Goal: Task Accomplishment & Management: Manage account settings

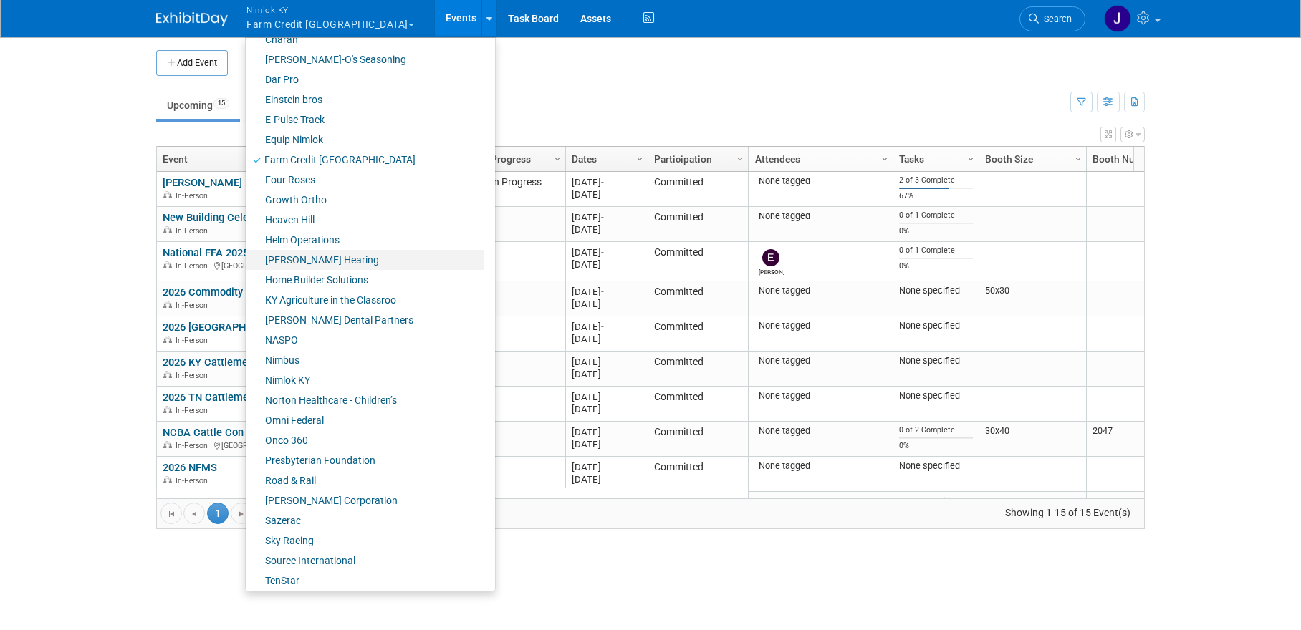
scroll to position [413, 0]
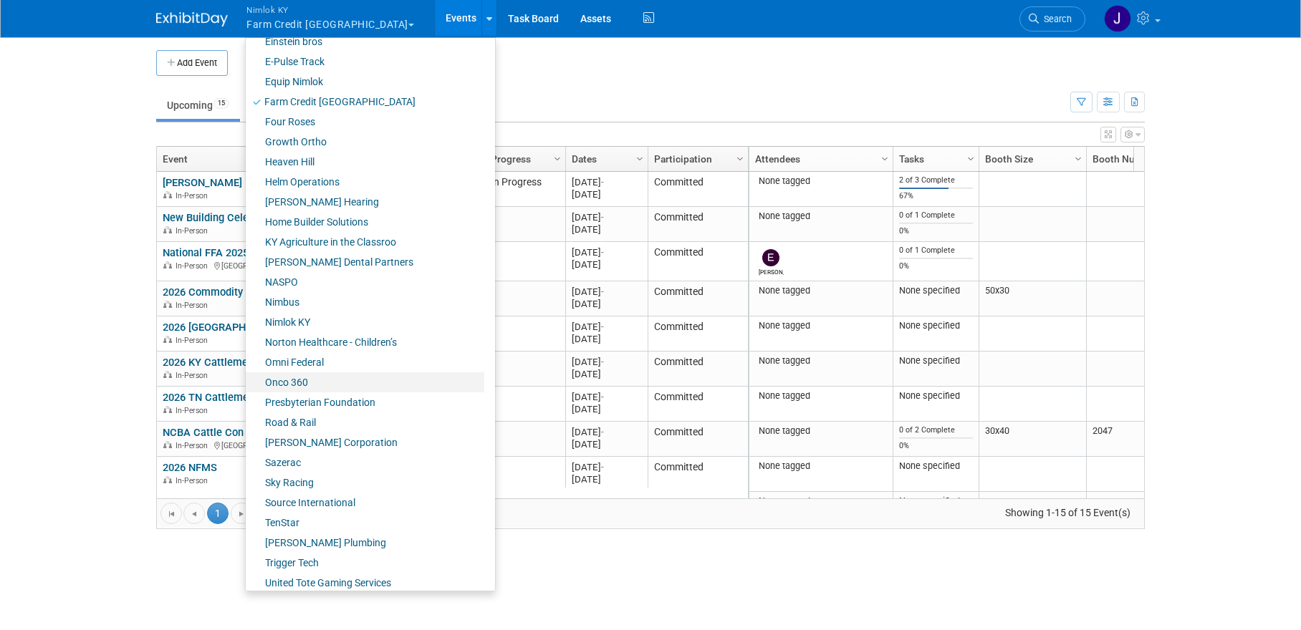
click at [329, 377] on link "Onco 360" at bounding box center [365, 382] width 238 height 20
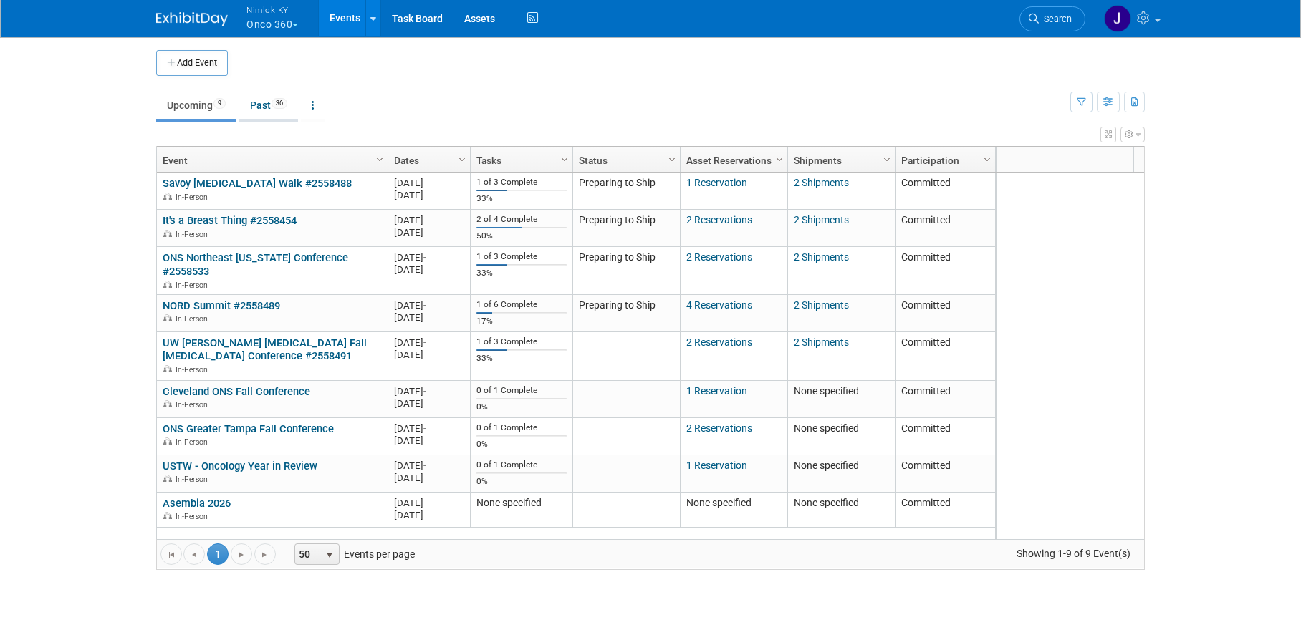
click at [257, 103] on link "Past 36" at bounding box center [268, 105] width 59 height 27
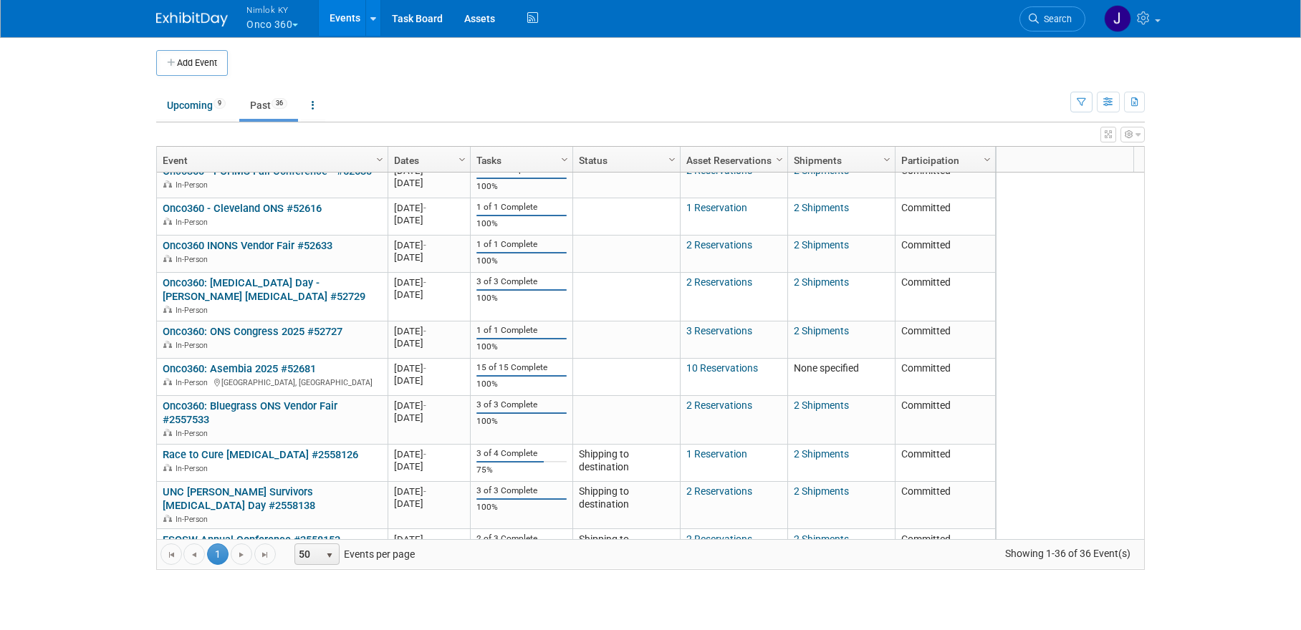
scroll to position [1157, 0]
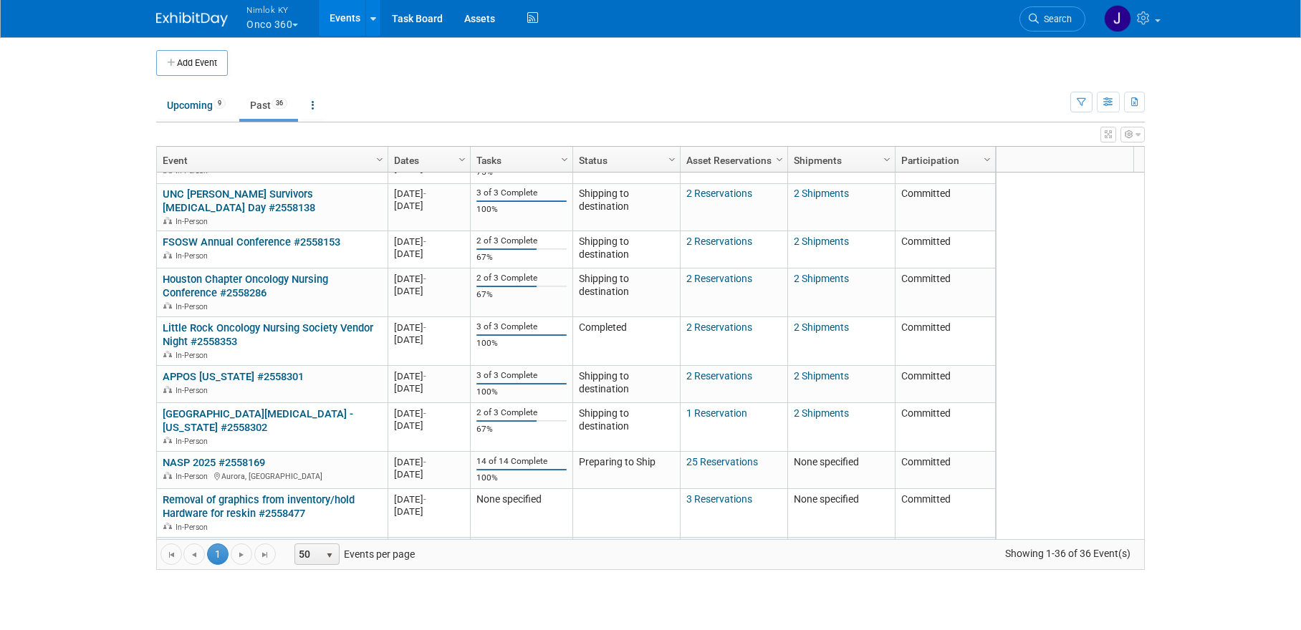
click at [274, 542] on link "Dallas ONS Conference #2558194" at bounding box center [243, 548] width 160 height 13
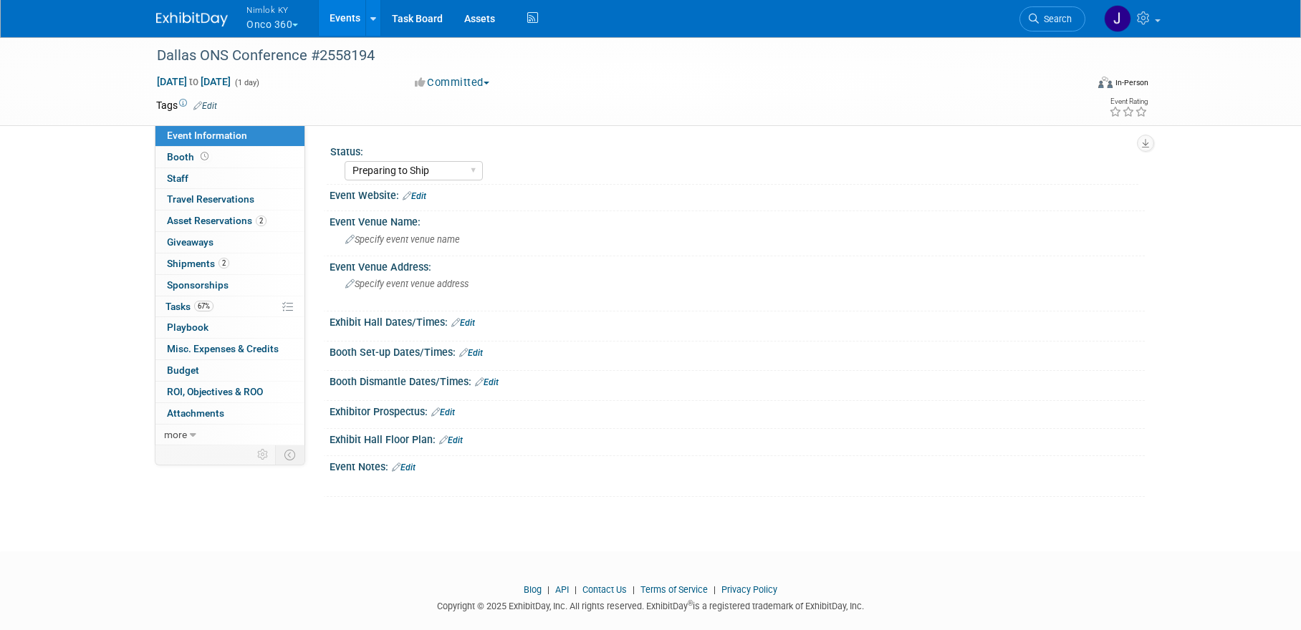
select select "Preparing to Ship"
click at [231, 310] on link "67% Tasks 67%" at bounding box center [229, 306] width 149 height 21
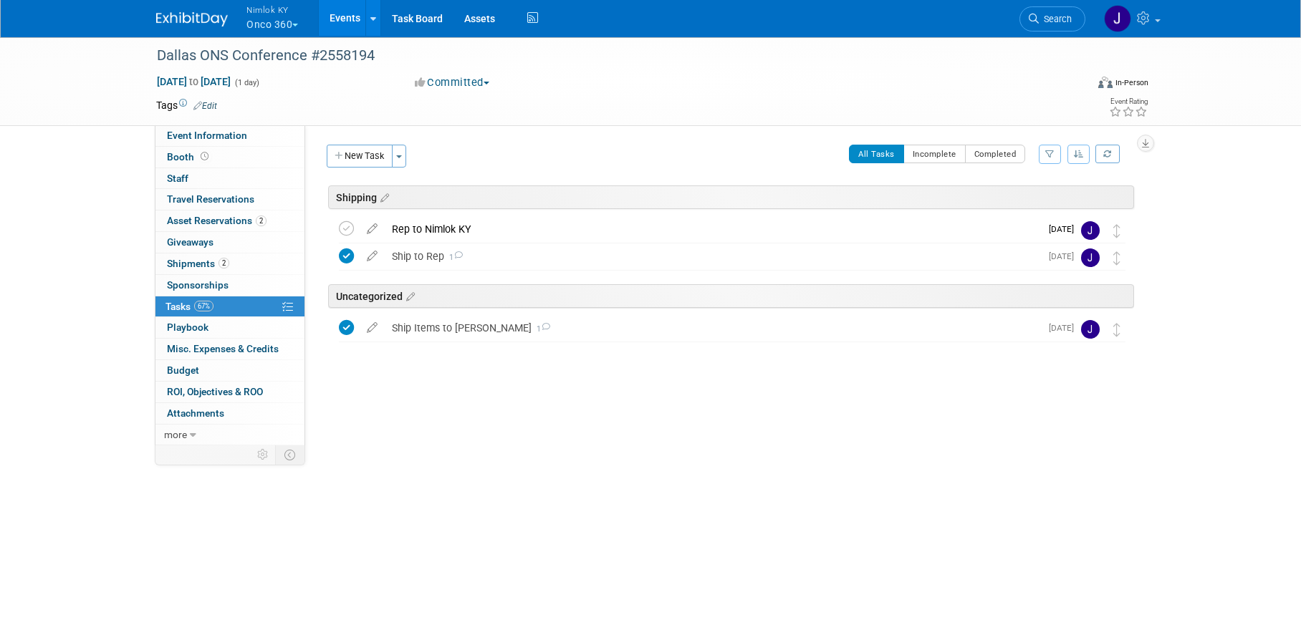
click at [342, 19] on link "Events" at bounding box center [345, 18] width 52 height 36
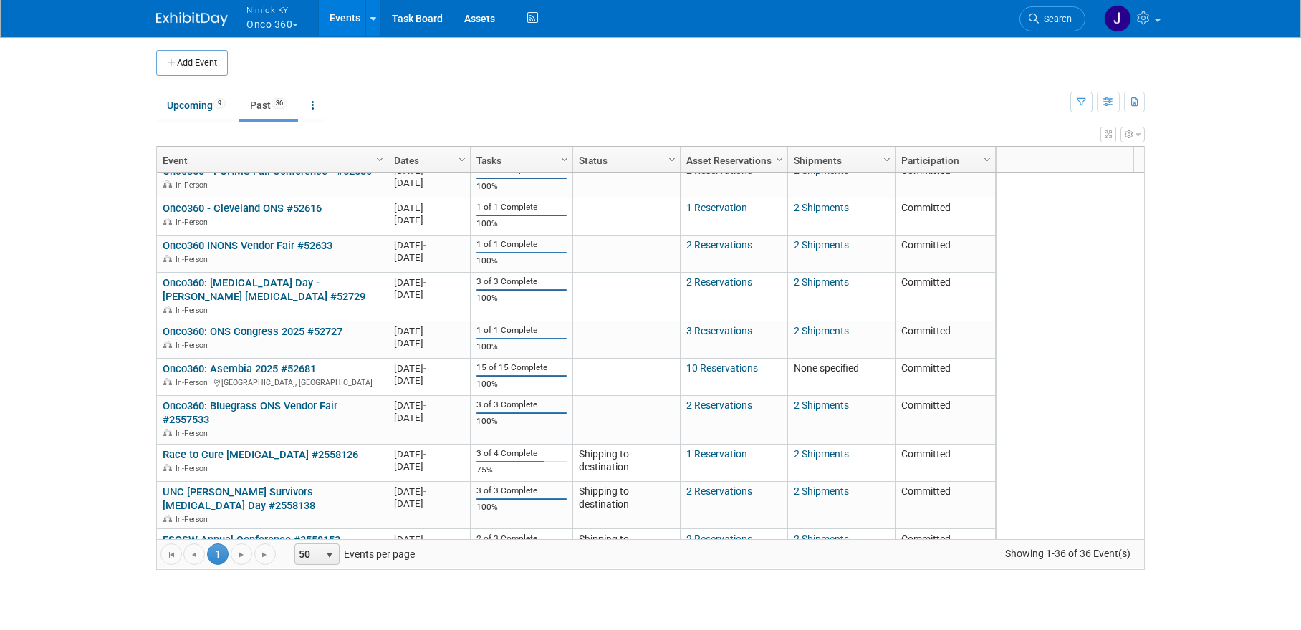
scroll to position [1157, 0]
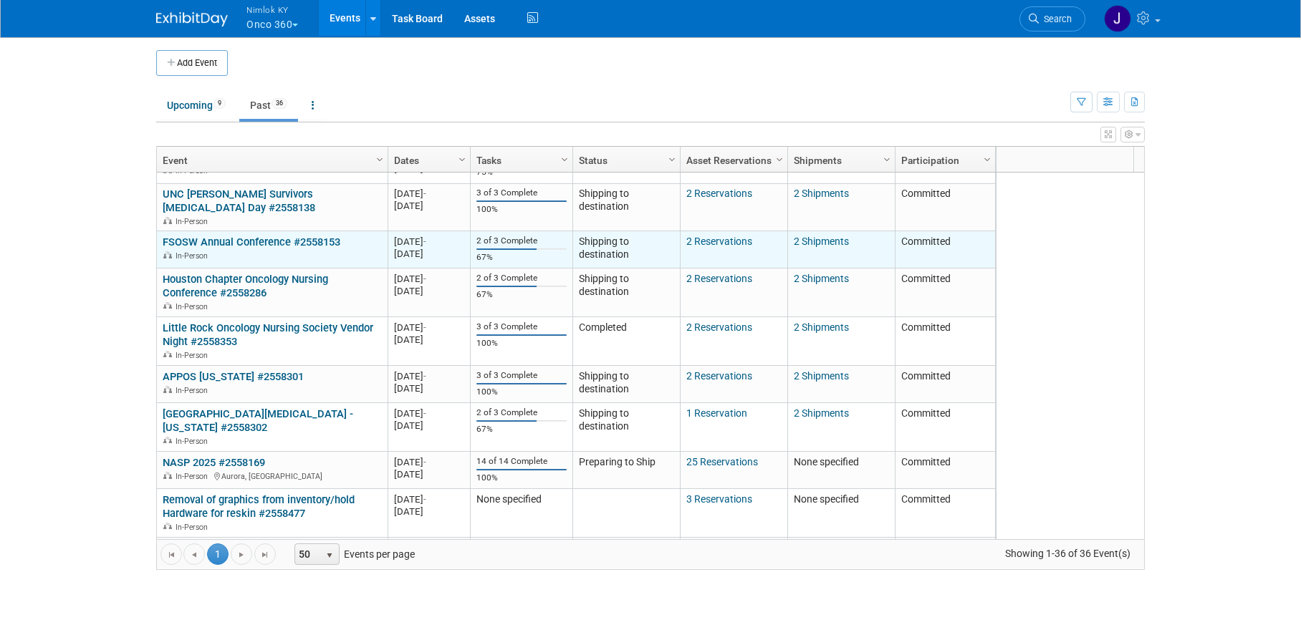
click at [300, 236] on link "FSOSW Annual Conference #2558153" at bounding box center [252, 242] width 178 height 13
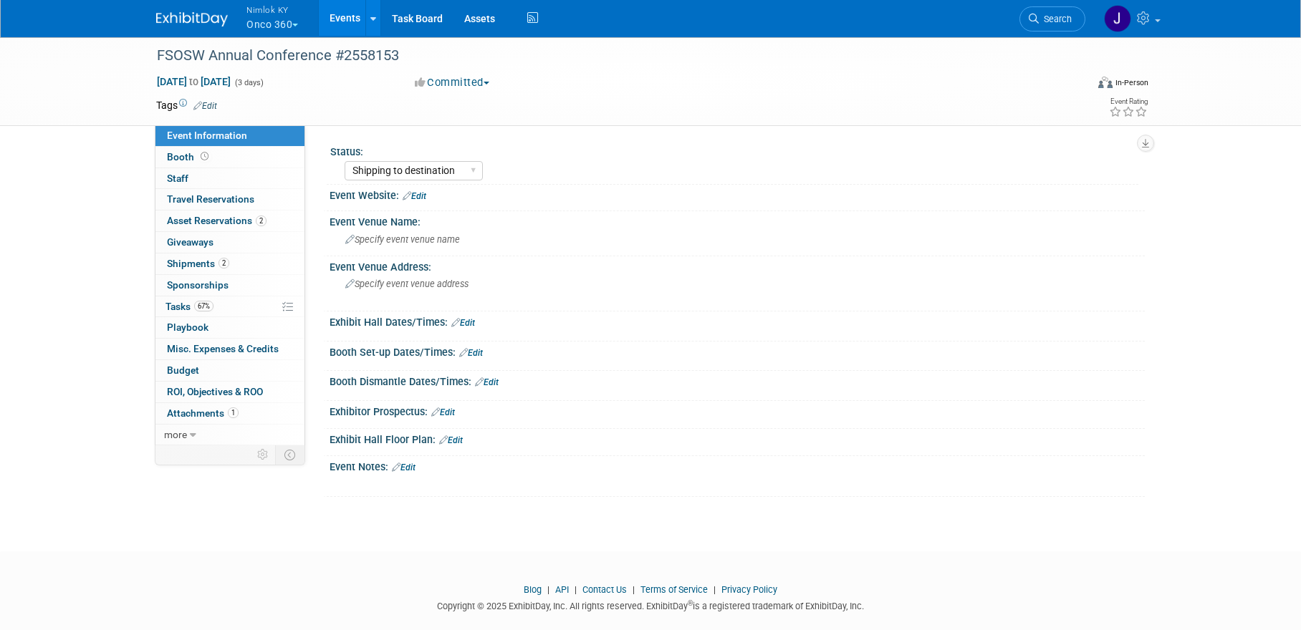
select select "Shipping to destination"
click at [233, 301] on link "67% Tasks 67%" at bounding box center [229, 306] width 149 height 21
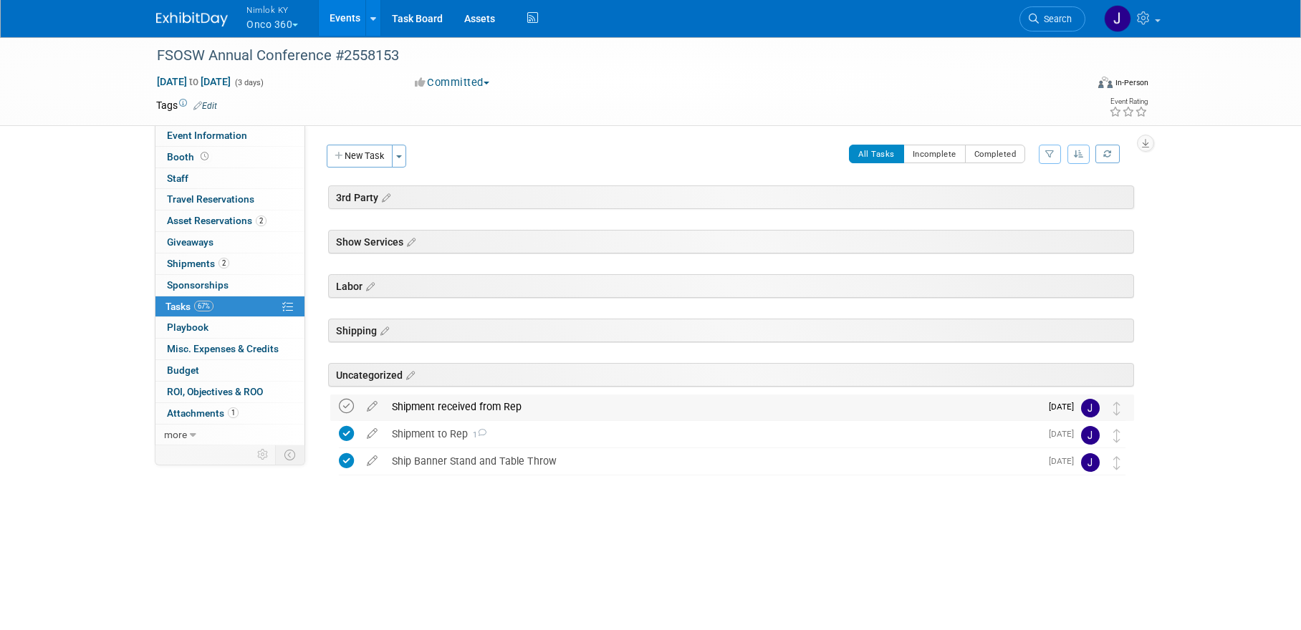
click at [343, 402] on icon at bounding box center [346, 406] width 15 height 15
click at [221, 218] on span "Asset Reservations 2" at bounding box center [217, 220] width 100 height 11
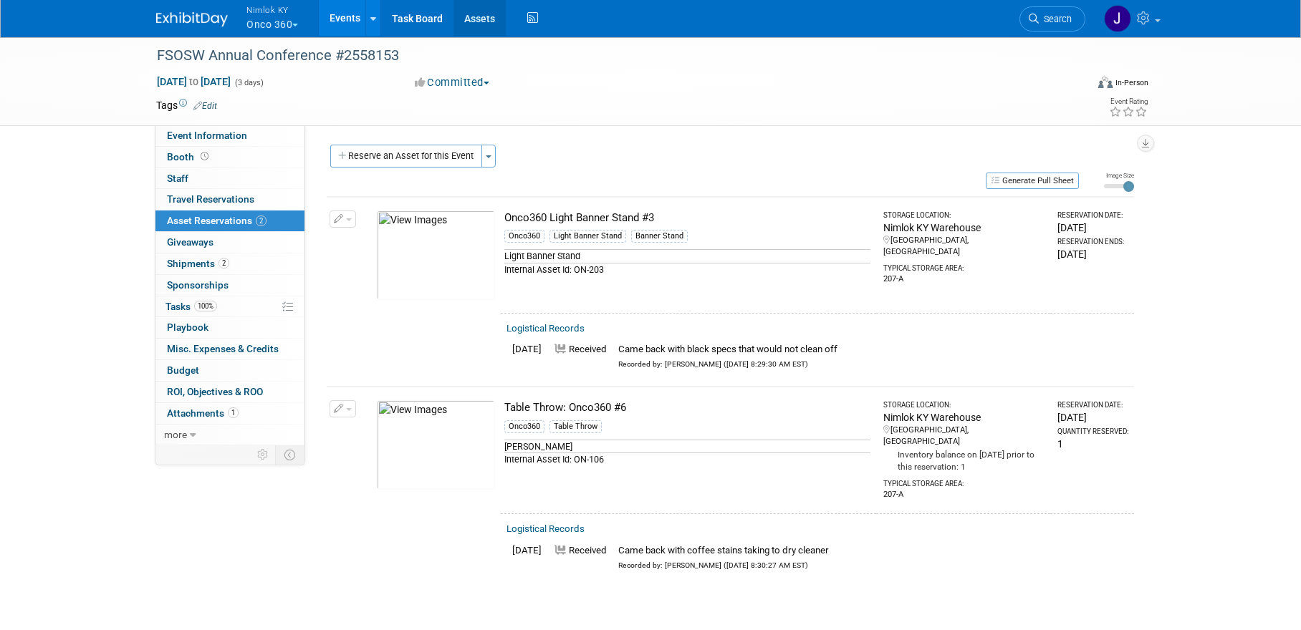
click at [485, 24] on link "Assets" at bounding box center [479, 18] width 52 height 36
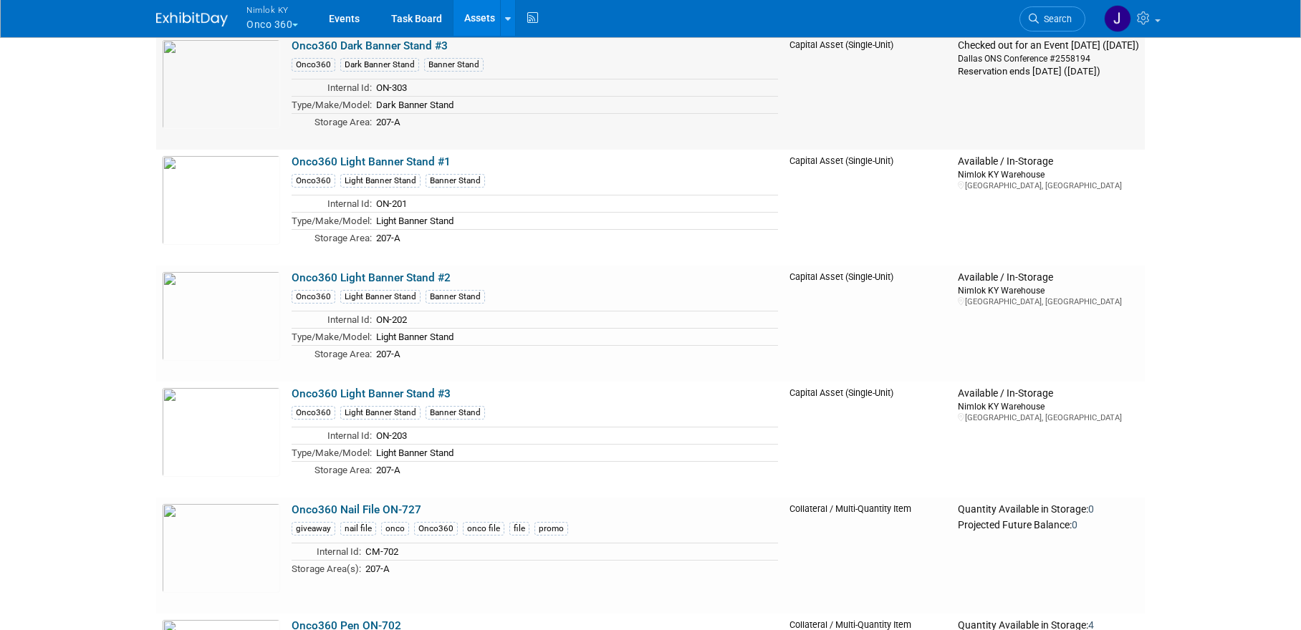
scroll to position [3357, 0]
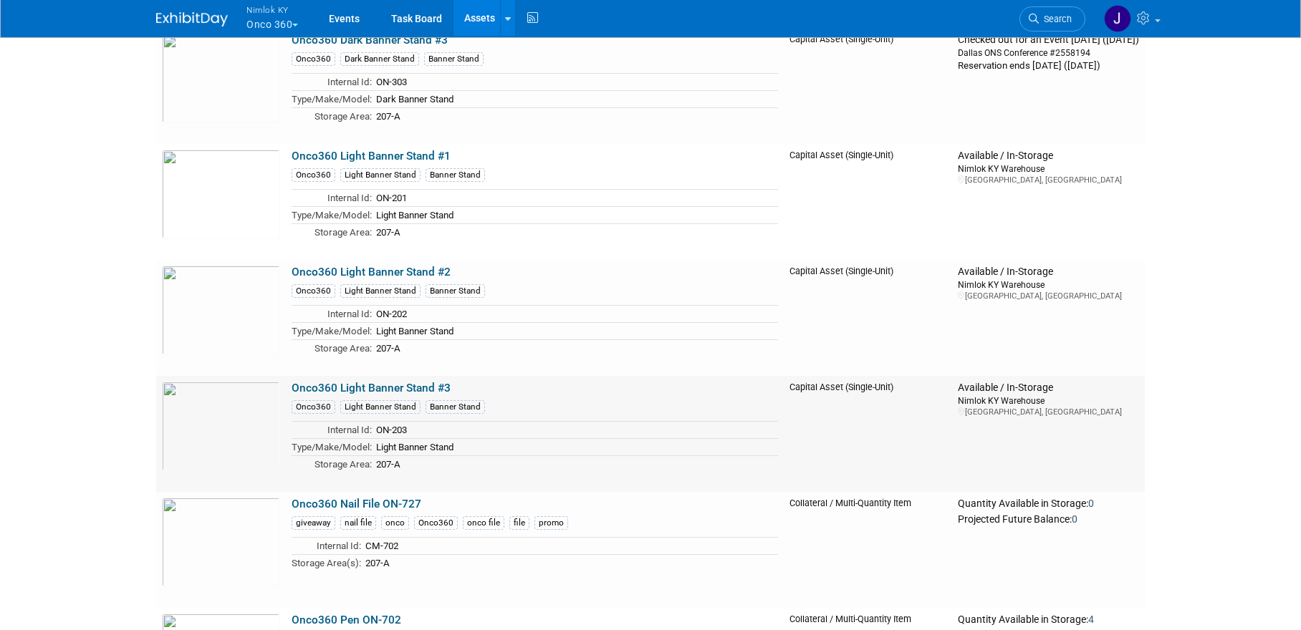
click at [430, 382] on link "Onco360 Light Banner Stand #3" at bounding box center [370, 388] width 159 height 13
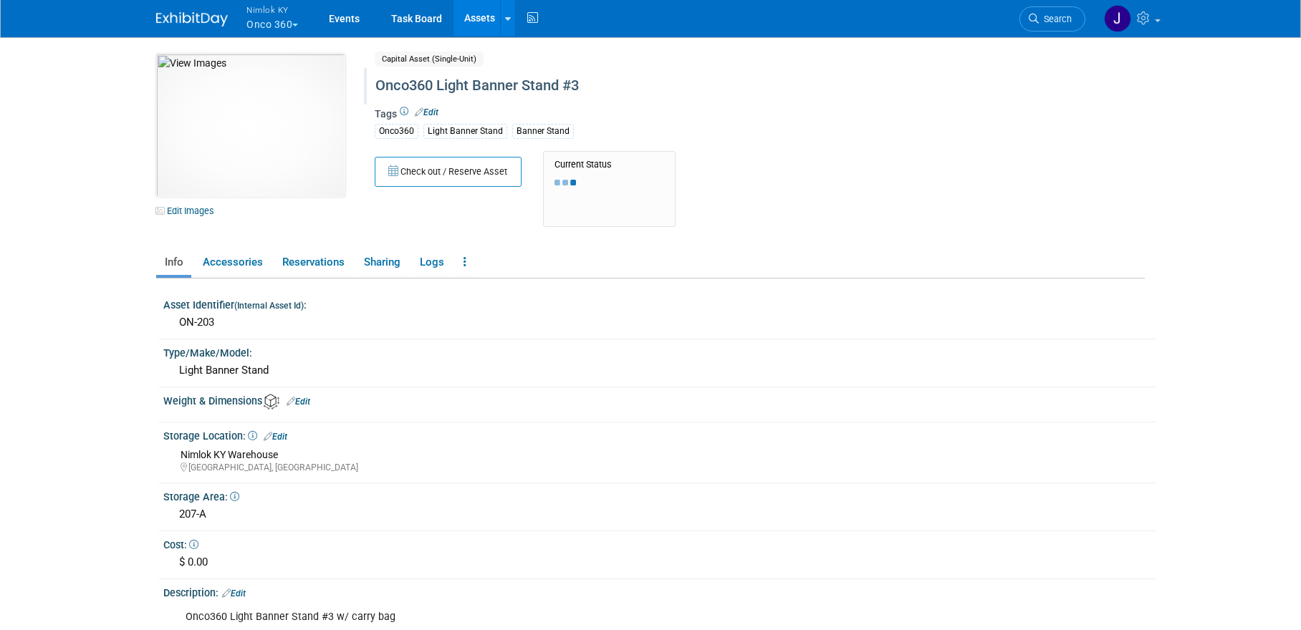
click at [637, 87] on div "Onco360 Light Banner Stand #3" at bounding box center [698, 86] width 656 height 26
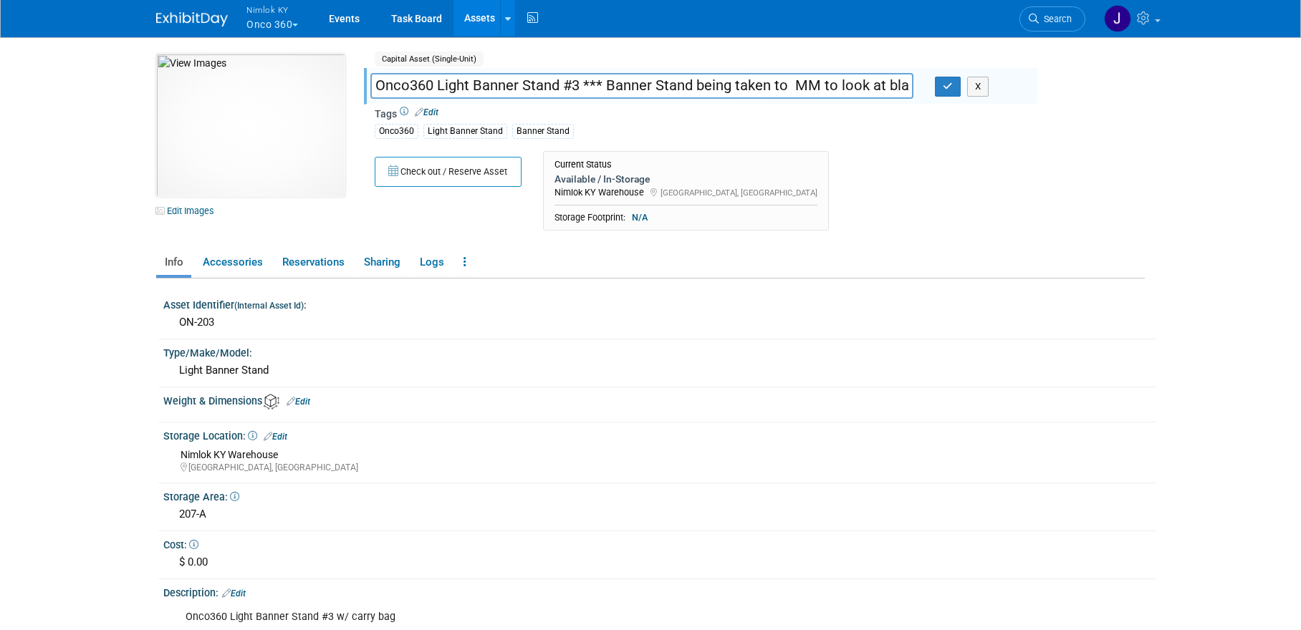
scroll to position [0, 75]
type input "Onco360 Light Banner Stand #3 *** Banner Stand being taken to MM to look at bla…"
click at [942, 90] on icon "button" at bounding box center [947, 86] width 10 height 9
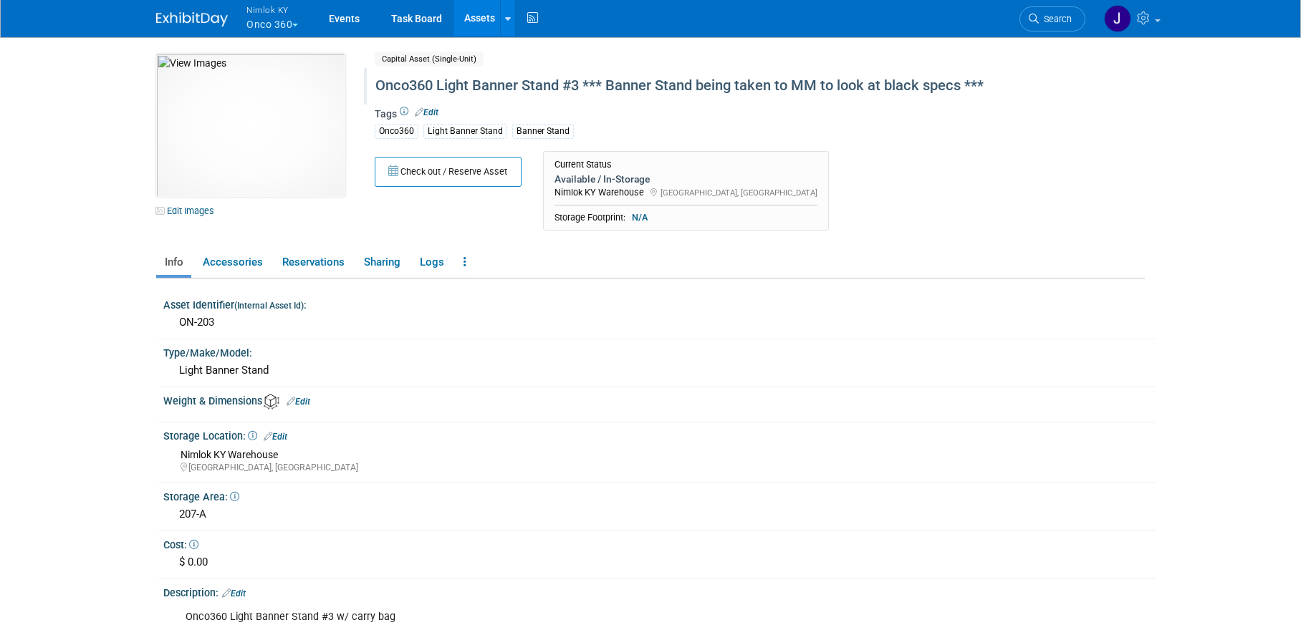
click at [271, 16] on button "Nimlok KY Onco 360" at bounding box center [280, 18] width 71 height 37
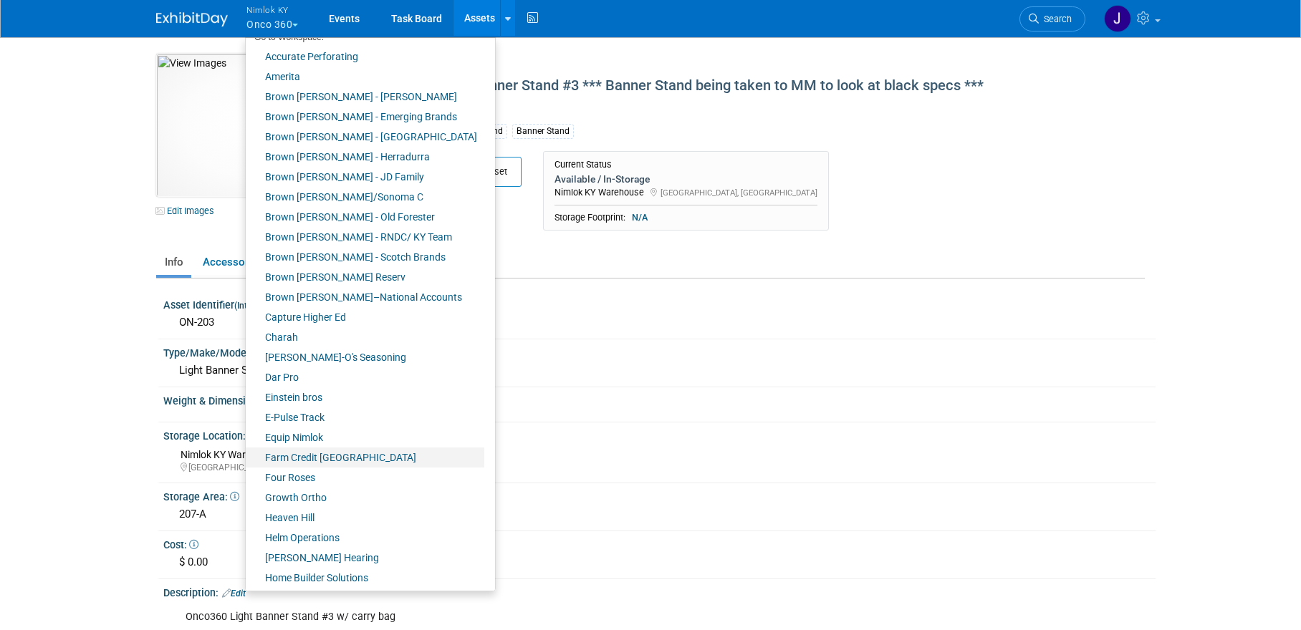
scroll to position [57, 0]
click at [336, 460] on link "Farm Credit [GEOGRAPHIC_DATA]" at bounding box center [365, 457] width 238 height 20
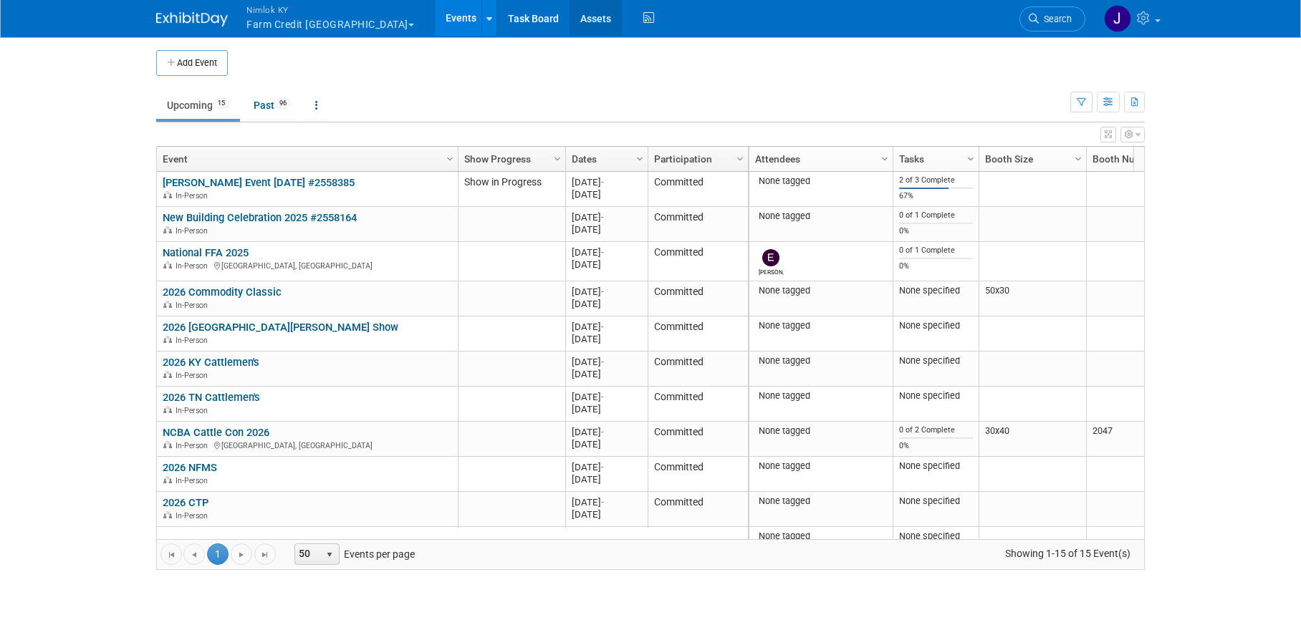
click at [569, 16] on link "Assets" at bounding box center [595, 18] width 52 height 36
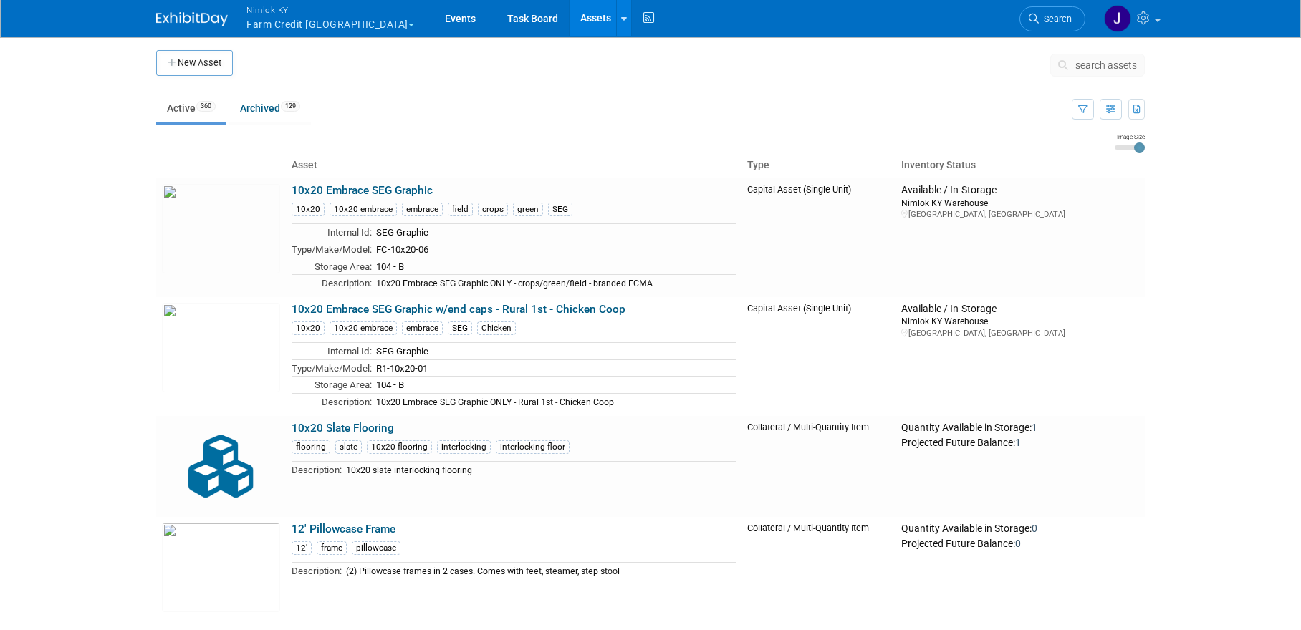
click at [1105, 69] on span "search assets" at bounding box center [1106, 64] width 62 height 11
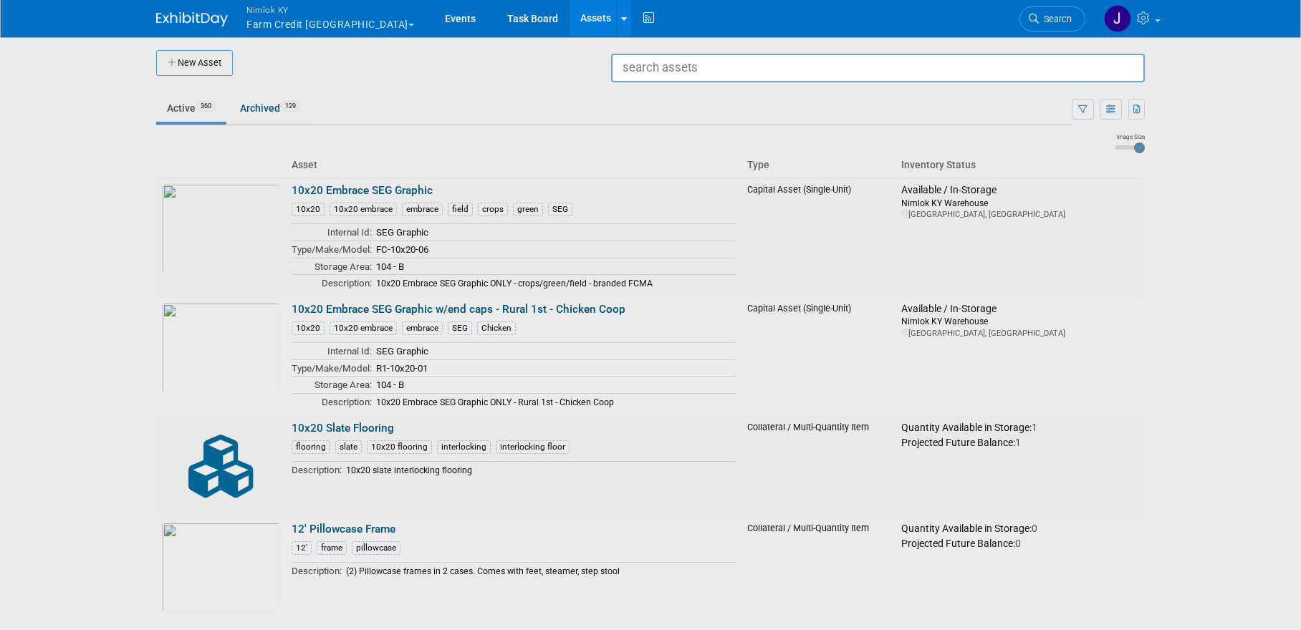
click at [650, 344] on div at bounding box center [650, 315] width 0 height 630
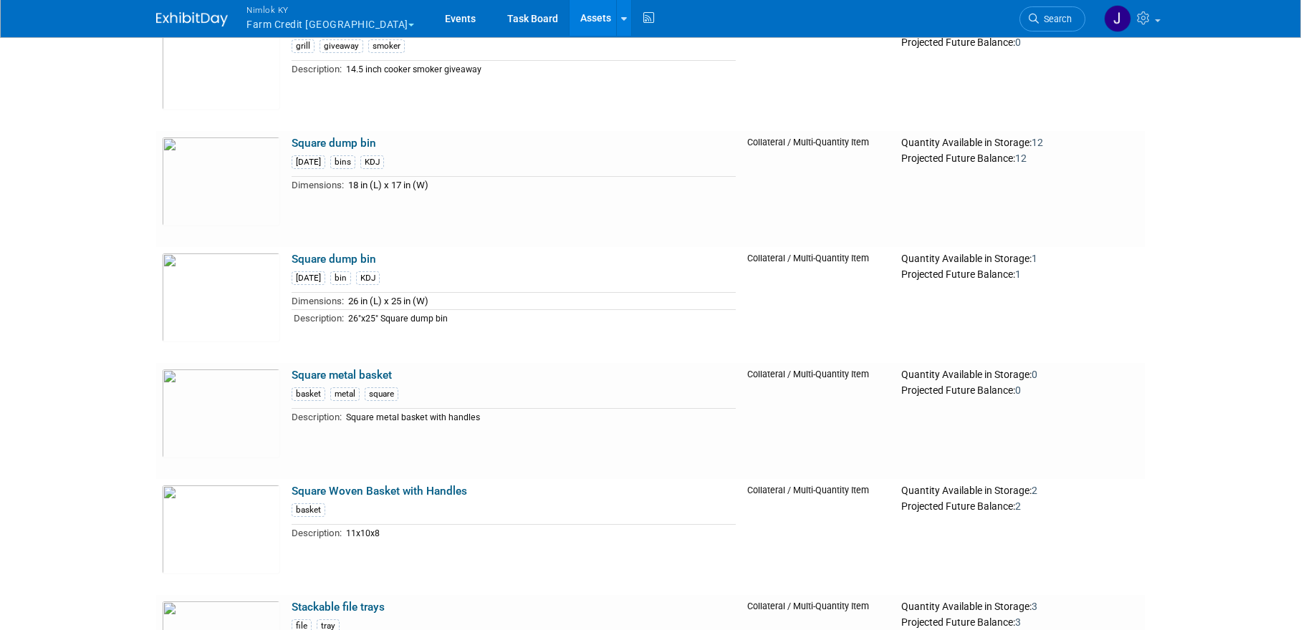
scroll to position [38389, 0]
click at [334, 22] on button "Nimlok KY Farm Credit Mid America" at bounding box center [338, 18] width 187 height 37
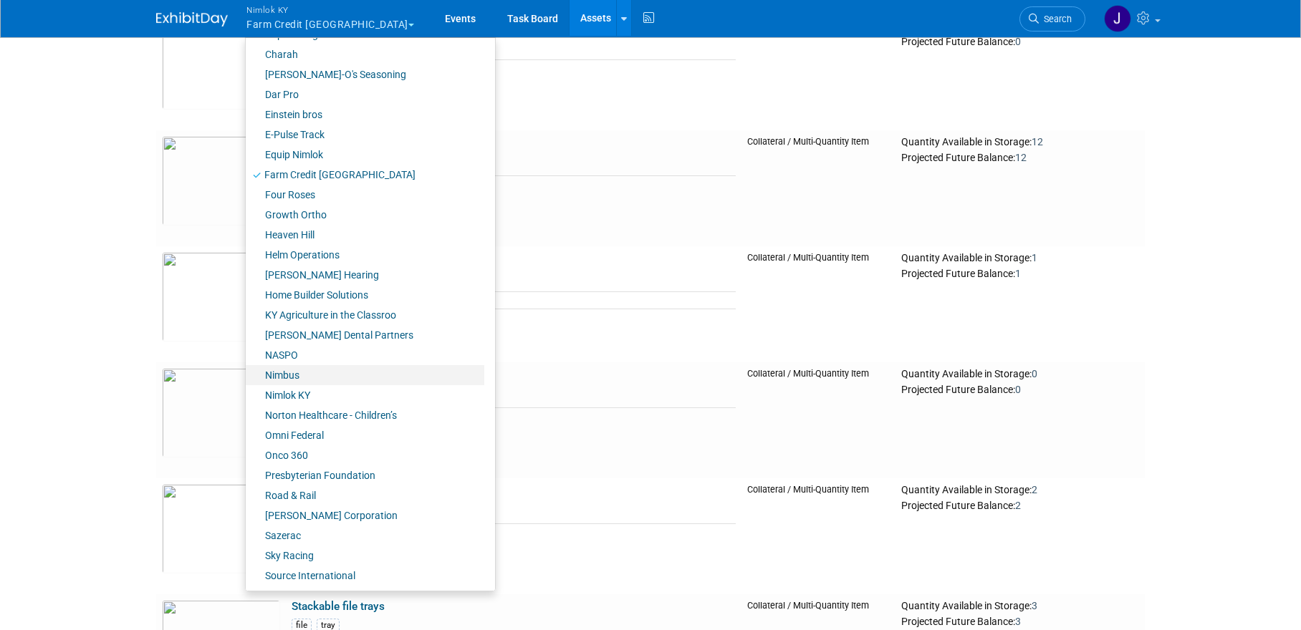
scroll to position [480, 0]
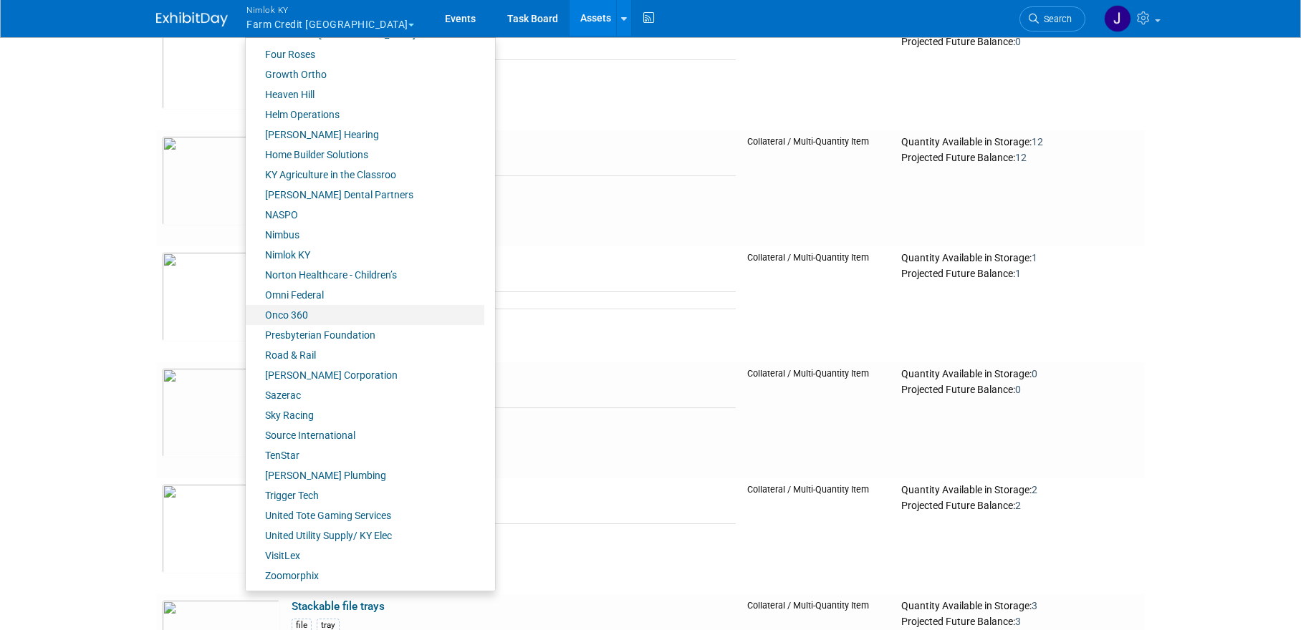
click at [320, 321] on link "Onco 360" at bounding box center [365, 315] width 238 height 20
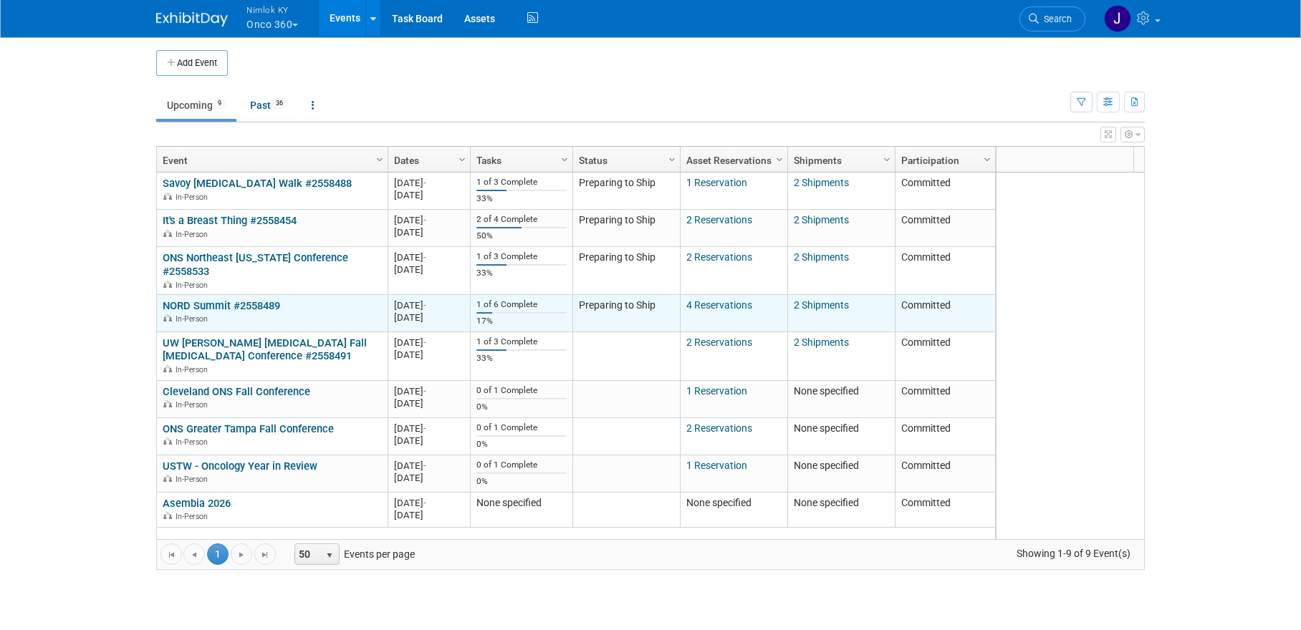
click at [266, 299] on link "NORD Summit #2558489" at bounding box center [221, 305] width 117 height 13
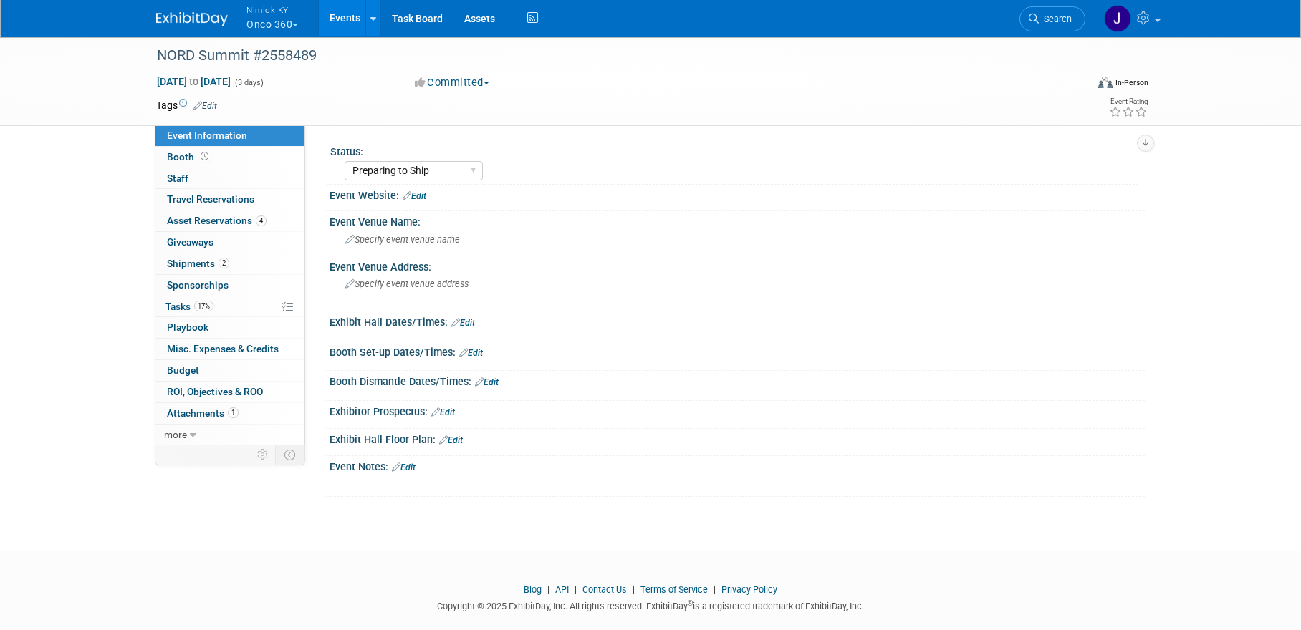
select select "Preparing to Ship"
click at [223, 218] on span "Asset Reservations 4" at bounding box center [217, 220] width 100 height 11
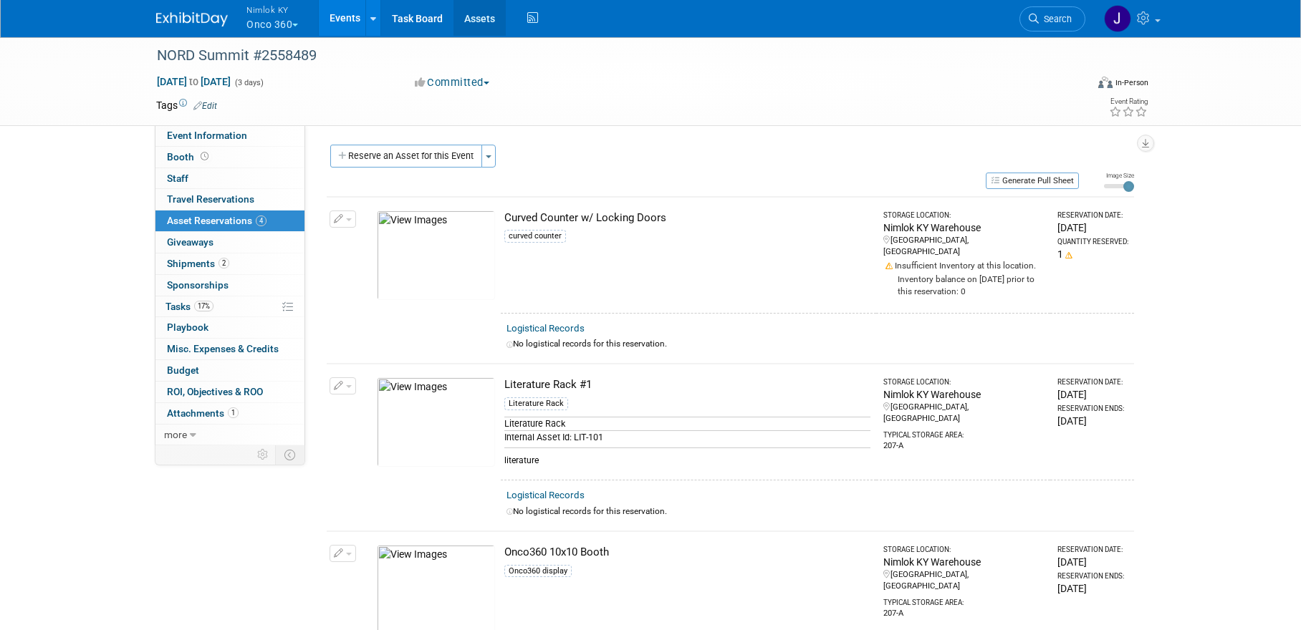
click at [483, 27] on link "Assets" at bounding box center [479, 18] width 52 height 36
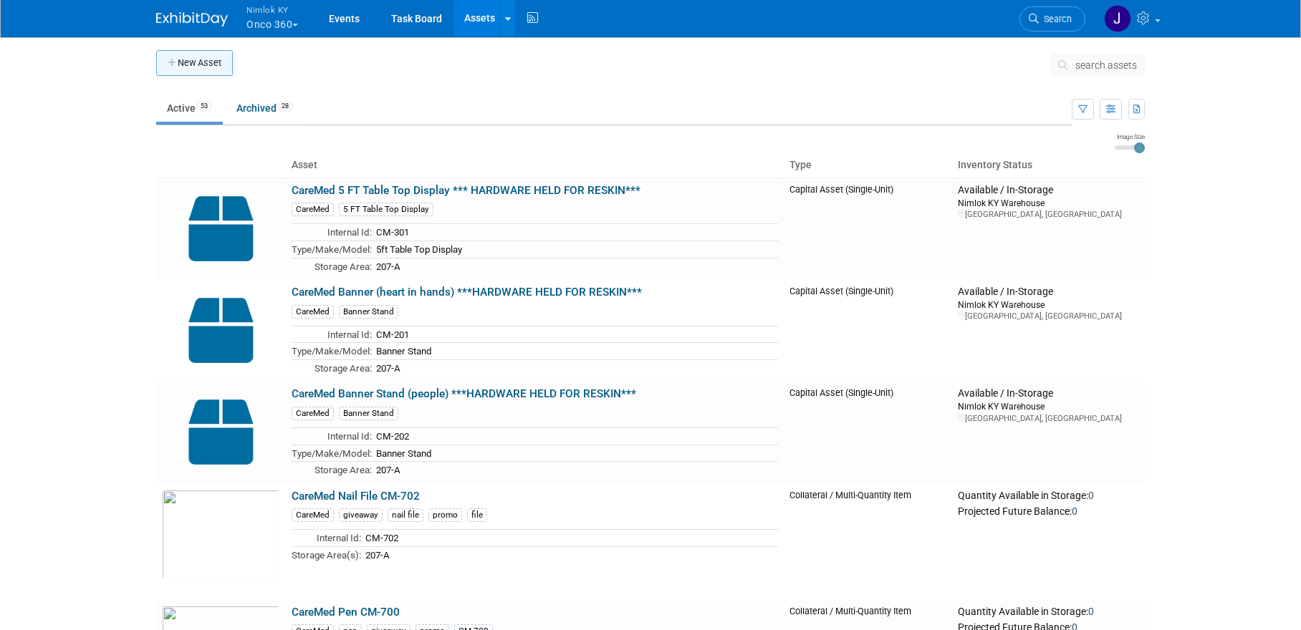
click at [220, 72] on button "New Asset" at bounding box center [194, 63] width 77 height 26
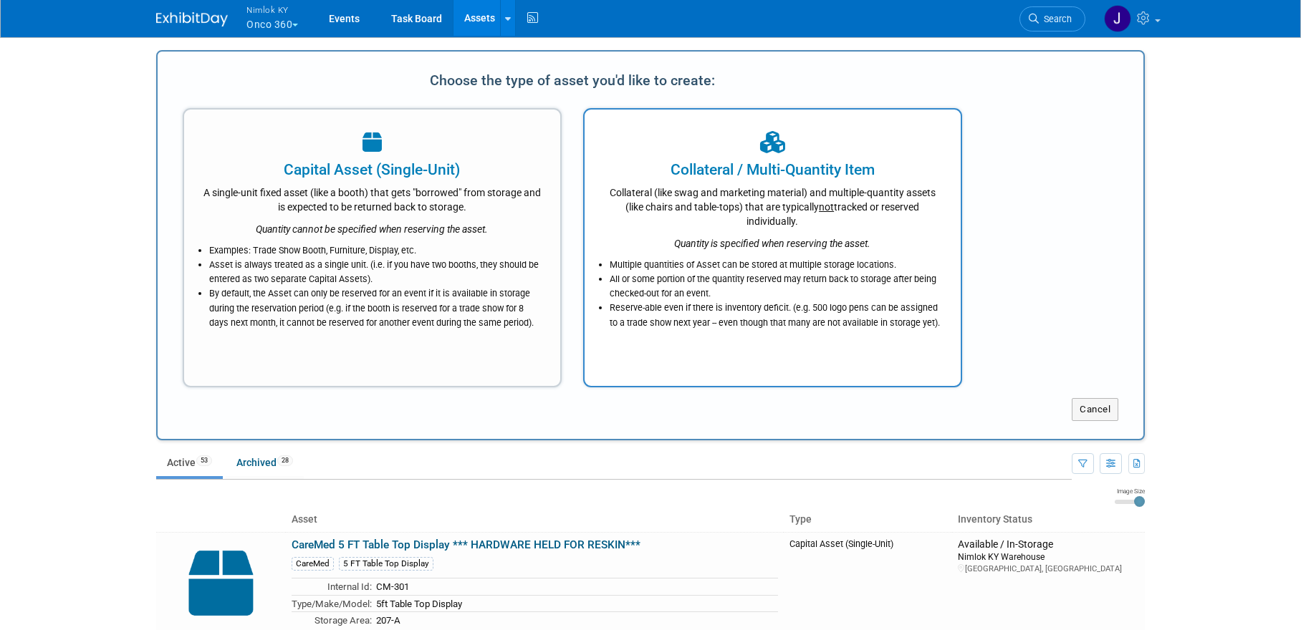
click at [769, 208] on div "Collateral (like swag and marketing material) and multiple-quantity assets (lik…" at bounding box center [772, 204] width 340 height 48
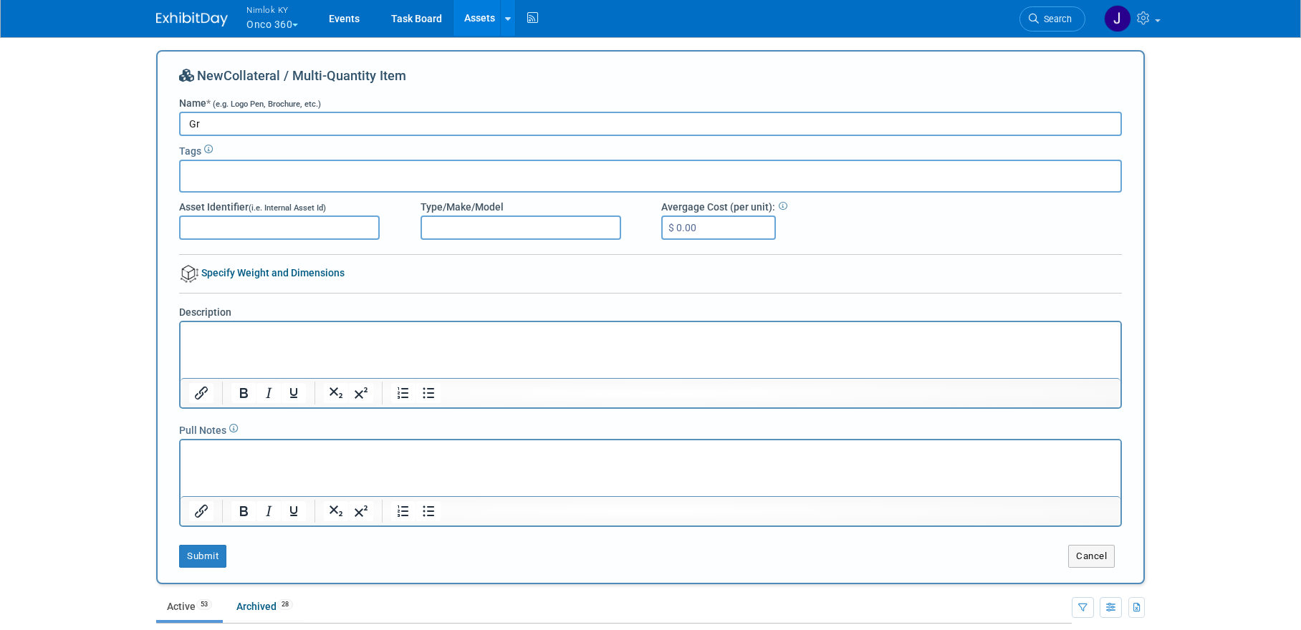
type input "G"
click at [259, 127] on input "CareMed GRaphics for 10x10" at bounding box center [650, 124] width 942 height 24
click at [242, 125] on input "CareMed GRaphics for 10x10" at bounding box center [650, 124] width 942 height 24
type input "CareMed Graphics for 10x10"
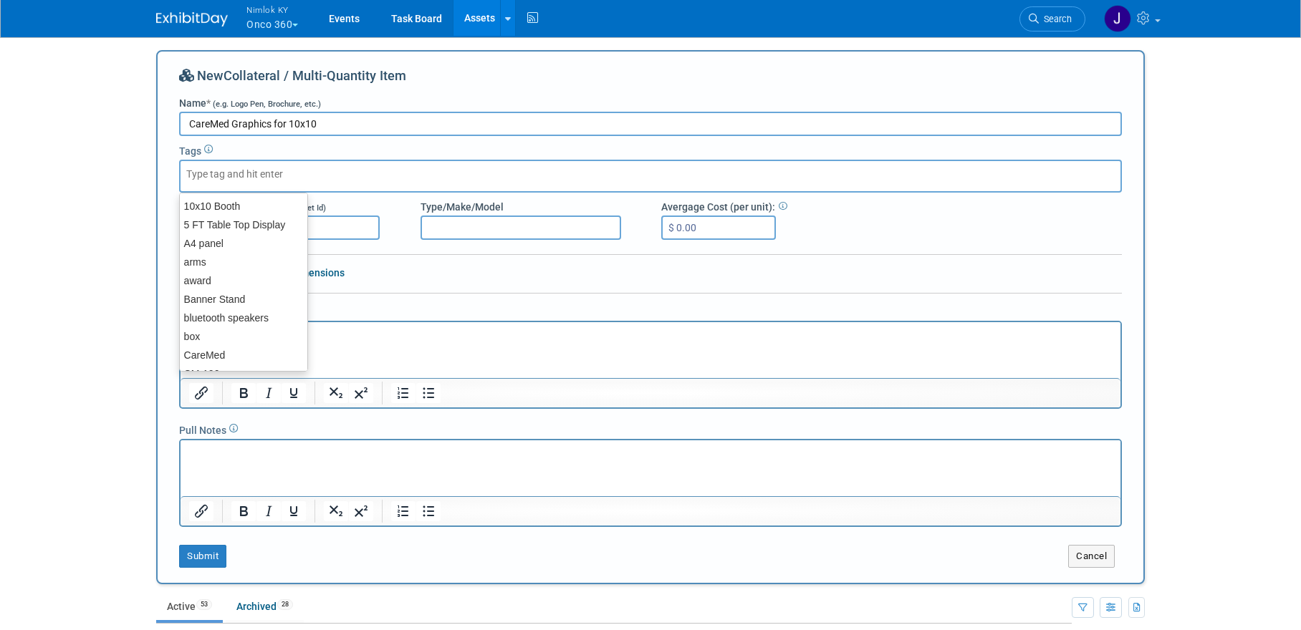
click at [279, 175] on input "text" at bounding box center [243, 174] width 115 height 14
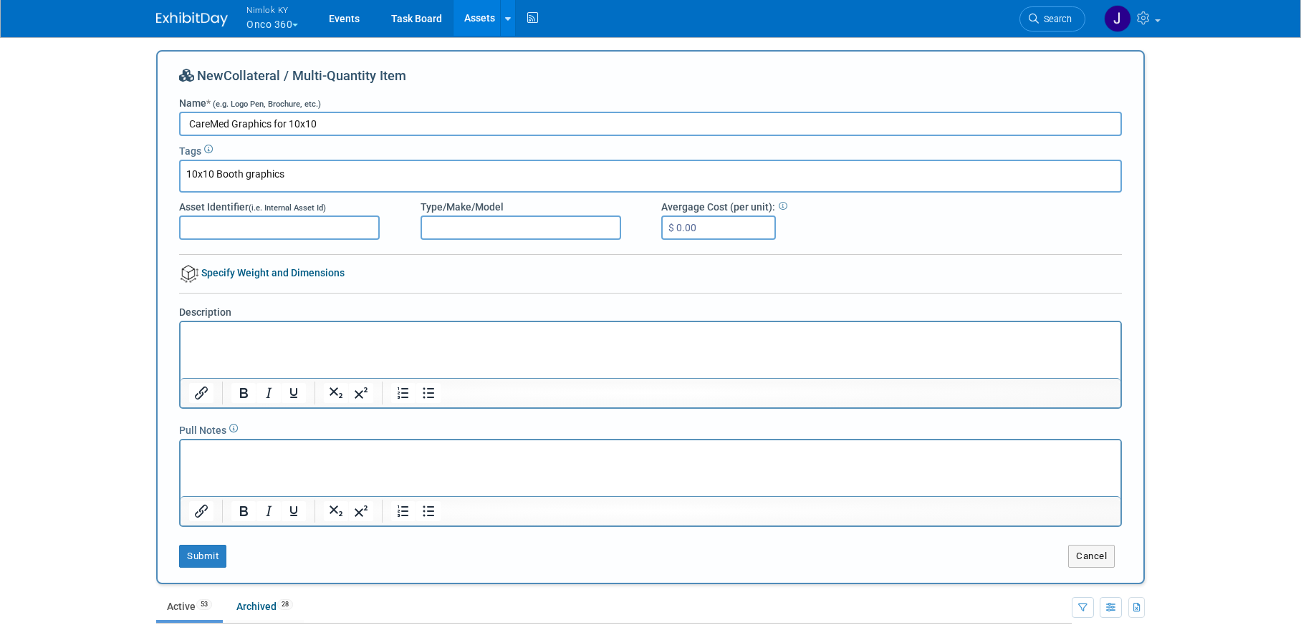
type input "10x10 Booth graphics"
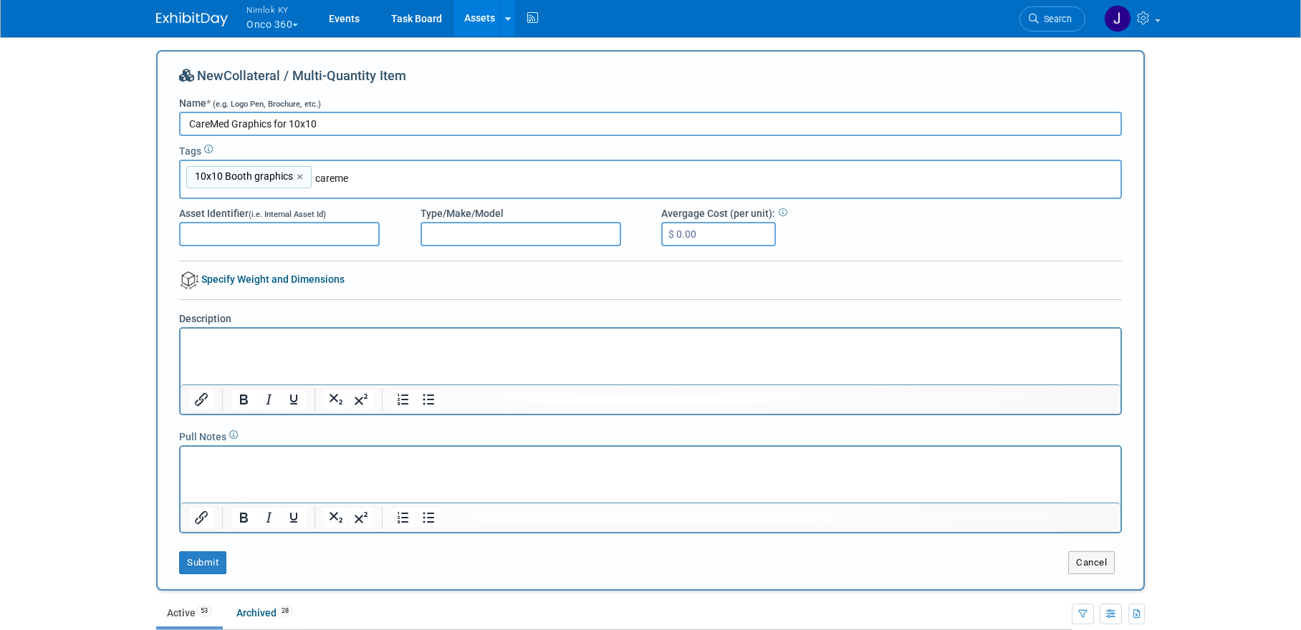
type input "caremed"
type input "10x10 Booth graphics, caremed"
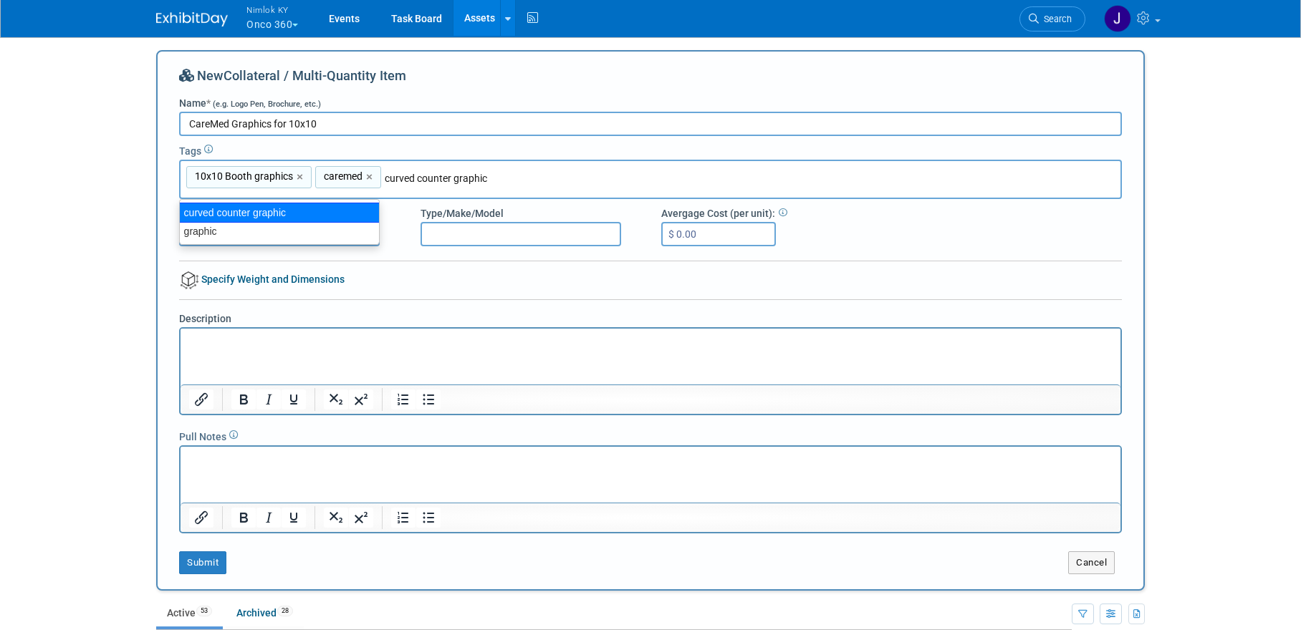
type input "graphic"
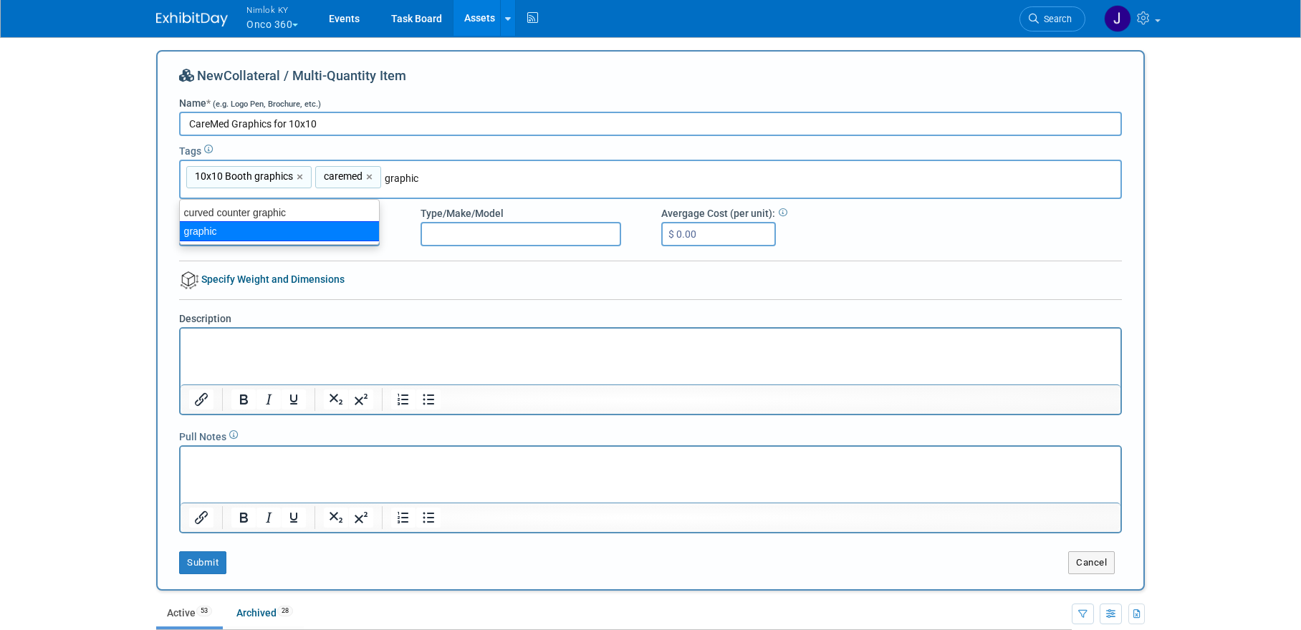
type input "10x10 Booth graphics, caremed, graphic"
type input "booth"
type input "10x10 Booth graphics, caremed, graphic, booth"
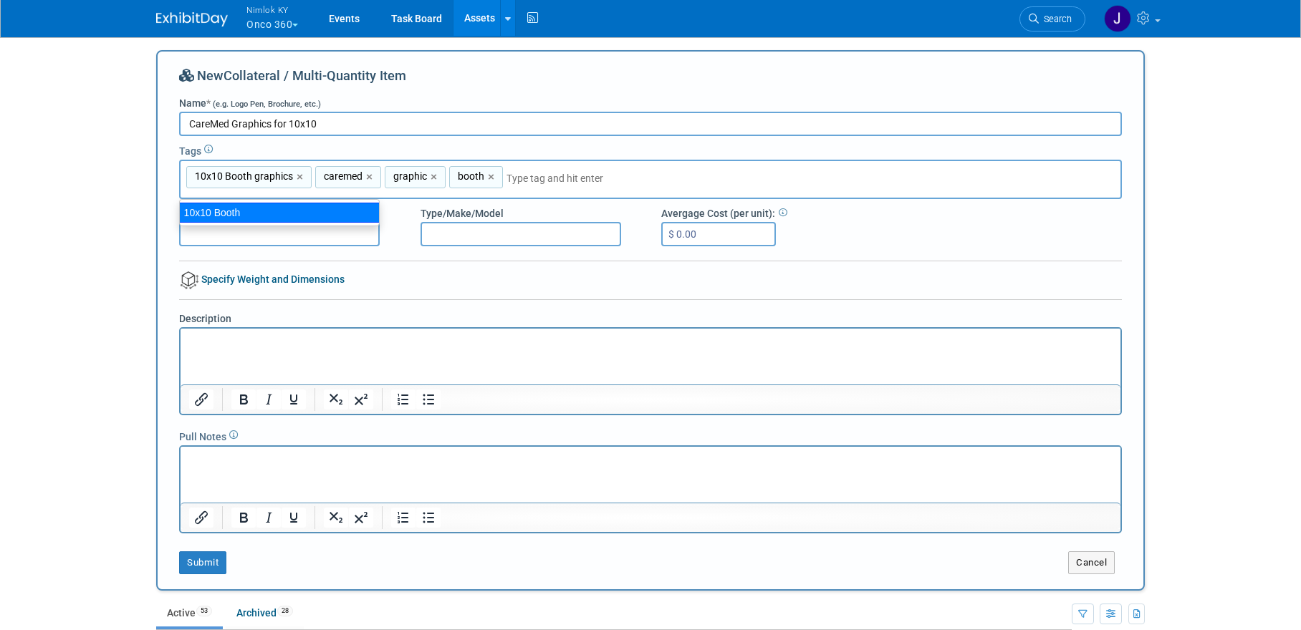
click at [238, 212] on div "10x10 Booth" at bounding box center [279, 213] width 201 height 20
type input "10x10 Booth graphics, caremed, graphic, booth, 10x10 Booth"
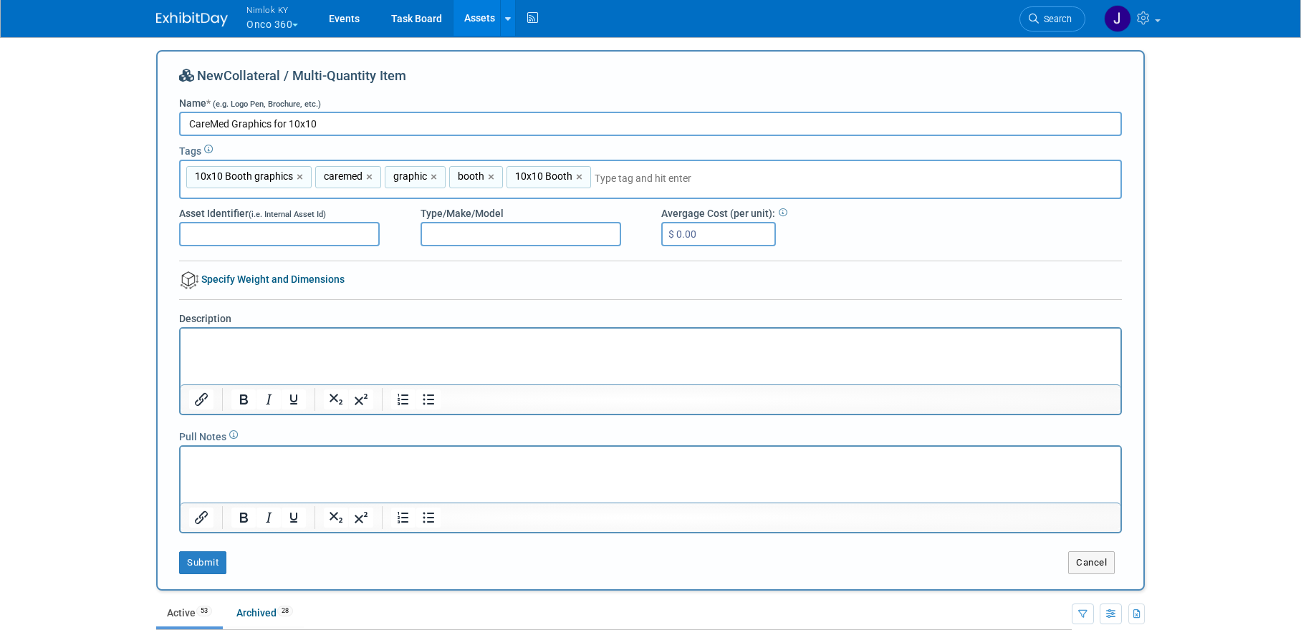
click at [294, 348] on html at bounding box center [650, 338] width 940 height 20
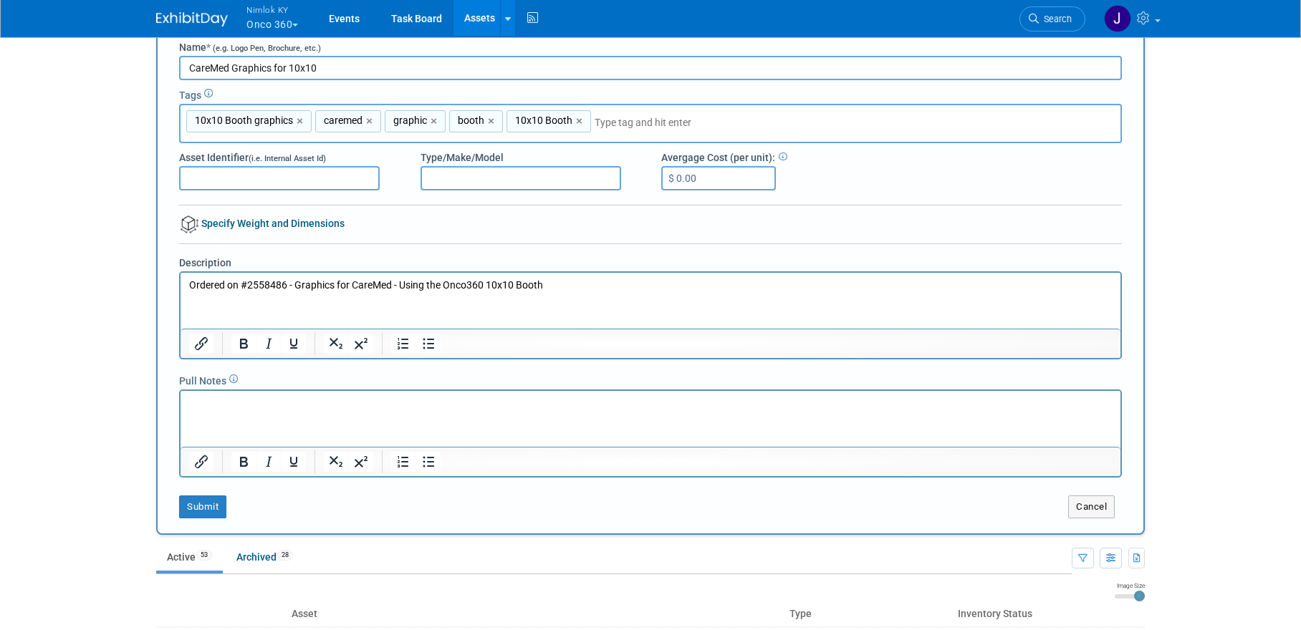
scroll to position [59, 0]
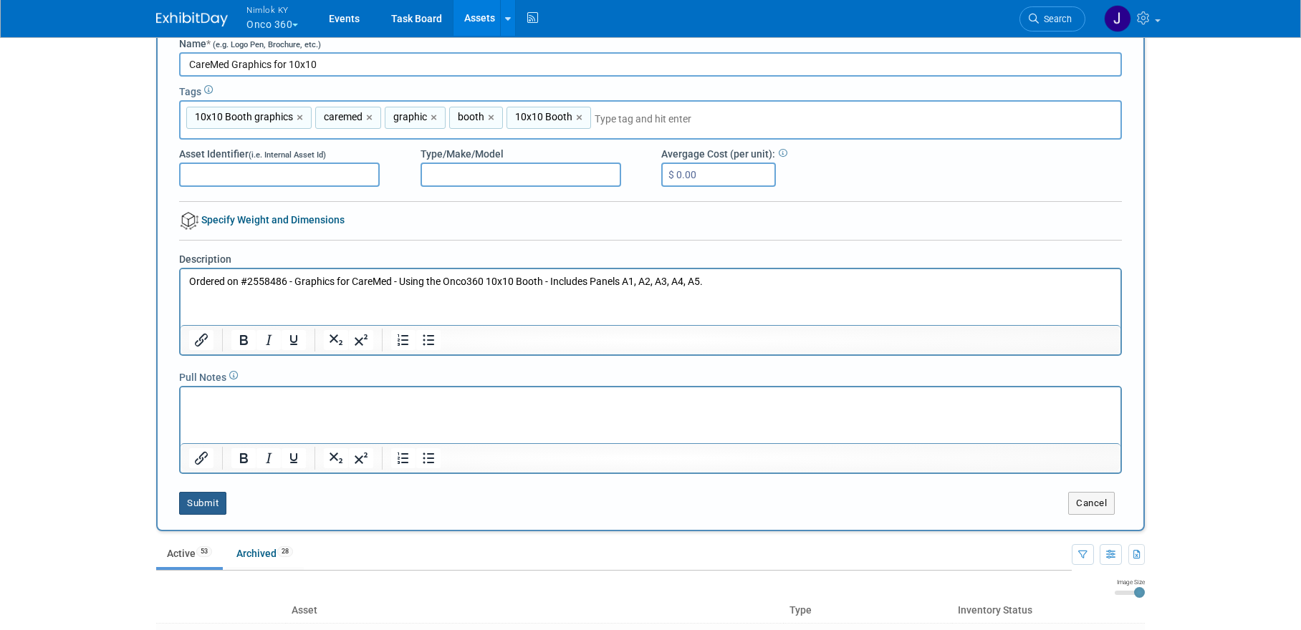
click at [211, 506] on button "Submit" at bounding box center [202, 503] width 47 height 23
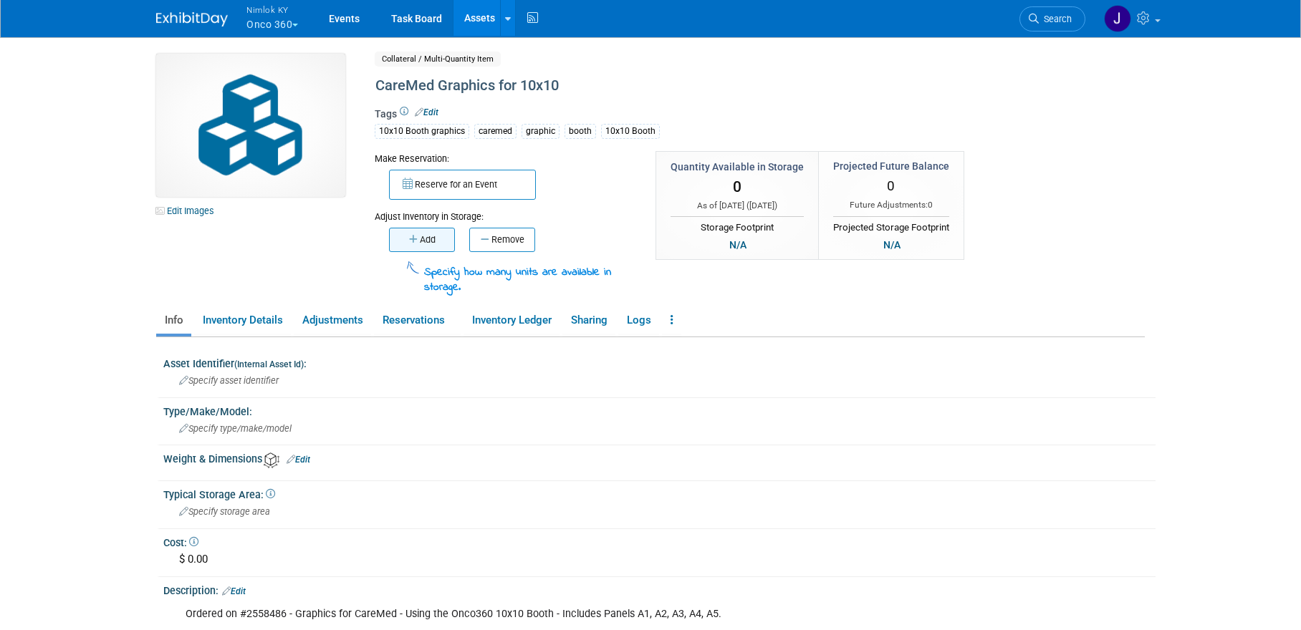
click at [413, 235] on icon "button" at bounding box center [414, 239] width 11 height 9
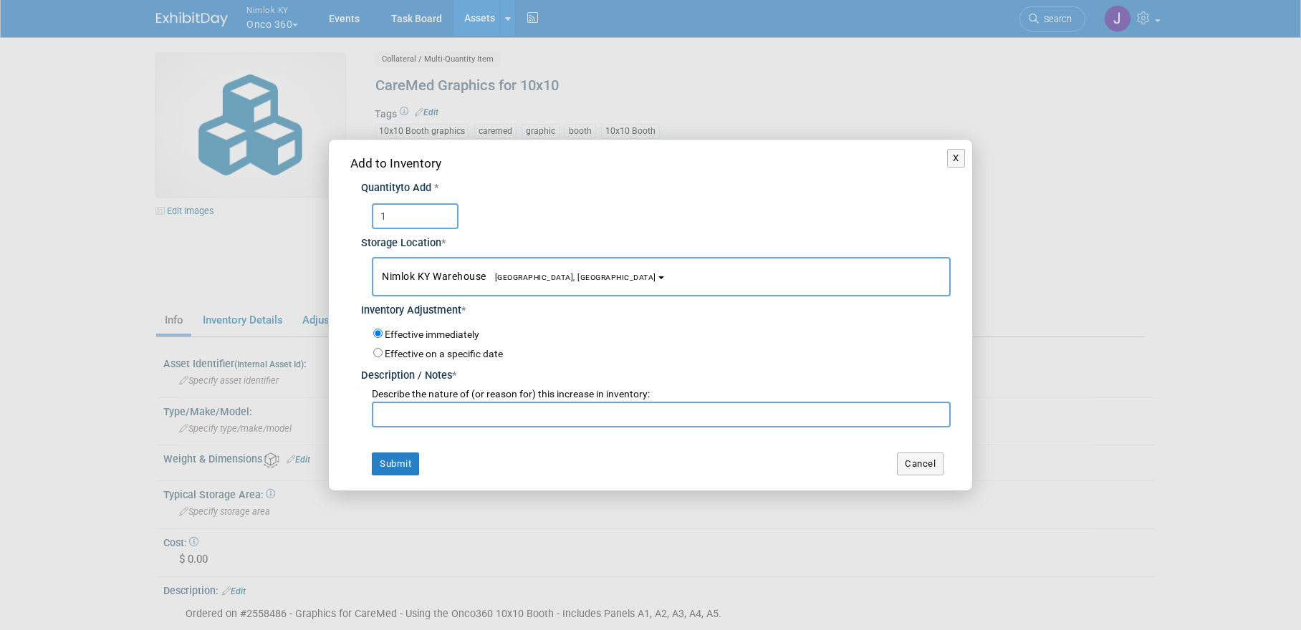
type input "1"
click at [442, 413] on input "text" at bounding box center [661, 415] width 579 height 26
type input "Adding to inventory #2558486"
click at [409, 464] on button "Submit" at bounding box center [395, 464] width 47 height 23
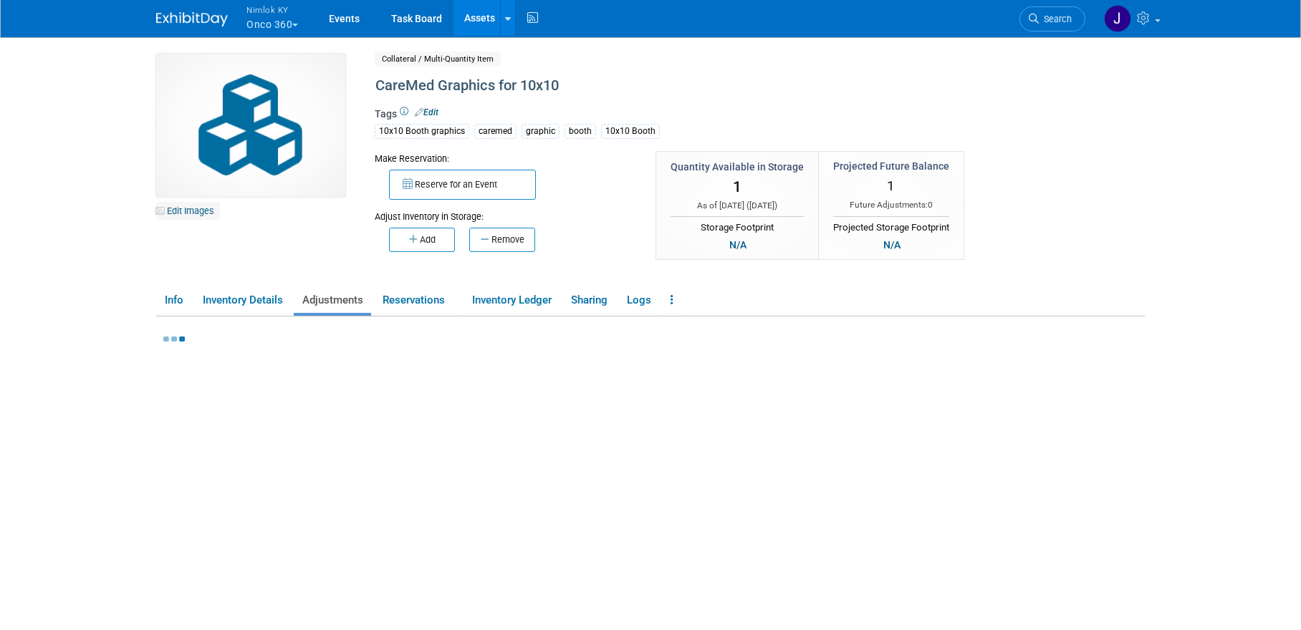
click at [202, 213] on link "Edit Images" at bounding box center [188, 211] width 64 height 18
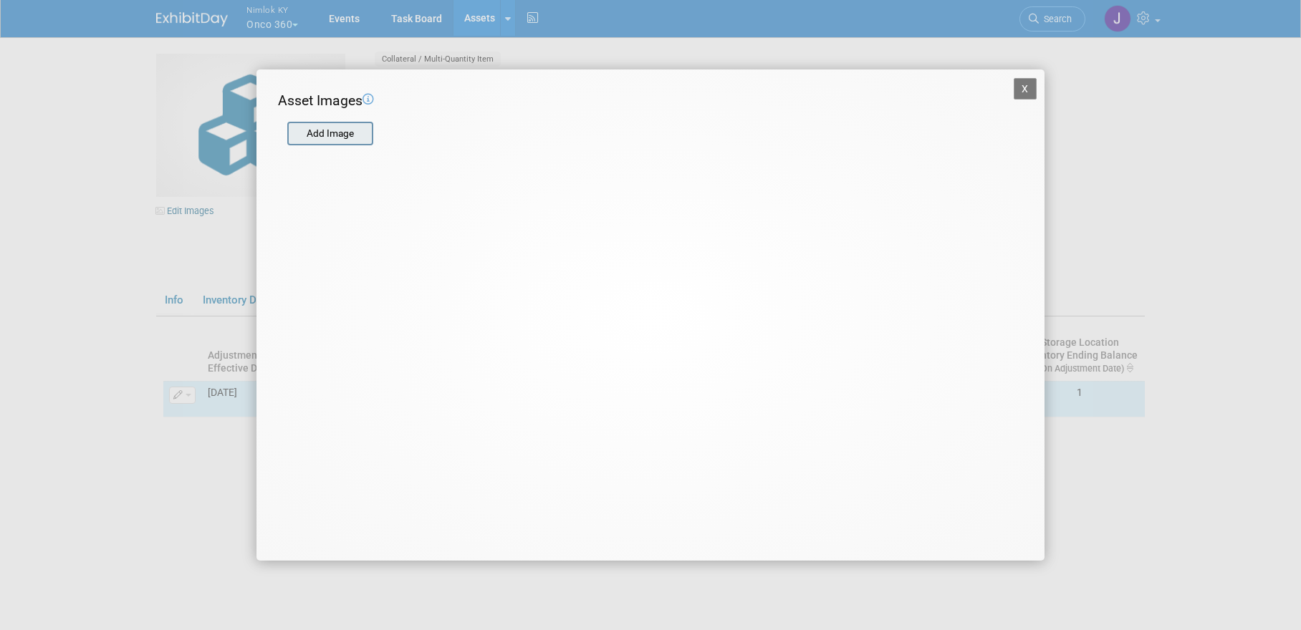
click at [328, 135] on input "file" at bounding box center [286, 133] width 170 height 21
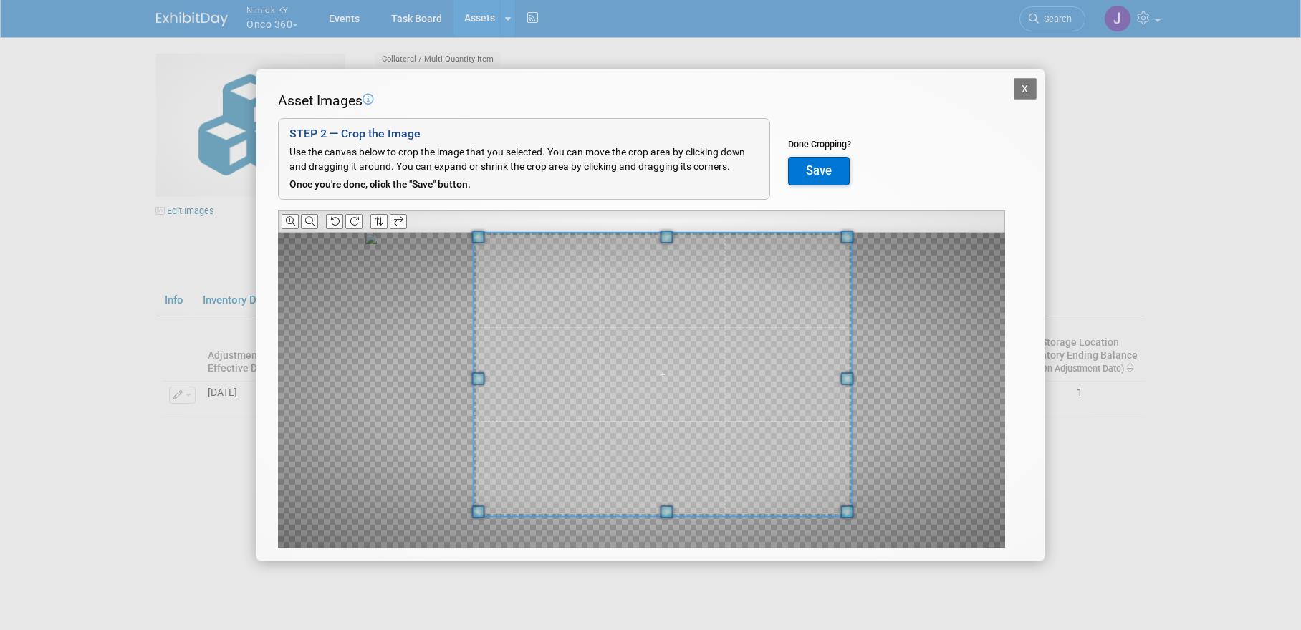
click at [847, 231] on span at bounding box center [846, 237] width 13 height 13
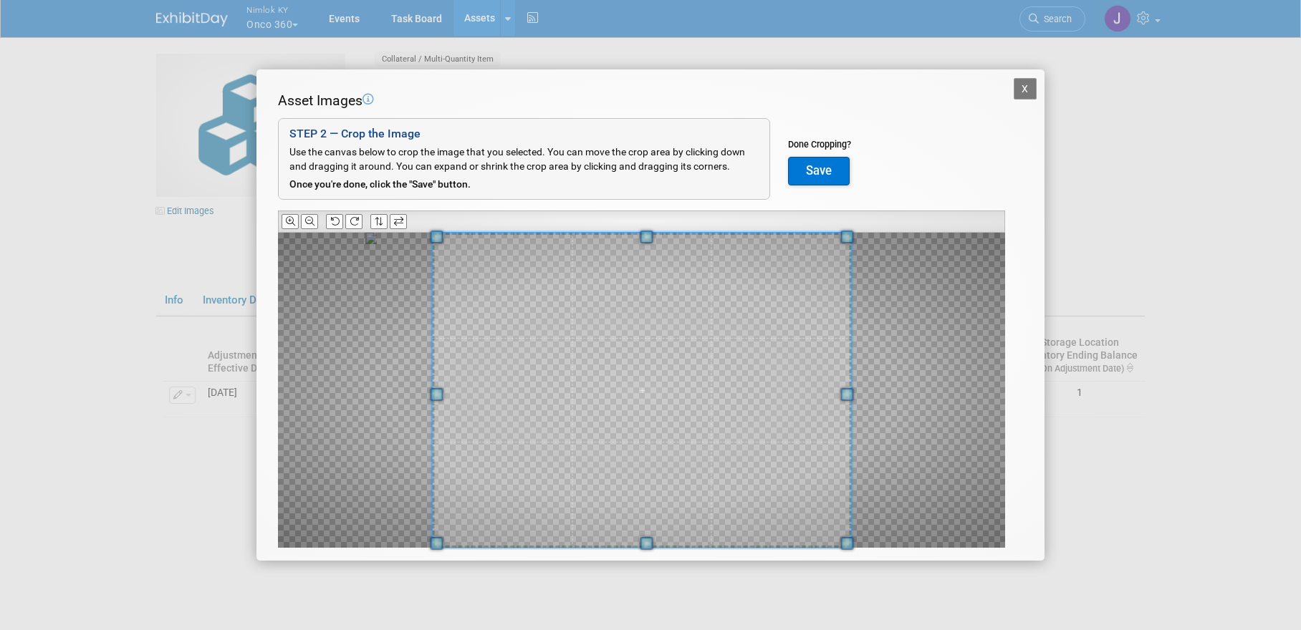
click at [421, 537] on div at bounding box center [641, 390] width 727 height 315
click at [595, 453] on span at bounding box center [632, 390] width 419 height 315
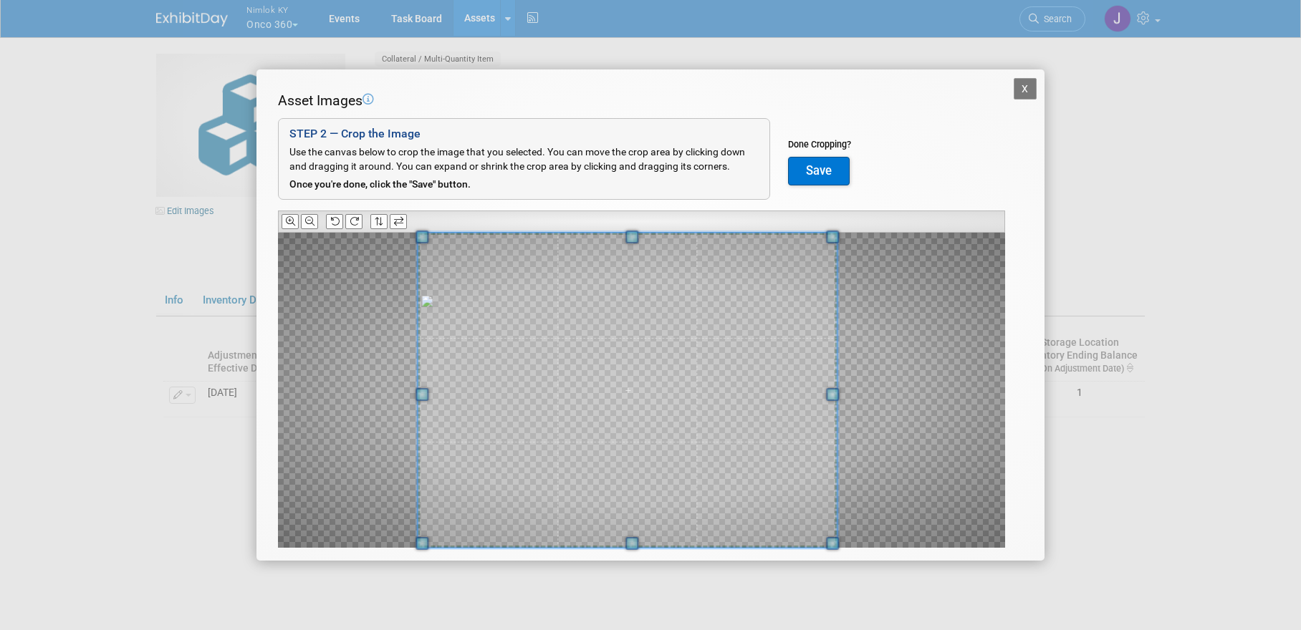
click at [637, 338] on span at bounding box center [627, 390] width 419 height 315
click at [642, 233] on div at bounding box center [627, 390] width 419 height 315
click at [825, 174] on button "Save" at bounding box center [819, 171] width 62 height 29
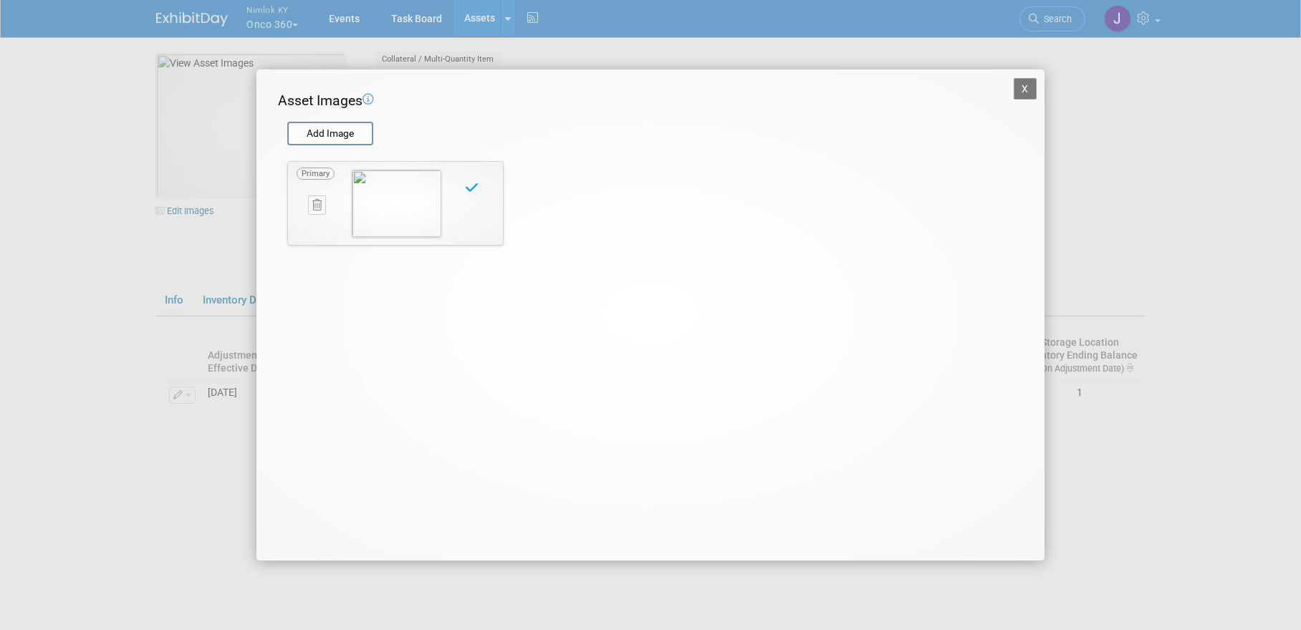
click at [1022, 86] on button "X" at bounding box center [1024, 88] width 23 height 21
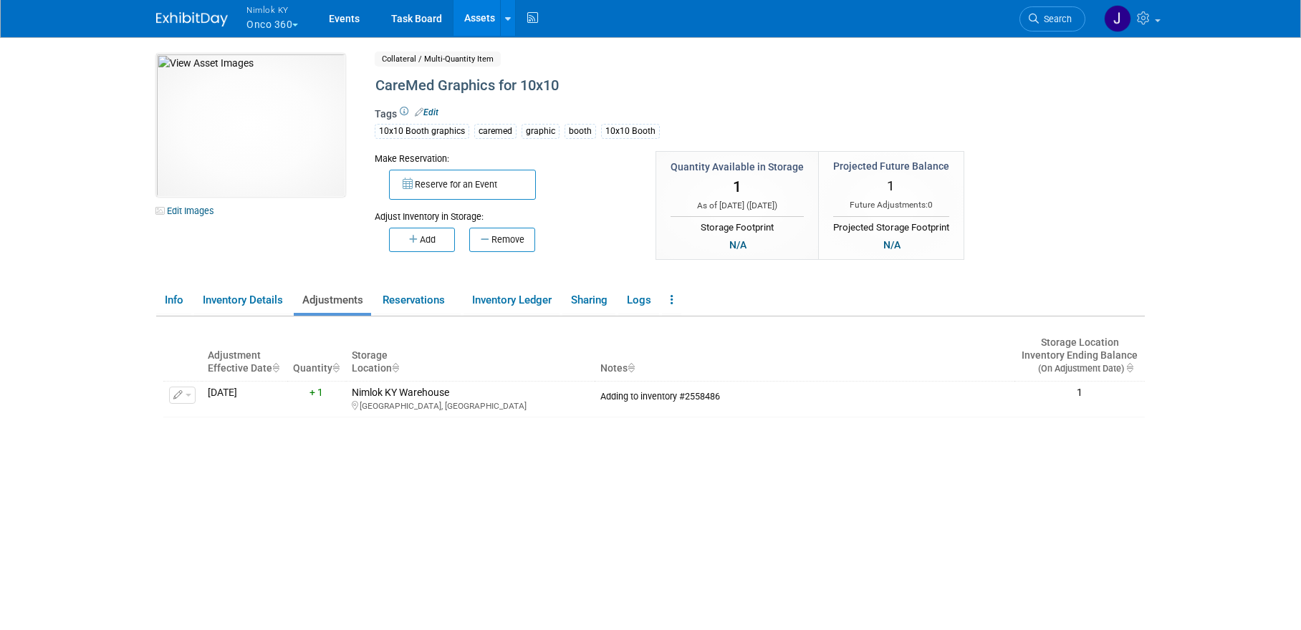
click at [485, 17] on link "Assets" at bounding box center [479, 18] width 52 height 36
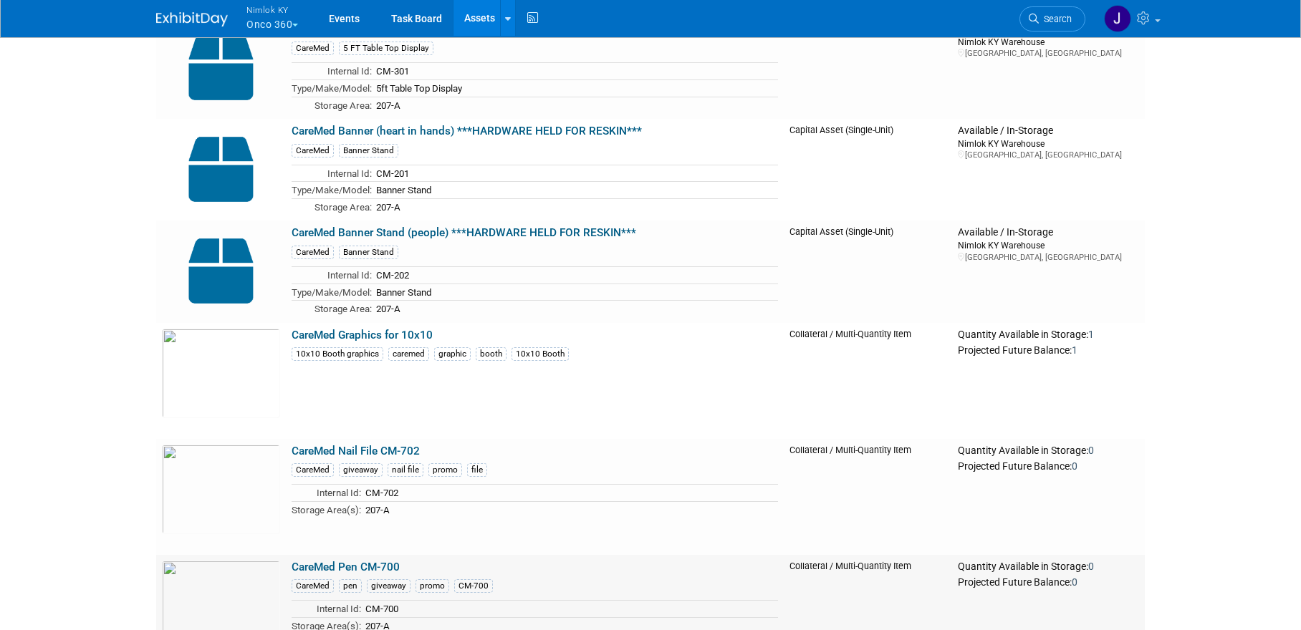
scroll to position [160, 0]
click at [411, 333] on link "CareMed Graphics for 10x10" at bounding box center [361, 335] width 141 height 13
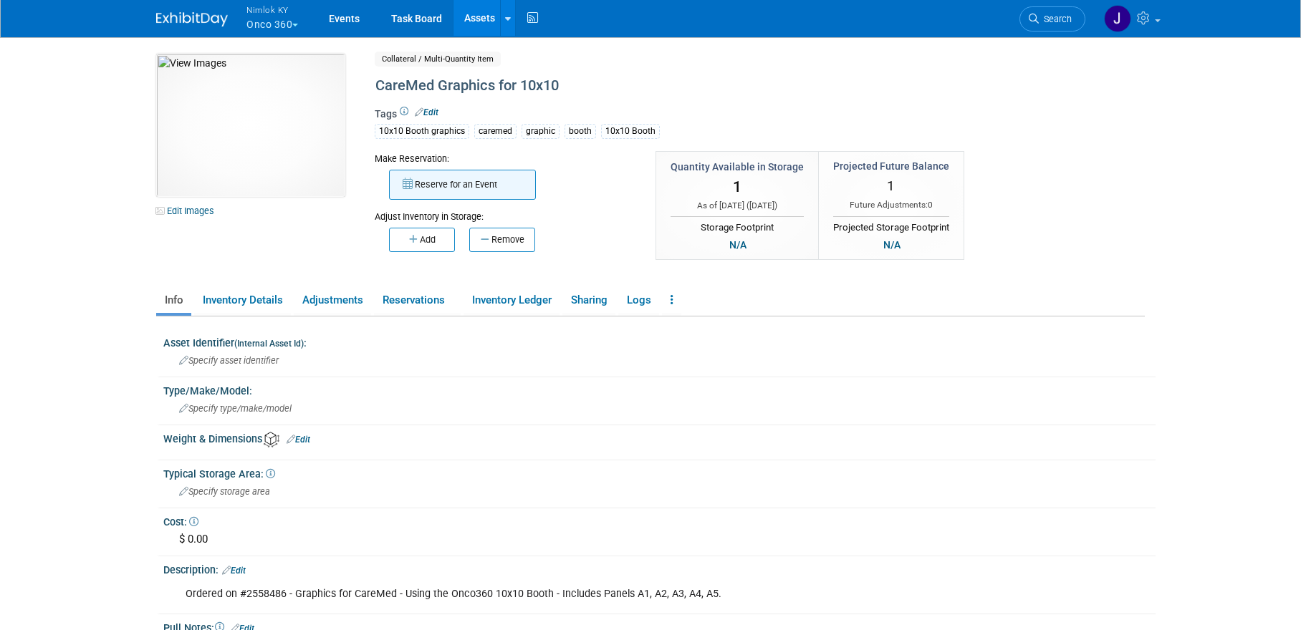
click at [459, 173] on button "Reserve for an Event" at bounding box center [462, 185] width 147 height 30
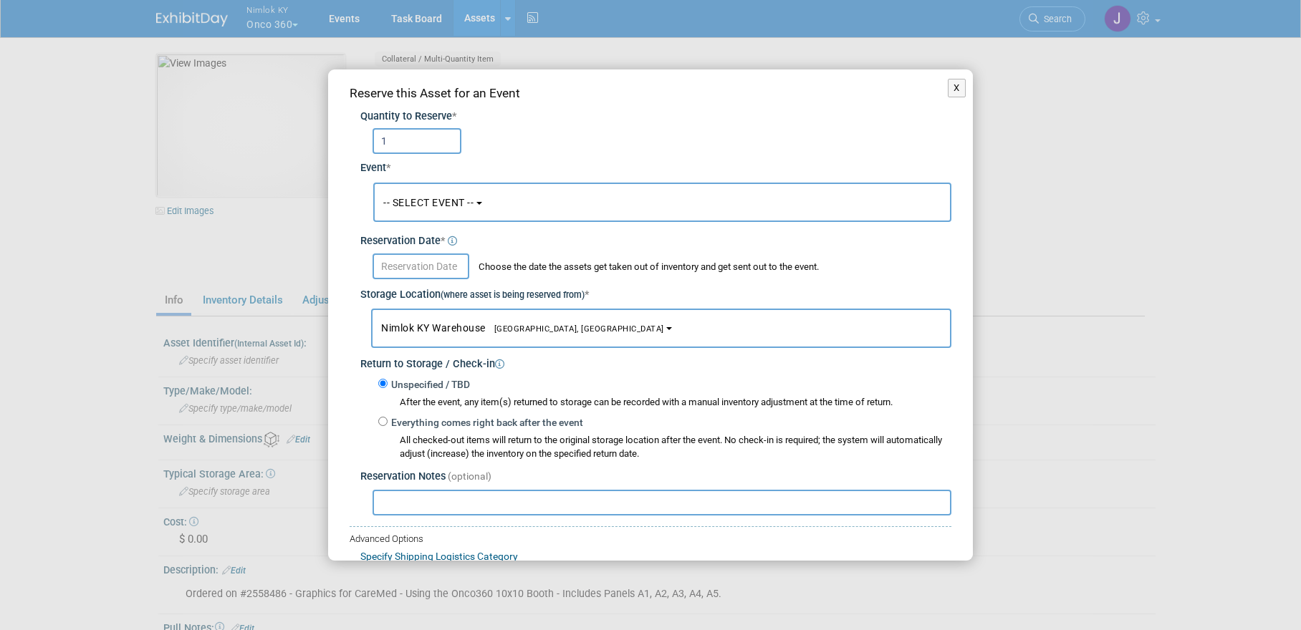
type input "1"
click at [471, 206] on span "-- SELECT EVENT --" at bounding box center [428, 202] width 90 height 11
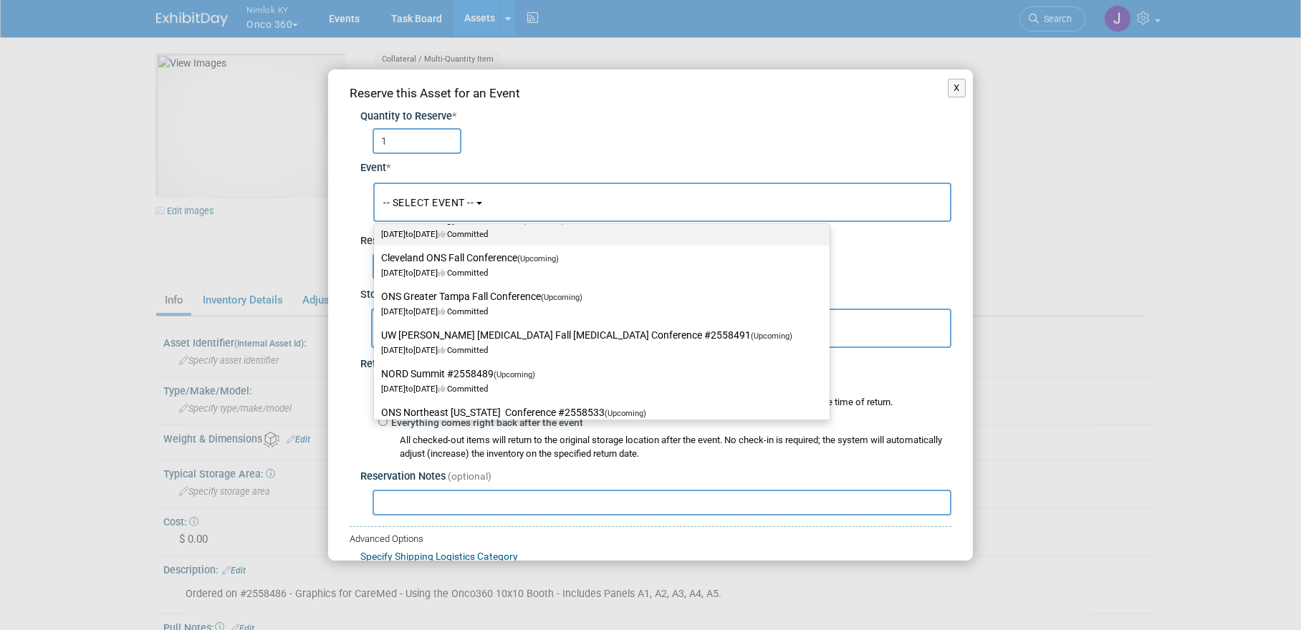
scroll to position [118, 0]
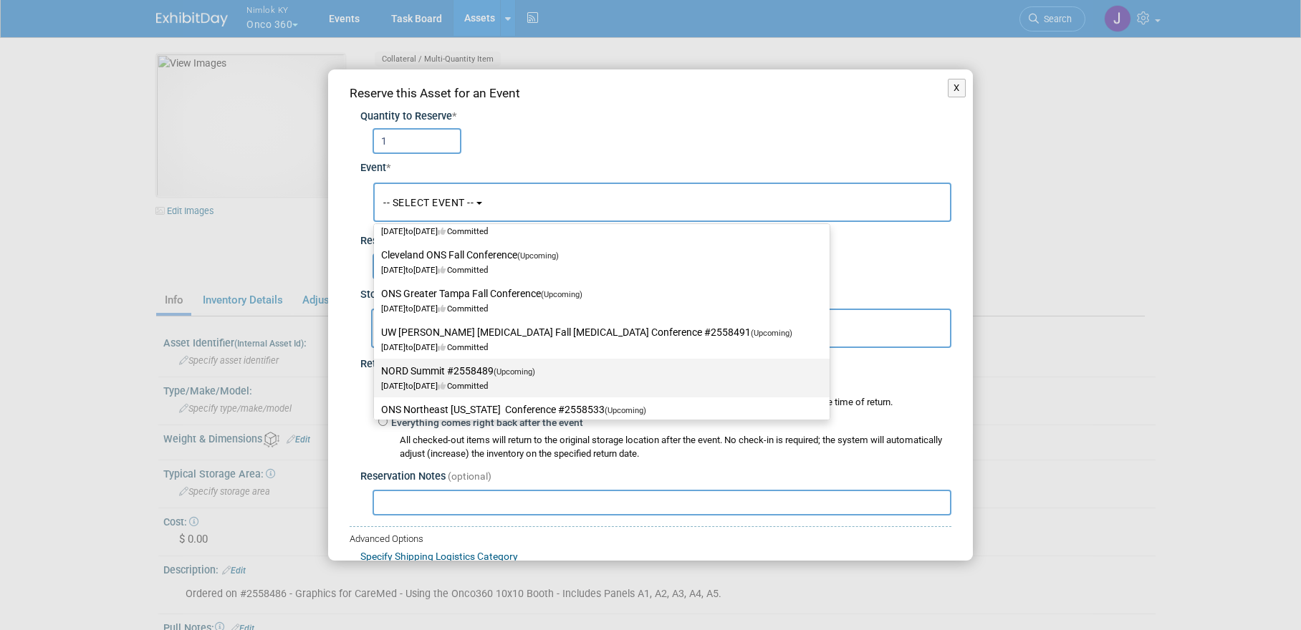
click at [445, 370] on label "NORD Summit #2558489 (Upcoming) [DATE] to [DATE] Committed" at bounding box center [598, 378] width 434 height 33
click at [376, 370] on input "NORD Summit #2558489 (Upcoming) [DATE] to [DATE] Committed" at bounding box center [371, 371] width 9 height 9
select select "11153358"
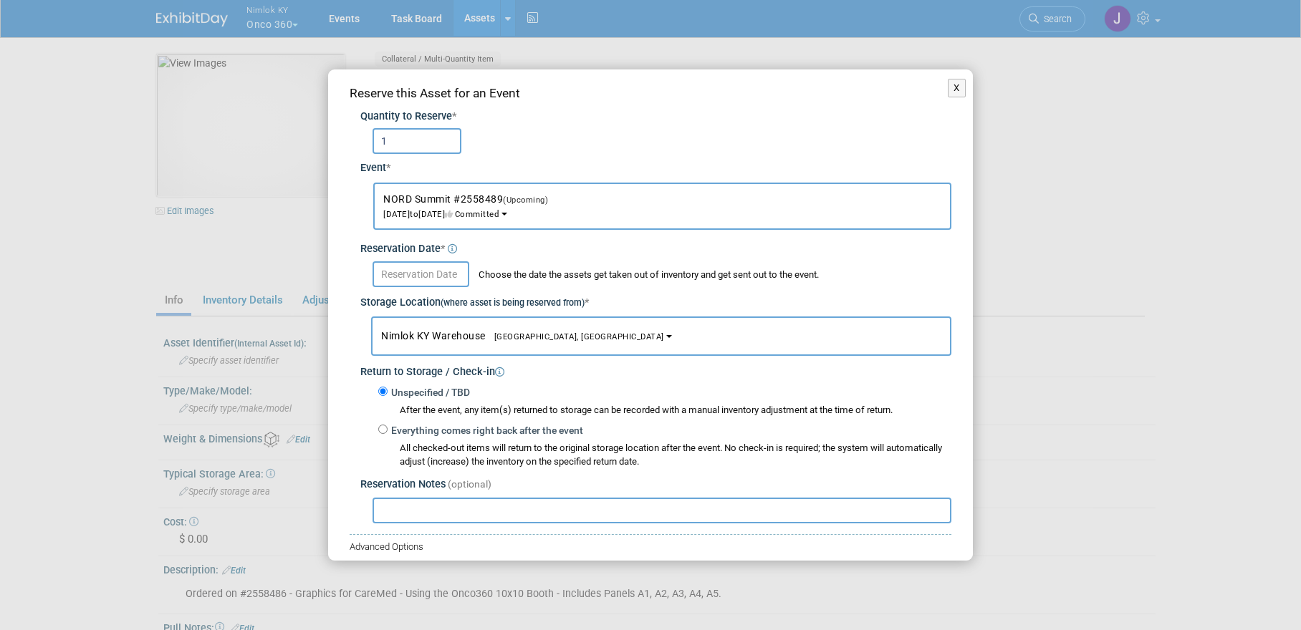
click at [424, 274] on input "text" at bounding box center [420, 274] width 97 height 26
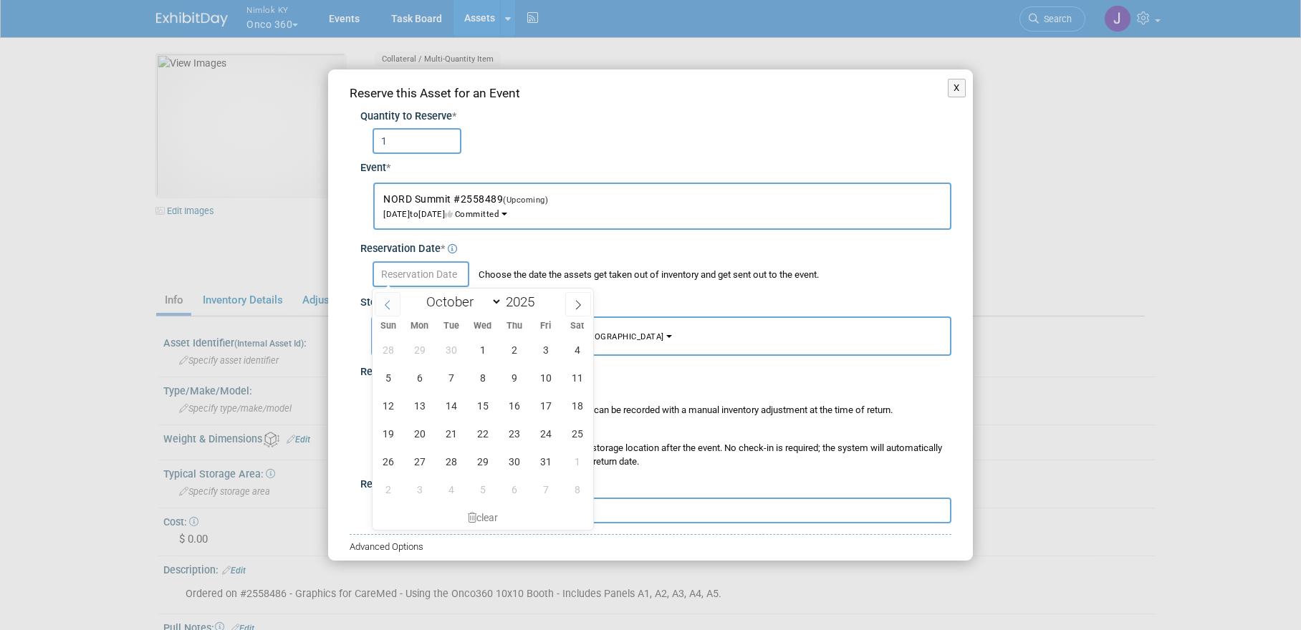
click at [385, 304] on icon at bounding box center [387, 305] width 10 height 10
select select "8"
click at [512, 433] on span "25" at bounding box center [514, 434] width 28 height 28
type input "Sep 25, 2025"
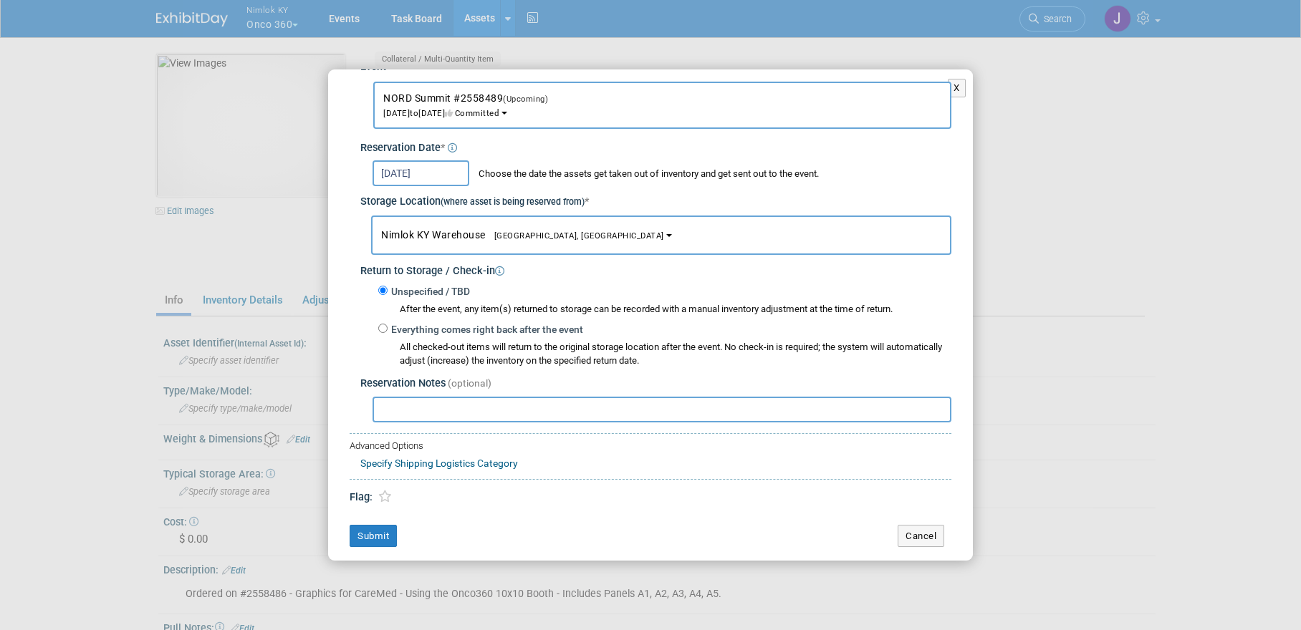
scroll to position [102, 0]
click at [364, 539] on button "Submit" at bounding box center [372, 535] width 47 height 23
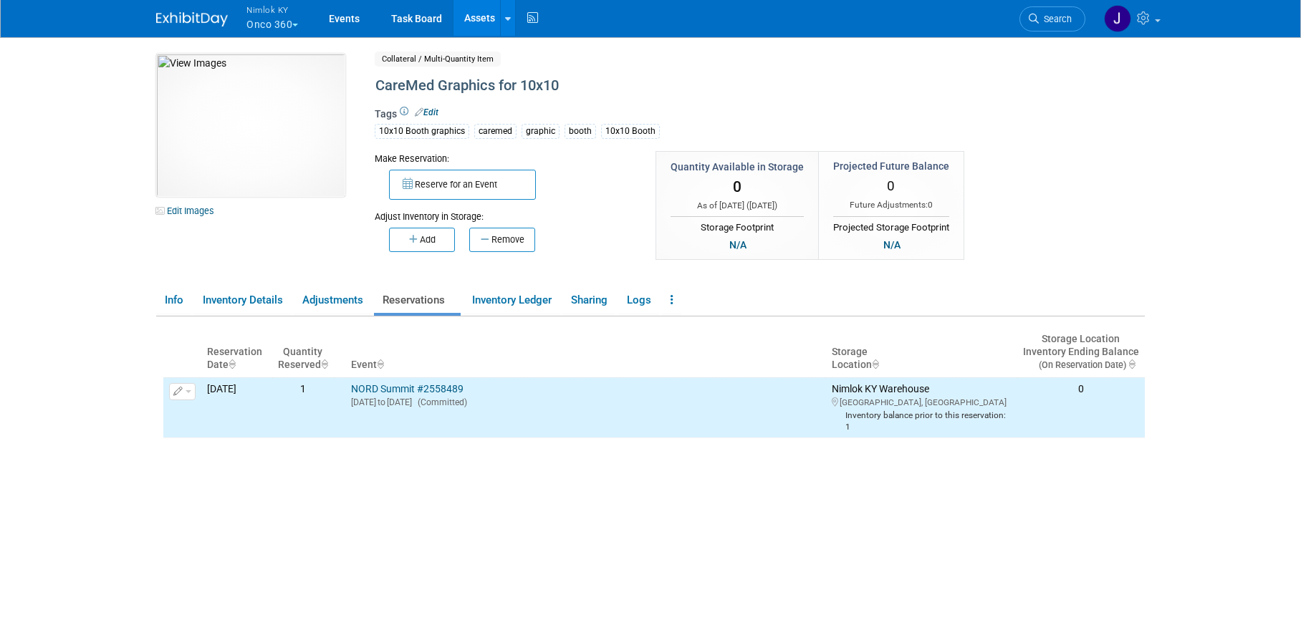
click at [485, 19] on link "Assets" at bounding box center [479, 18] width 52 height 36
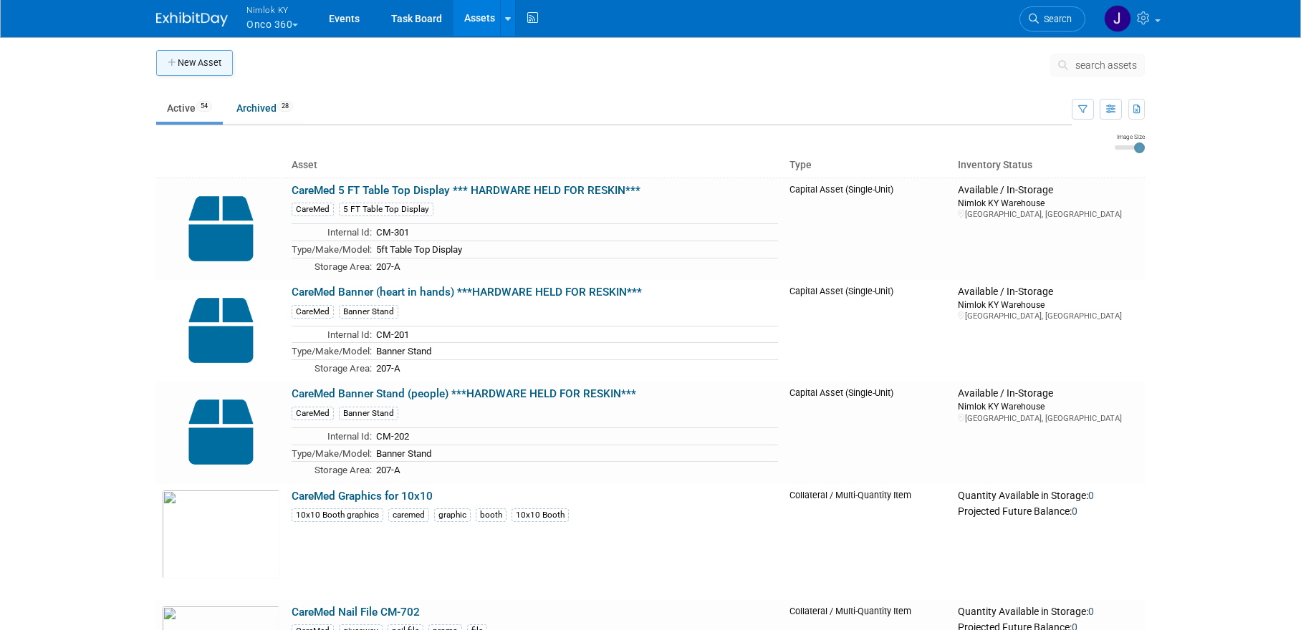
click at [198, 65] on button "New Asset" at bounding box center [194, 63] width 77 height 26
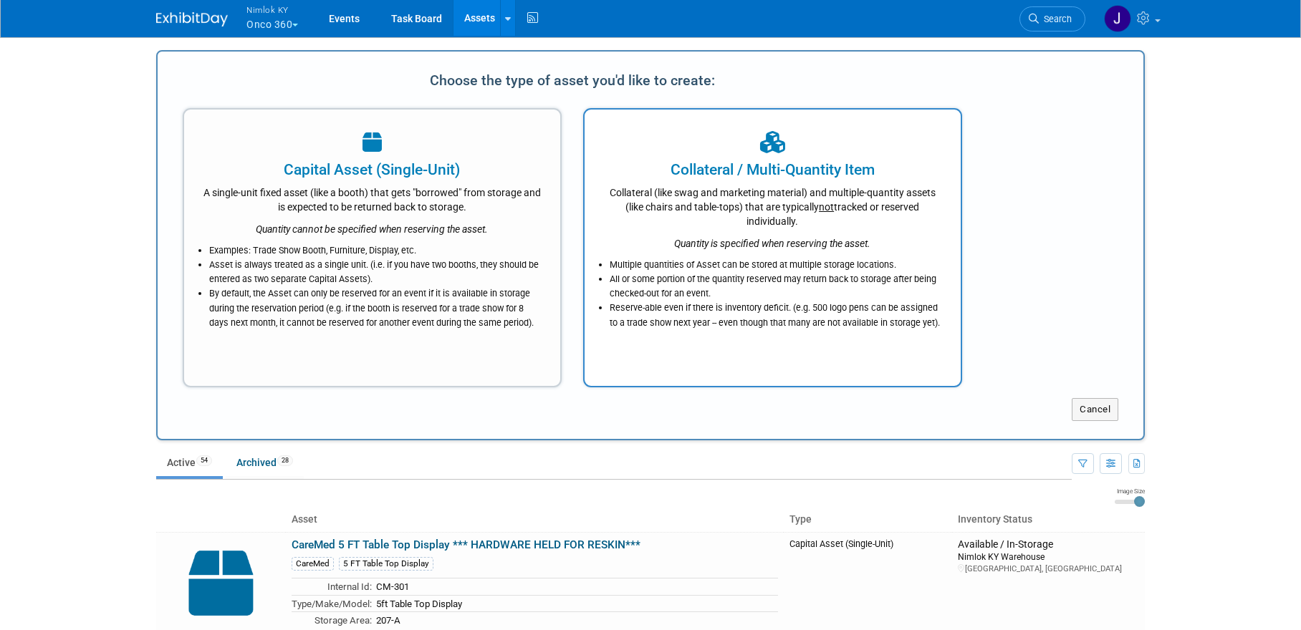
click at [752, 291] on li "All or some portion of the quantity reserved may return back to storage after b…" at bounding box center [775, 286] width 333 height 29
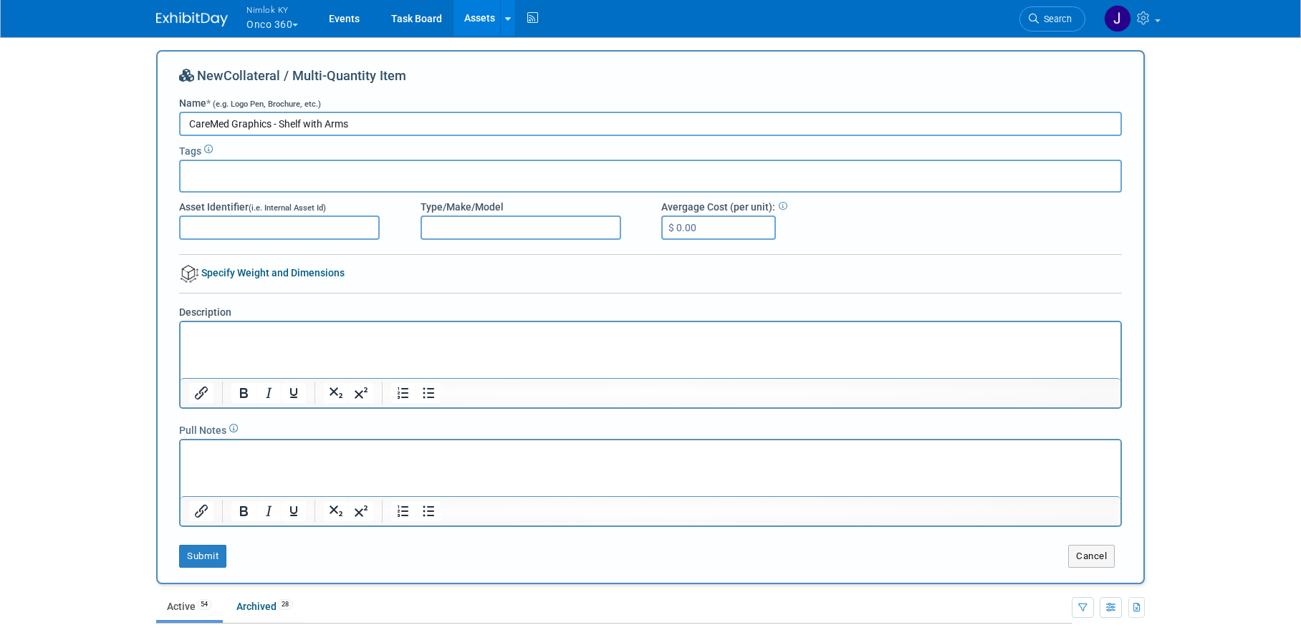
type input "CareMed Graphics - Shelf with Arms"
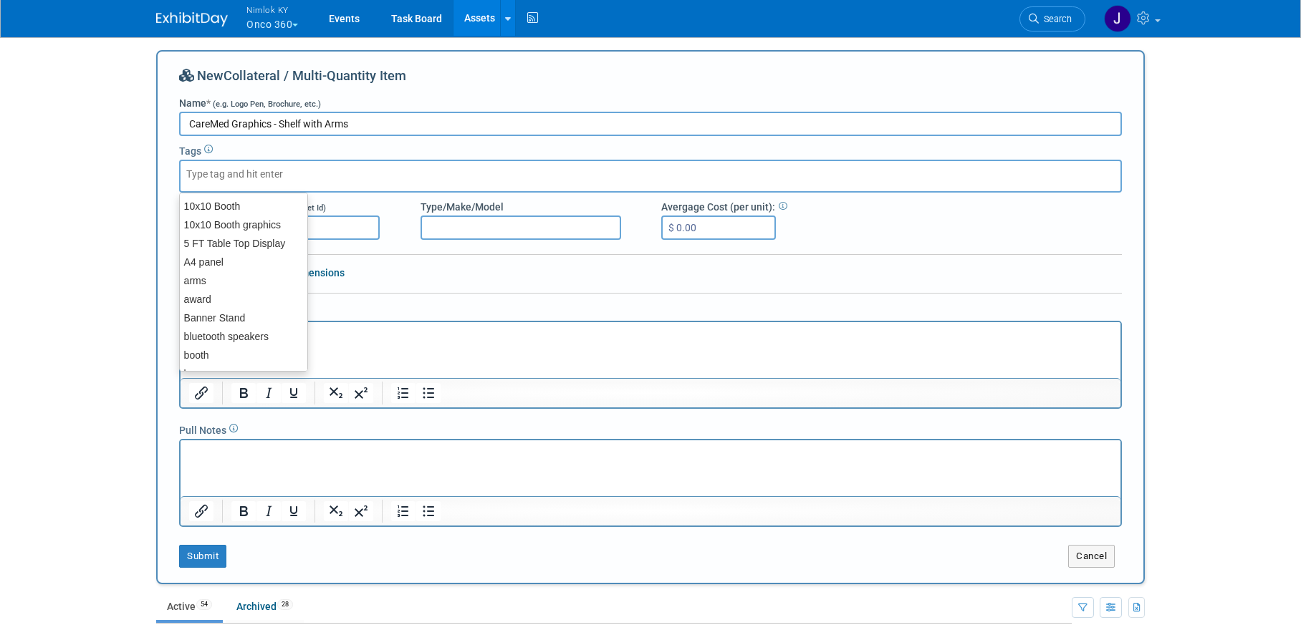
click at [491, 182] on div at bounding box center [650, 176] width 942 height 33
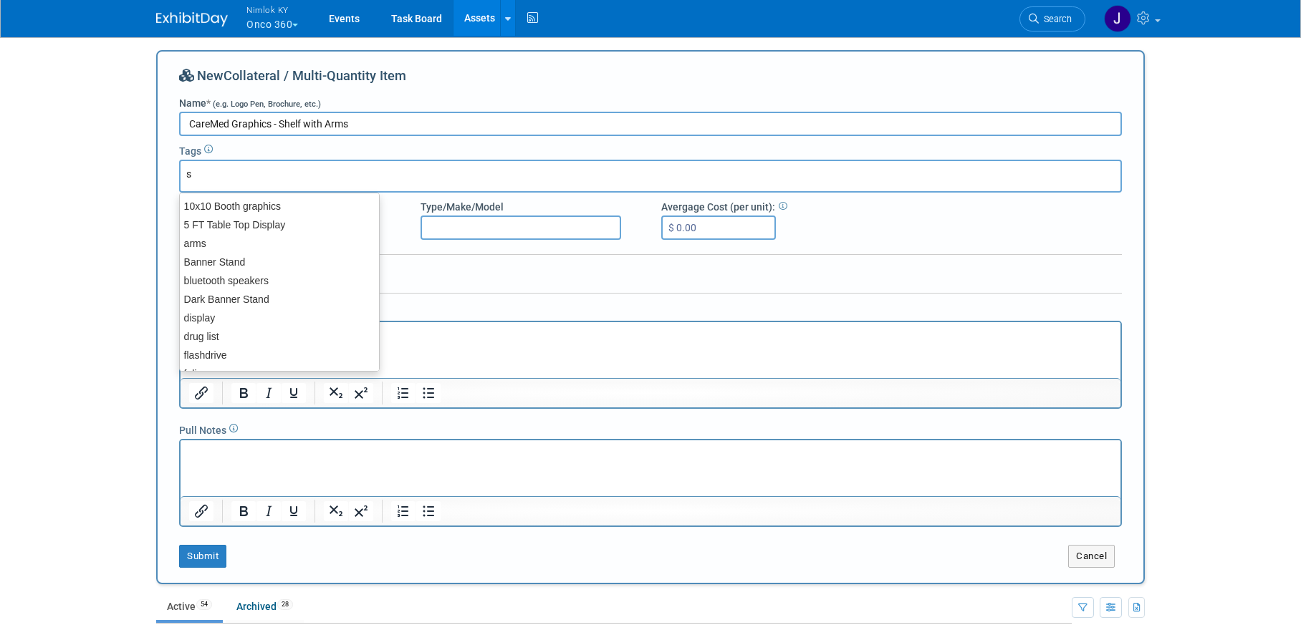
type input "sh"
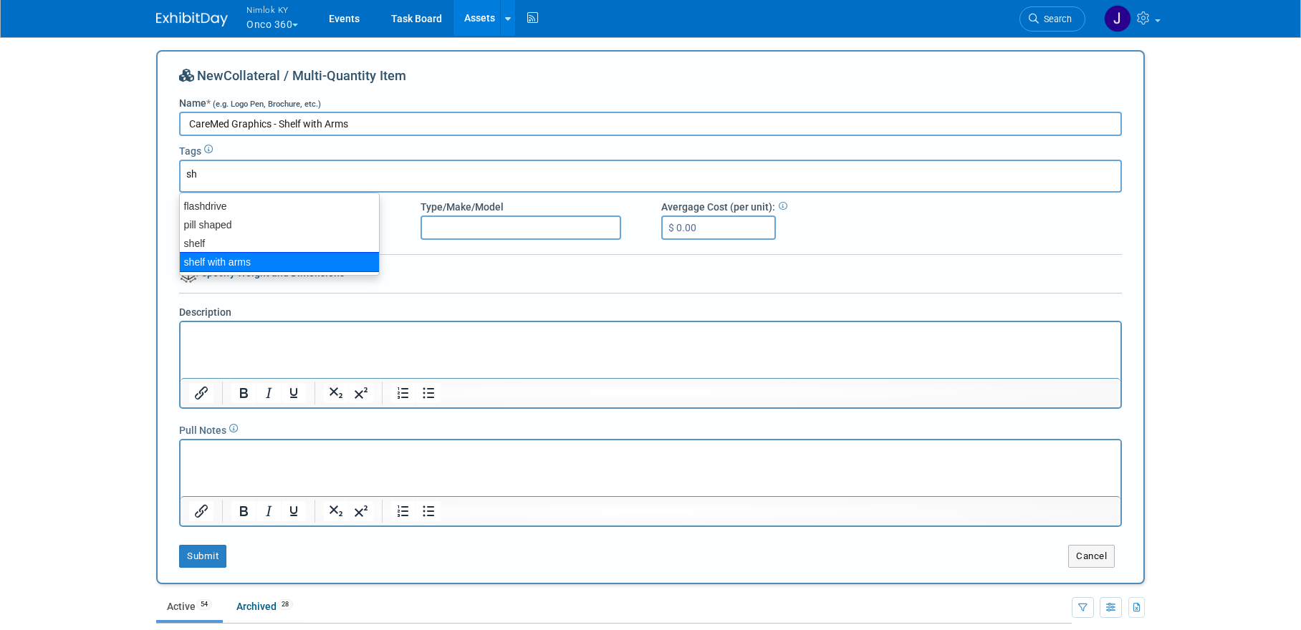
click at [252, 259] on div "shelf with arms" at bounding box center [279, 262] width 201 height 20
type input "shelf with arms"
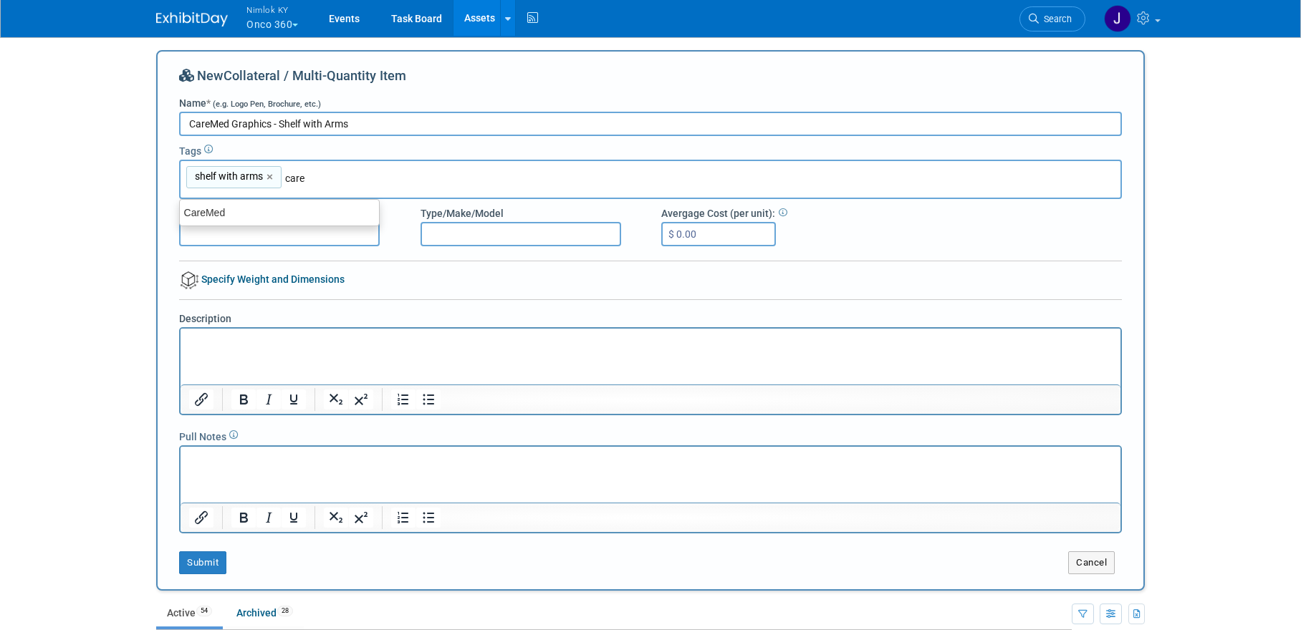
type input "CareMed"
type input "shelf with arms, CareMed"
type input "graphics"
type input "shelf with arms, CareMed, graphics"
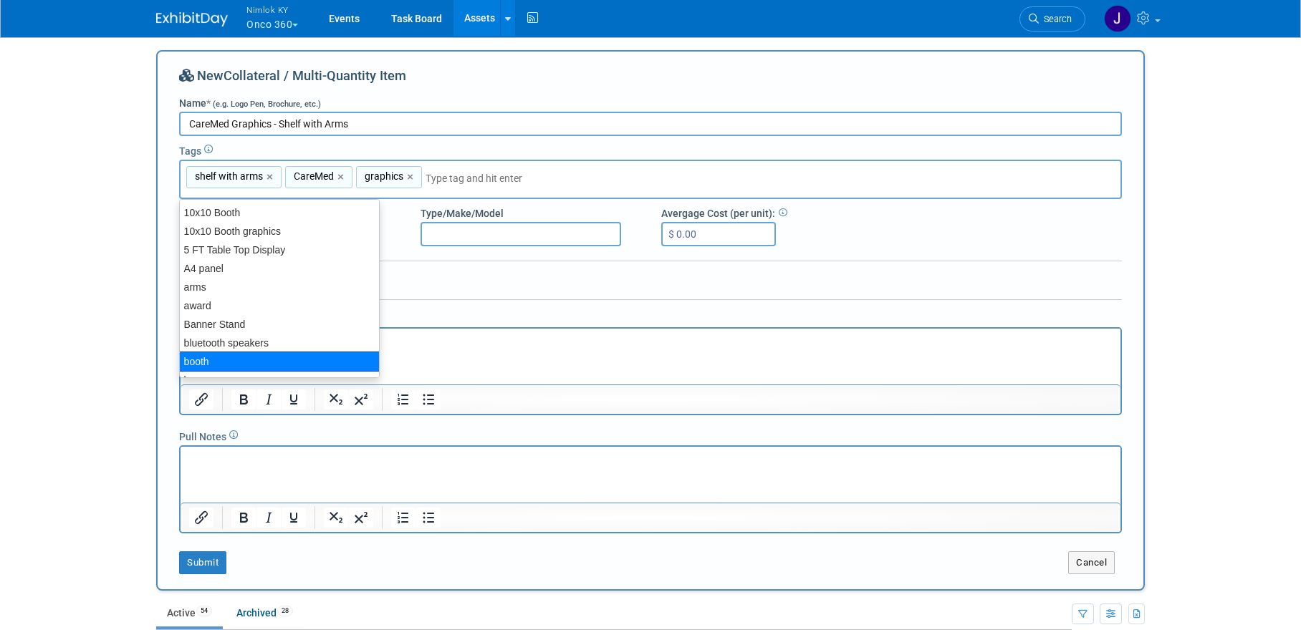
click at [469, 348] on html at bounding box center [650, 338] width 940 height 20
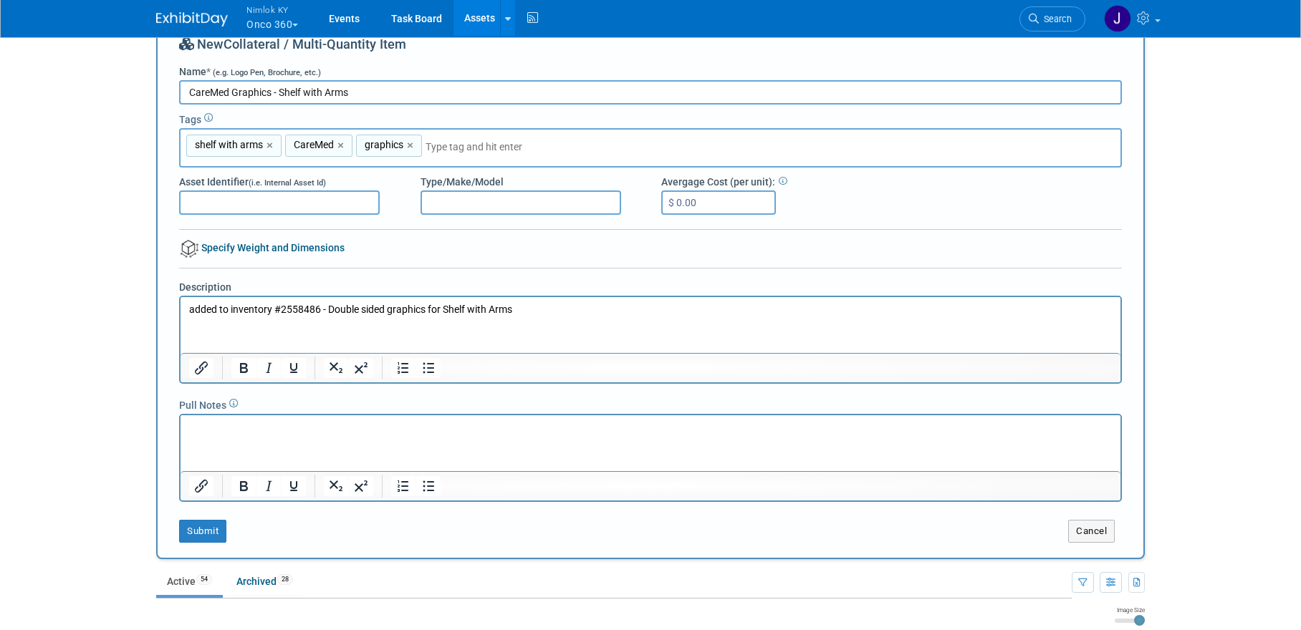
scroll to position [65, 0]
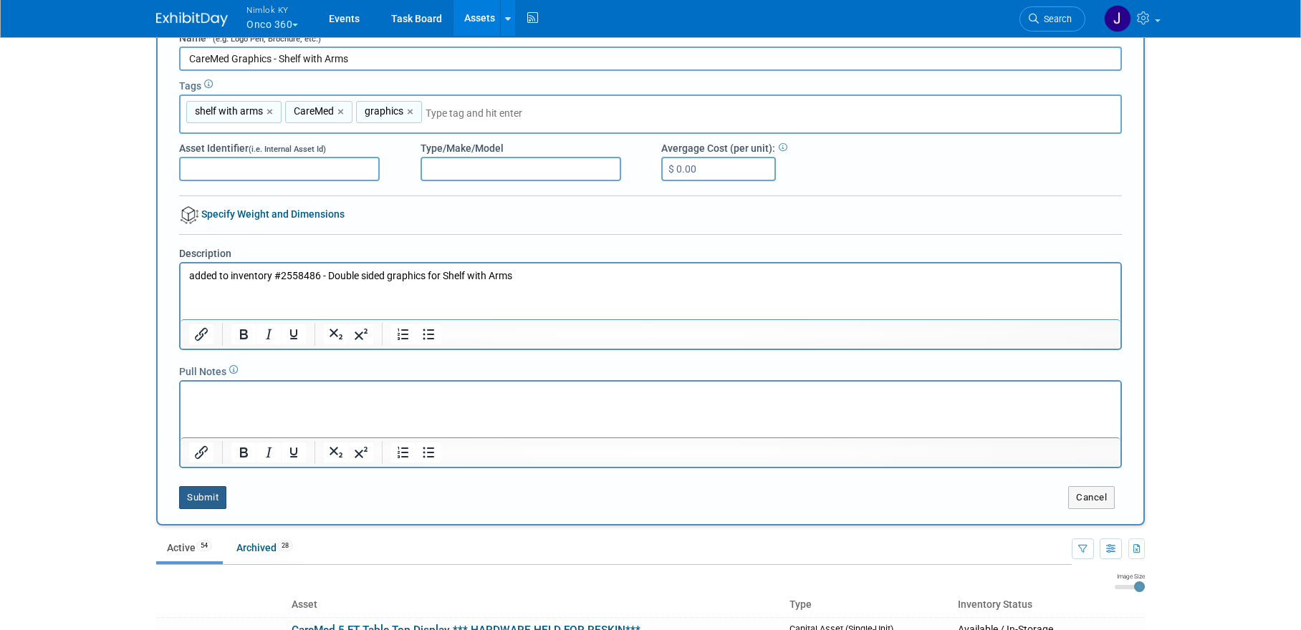
click at [220, 497] on button "Submit" at bounding box center [202, 497] width 47 height 23
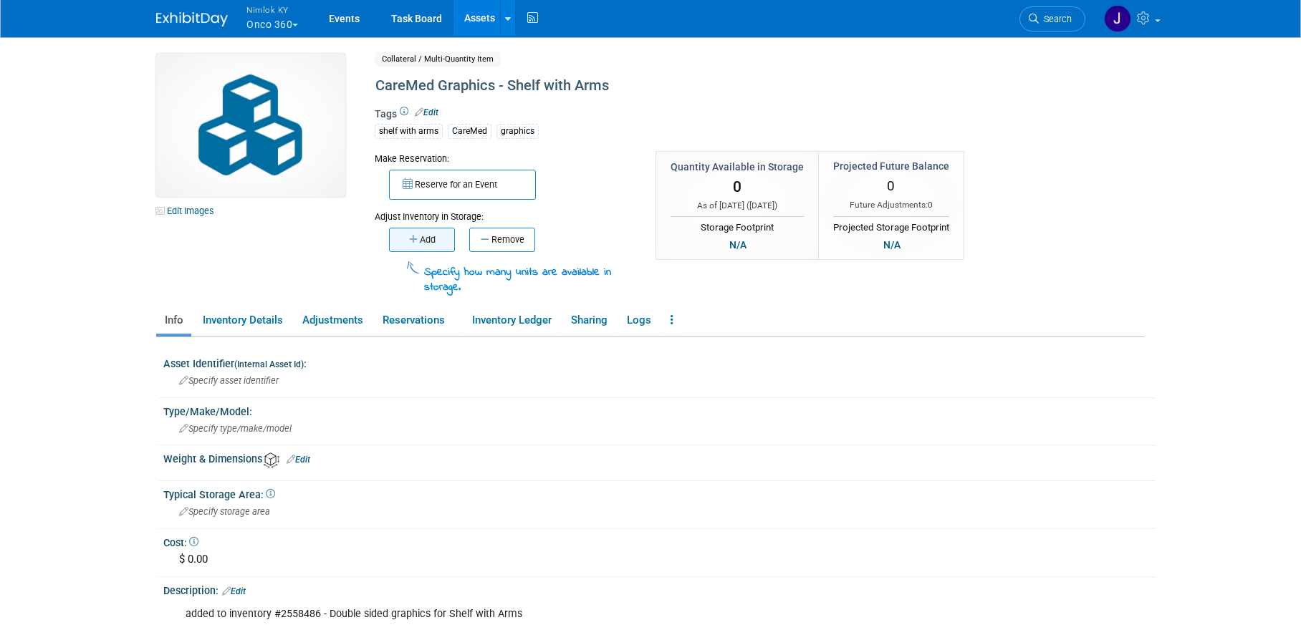
click at [409, 237] on icon "button" at bounding box center [414, 239] width 11 height 9
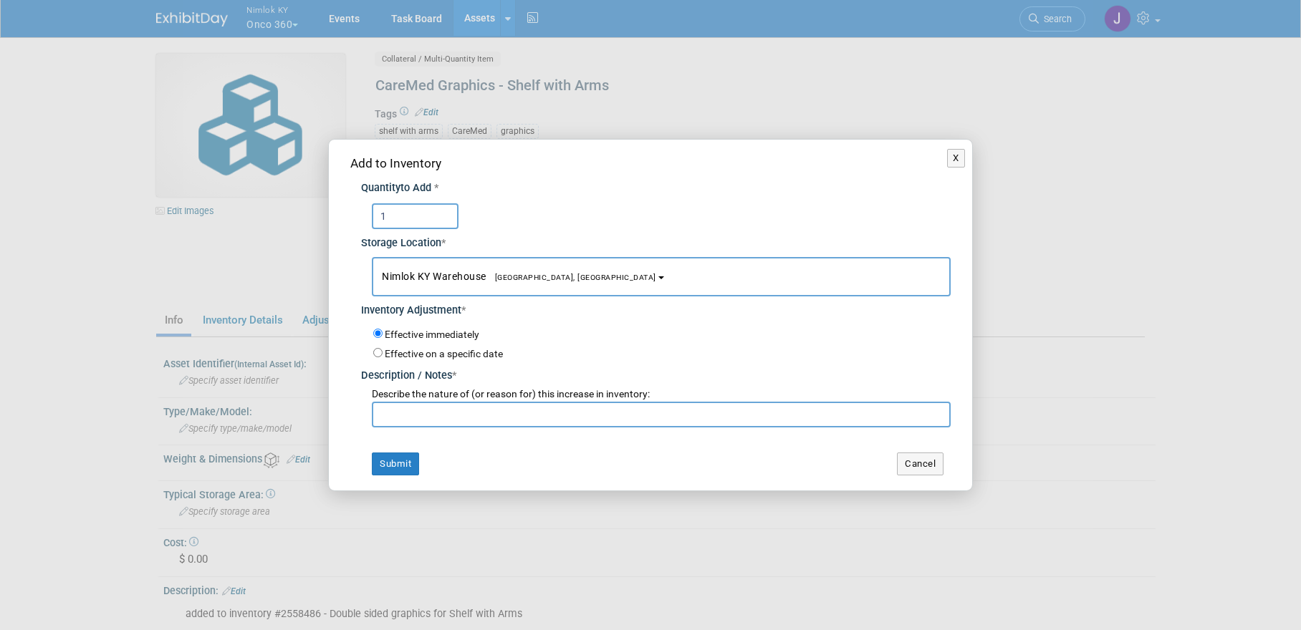
type input "1"
click at [466, 416] on input "text" at bounding box center [661, 415] width 579 height 26
type input "adding to inventory 2558486"
click at [402, 463] on button "Submit" at bounding box center [395, 464] width 47 height 23
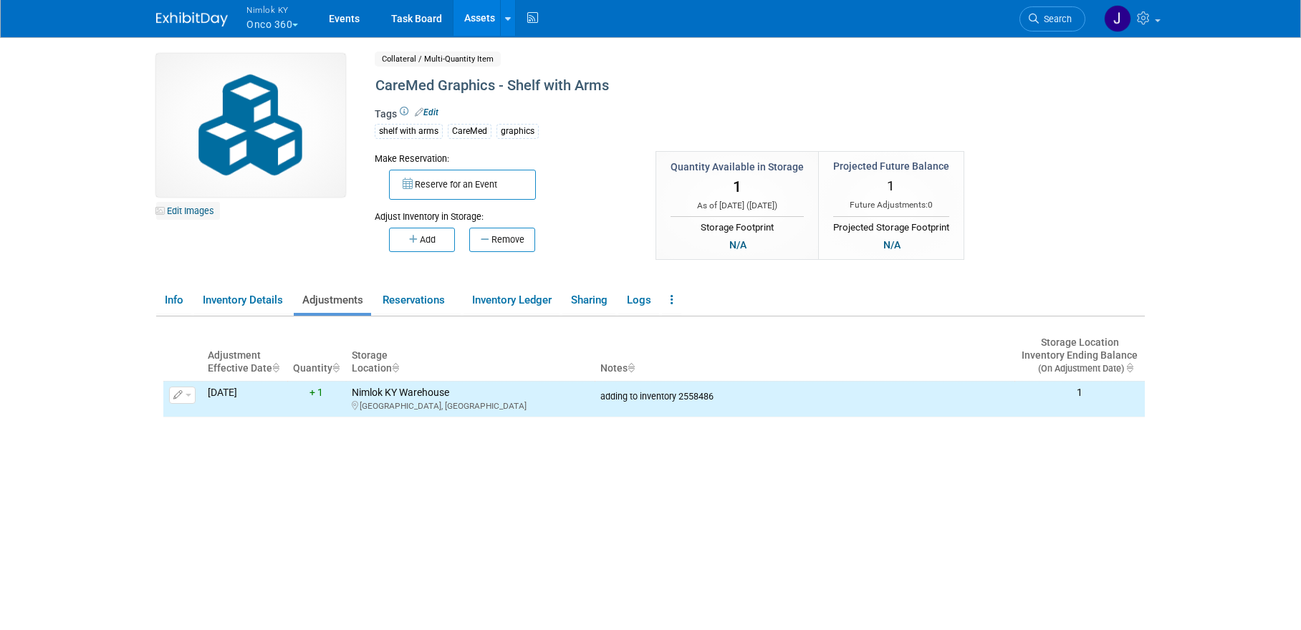
click at [208, 215] on link "Edit Images" at bounding box center [188, 211] width 64 height 18
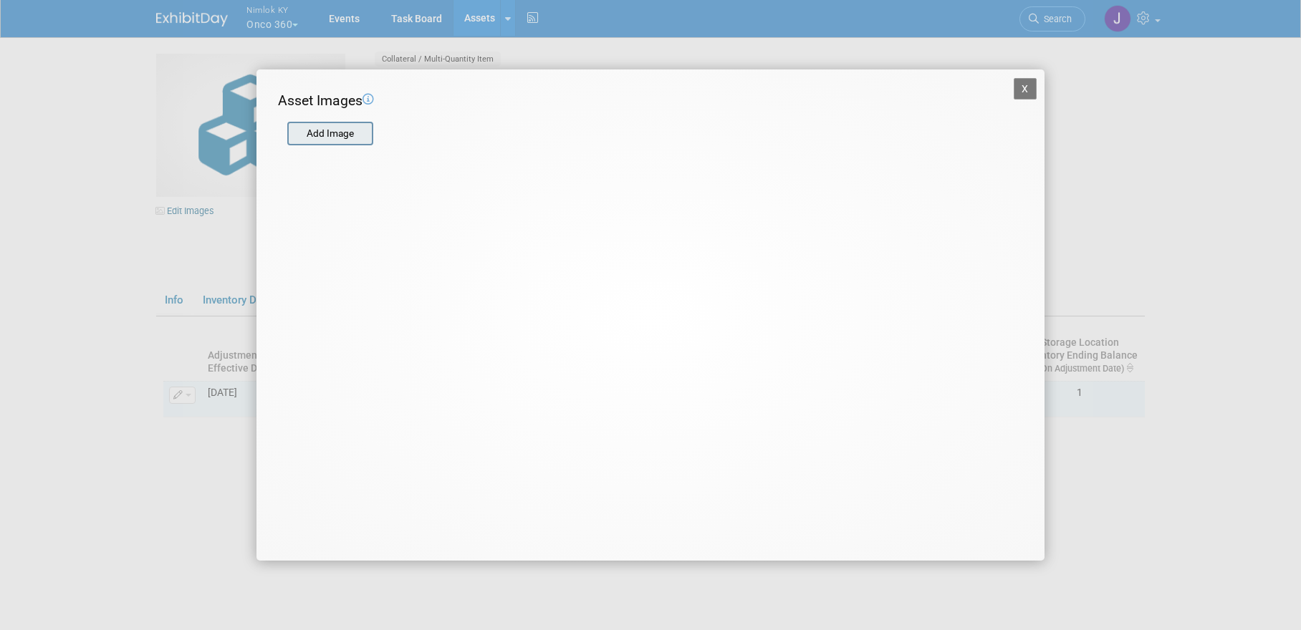
click at [350, 130] on input "file" at bounding box center [286, 133] width 170 height 21
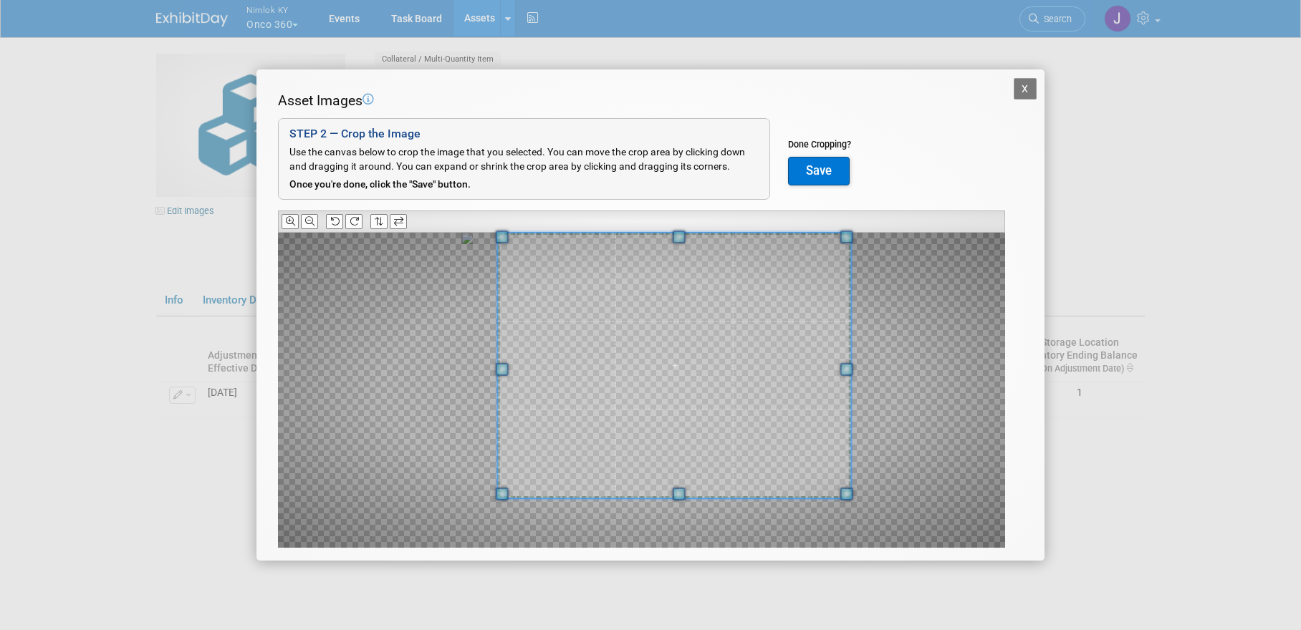
click at [830, 225] on div "Asset Images Add Image STEP 2 — Crop the Image Use the canvas below to crop the…" at bounding box center [650, 342] width 745 height 502
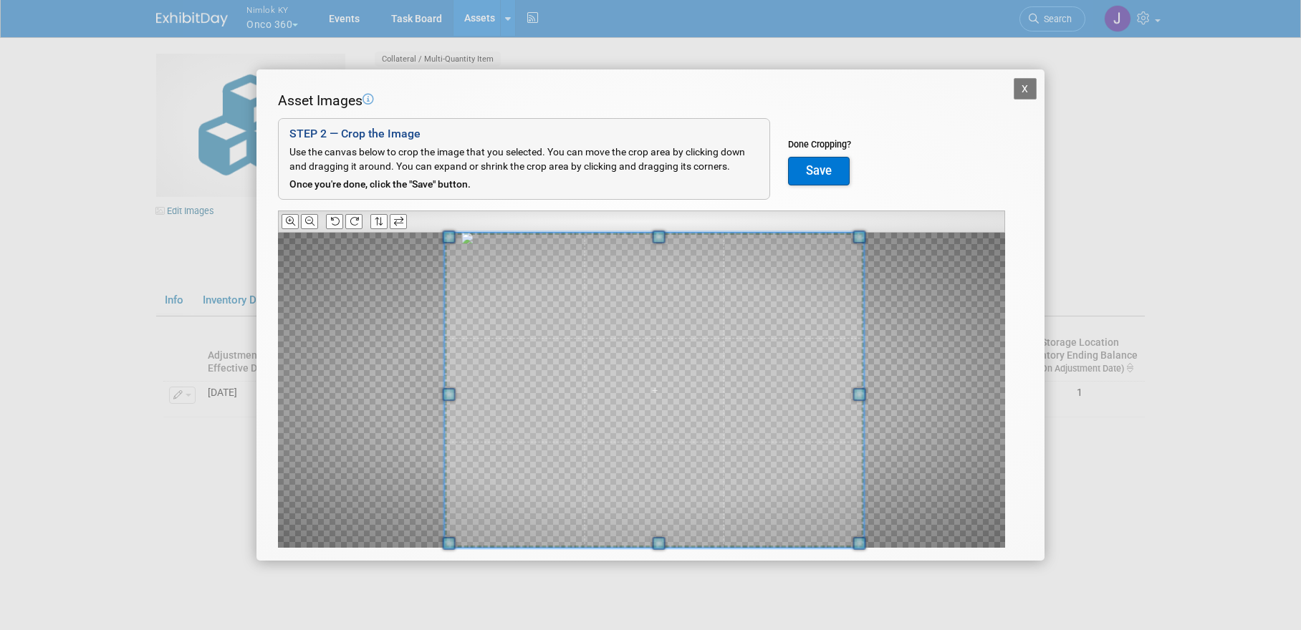
click at [345, 575] on div "X Asset Images Add Image STEP 2 — Crop the Image Use the canvas below to crop t…" at bounding box center [650, 315] width 1301 height 630
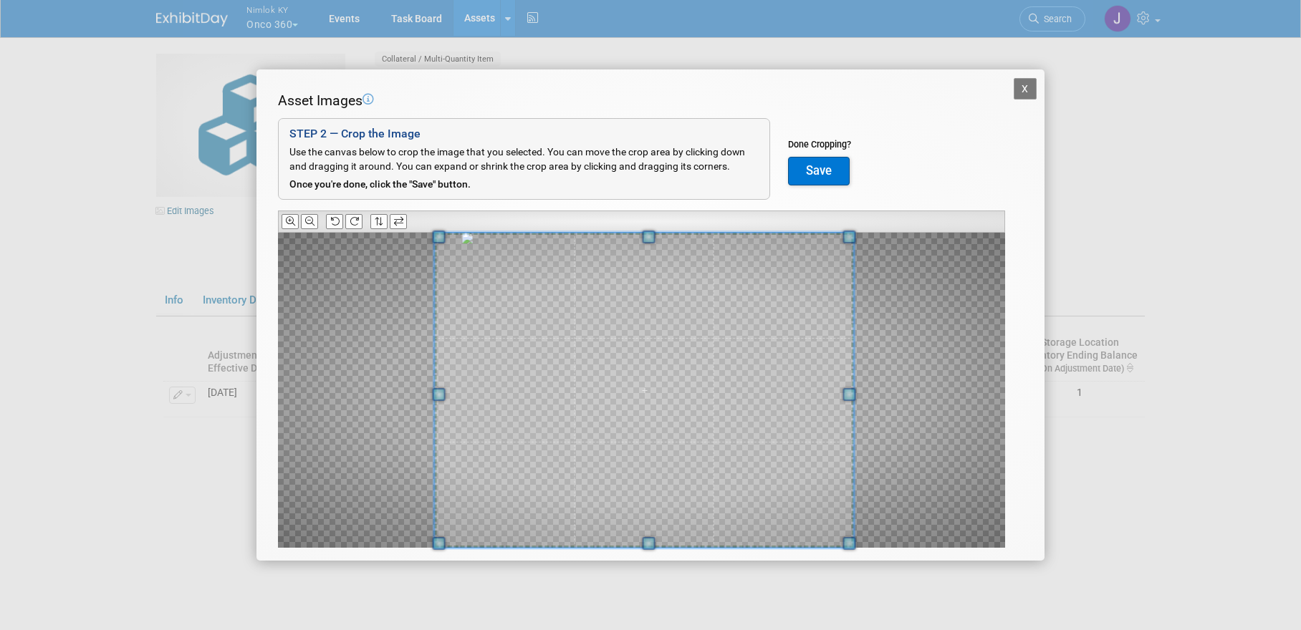
click at [628, 440] on span at bounding box center [644, 390] width 419 height 315
click at [833, 169] on button "Save" at bounding box center [819, 171] width 62 height 29
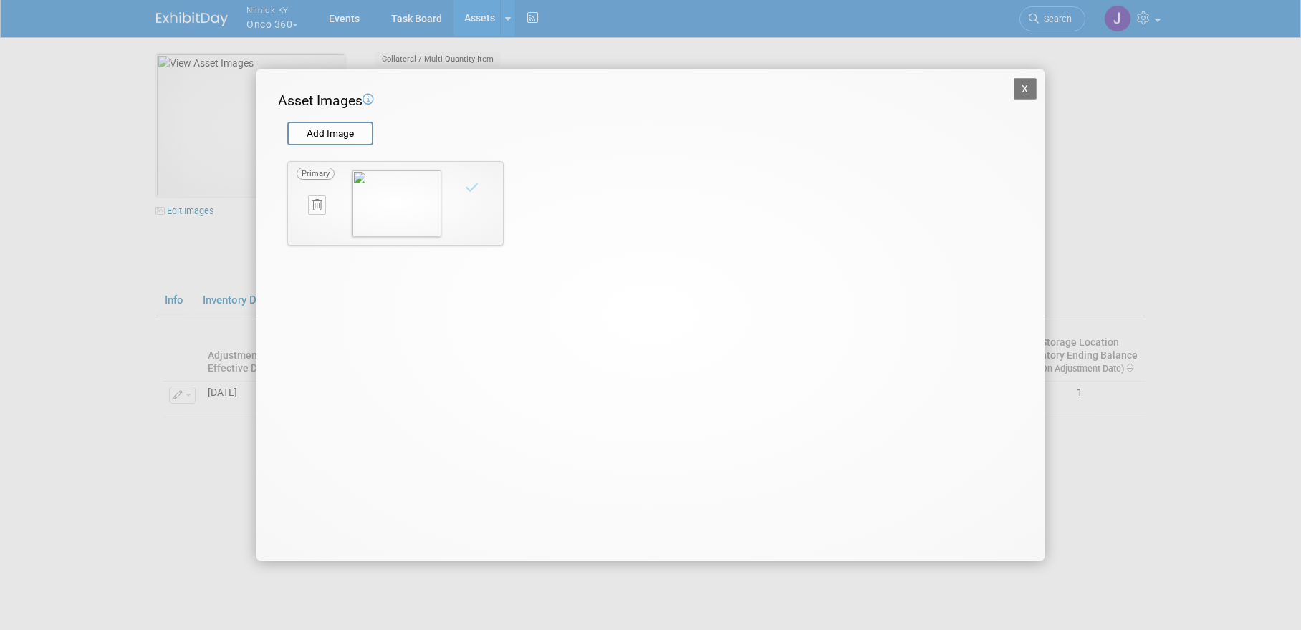
click at [1023, 90] on button "X" at bounding box center [1024, 88] width 23 height 21
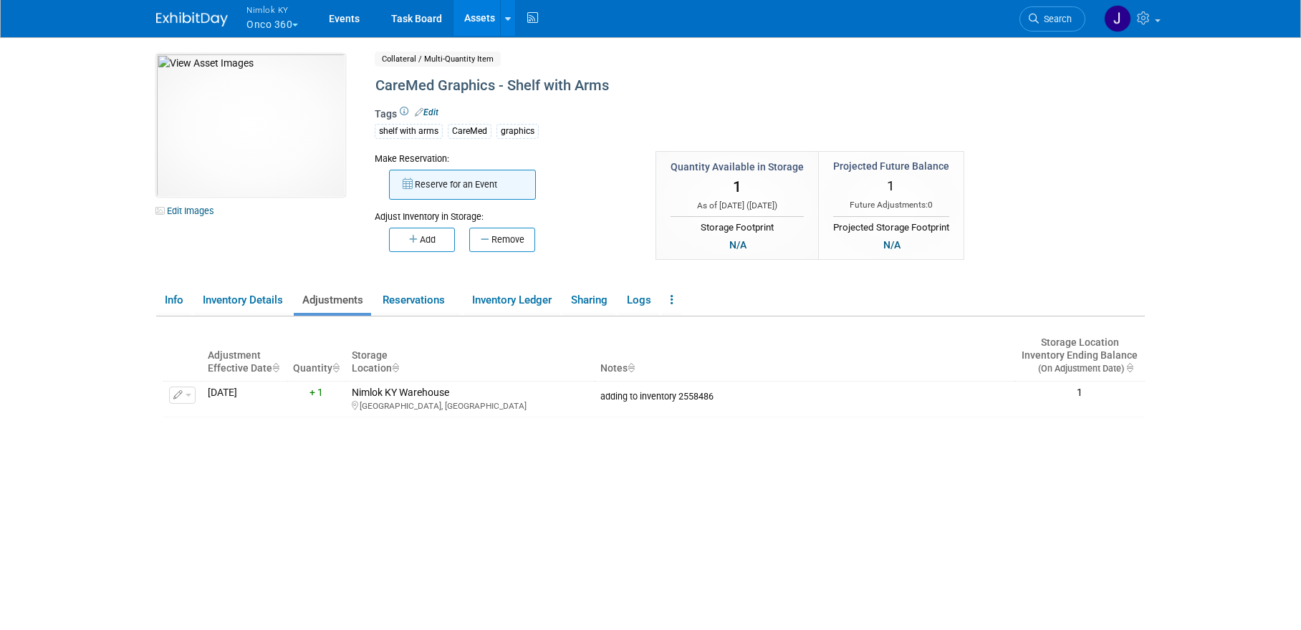
click at [441, 183] on button "Reserve for an Event" at bounding box center [462, 185] width 147 height 30
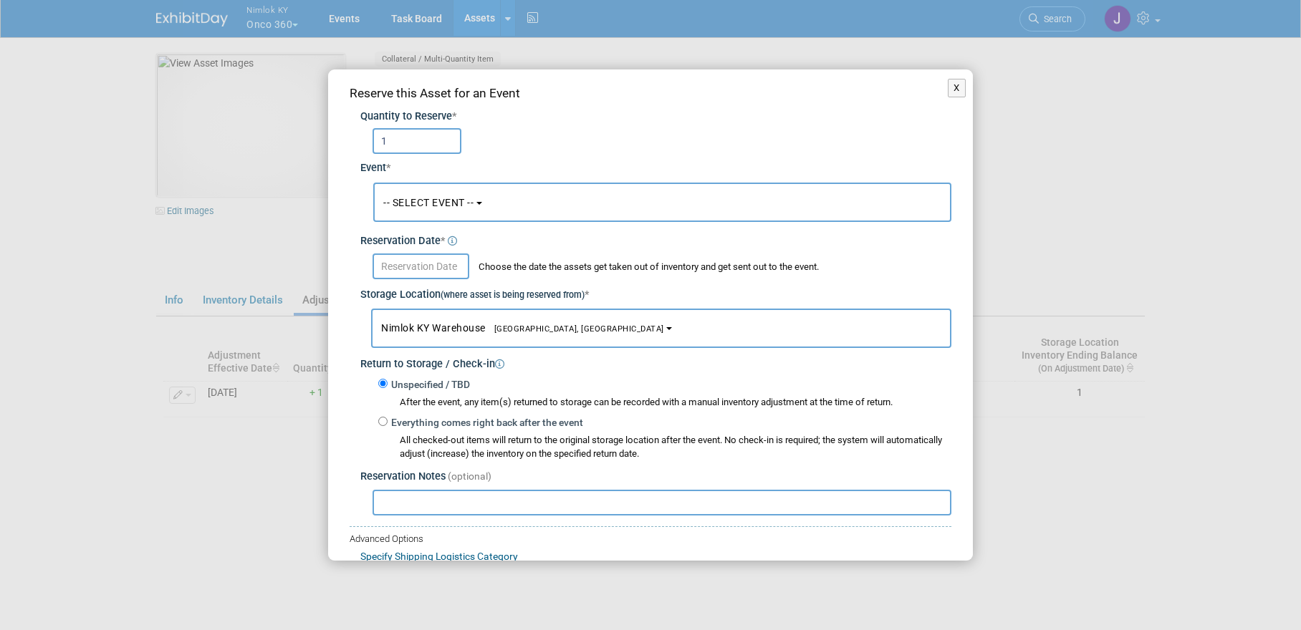
type input "1"
click at [461, 207] on span "-- SELECT EVENT --" at bounding box center [428, 202] width 90 height 11
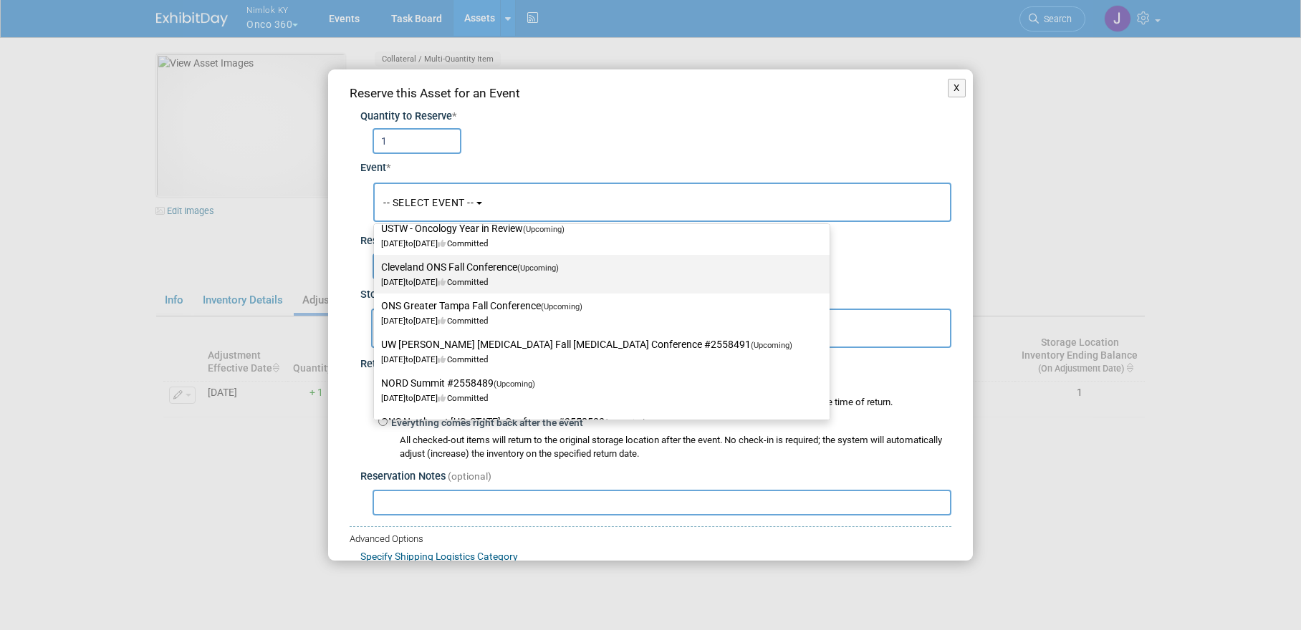
scroll to position [112, 0]
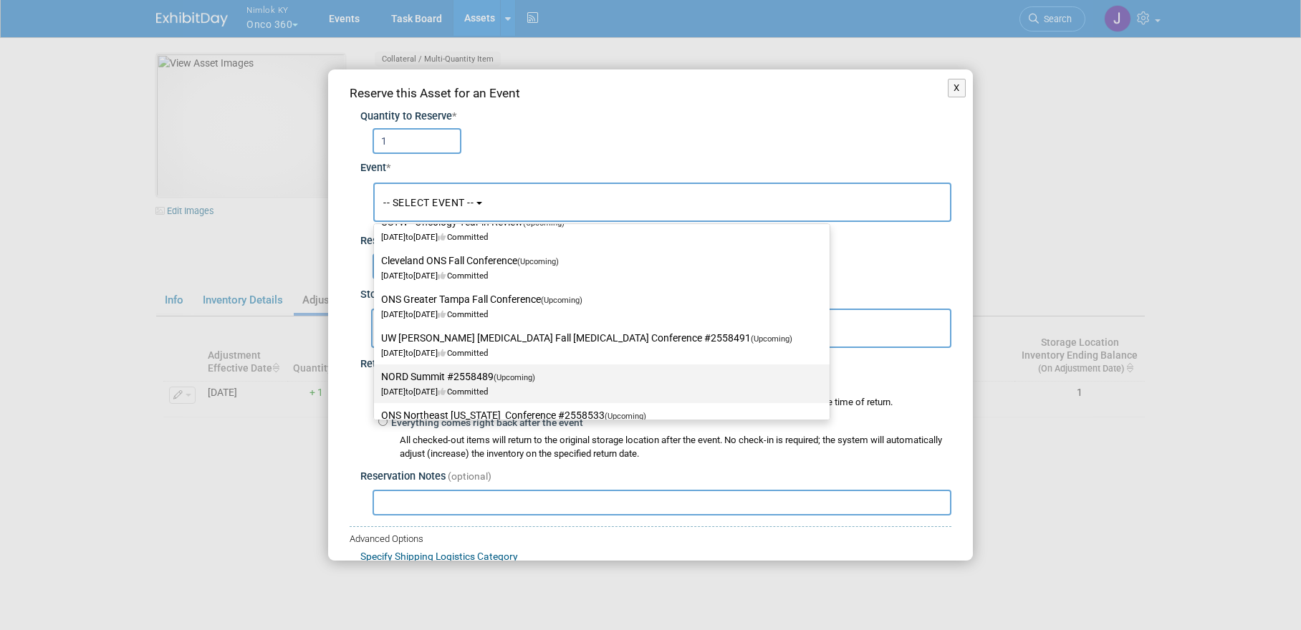
click at [458, 379] on label "NORD Summit #2558489 (Upcoming) Oct 19, 2025 to Oct 21, 2025 Committed" at bounding box center [598, 383] width 434 height 33
click at [376, 379] on input "NORD Summit #2558489 (Upcoming) Oct 19, 2025 to Oct 21, 2025 Committed" at bounding box center [371, 376] width 9 height 9
select select "11153358"
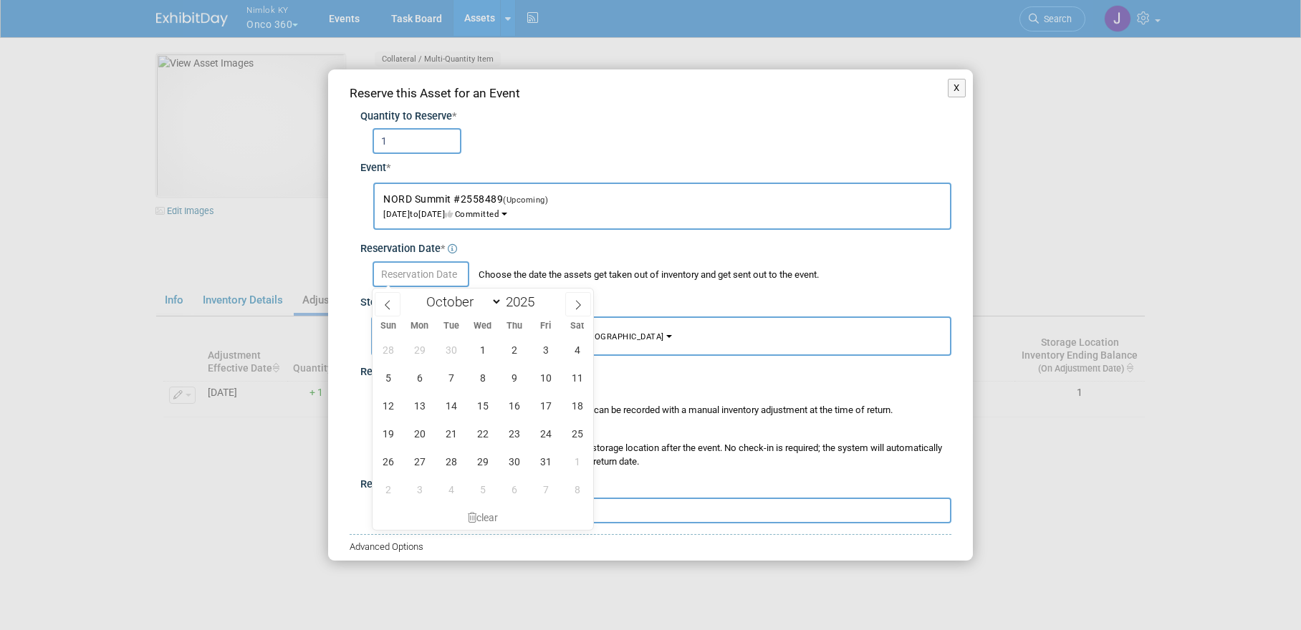
click at [432, 275] on input "text" at bounding box center [420, 274] width 97 height 26
click at [391, 300] on icon at bounding box center [387, 305] width 10 height 10
select select "8"
click at [518, 431] on span "25" at bounding box center [514, 434] width 28 height 28
type input "Sep 25, 2025"
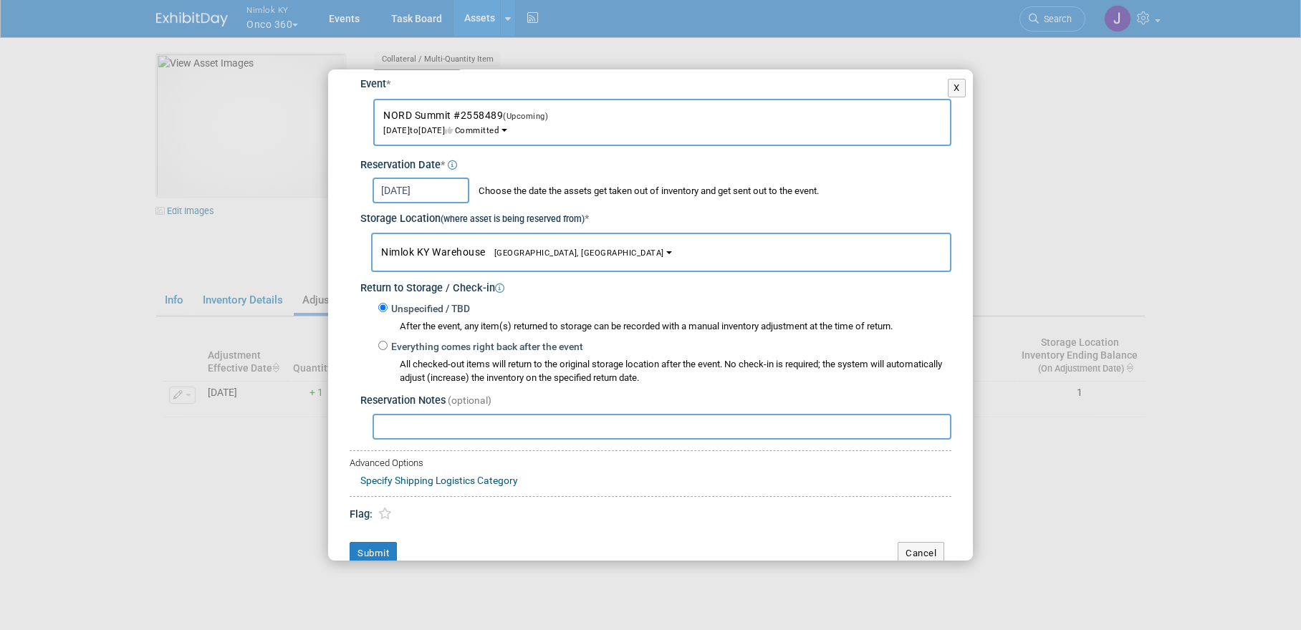
scroll to position [102, 0]
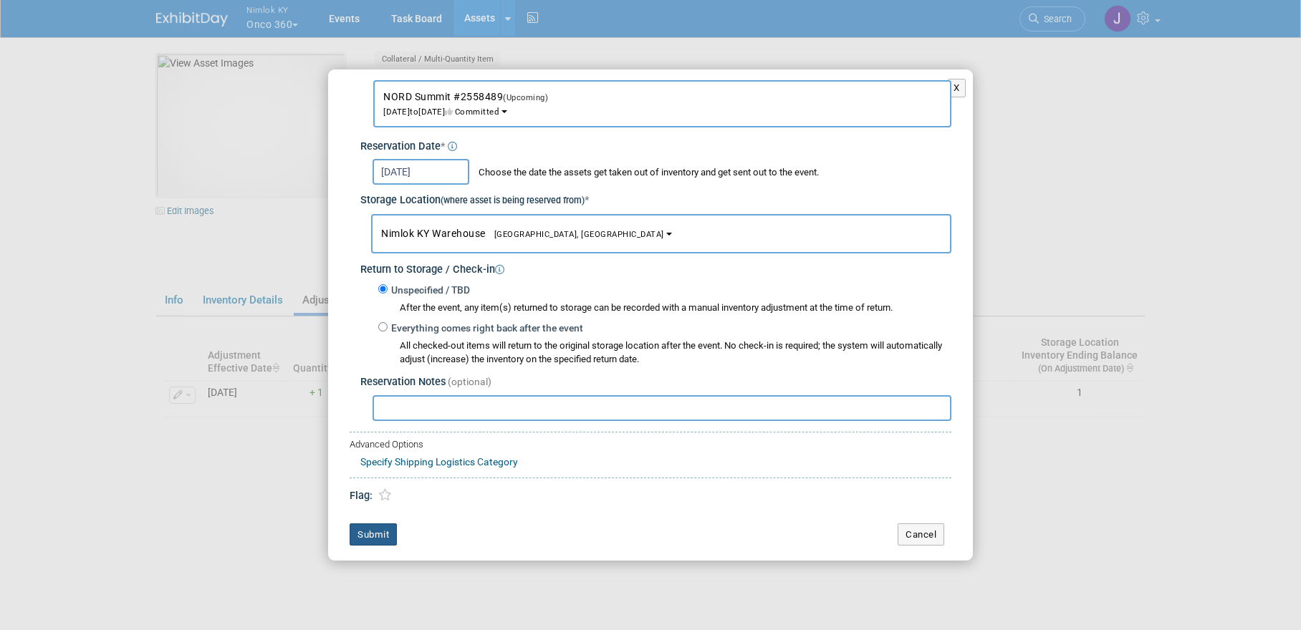
click at [382, 535] on button "Submit" at bounding box center [372, 535] width 47 height 23
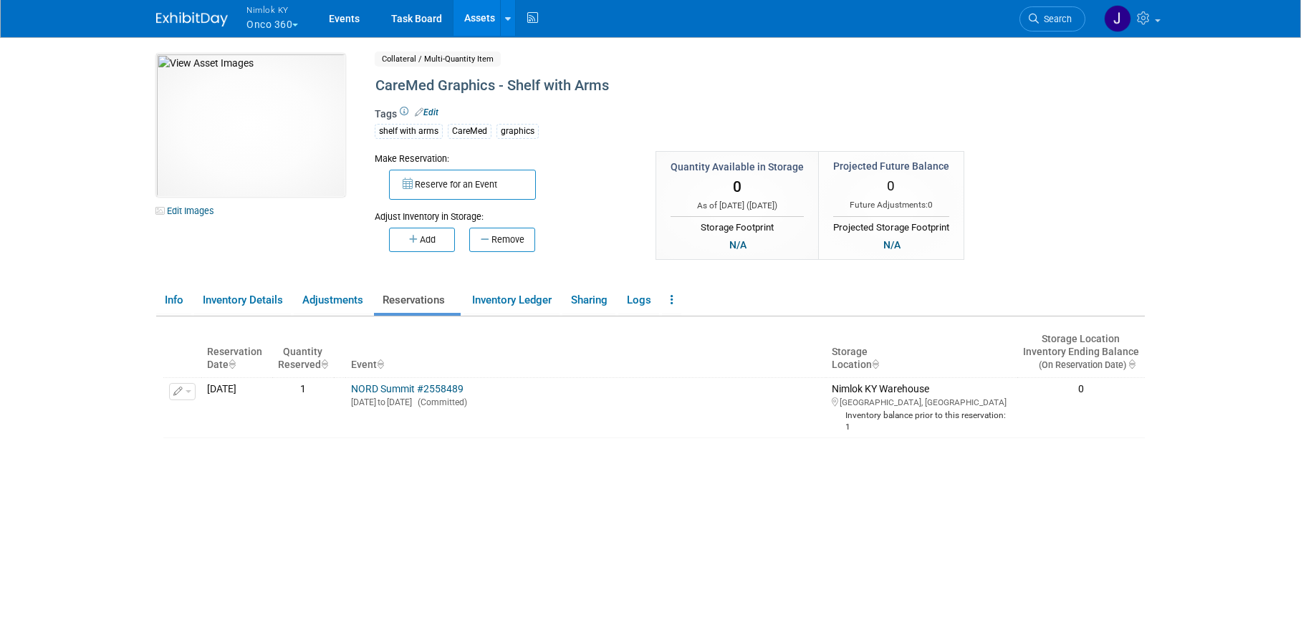
click at [480, 19] on link "Assets" at bounding box center [479, 18] width 52 height 36
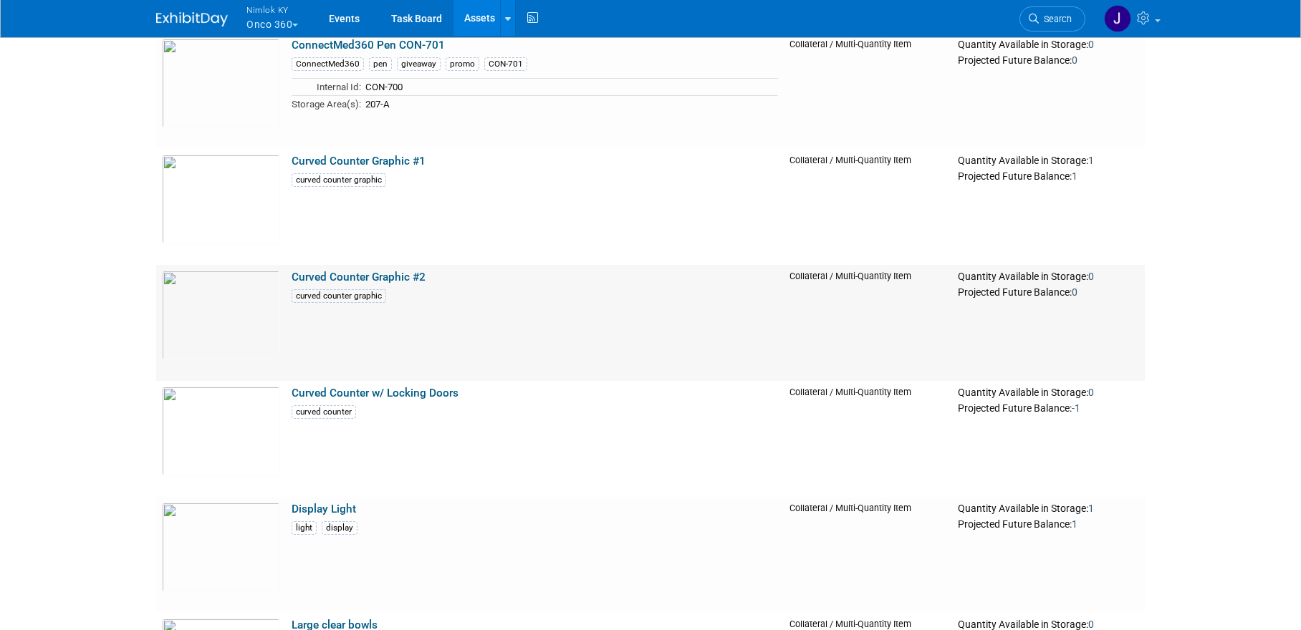
scroll to position [1264, 0]
click at [409, 274] on link "Curved Counter Graphic #2" at bounding box center [358, 276] width 134 height 13
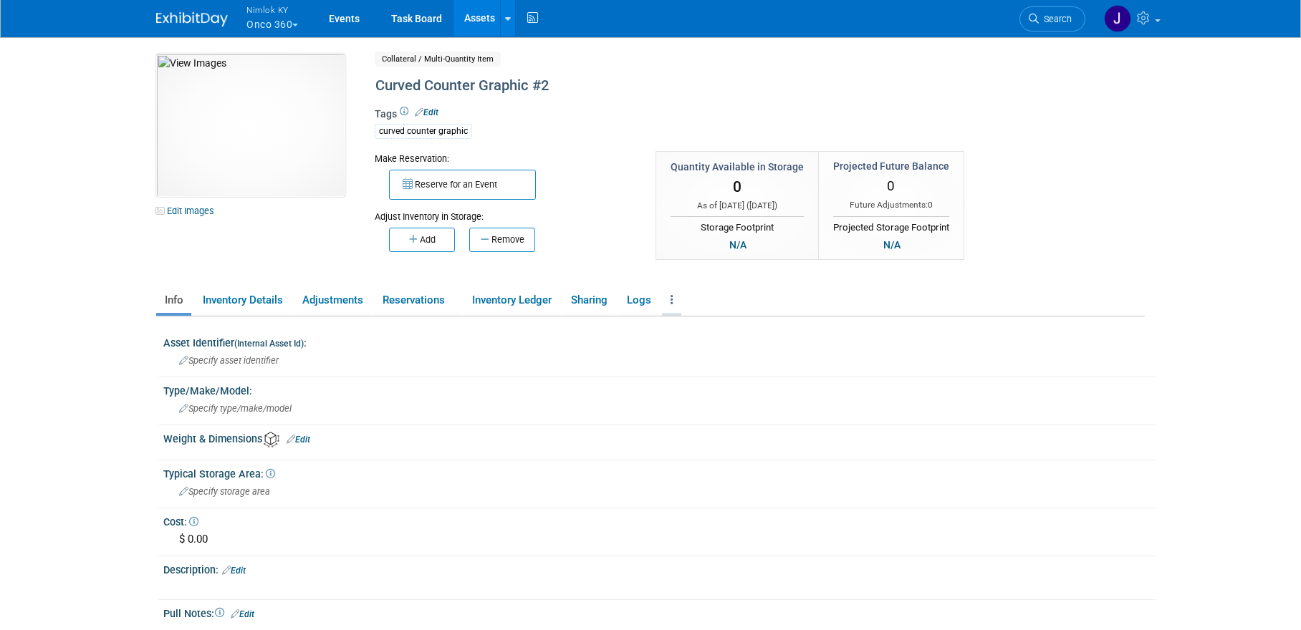
click at [673, 304] on icon at bounding box center [671, 299] width 3 height 11
click at [695, 325] on link "Copy/Duplicate Asset" at bounding box center [724, 329] width 125 height 24
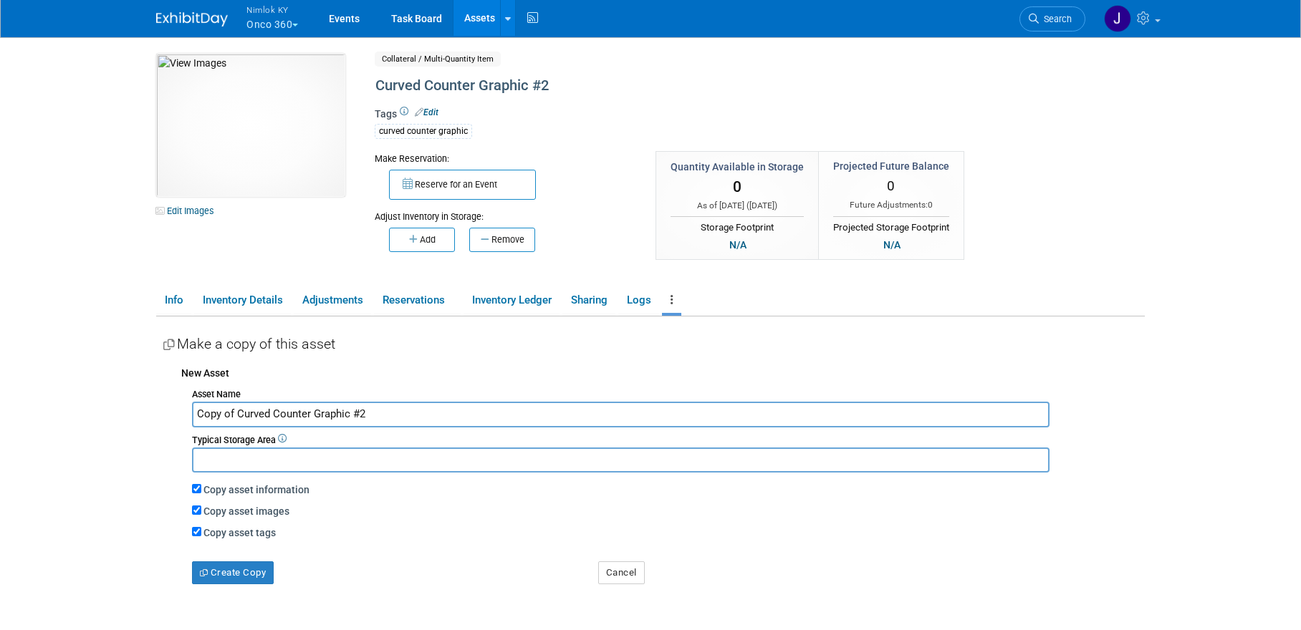
drag, startPoint x: 234, startPoint y: 414, endPoint x: 168, endPoint y: 417, distance: 66.0
click at [168, 417] on div "New Asset Asset Name Copy of Curved Counter Graphic #2 Typical Storage Area Cop…" at bounding box center [653, 472] width 981 height 226
click at [353, 413] on input "Curved Counter Graphic #2" at bounding box center [620, 414] width 857 height 25
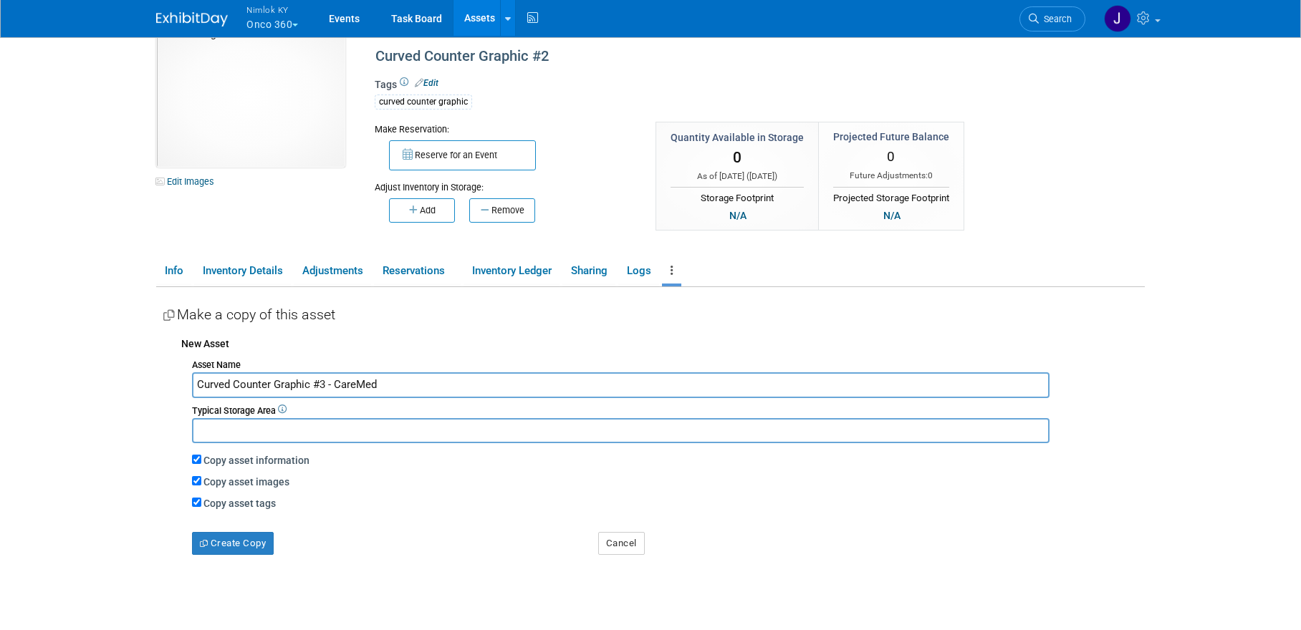
scroll to position [30, 0]
type input "Curved Counter Graphic #3 - CareMed"
click at [198, 480] on input "Copy asset images" at bounding box center [196, 480] width 9 height 9
checkbox input "false"
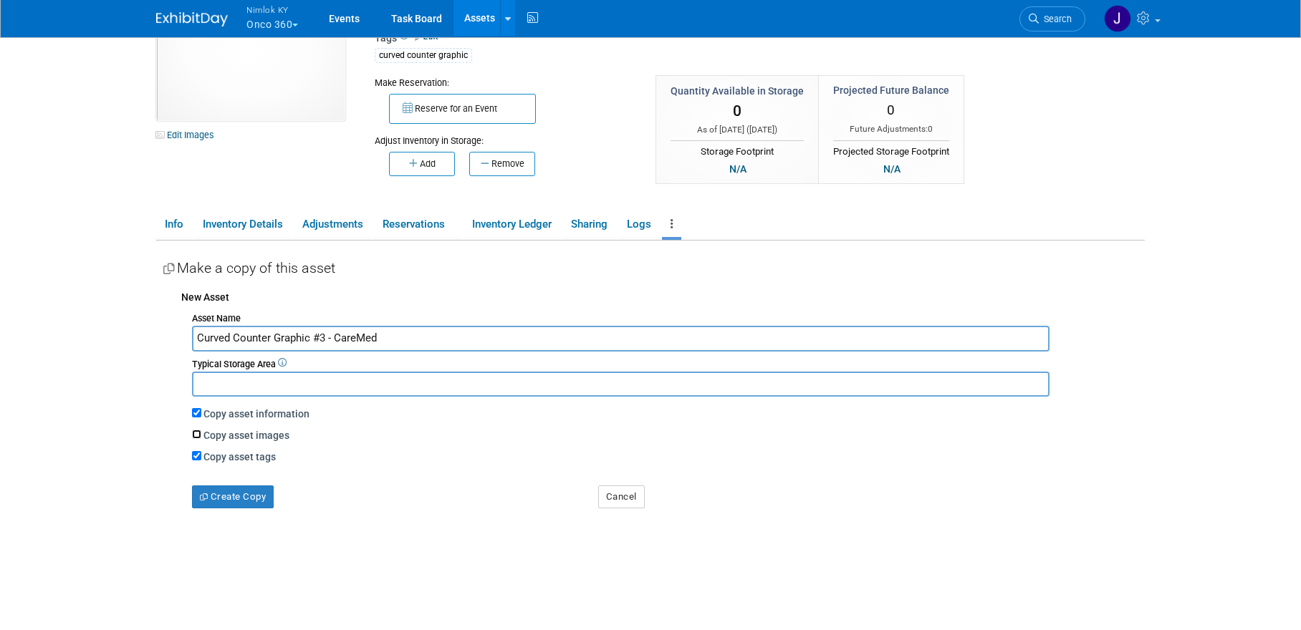
scroll to position [106, 0]
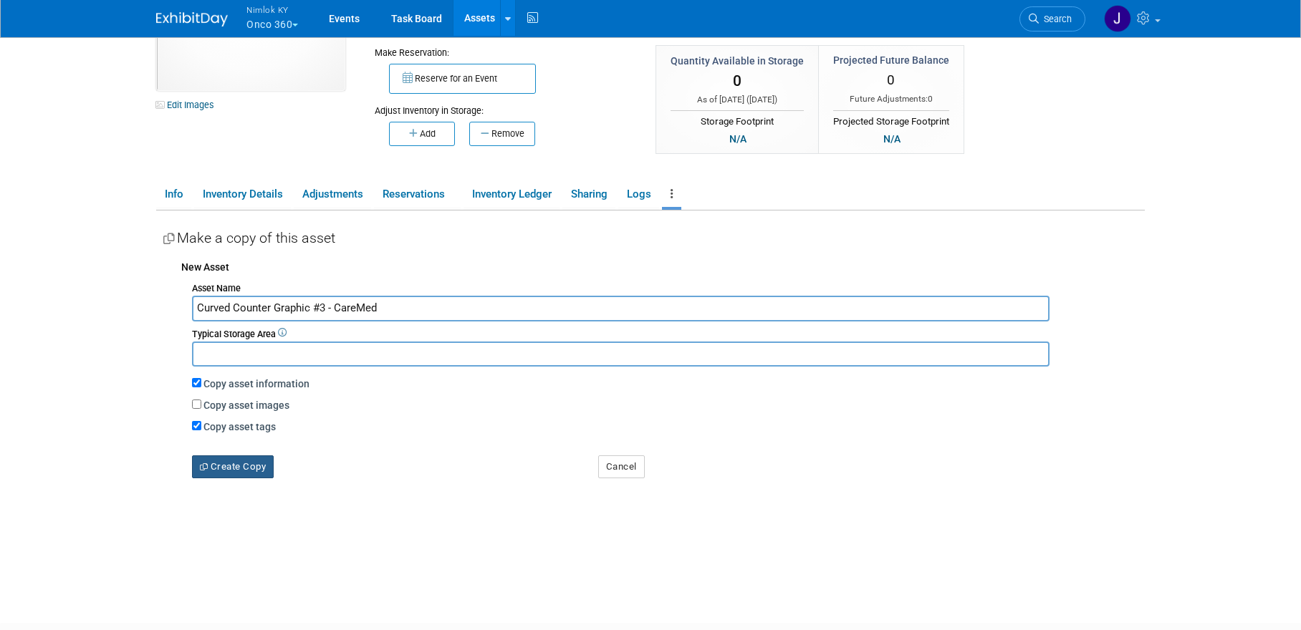
click at [260, 471] on button "Create Copy" at bounding box center [233, 466] width 82 height 23
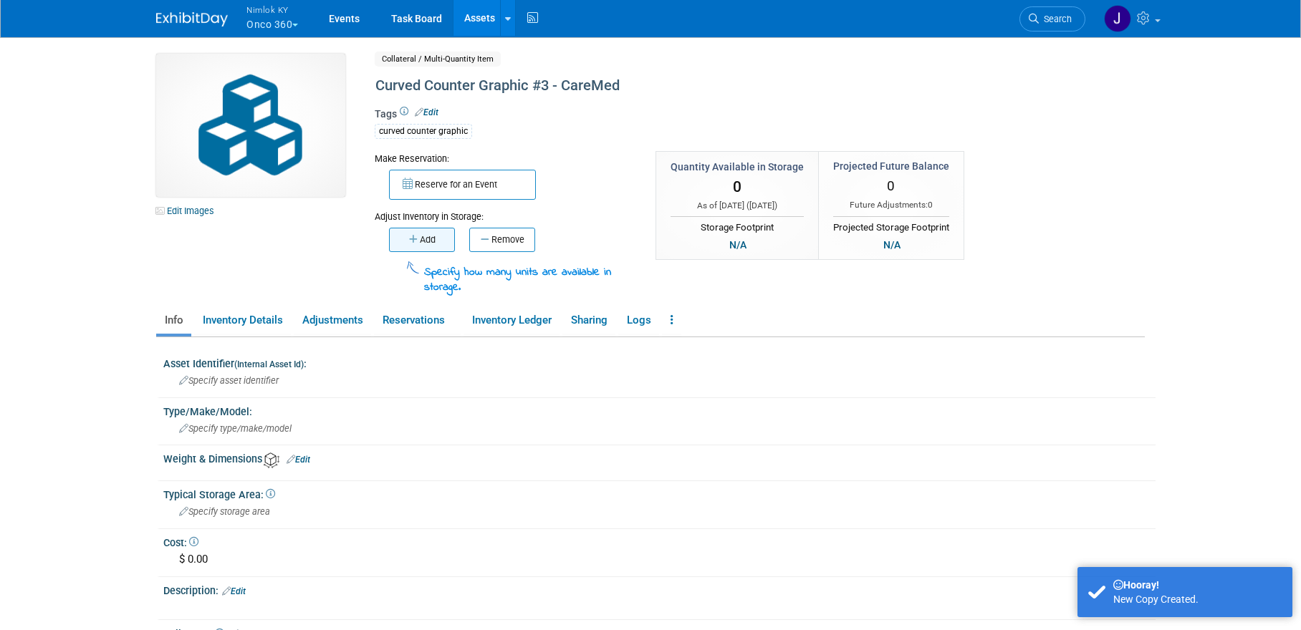
click at [440, 239] on button "Add" at bounding box center [422, 240] width 66 height 24
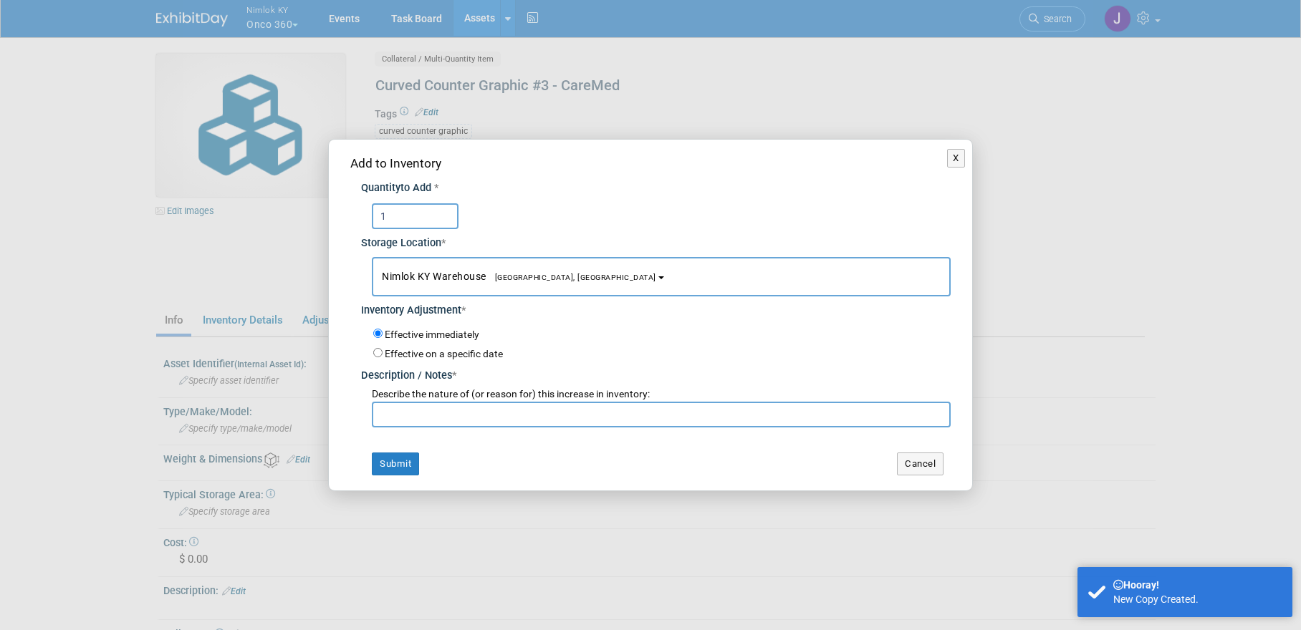
type input "1"
click at [471, 418] on input "text" at bounding box center [661, 415] width 579 height 26
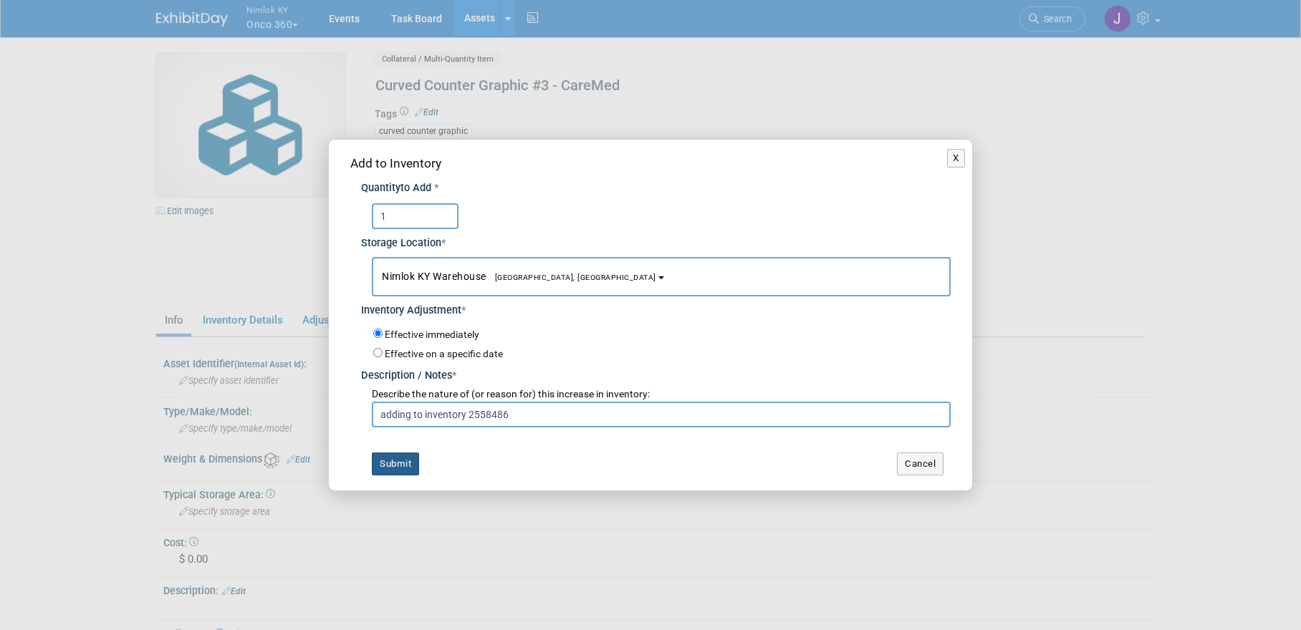
type input "adding to inventory 2558486"
click at [408, 464] on button "Submit" at bounding box center [395, 464] width 47 height 23
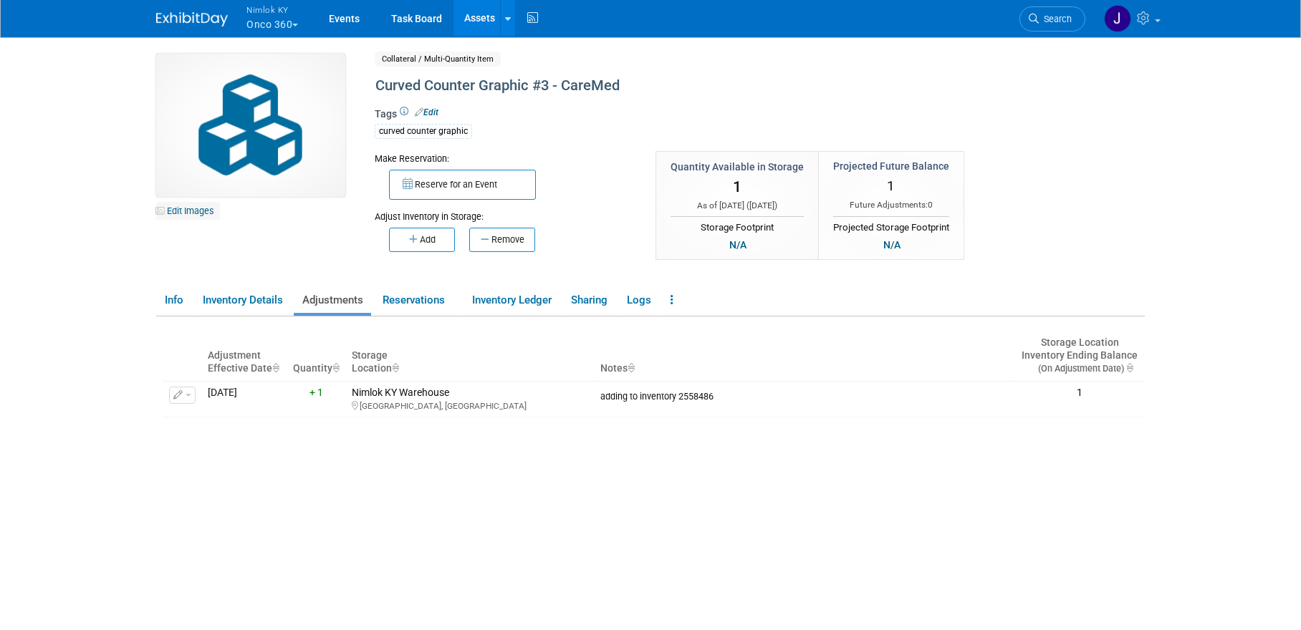
click at [199, 212] on link "Edit Images" at bounding box center [188, 211] width 64 height 18
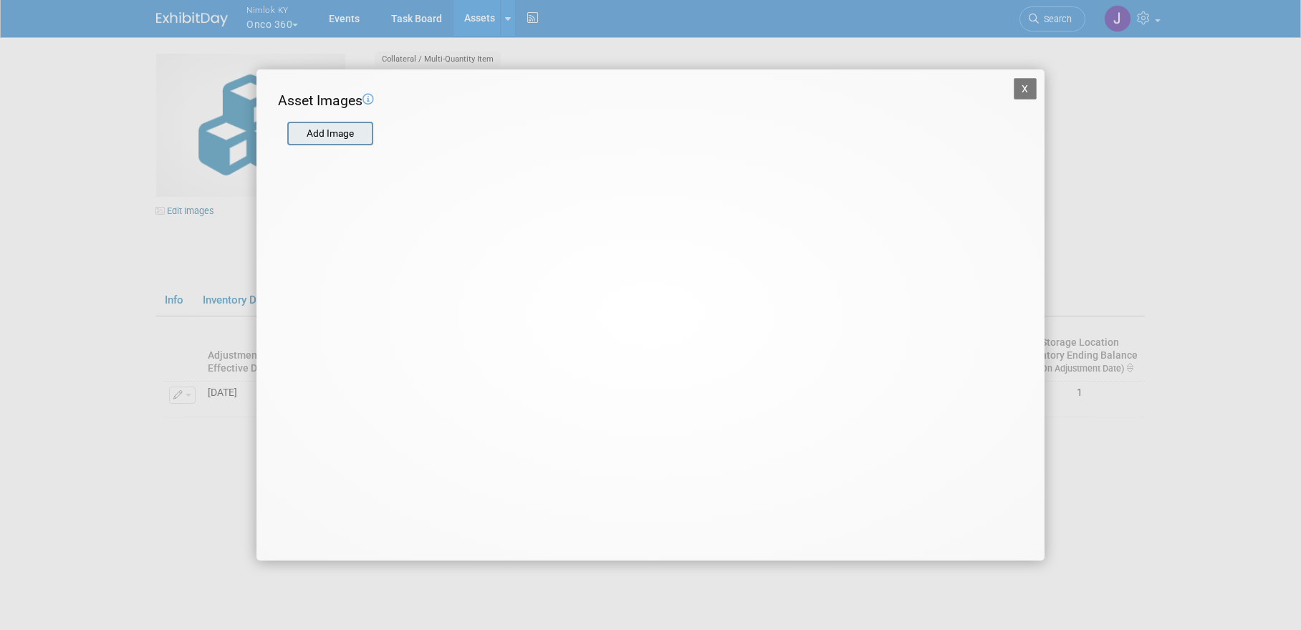
click at [325, 130] on input "file" at bounding box center [286, 133] width 170 height 21
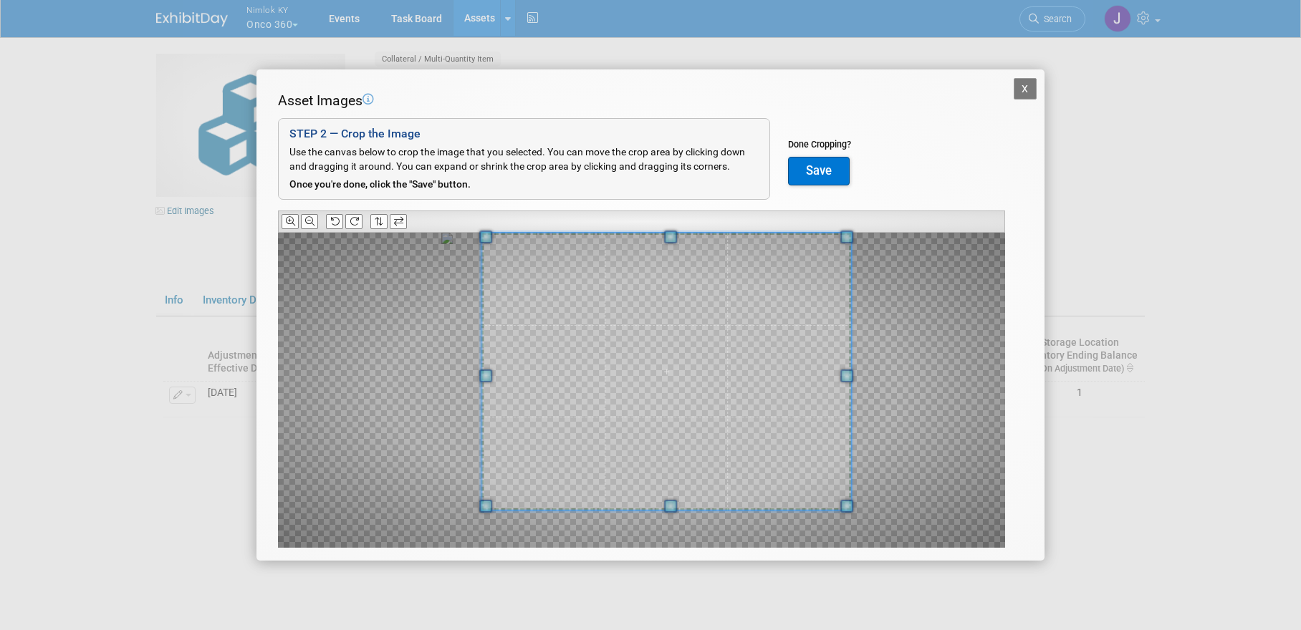
click at [879, 227] on div "Asset Images Add Image STEP 2 — Crop the Image Use the canvas below to crop the…" at bounding box center [650, 342] width 745 height 502
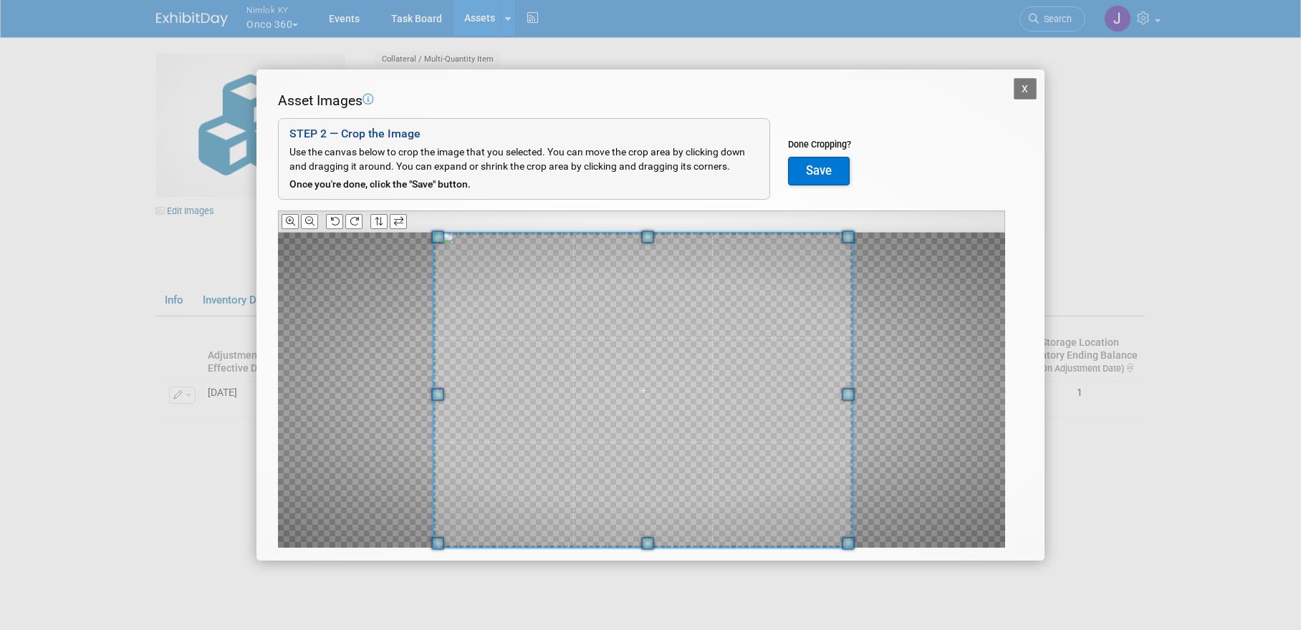
click at [409, 529] on div at bounding box center [641, 390] width 727 height 315
click at [812, 163] on button "Save" at bounding box center [819, 171] width 62 height 29
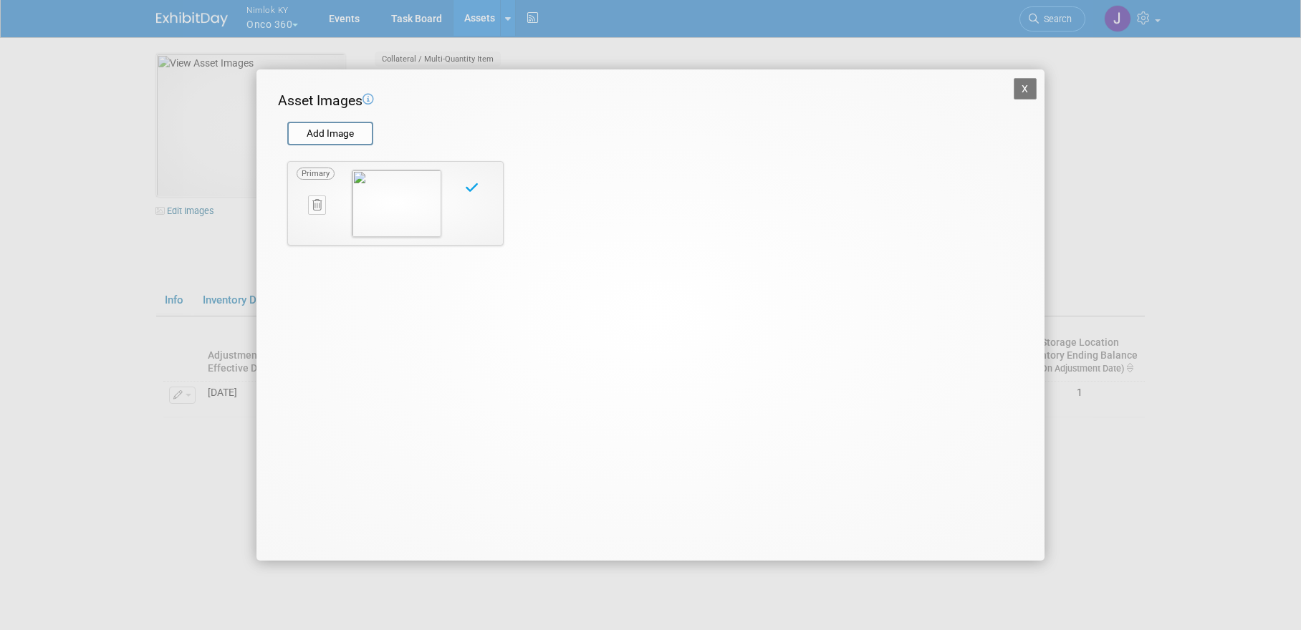
click at [1027, 87] on button "X" at bounding box center [1024, 88] width 23 height 21
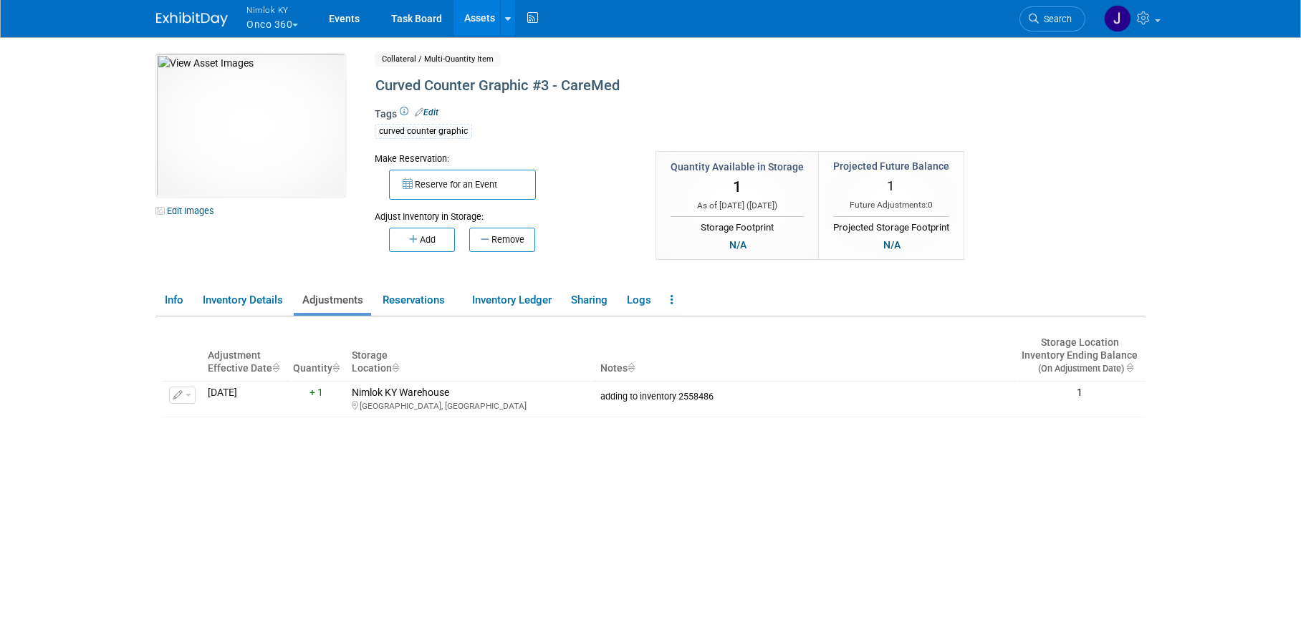
click at [437, 112] on link "Edit" at bounding box center [427, 112] width 24 height 10
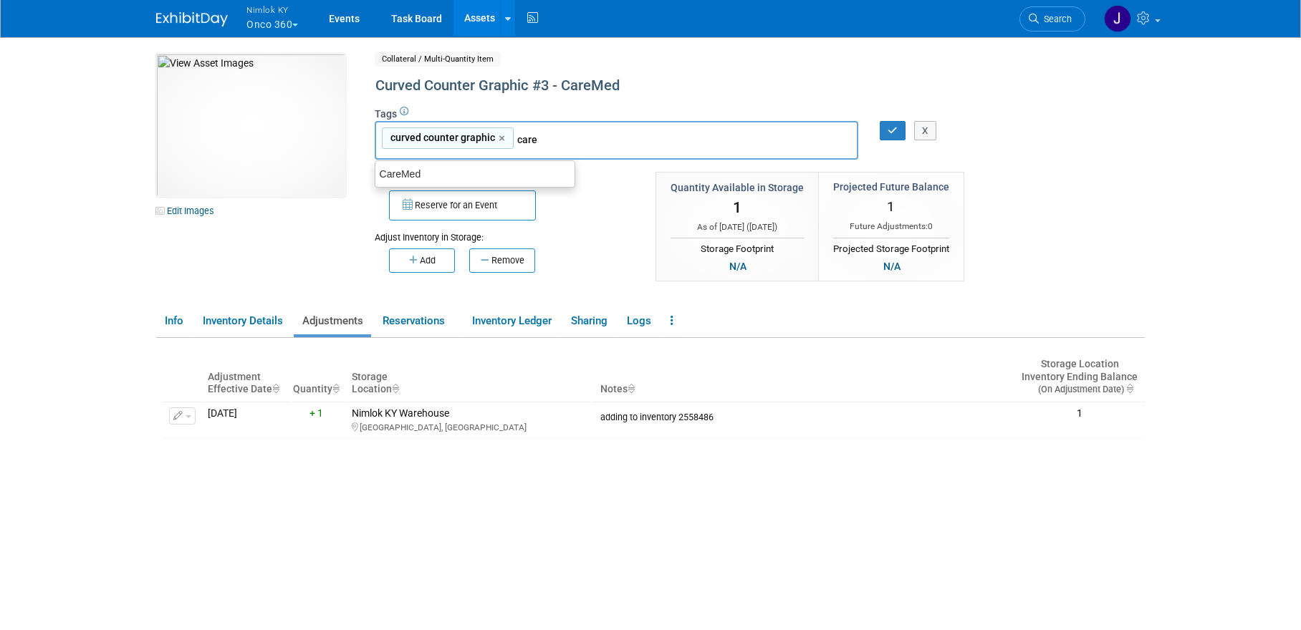
type input "CareMed"
type input "curved counter graphic, CareMed"
type input "g"
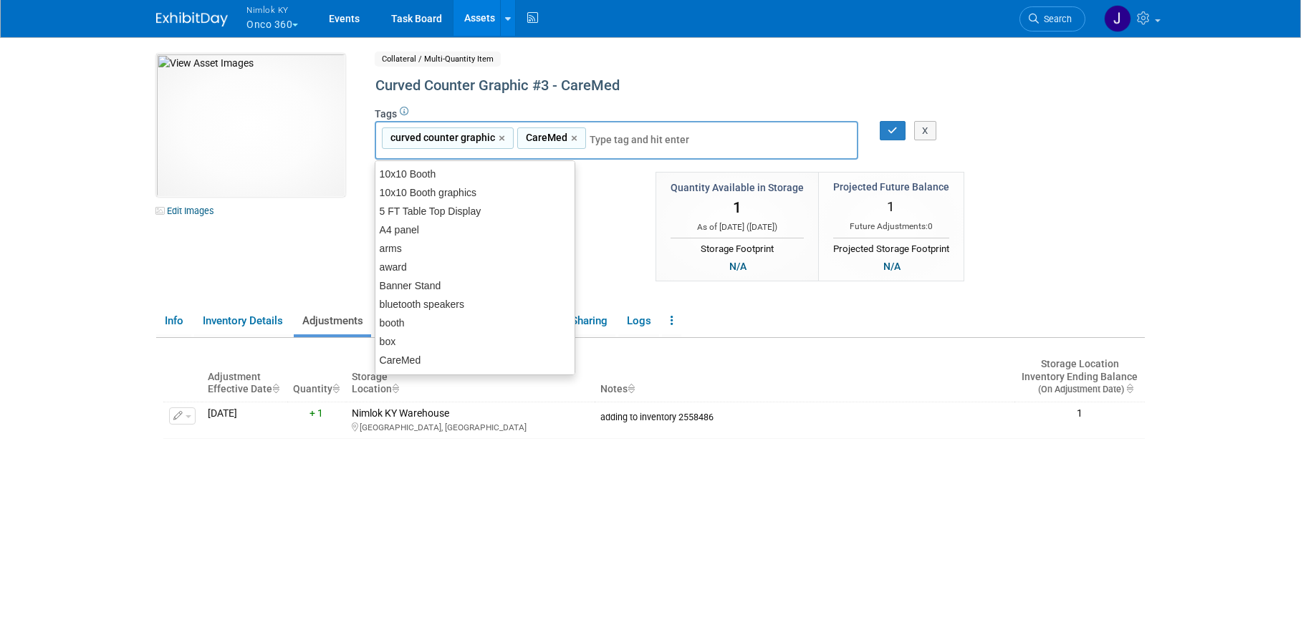
click at [900, 130] on div "X" at bounding box center [927, 131] width 56 height 20
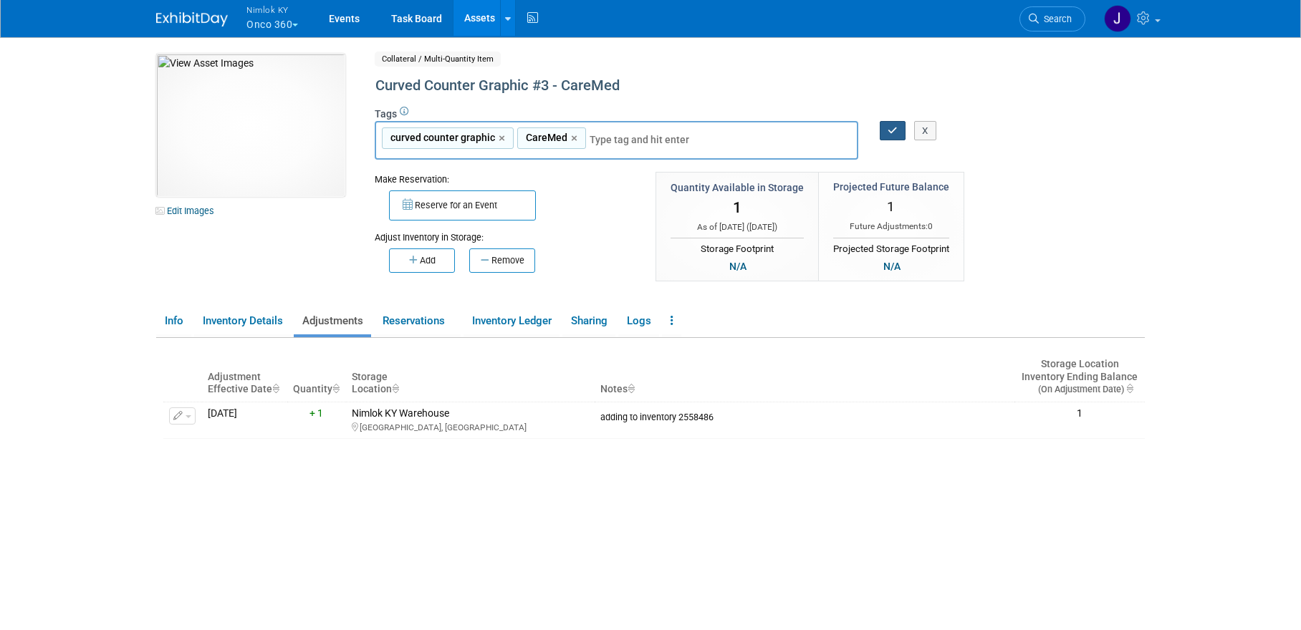
click at [892, 130] on icon "button" at bounding box center [892, 130] width 10 height 9
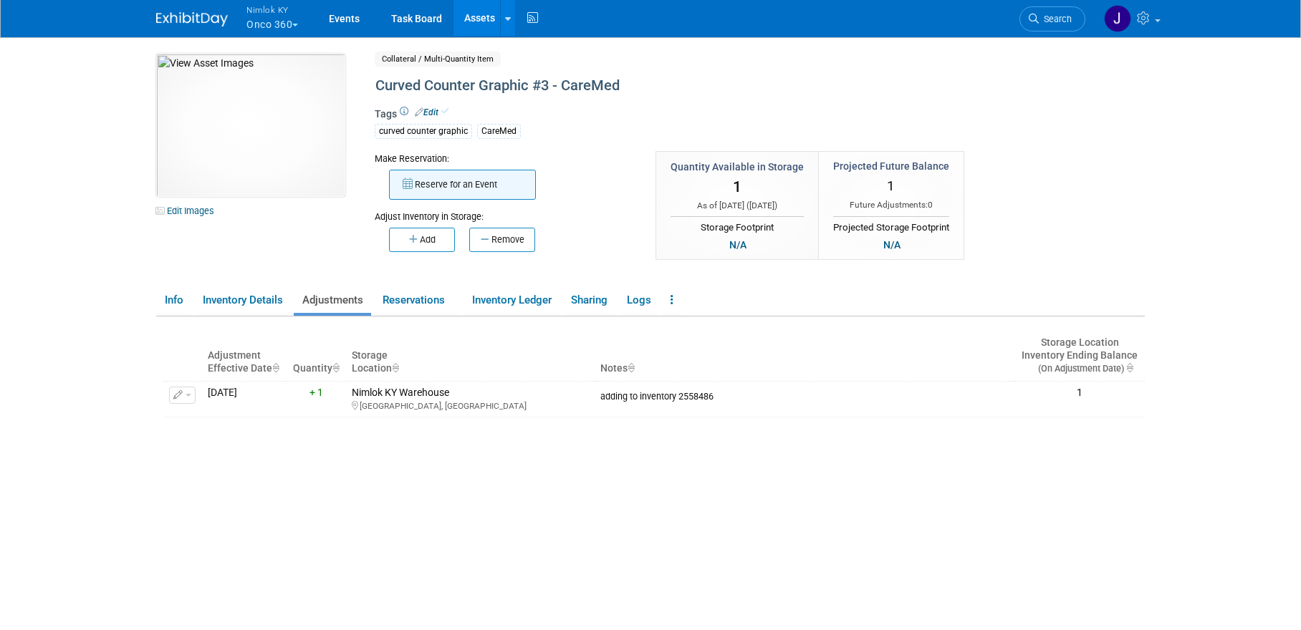
click at [485, 188] on button "Reserve for an Event" at bounding box center [462, 185] width 147 height 30
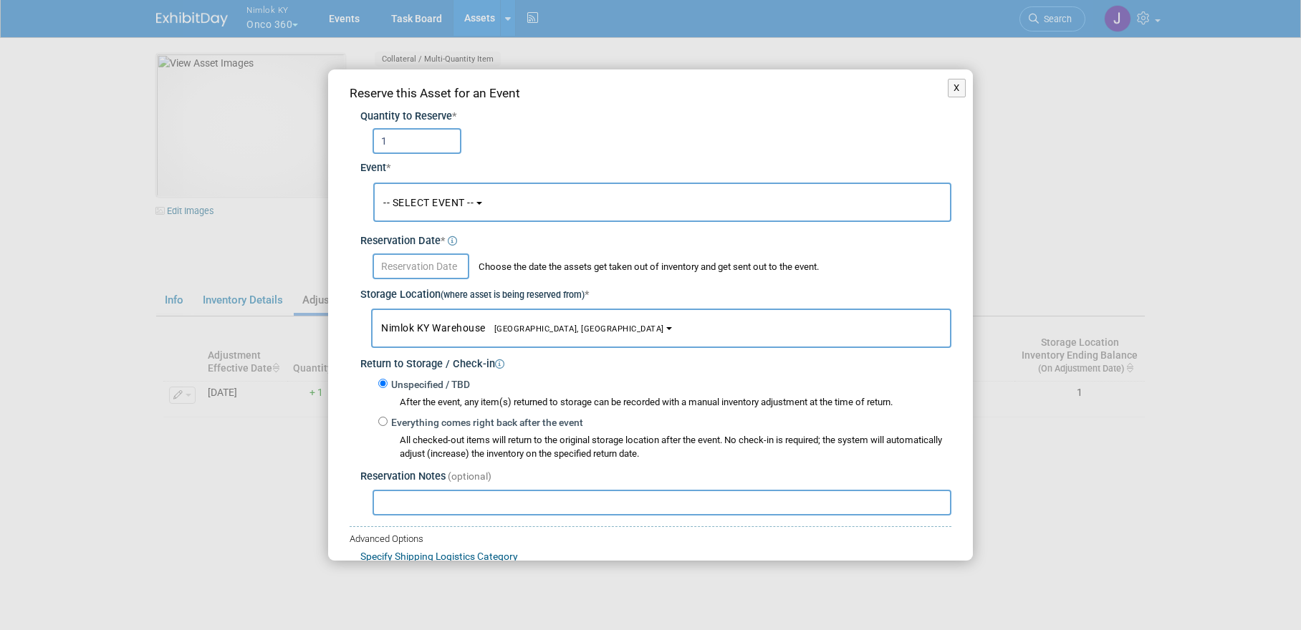
type input "1"
click at [435, 199] on span "-- SELECT EVENT --" at bounding box center [428, 202] width 90 height 11
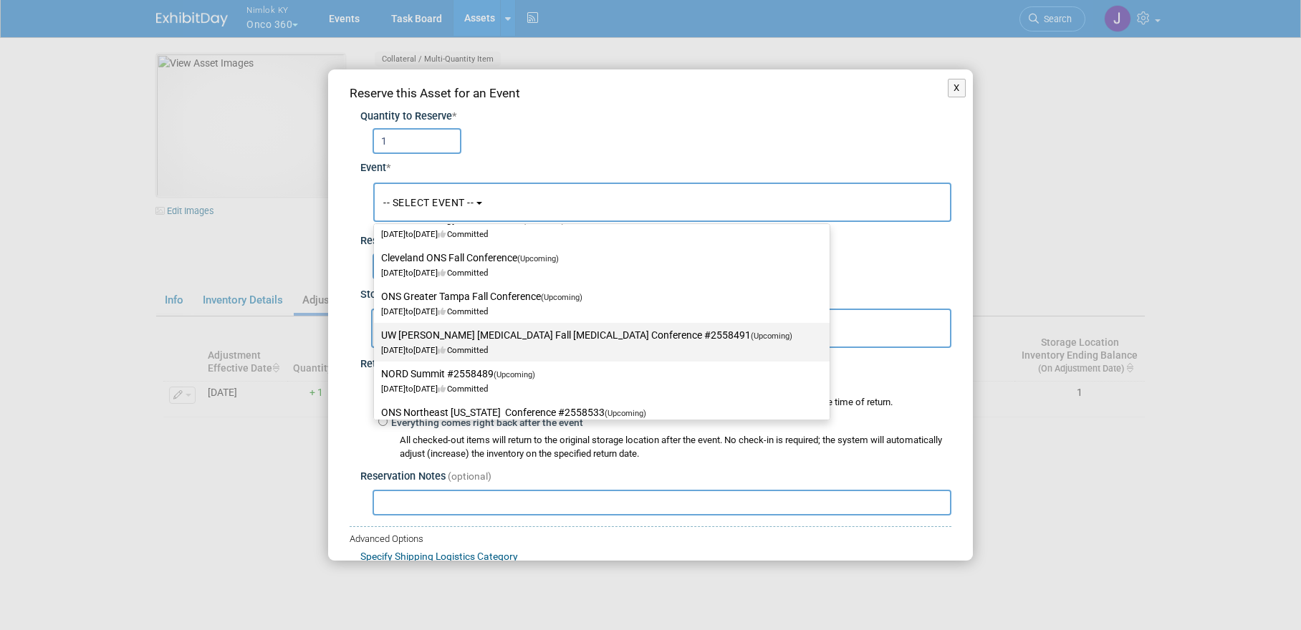
scroll to position [116, 0]
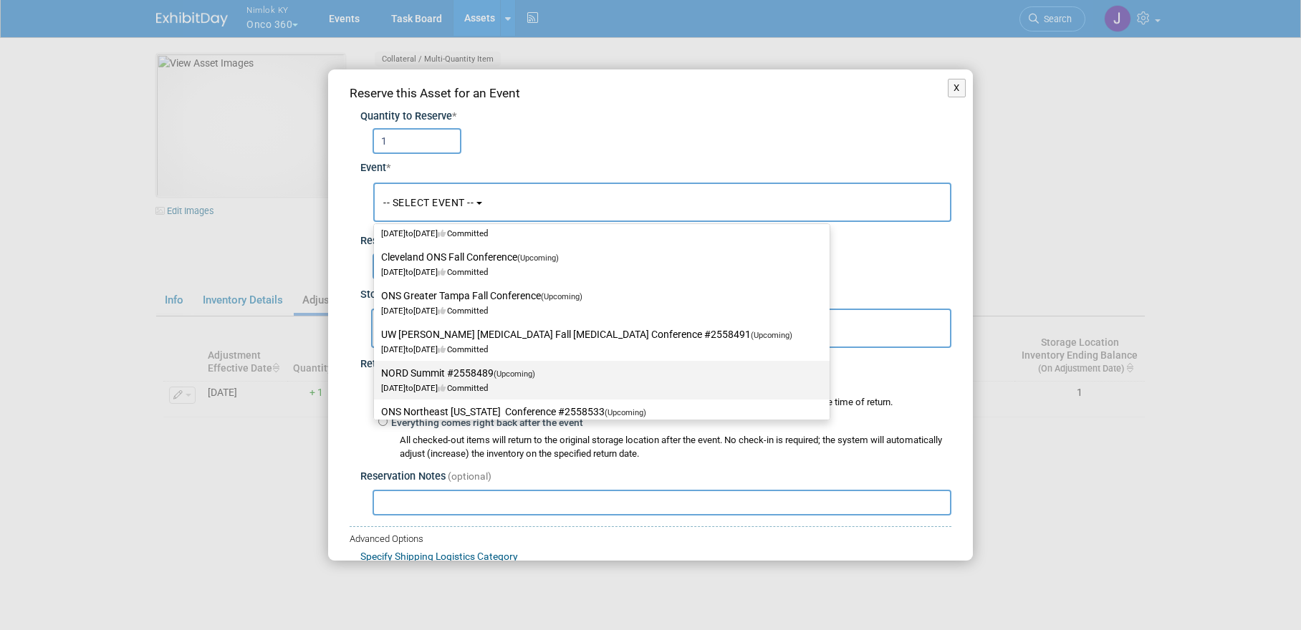
click at [464, 374] on label "NORD Summit #2558489 (Upcoming) [DATE] to [DATE] Committed" at bounding box center [598, 380] width 434 height 33
click at [376, 374] on input "NORD Summit #2558489 (Upcoming) [DATE] to [DATE] Committed" at bounding box center [371, 373] width 9 height 9
select select "11153358"
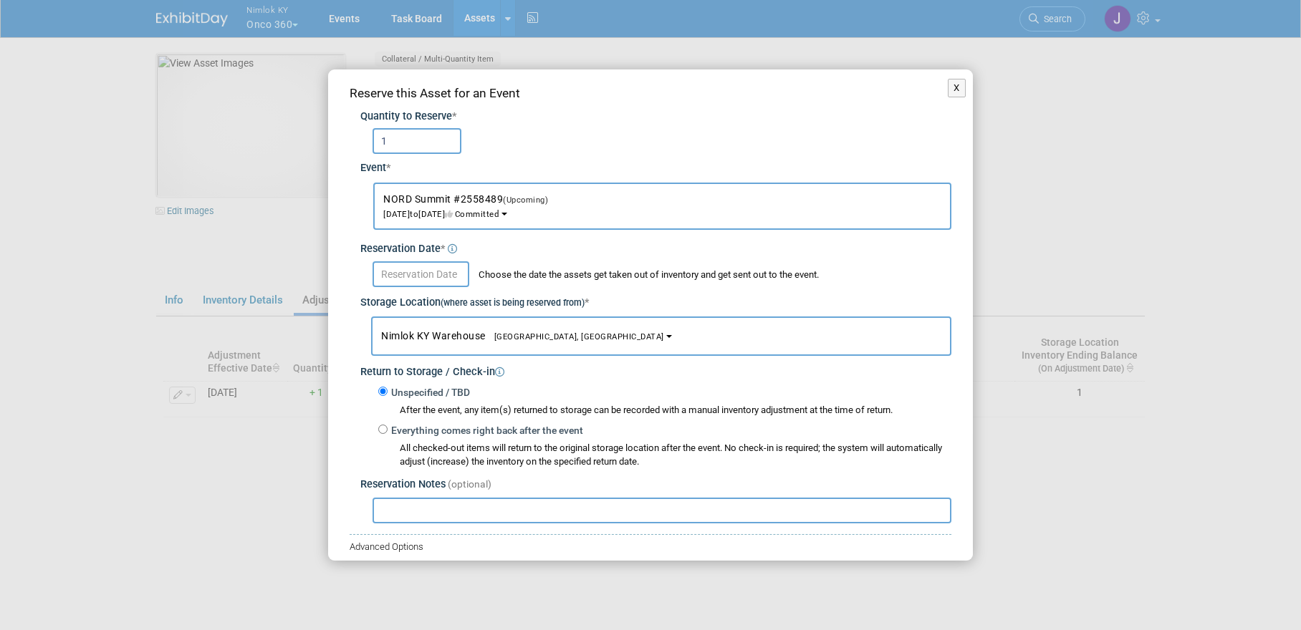
click at [448, 276] on input "text" at bounding box center [420, 274] width 97 height 26
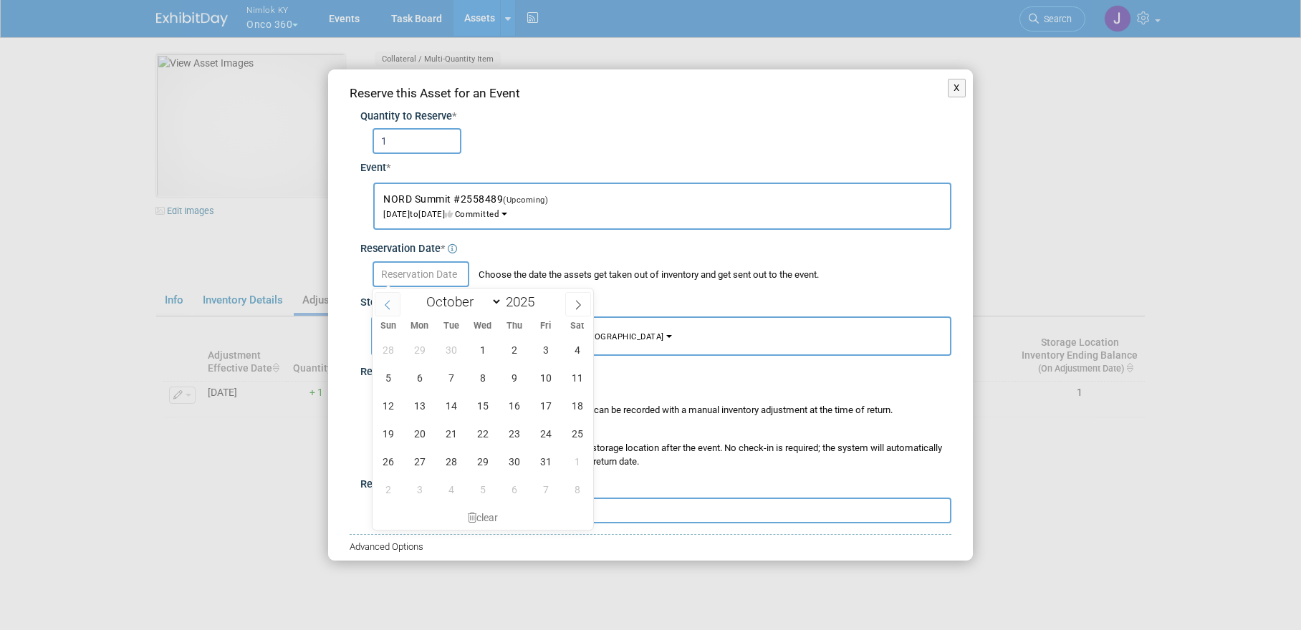
click at [390, 308] on icon at bounding box center [387, 305] width 10 height 10
select select "8"
click at [516, 430] on span "25" at bounding box center [514, 434] width 28 height 28
type input "[DATE]"
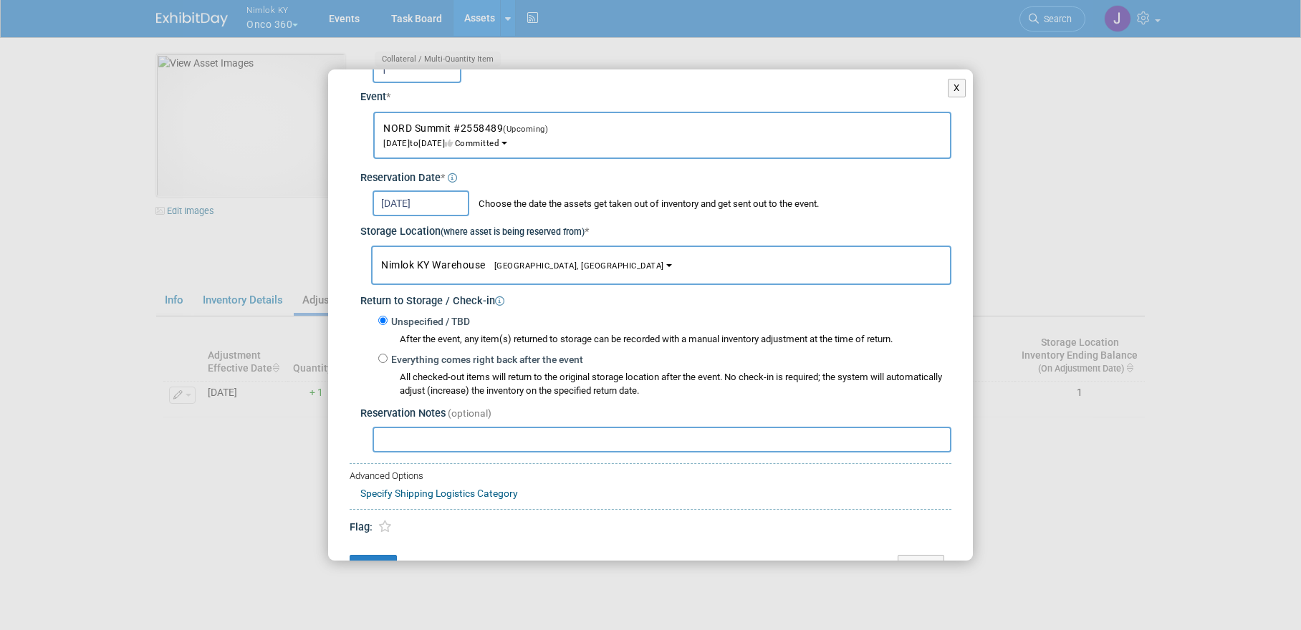
scroll to position [102, 0]
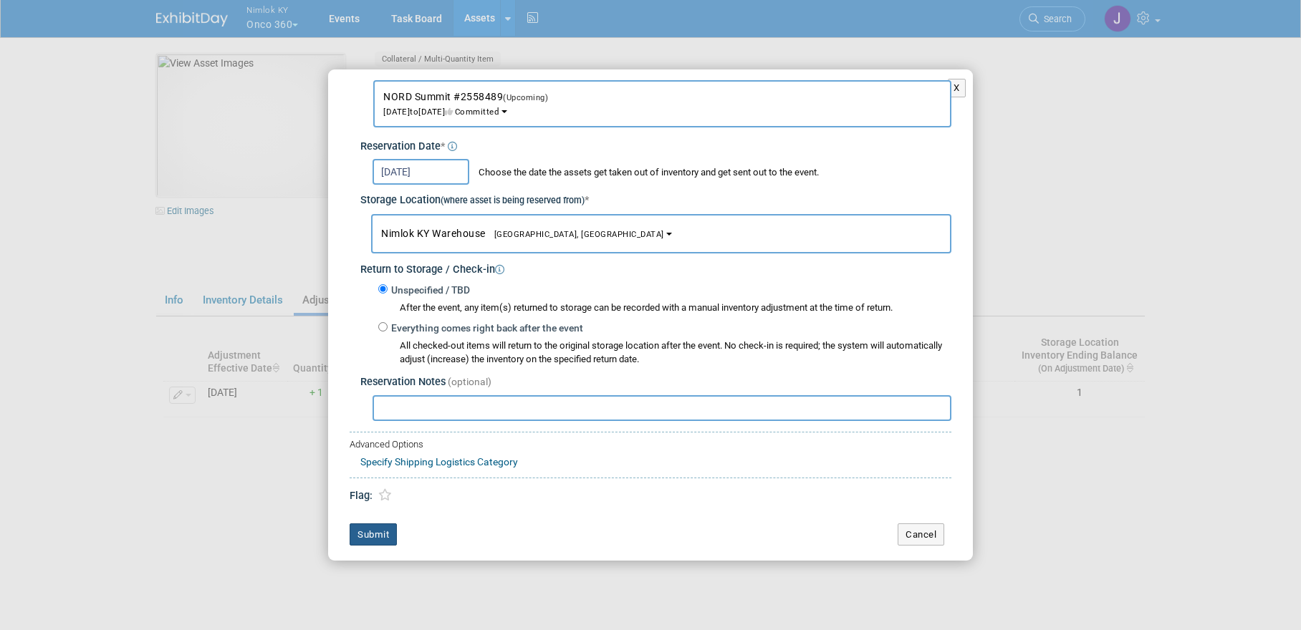
click at [369, 531] on button "Submit" at bounding box center [372, 535] width 47 height 23
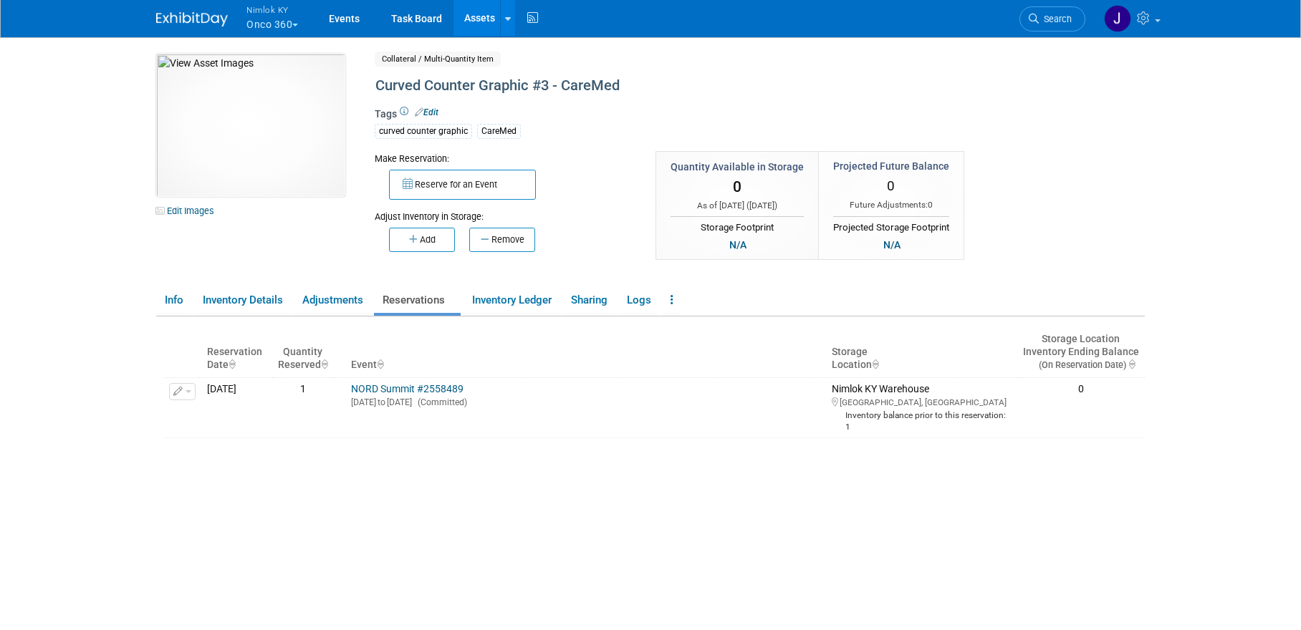
click at [481, 16] on link "Assets" at bounding box center [479, 18] width 52 height 36
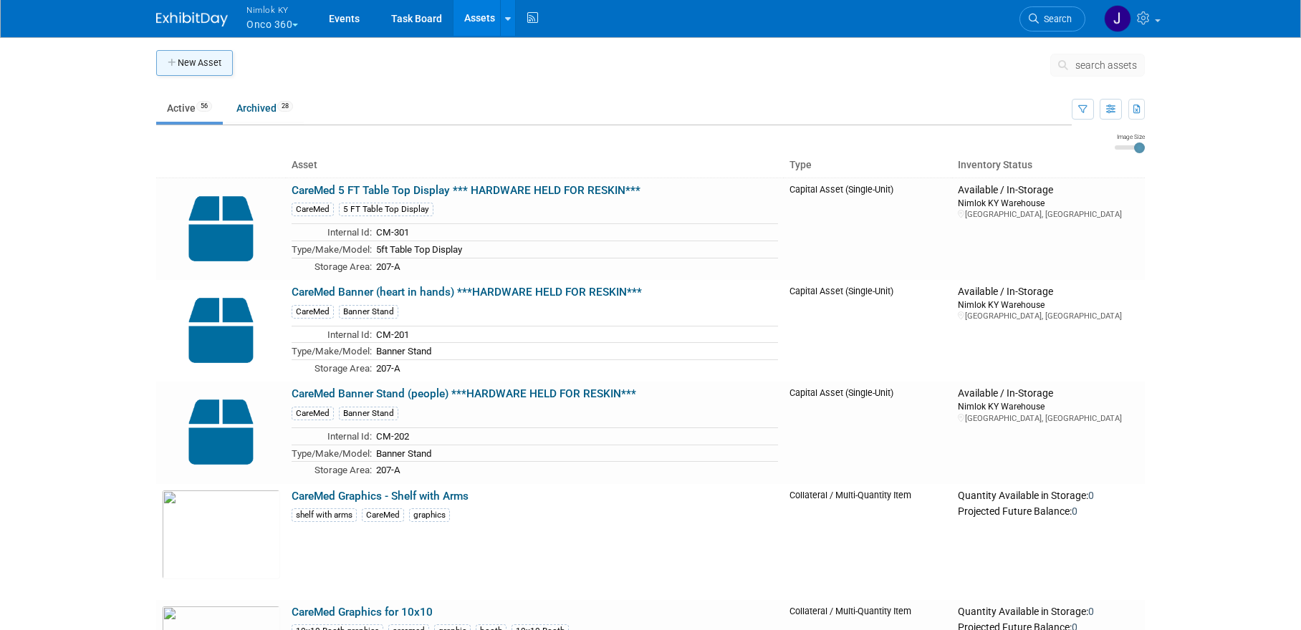
click at [205, 64] on button "New Asset" at bounding box center [194, 63] width 77 height 26
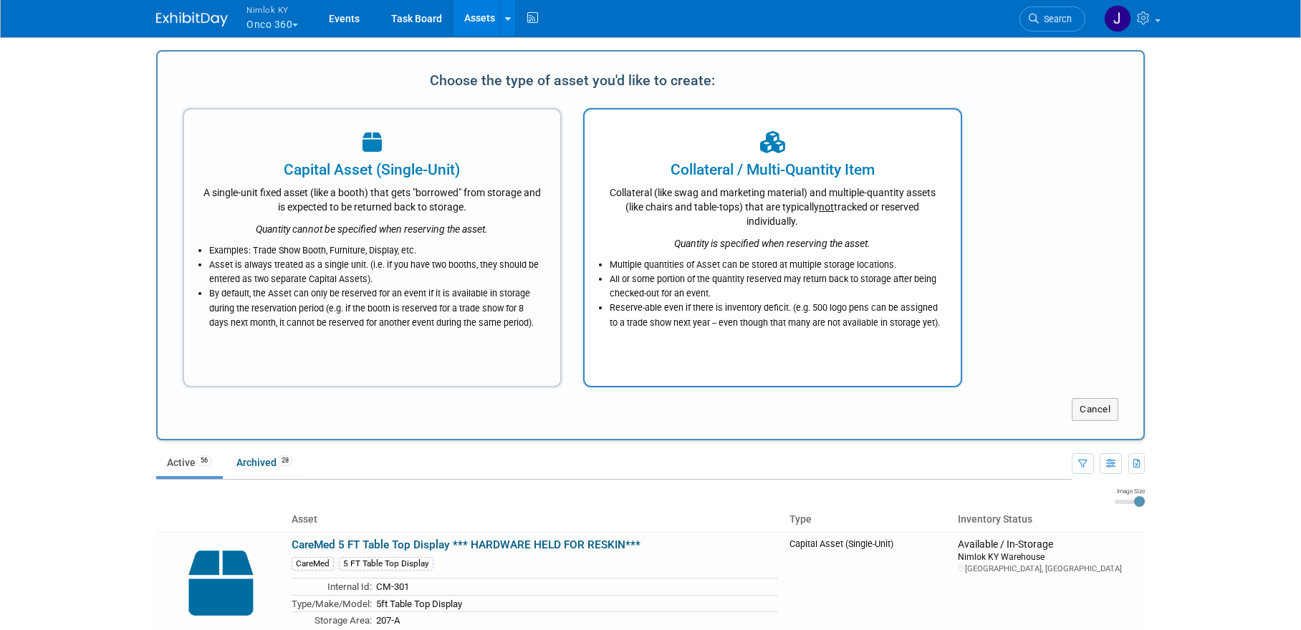
click at [883, 217] on div "Collateral (like swag and marketing material) and multiple-quantity assets (lik…" at bounding box center [772, 204] width 340 height 48
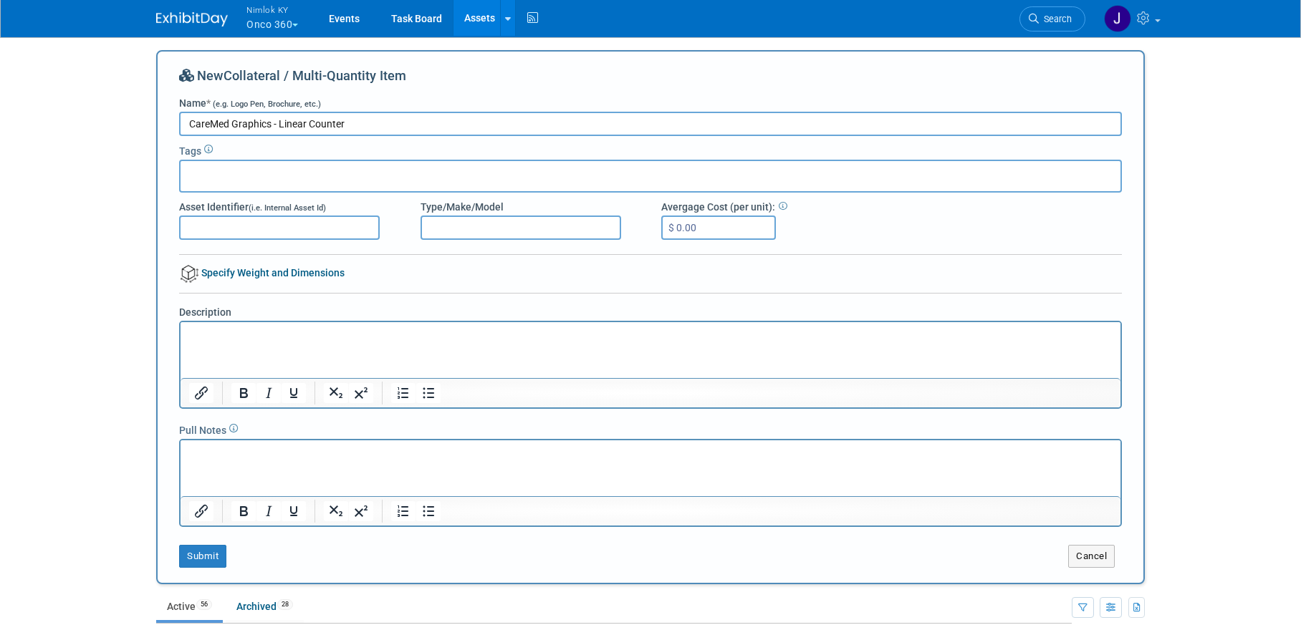
scroll to position [32, 0]
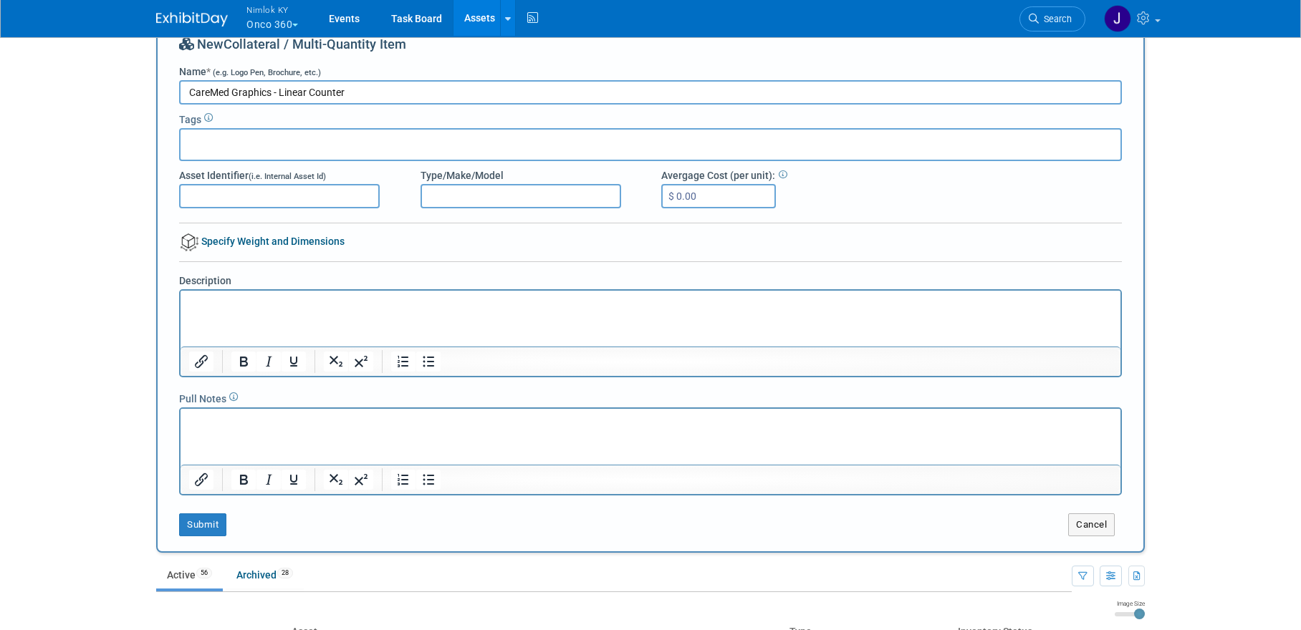
click at [228, 91] on input "CareMed Graphics - Linear Counter" at bounding box center [650, 92] width 942 height 24
type input "CareMed - Graphics - Linear Counter"
click at [281, 149] on input "text" at bounding box center [243, 142] width 115 height 14
type input "caremed"
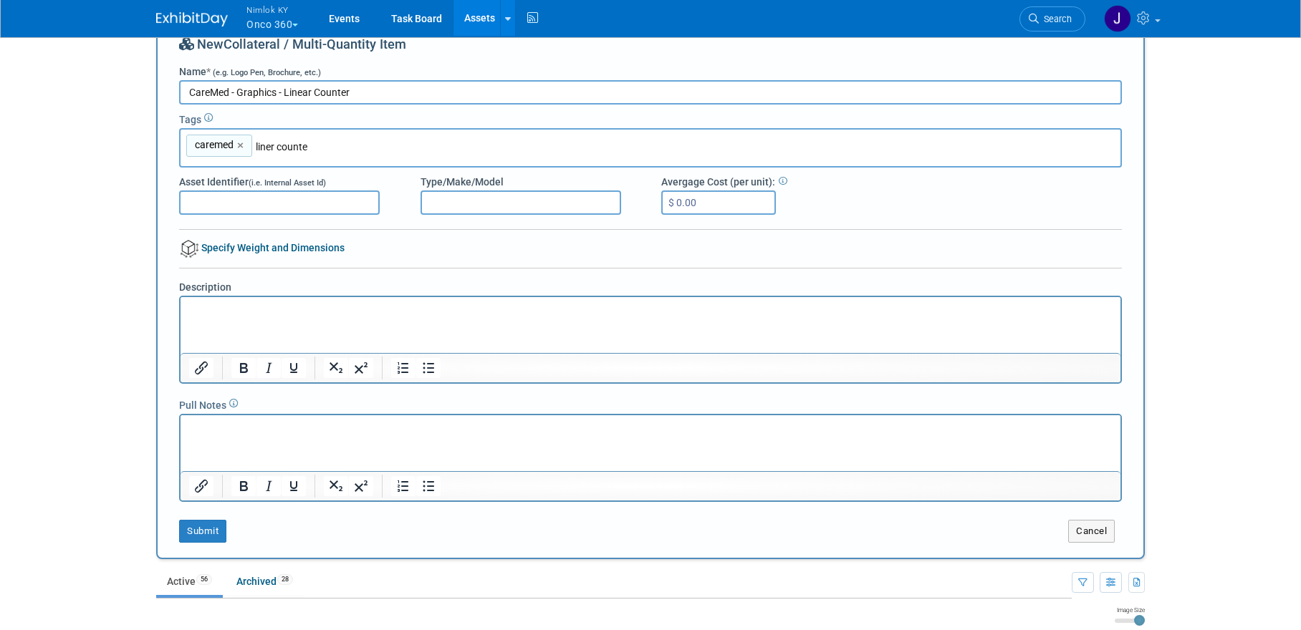
type input "liner counter"
type input "caremed, liner counter"
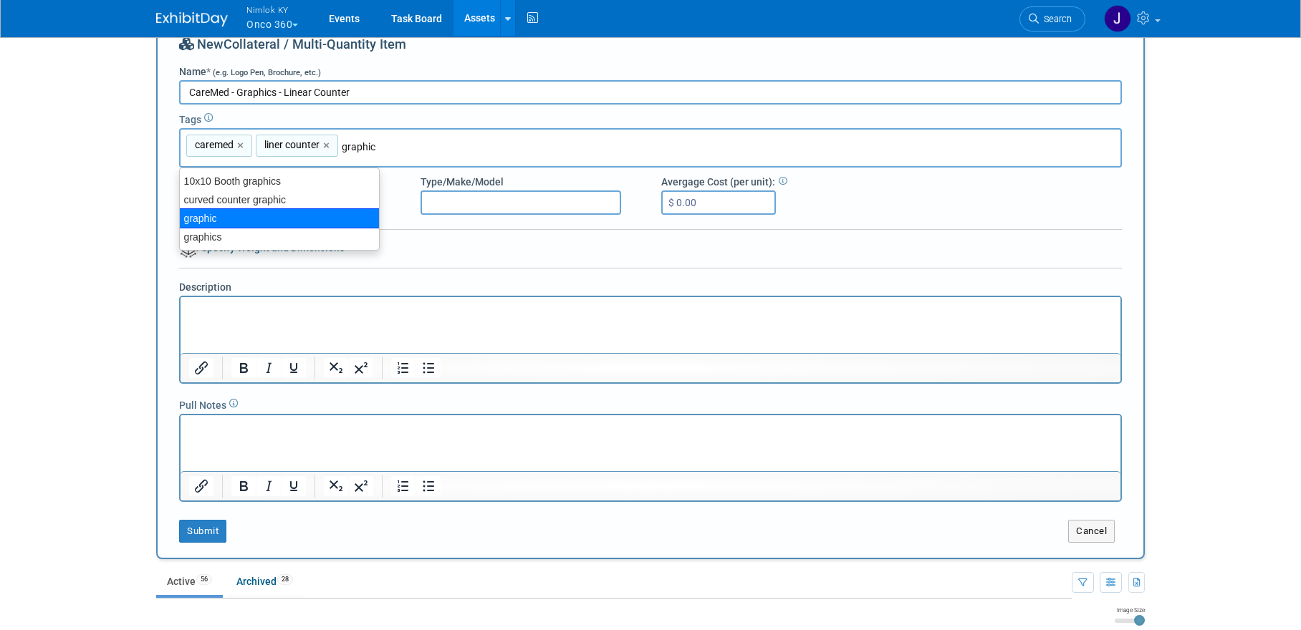
type input "graphics"
type input "caremed, liner counter, graphics"
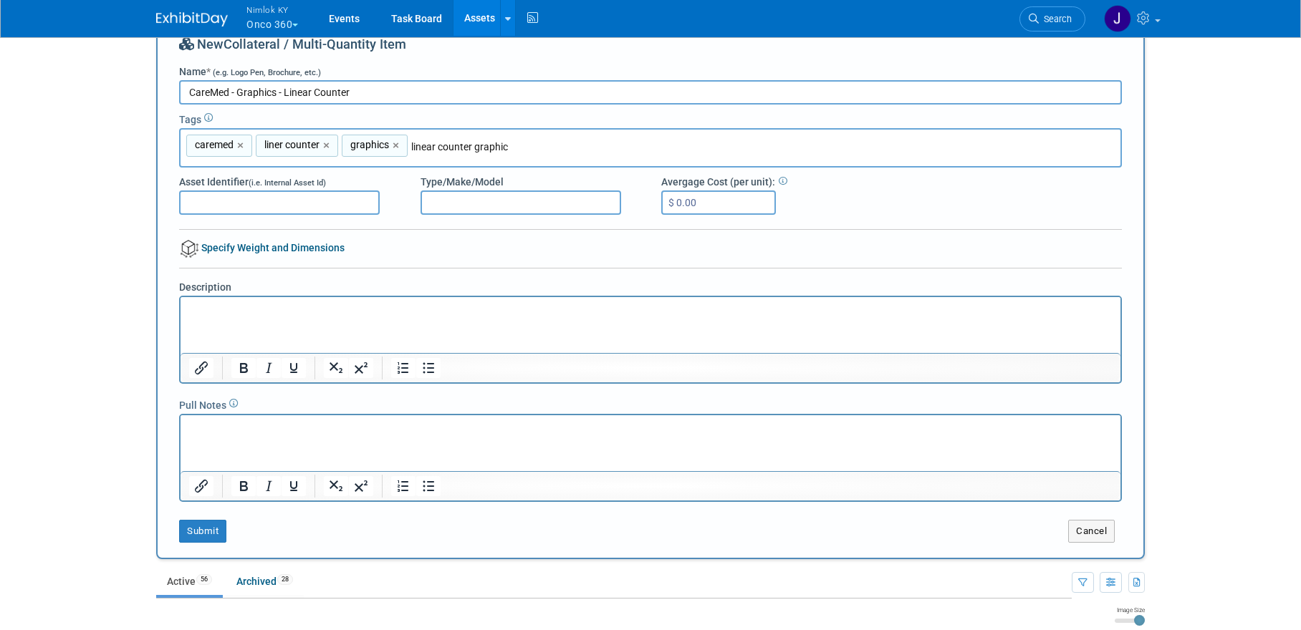
type input "linear counter graphics"
type input "caremed, liner counter, graphics, linear counter graphics"
click at [326, 143] on link "×" at bounding box center [327, 146] width 9 height 16
type input "caremed, graphics, linear counter graphics"
type input "linear counter"
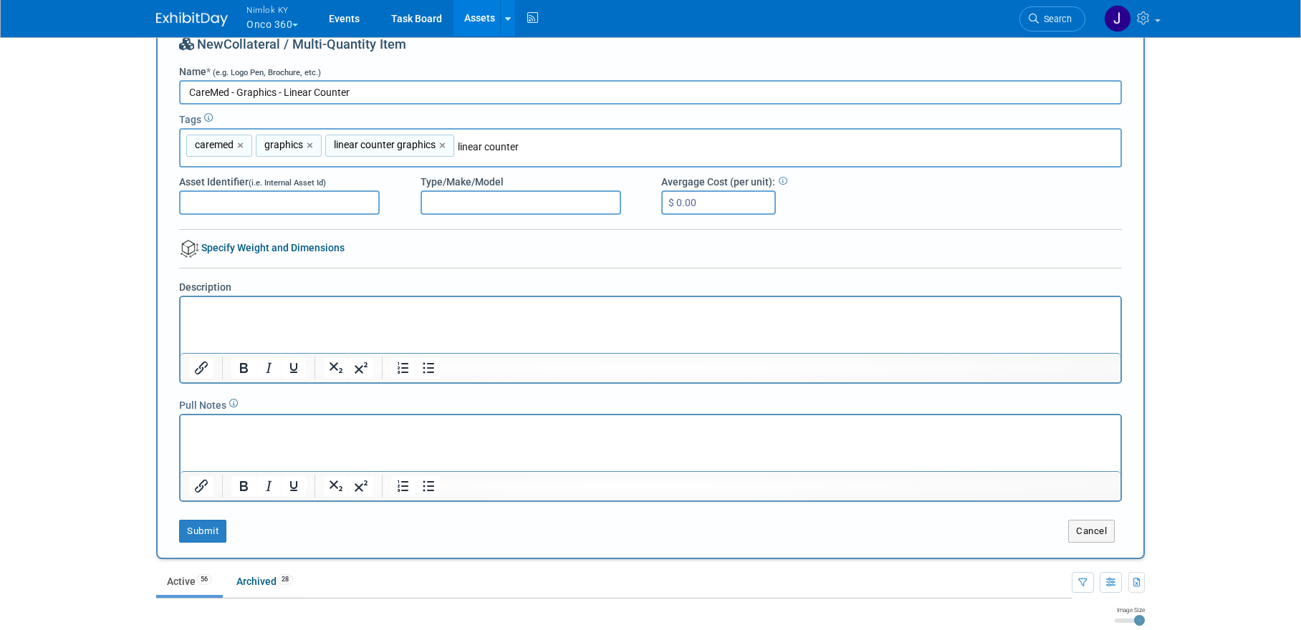
type input "caremed, graphics, linear counter graphics, linear counter"
click at [513, 317] on html at bounding box center [650, 306] width 940 height 20
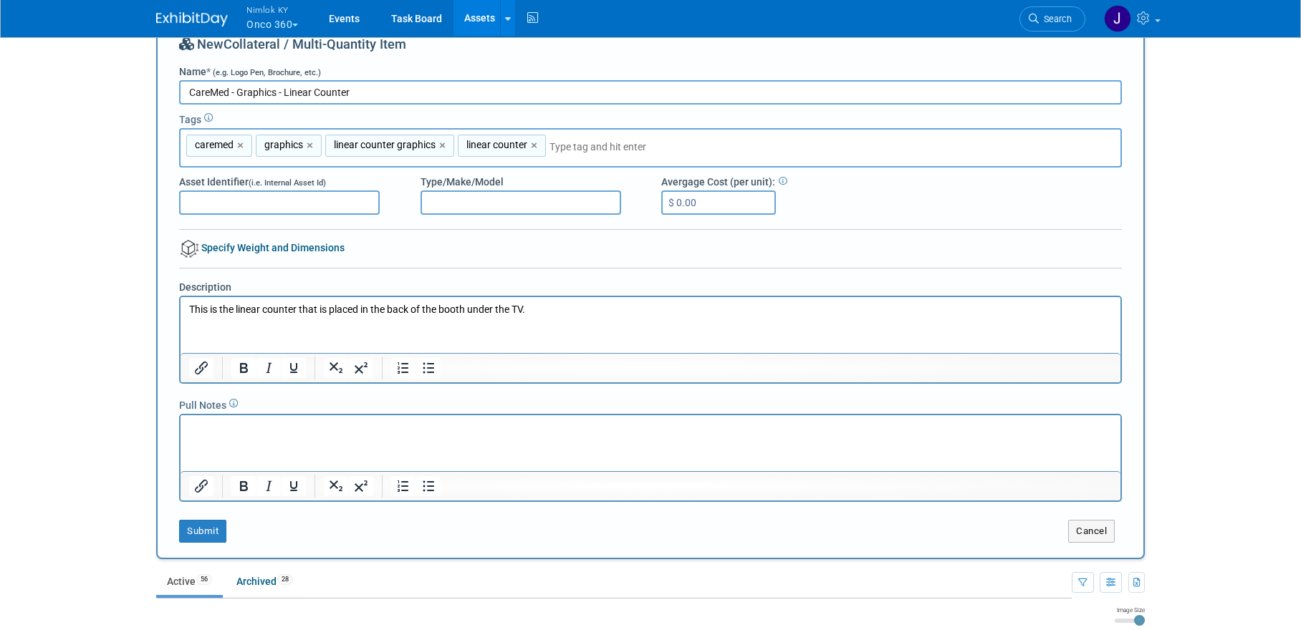
click at [206, 309] on p "This is the linear counter that is placed in the back of the booth under the TV." at bounding box center [650, 309] width 923 height 14
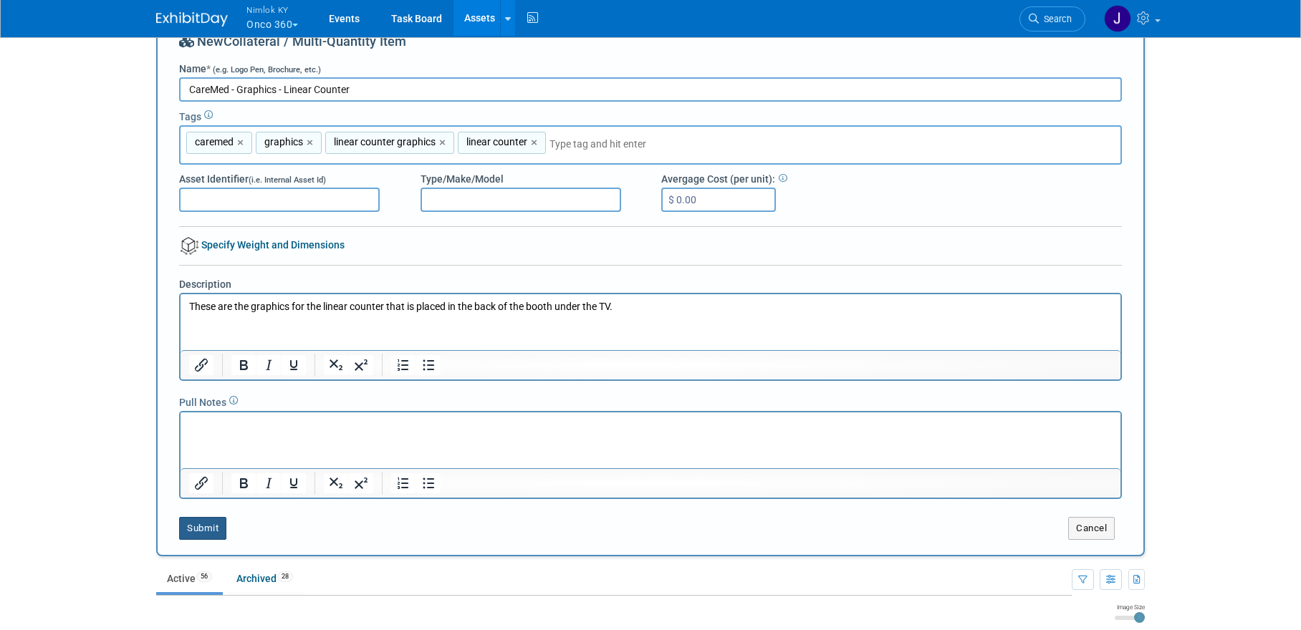
click at [221, 527] on button "Submit" at bounding box center [202, 528] width 47 height 23
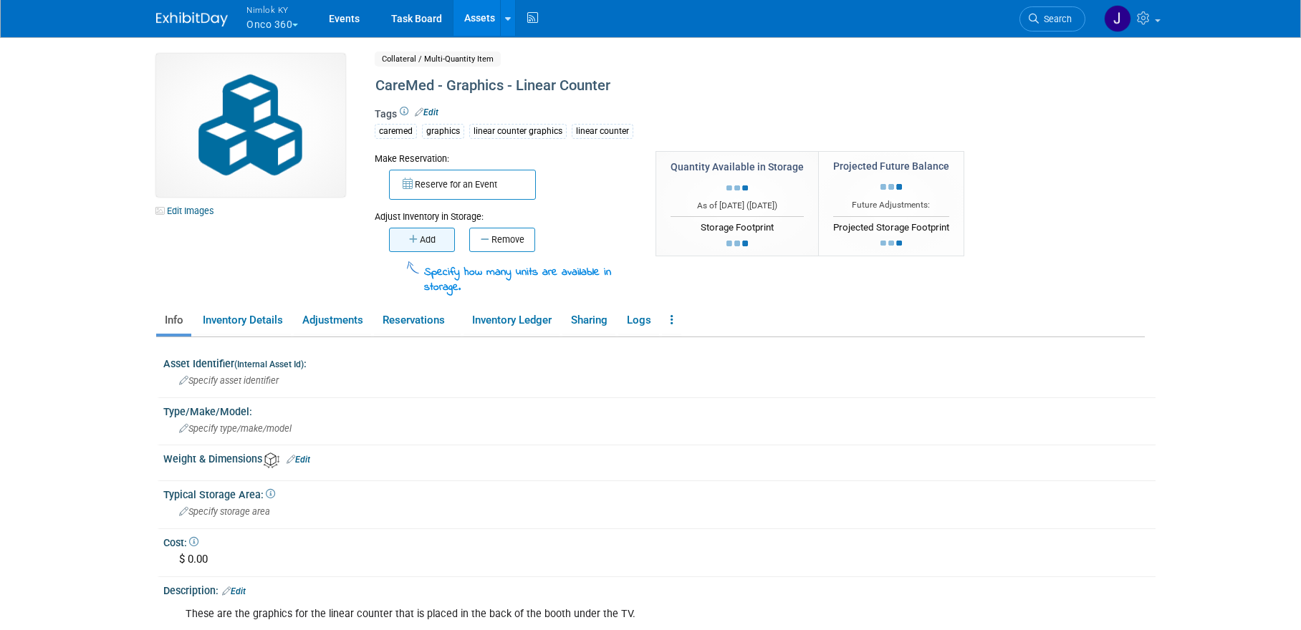
click at [436, 238] on button "Add" at bounding box center [422, 240] width 66 height 24
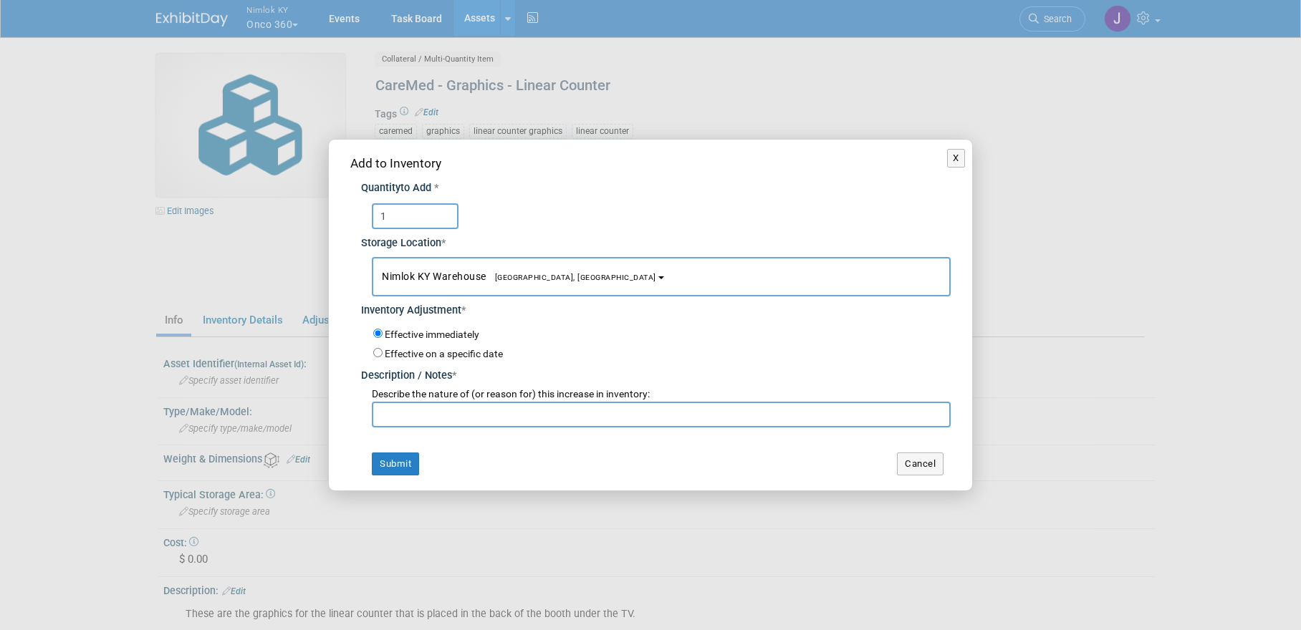
type input "1"
click at [461, 410] on input "text" at bounding box center [661, 415] width 579 height 26
type input "Adding to inventory #2558486"
click at [392, 458] on button "Submit" at bounding box center [395, 464] width 47 height 23
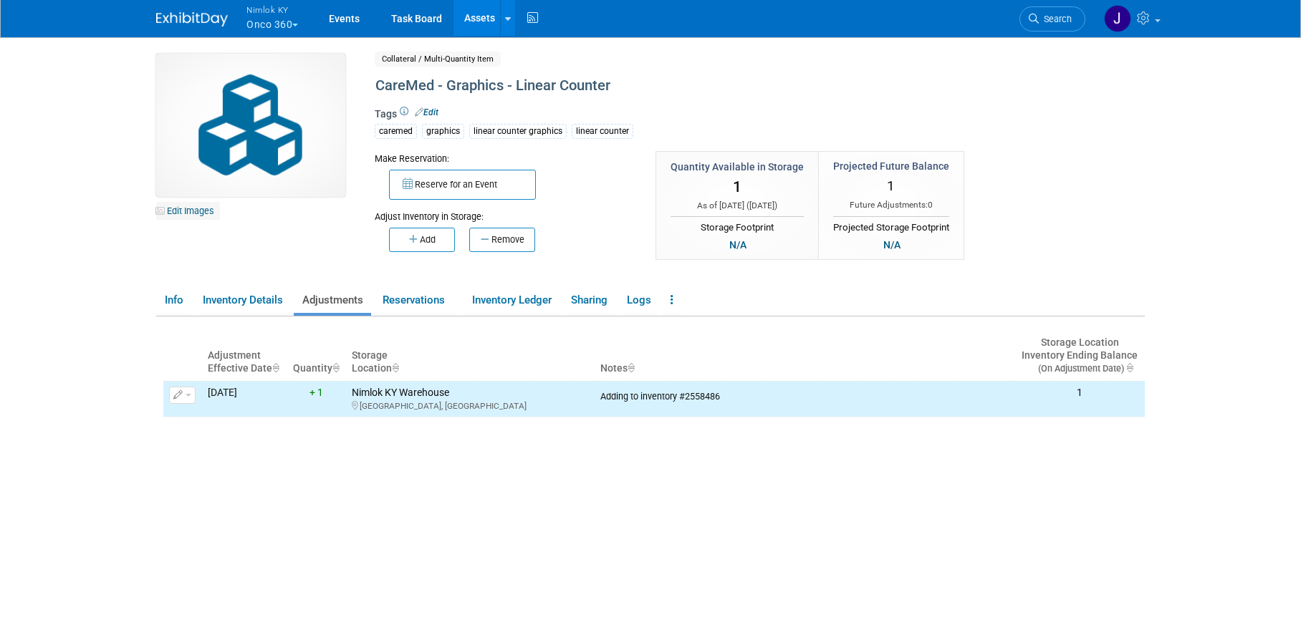
click at [195, 210] on link "Edit Images" at bounding box center [188, 211] width 64 height 18
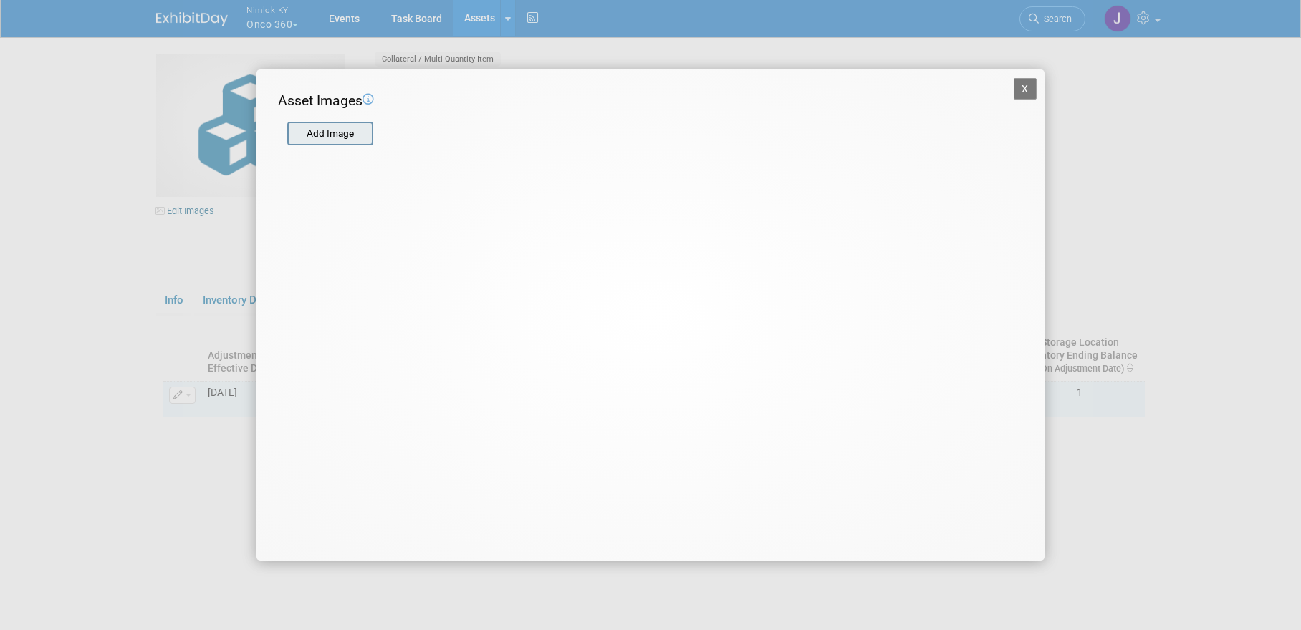
click at [339, 133] on input "file" at bounding box center [286, 133] width 170 height 21
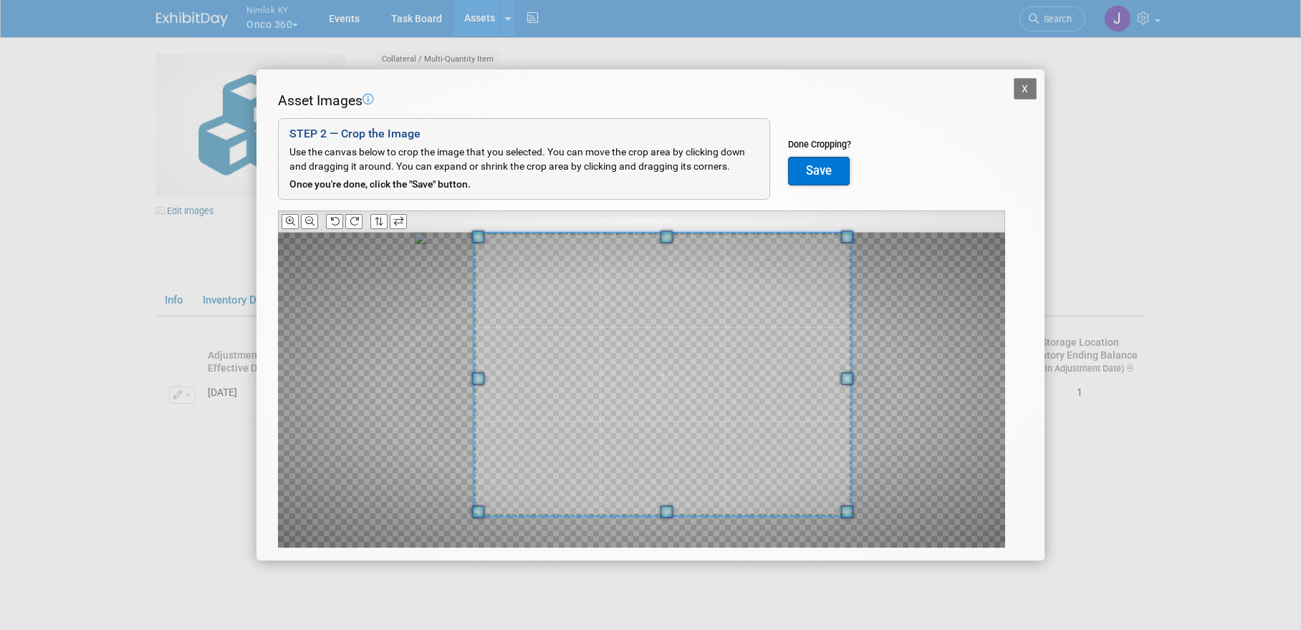
click at [915, 217] on div "Asset Images Add Image STEP 2 — Crop the Image Use the canvas below to crop the…" at bounding box center [650, 342] width 745 height 502
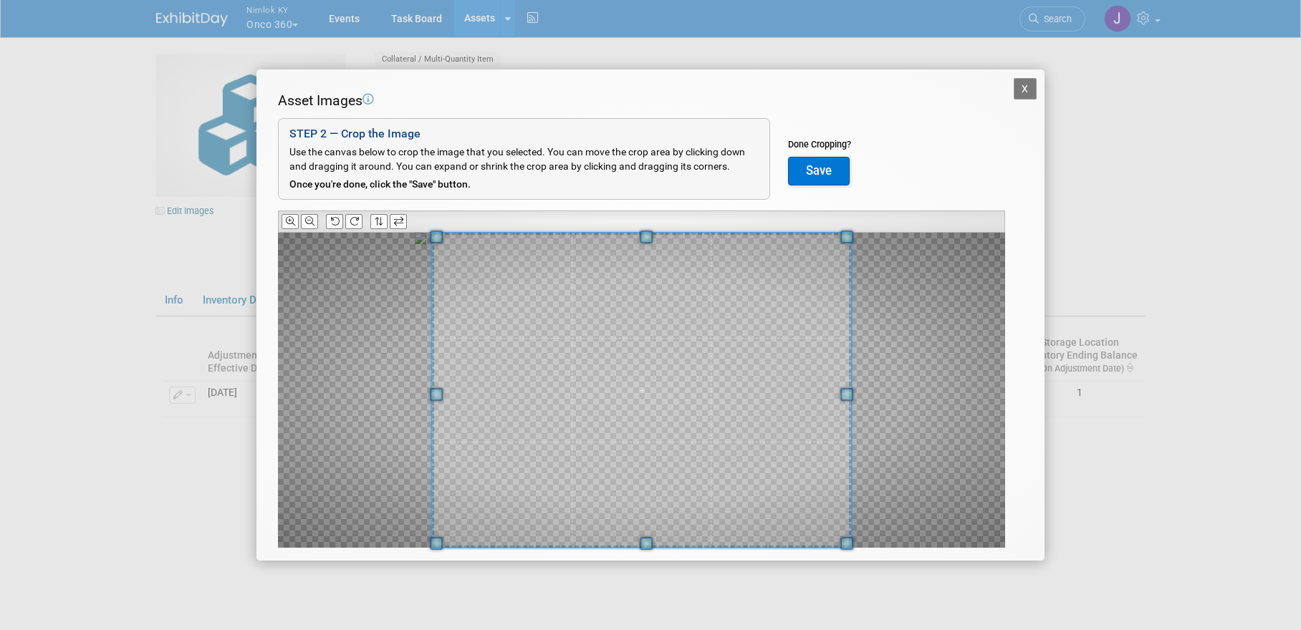
click at [402, 530] on div at bounding box center [641, 390] width 727 height 315
click at [528, 478] on span at bounding box center [634, 390] width 418 height 314
click at [810, 177] on button "Save" at bounding box center [819, 171] width 62 height 29
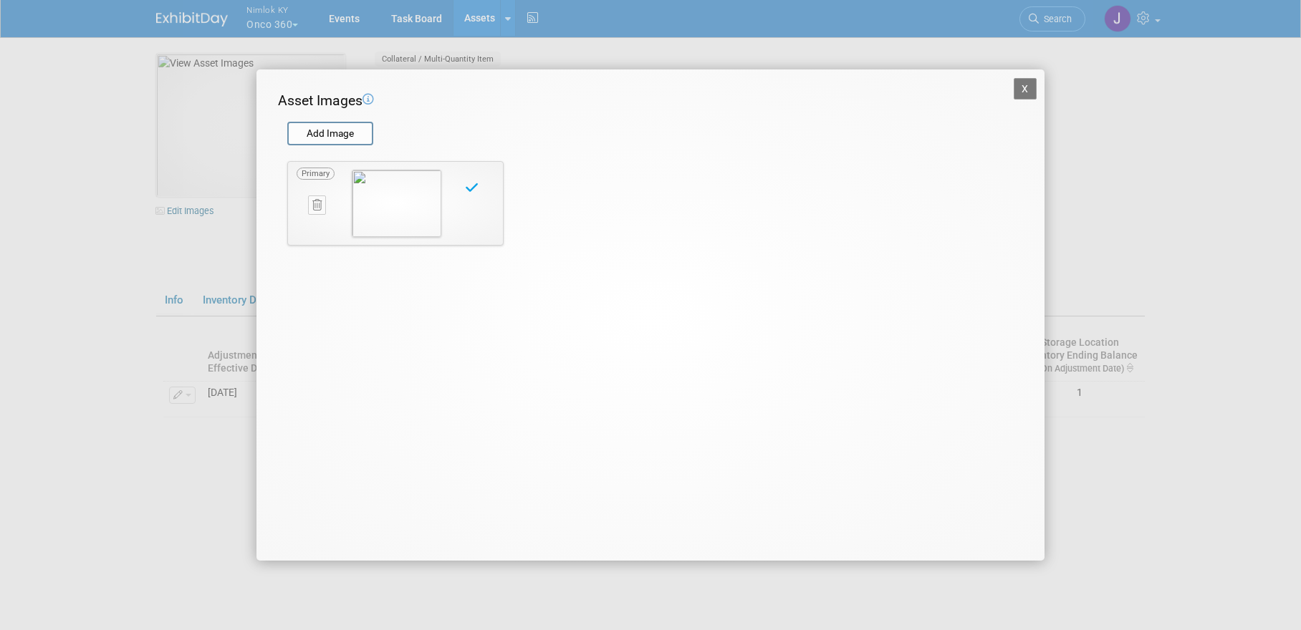
click at [1025, 86] on button "X" at bounding box center [1024, 88] width 23 height 21
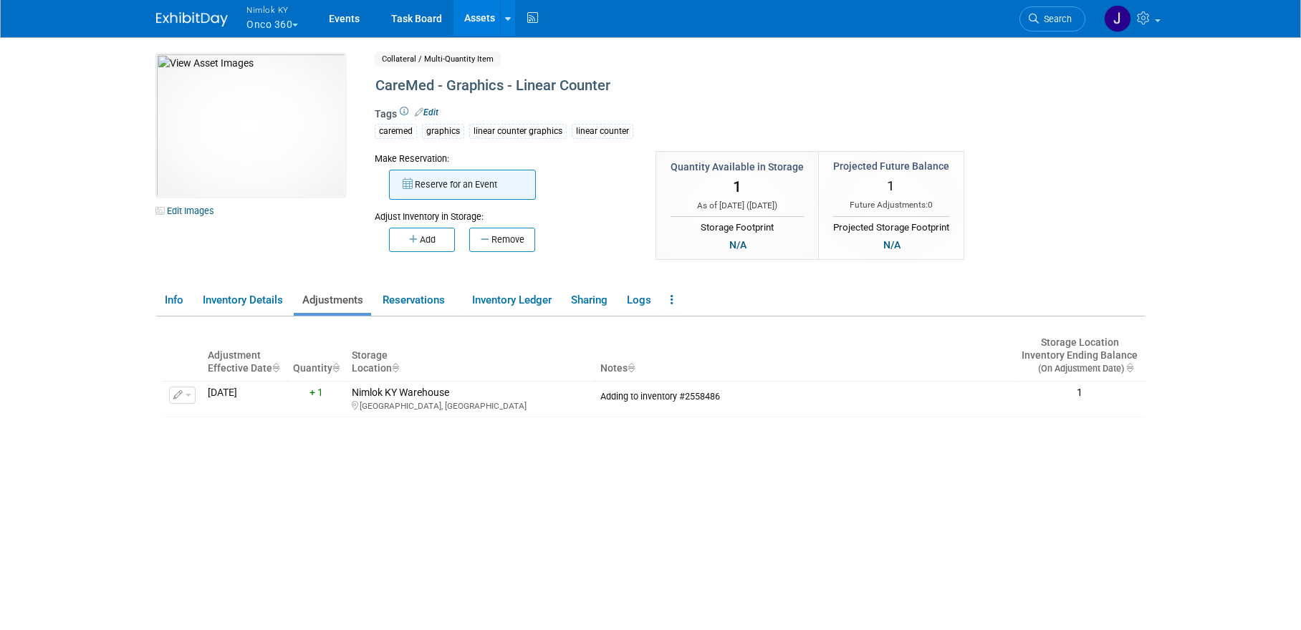
click at [458, 191] on button "Reserve for an Event" at bounding box center [462, 185] width 147 height 30
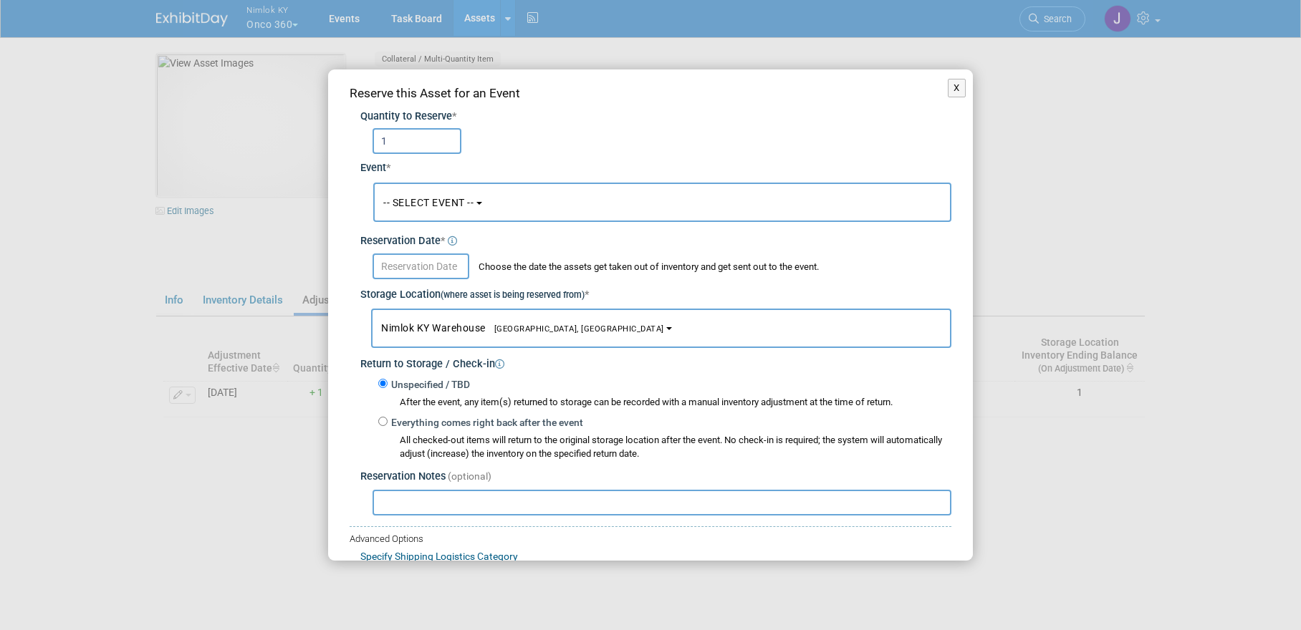
type input "1"
click at [438, 208] on span "-- SELECT EVENT --" at bounding box center [428, 202] width 90 height 11
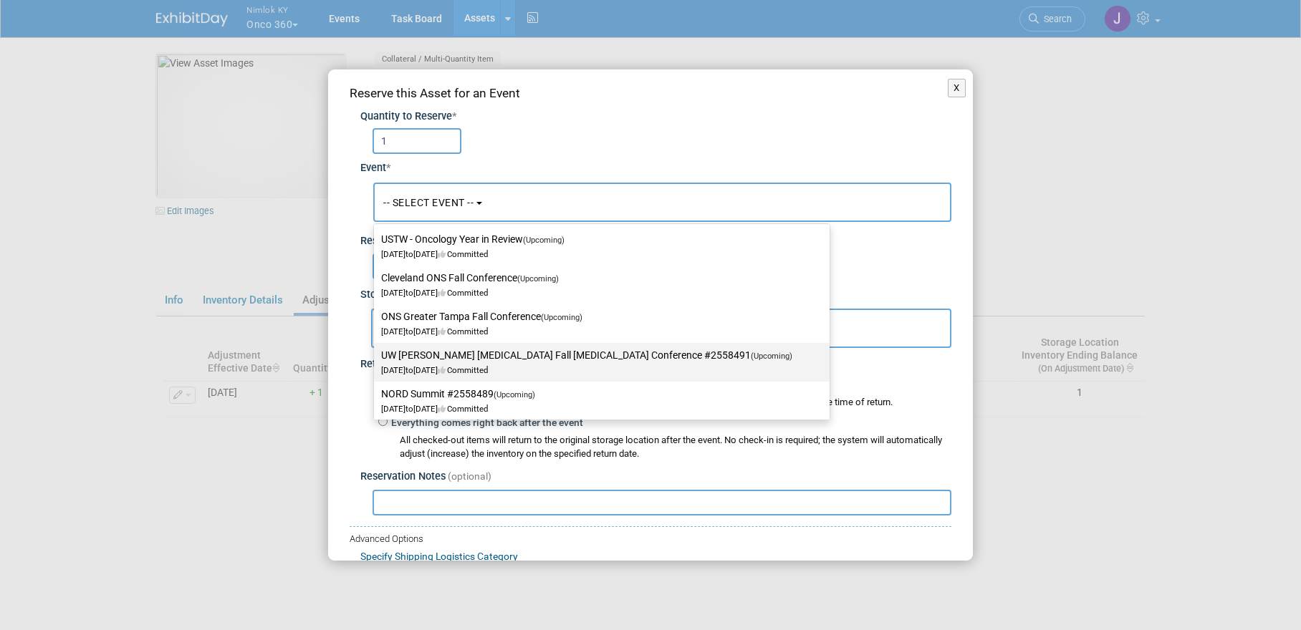
scroll to position [100, 0]
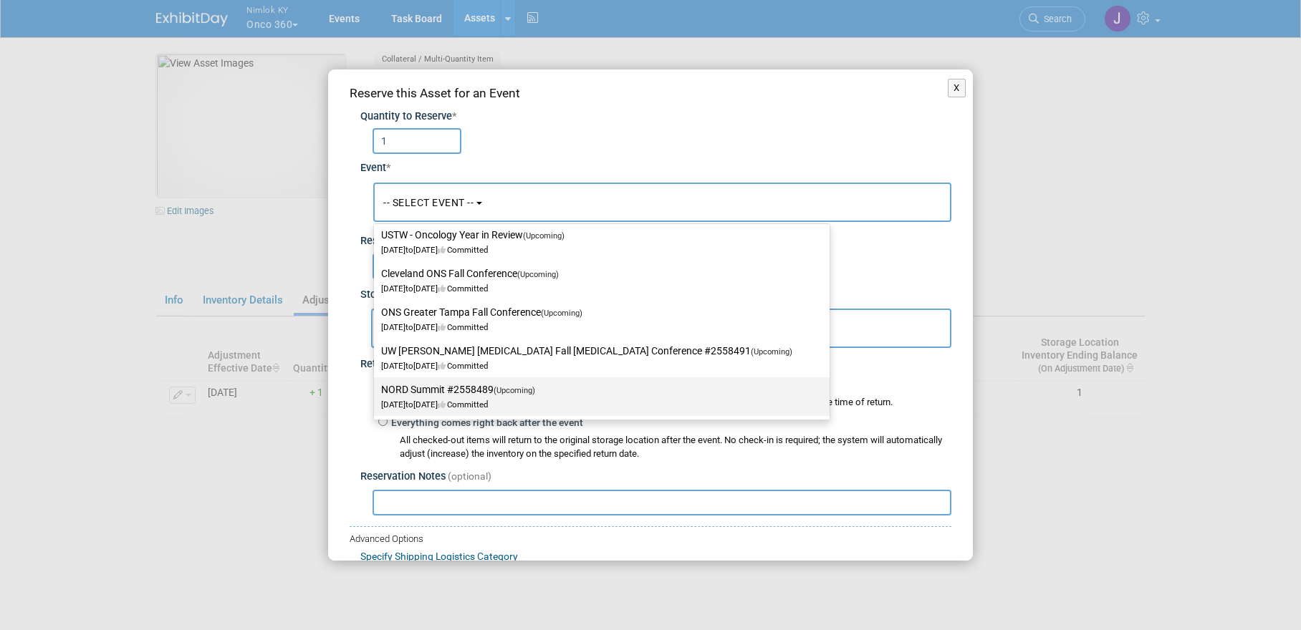
click at [435, 388] on label "NORD Summit #2558489 (Upcoming) [DATE] to [DATE] Committed" at bounding box center [598, 396] width 434 height 33
click at [376, 388] on input "NORD Summit #2558489 (Upcoming) [DATE] to [DATE] Committed" at bounding box center [371, 389] width 9 height 9
select select "11153358"
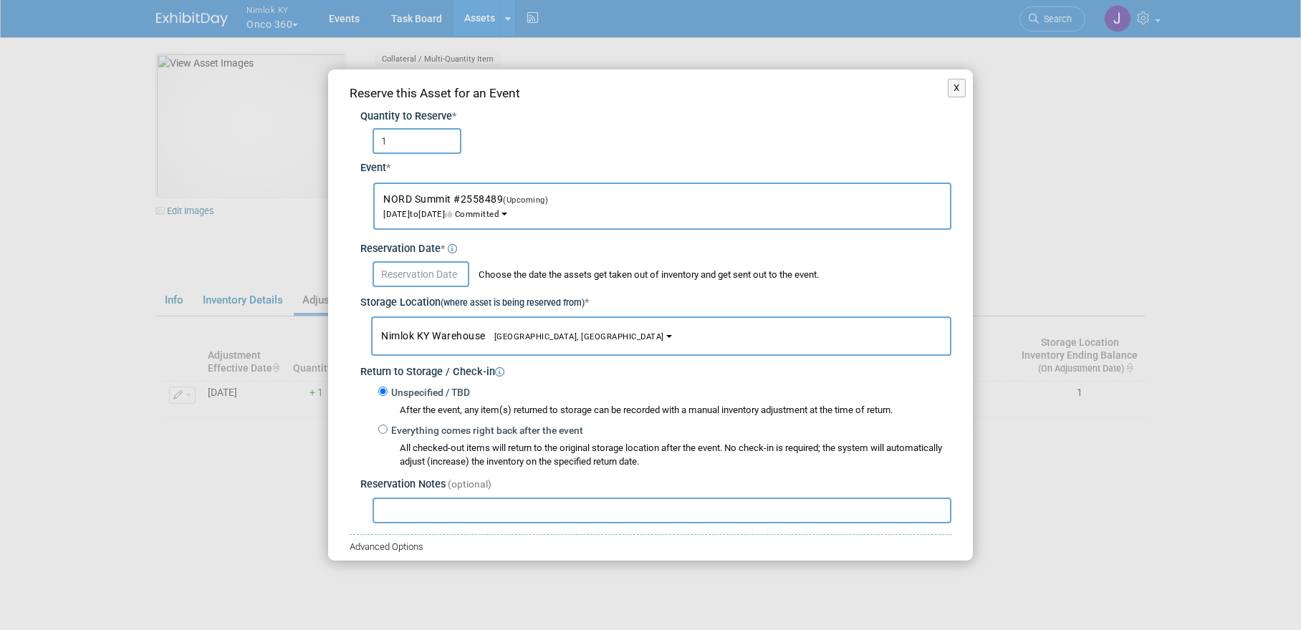
click at [418, 276] on input "text" at bounding box center [420, 274] width 97 height 26
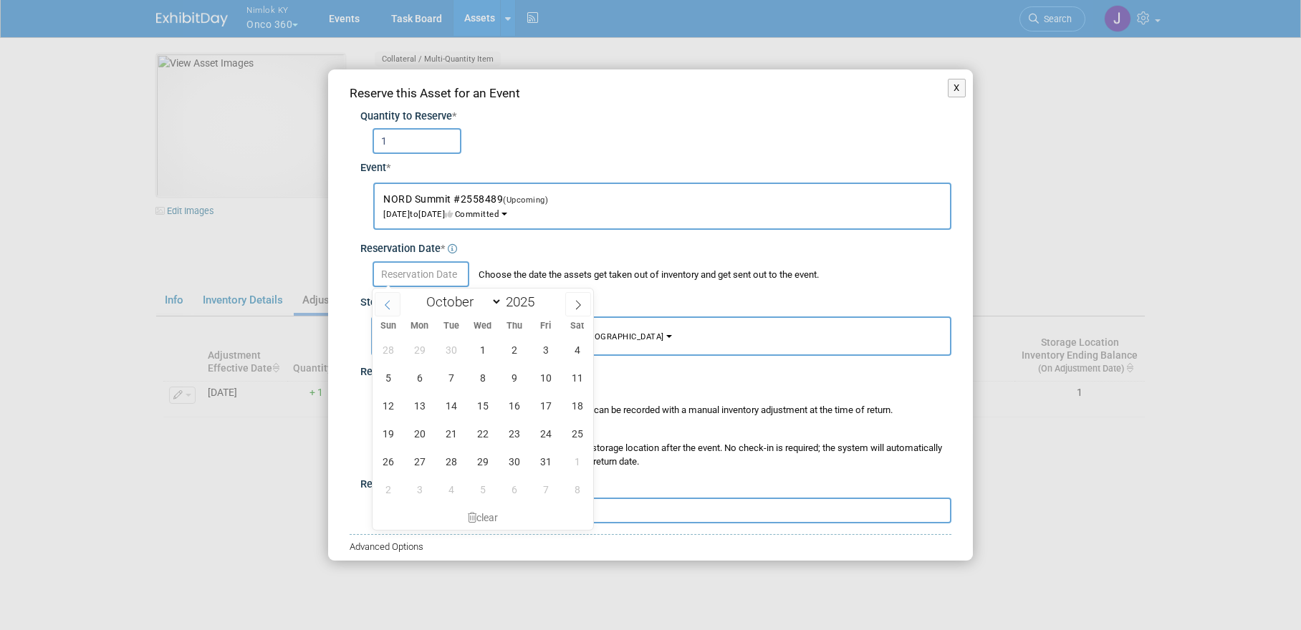
click at [392, 306] on span at bounding box center [388, 304] width 26 height 24
select select "8"
click at [515, 432] on span "25" at bounding box center [514, 434] width 28 height 28
type input "[DATE]"
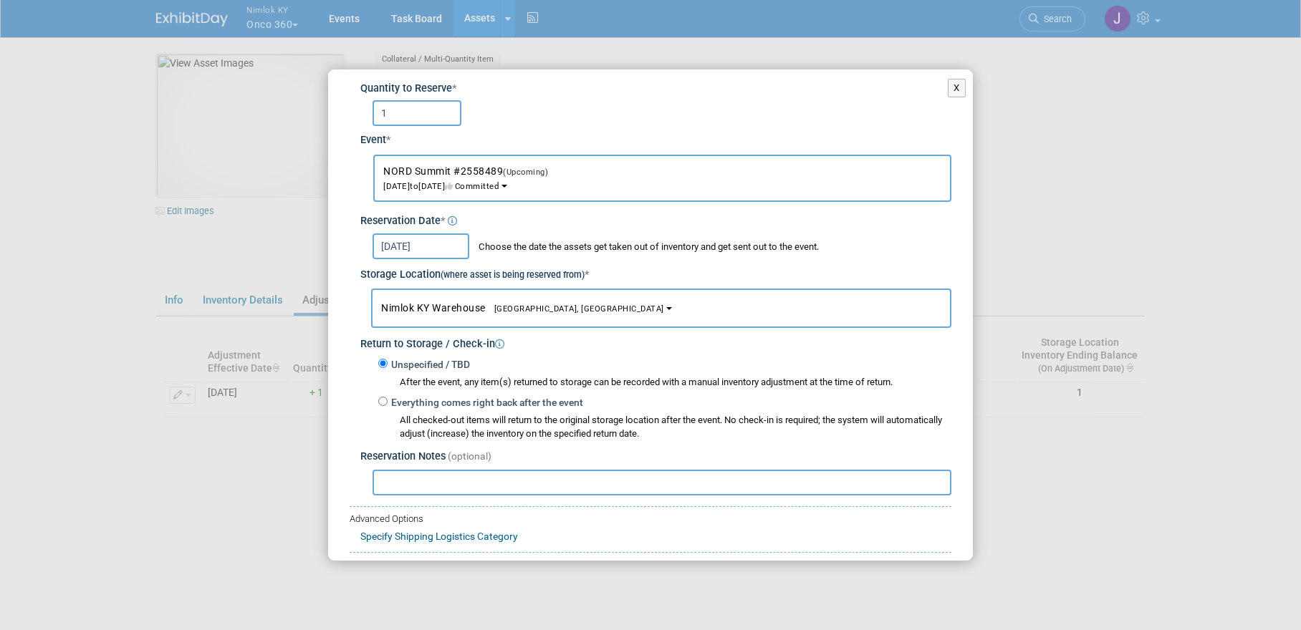
scroll to position [102, 0]
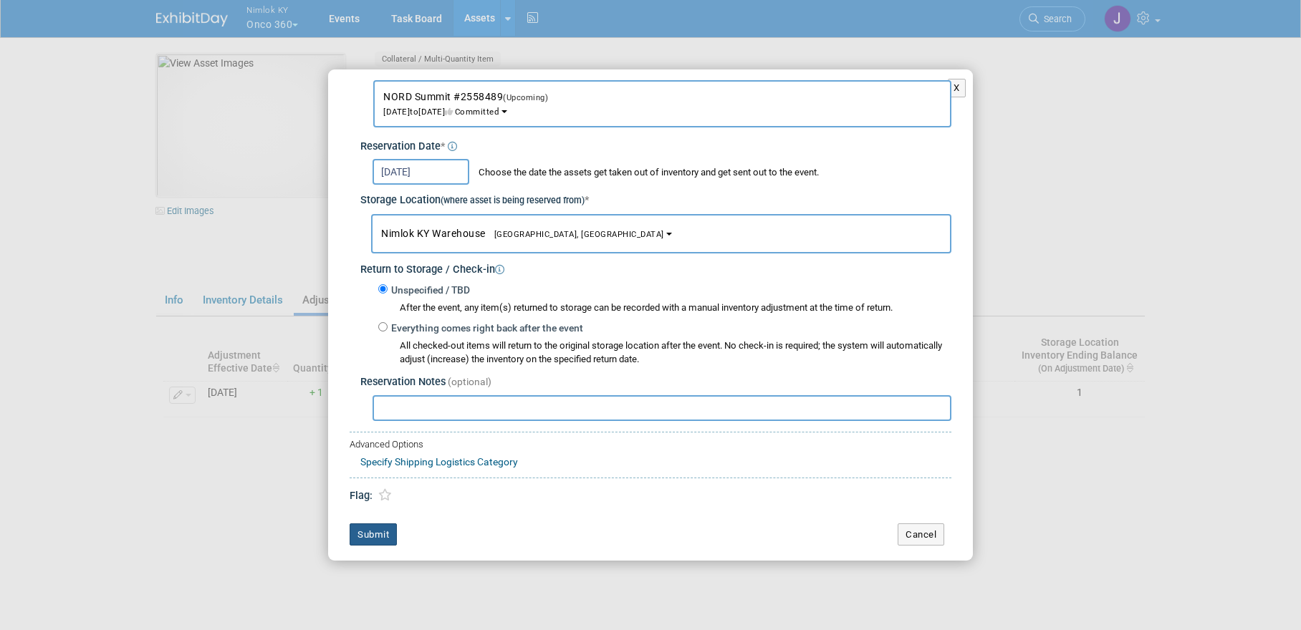
click at [385, 532] on button "Submit" at bounding box center [372, 535] width 47 height 23
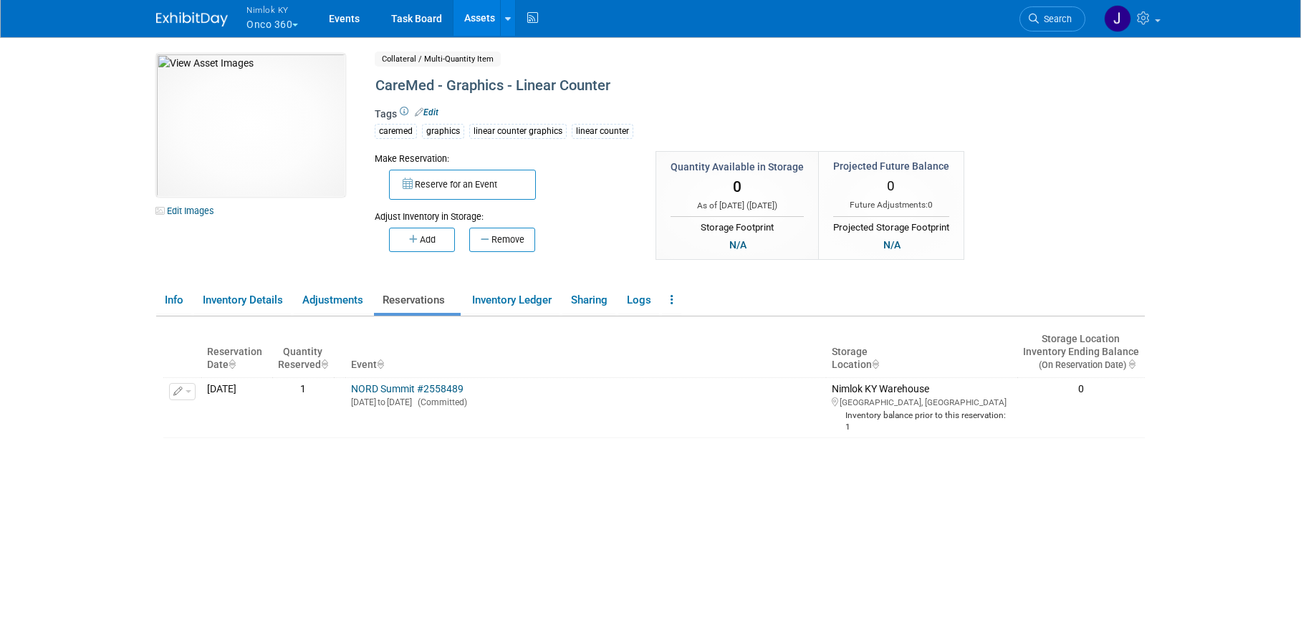
click at [481, 19] on link "Assets" at bounding box center [479, 18] width 52 height 36
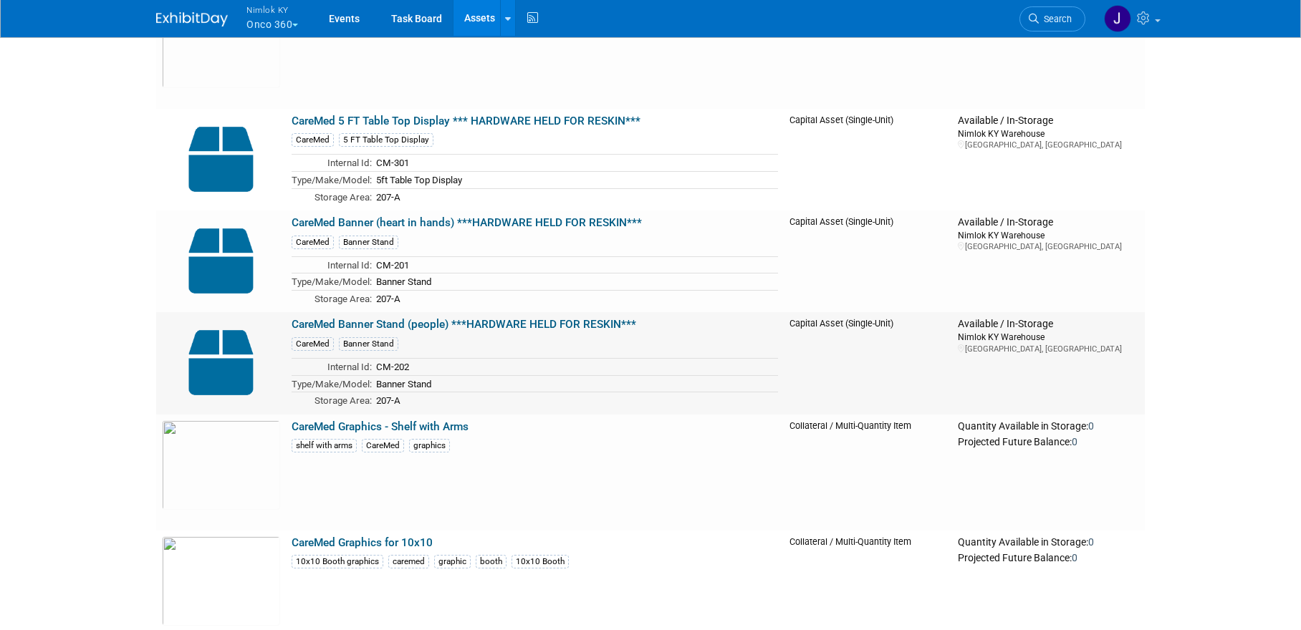
scroll to position [193, 0]
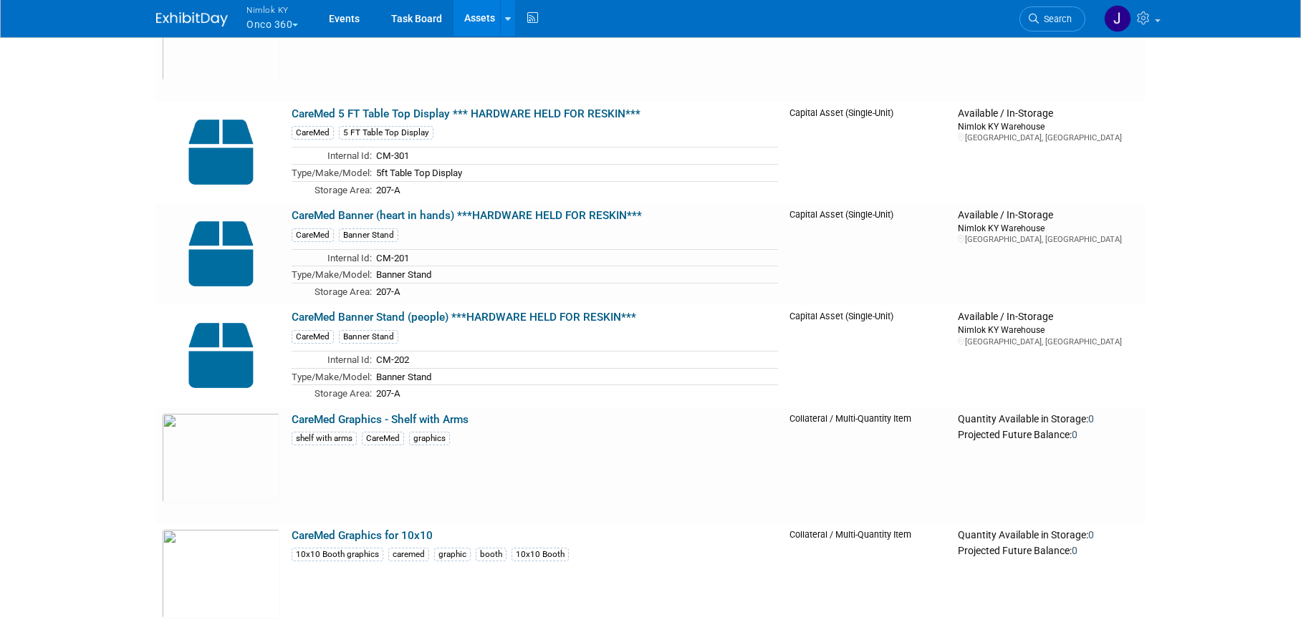
click at [396, 416] on link "CareMed Graphics - Shelf with Arms" at bounding box center [379, 419] width 177 height 13
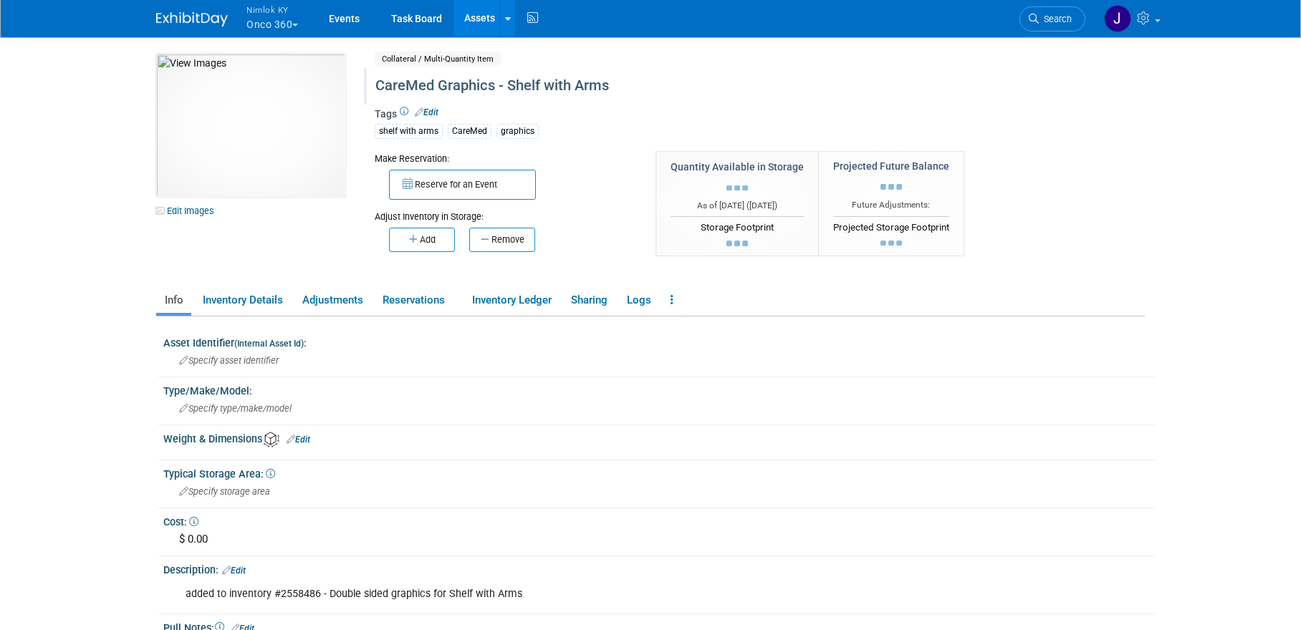
click at [433, 88] on div "CareMed Graphics - Shelf with Arms" at bounding box center [698, 86] width 656 height 26
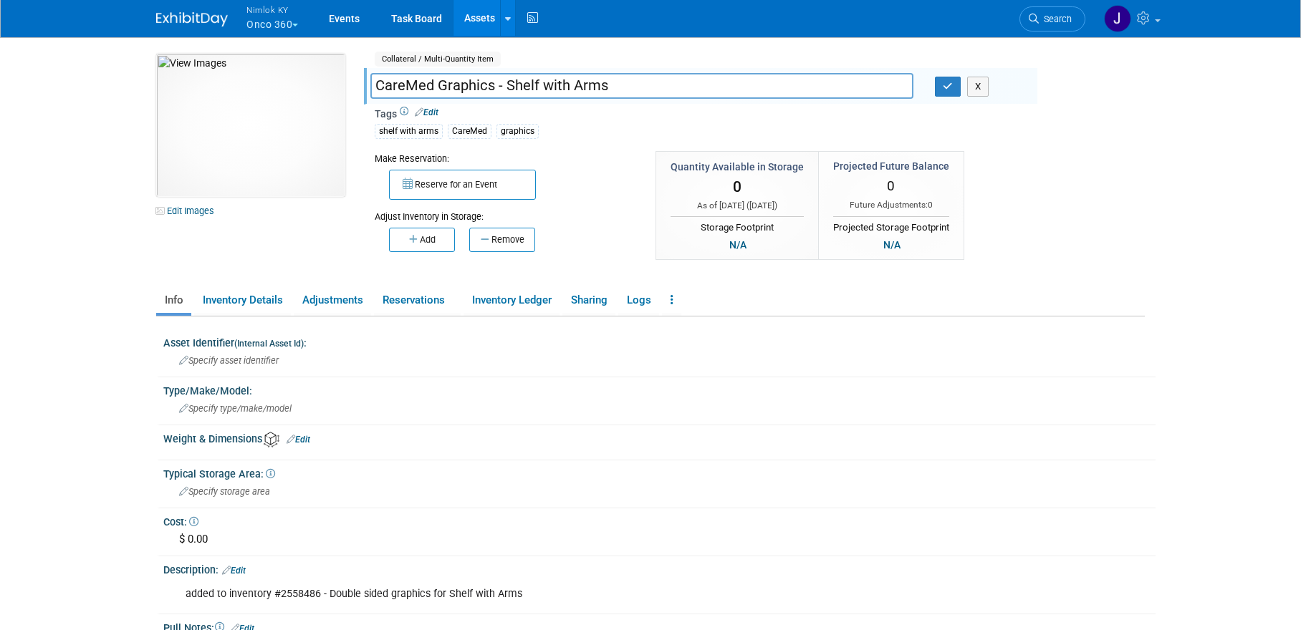
click at [430, 84] on input "CareMed Graphics - Shelf with Arms" at bounding box center [641, 85] width 543 height 25
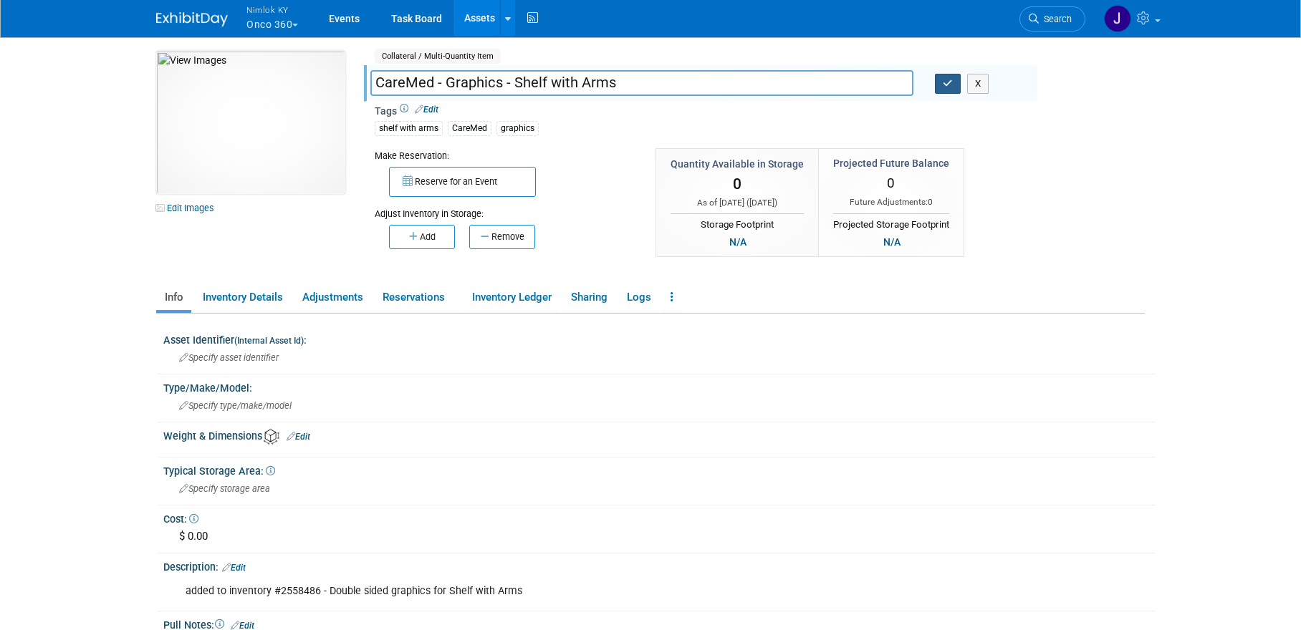
type input "CareMed - Graphics - Shelf with Arms"
click at [946, 88] on button "button" at bounding box center [948, 84] width 26 height 20
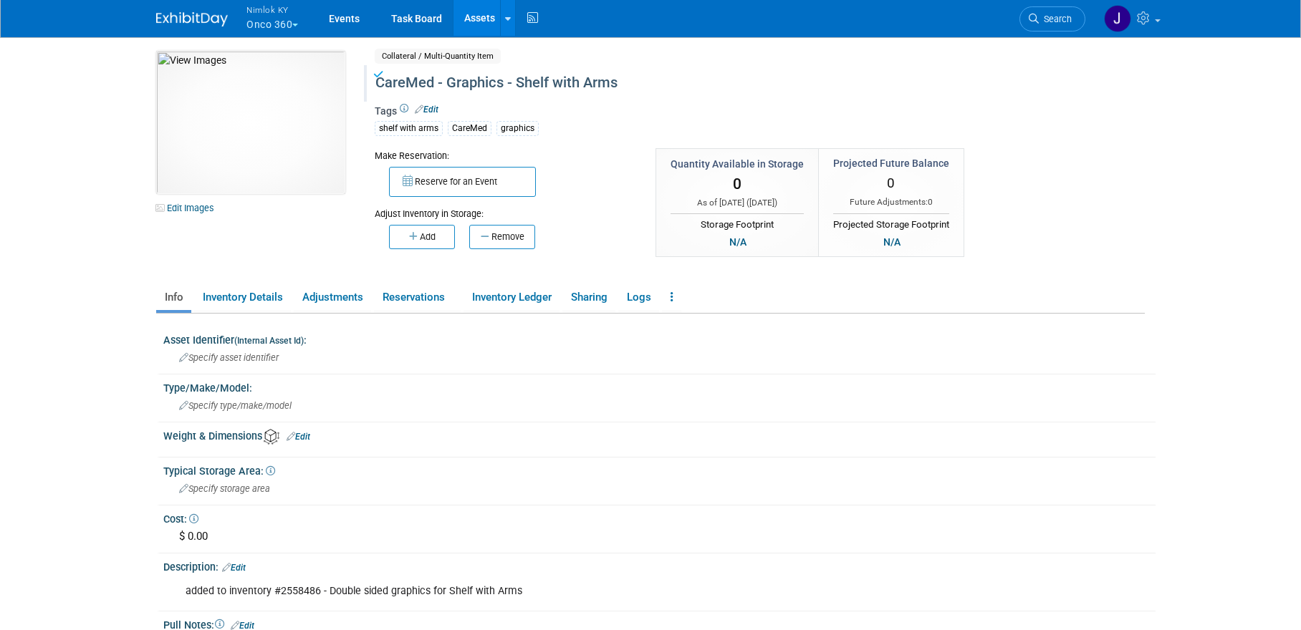
click at [481, 16] on link "Assets" at bounding box center [479, 18] width 52 height 36
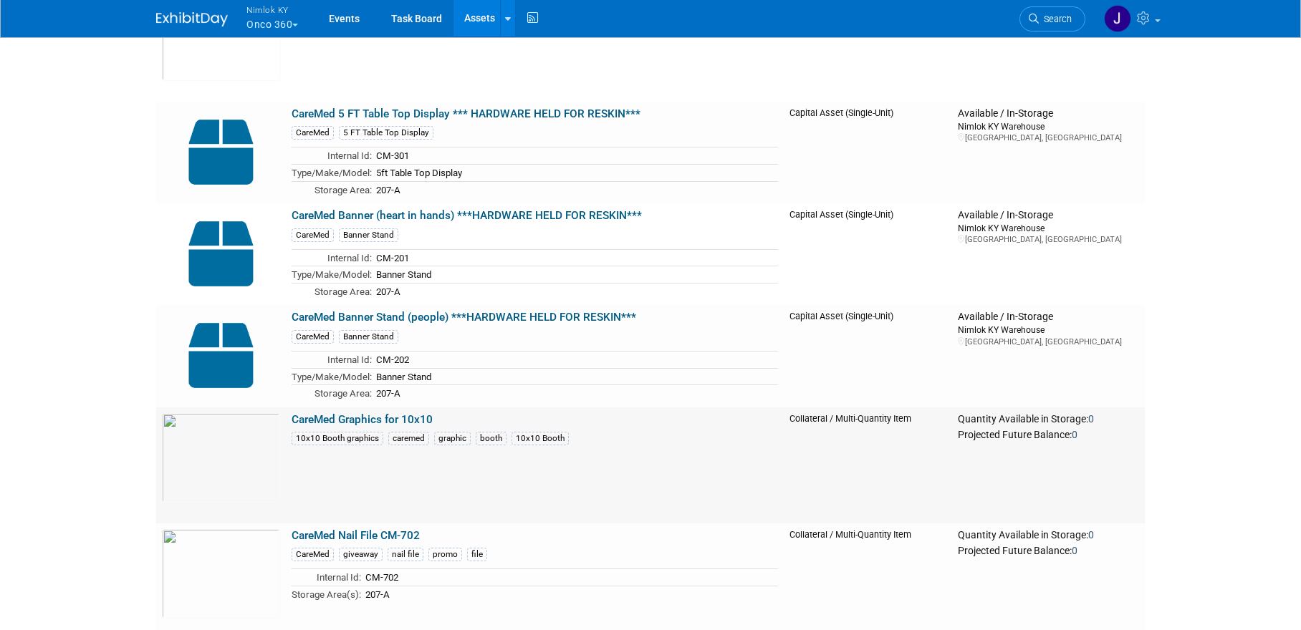
scroll to position [309, 0]
click at [382, 414] on link "CareMed Graphics for 10x10" at bounding box center [361, 419] width 141 height 13
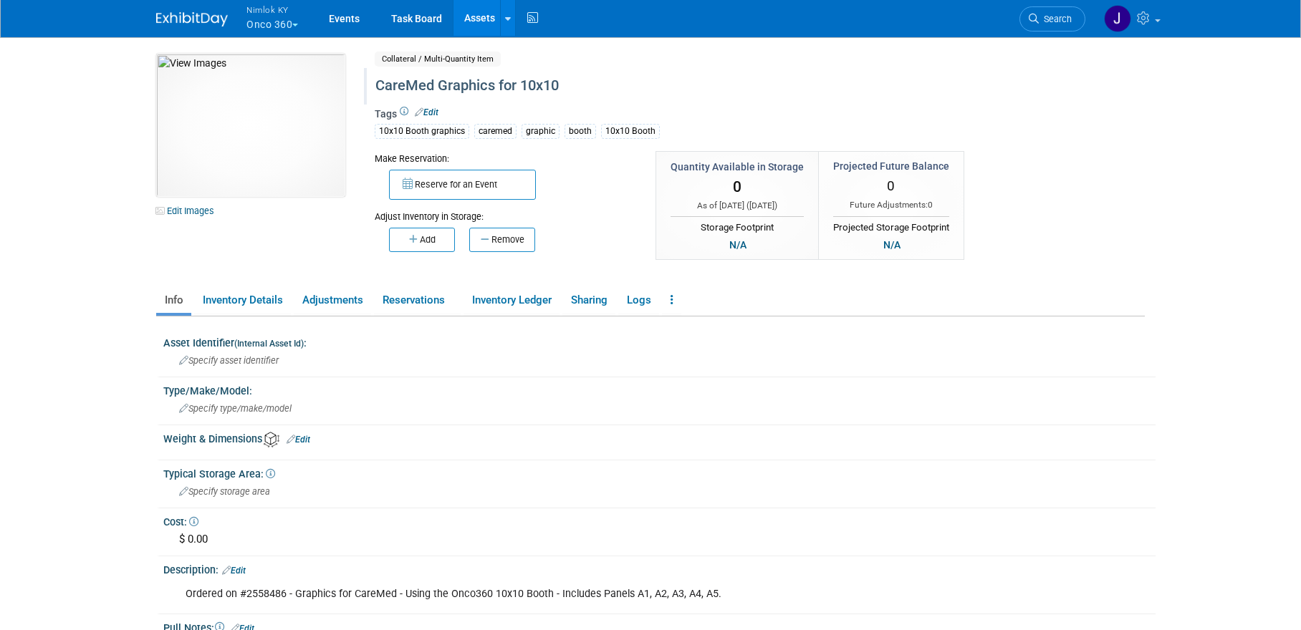
click at [435, 87] on div "CareMed Graphics for 10x10" at bounding box center [698, 86] width 656 height 26
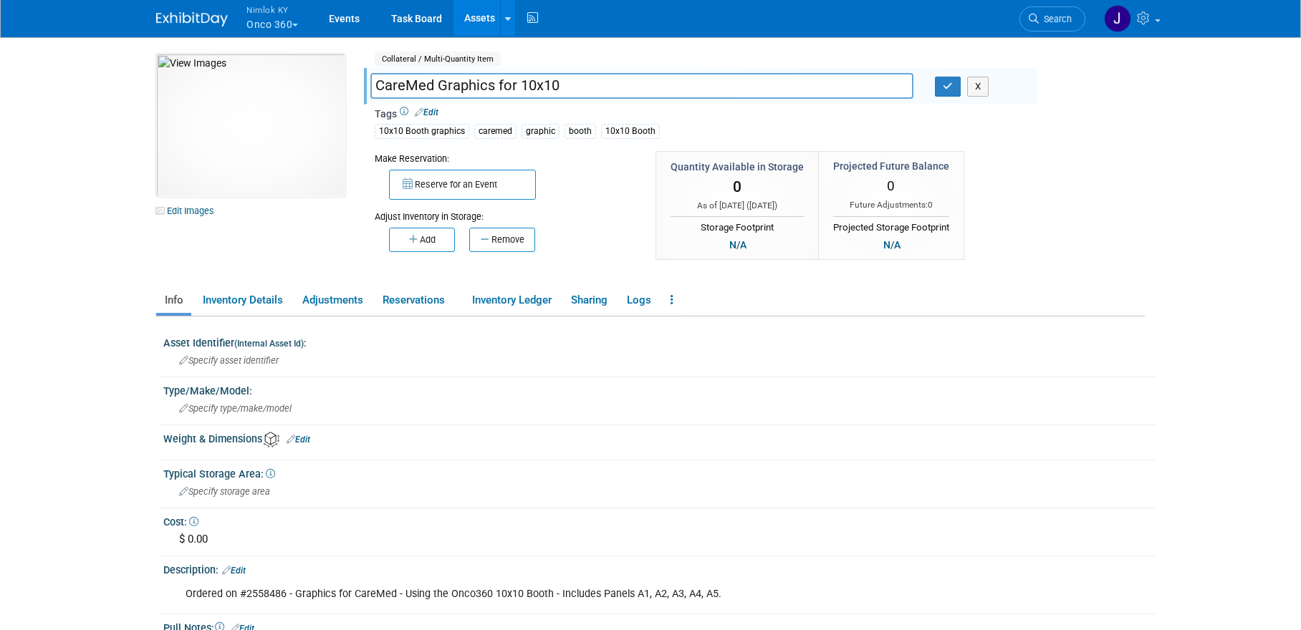
click at [433, 85] on input "CareMed Graphics for 10x10" at bounding box center [641, 85] width 543 height 25
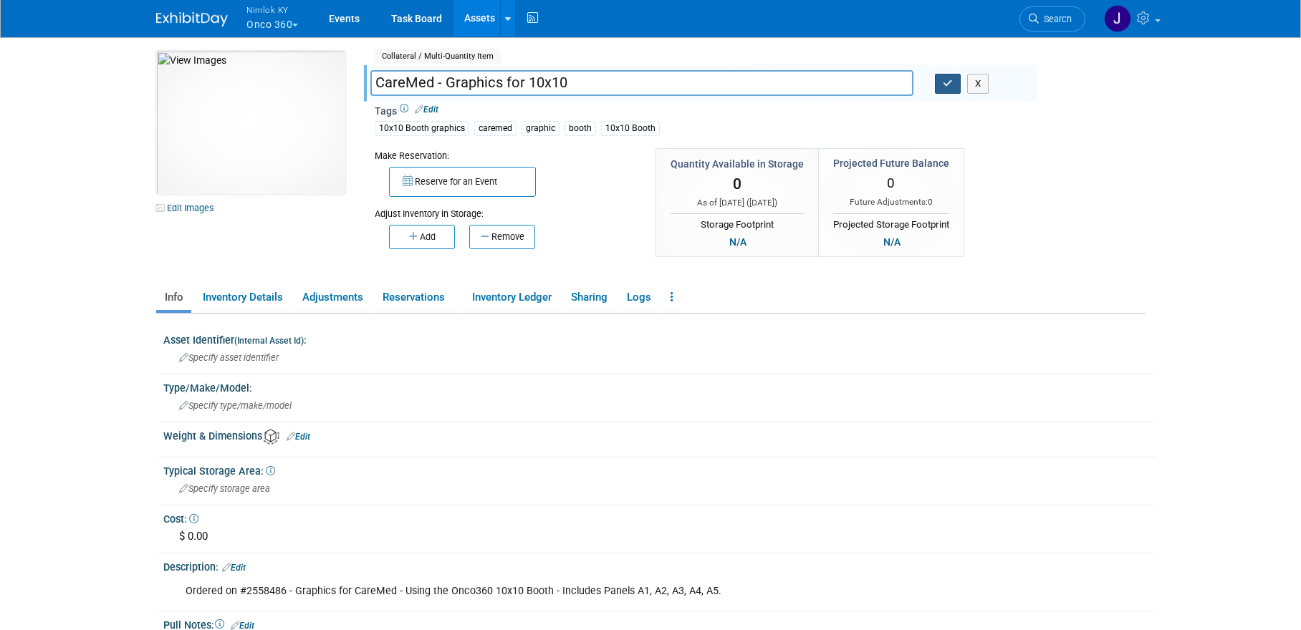
type input "CareMed - Graphics for 10x10"
click at [942, 82] on icon "button" at bounding box center [947, 83] width 10 height 9
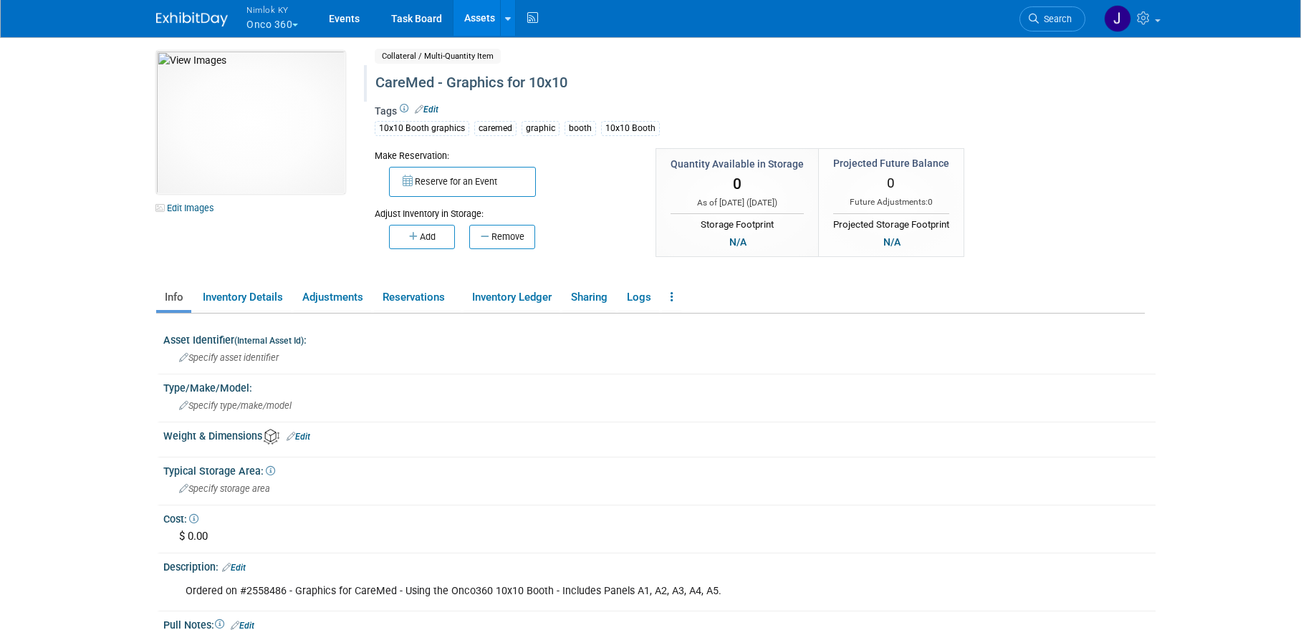
click at [493, 12] on link "Assets" at bounding box center [479, 18] width 52 height 36
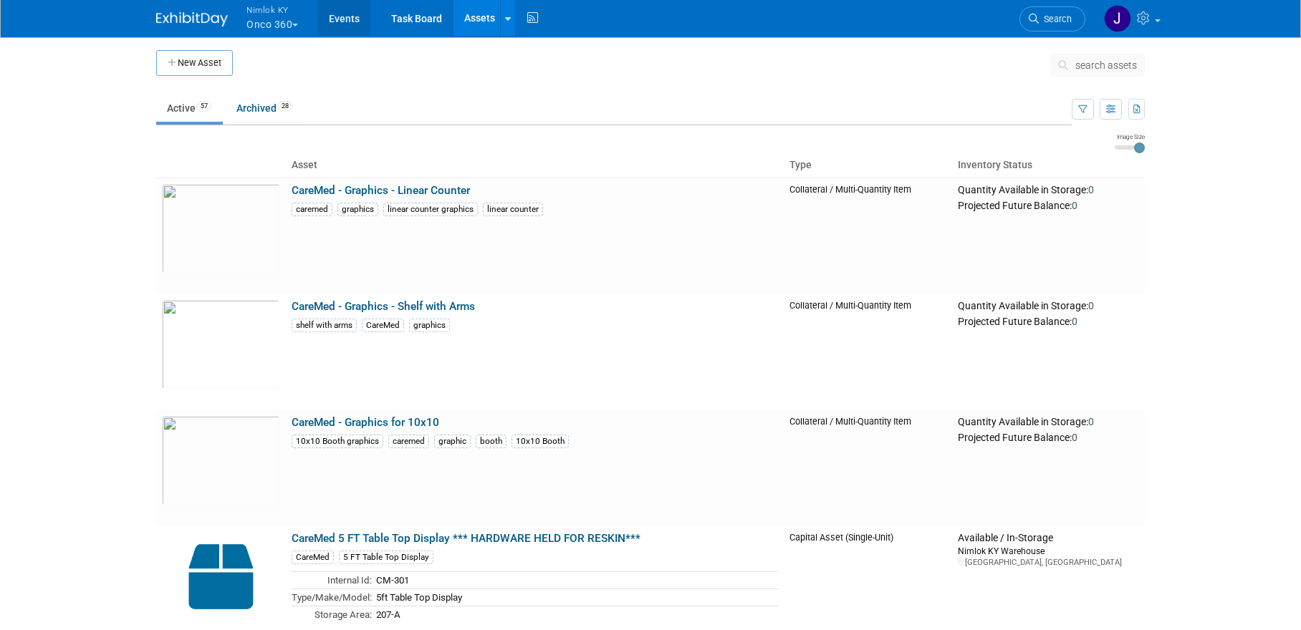
click at [353, 23] on link "Events" at bounding box center [344, 18] width 52 height 36
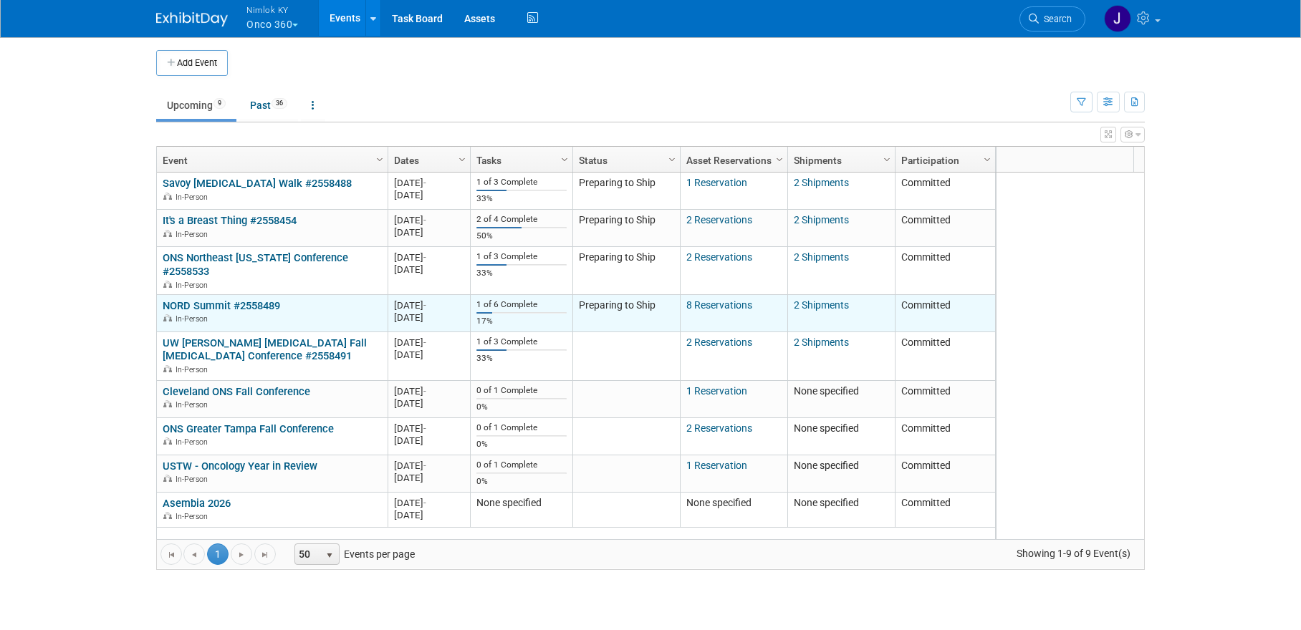
click at [222, 299] on link "NORD Summit #2558489" at bounding box center [221, 305] width 117 height 13
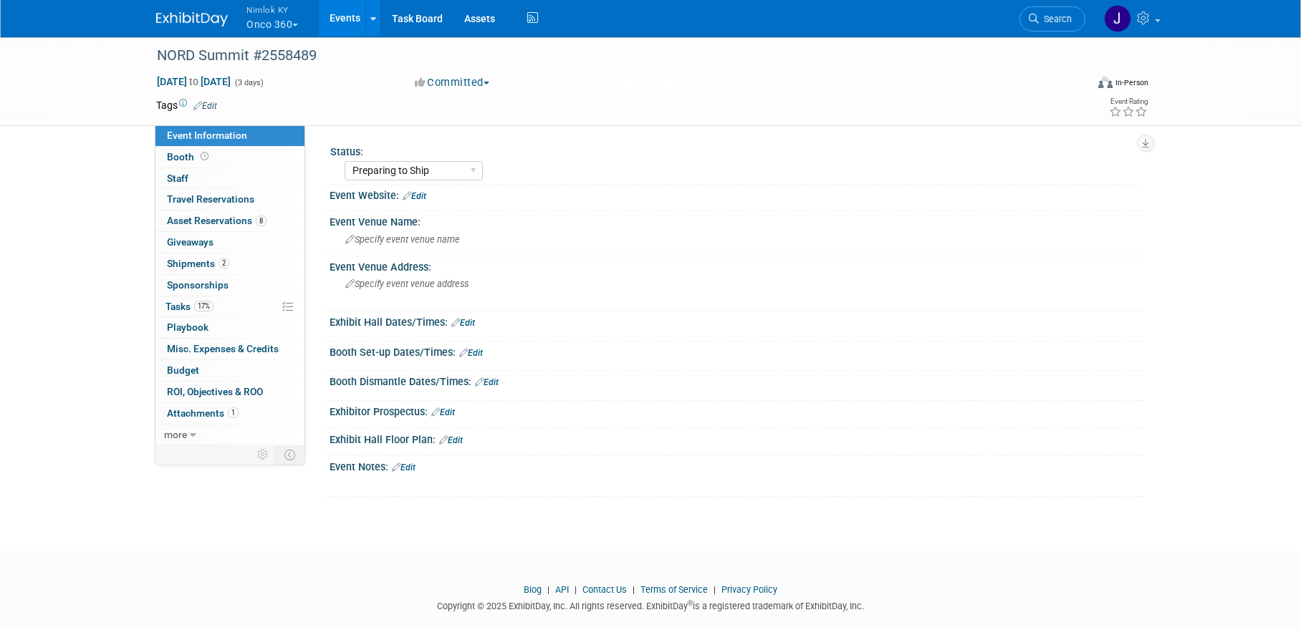
select select "Preparing to Ship"
click at [250, 224] on span "Asset Reservations 8" at bounding box center [217, 220] width 100 height 11
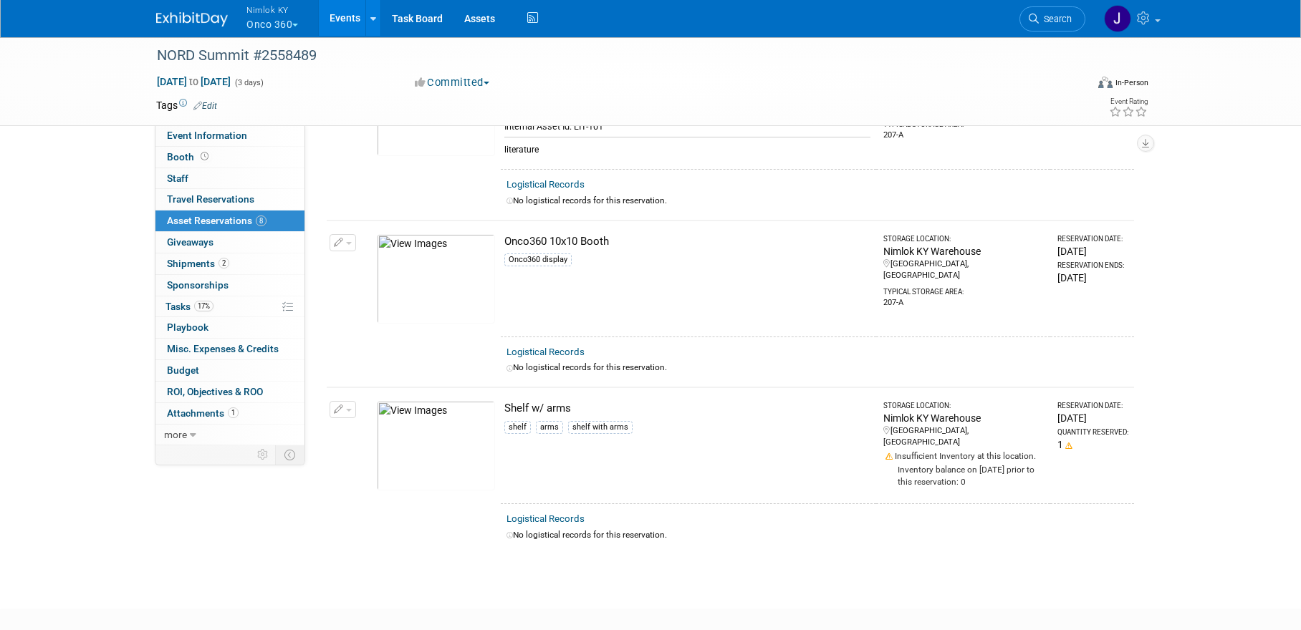
scroll to position [982, 0]
click at [455, 274] on img at bounding box center [436, 277] width 118 height 90
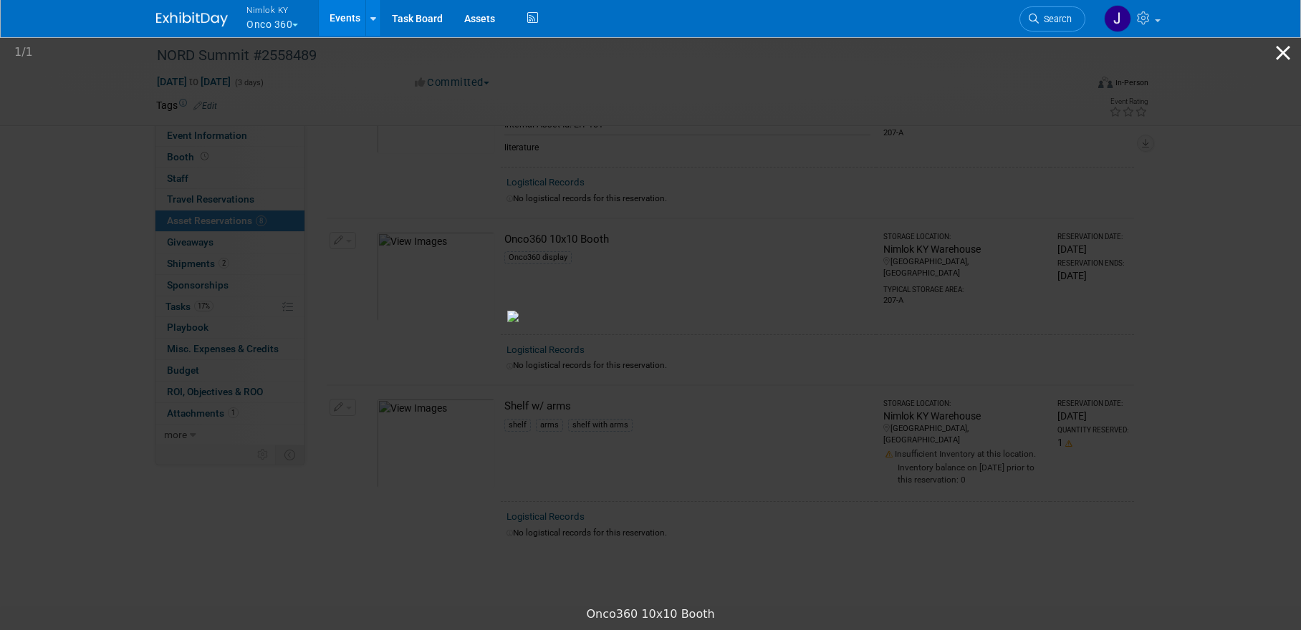
click at [1277, 50] on button "Close gallery" at bounding box center [1283, 53] width 36 height 34
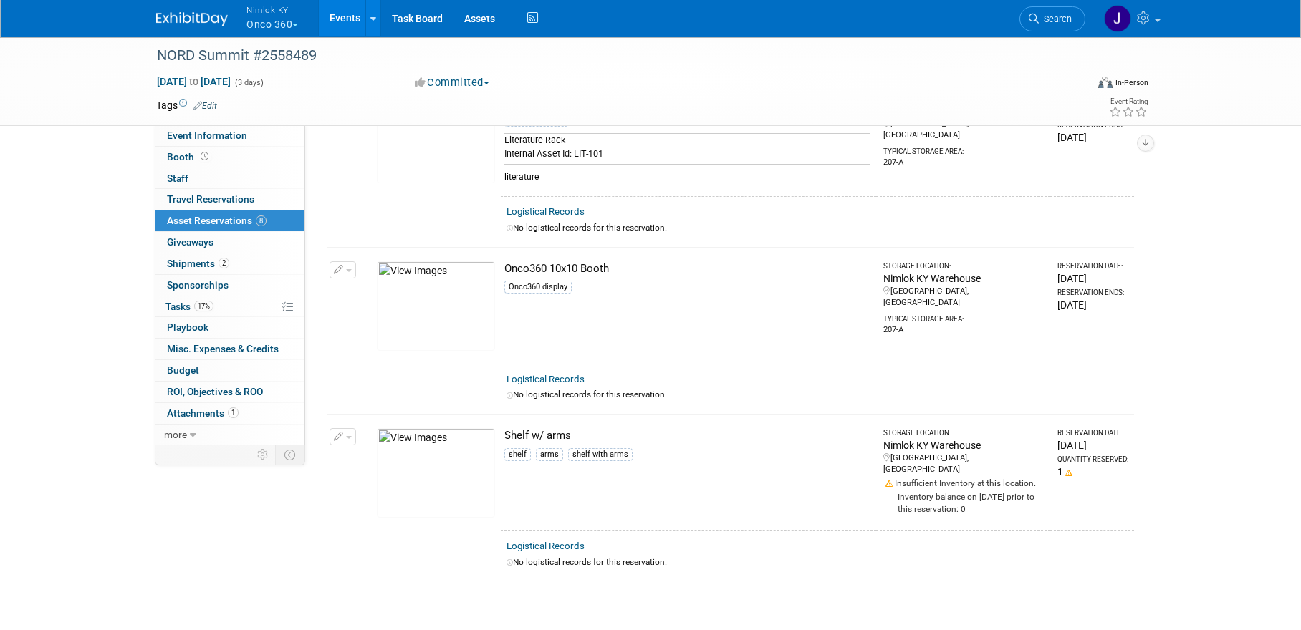
scroll to position [950, 0]
click at [479, 18] on link "Assets" at bounding box center [479, 18] width 52 height 36
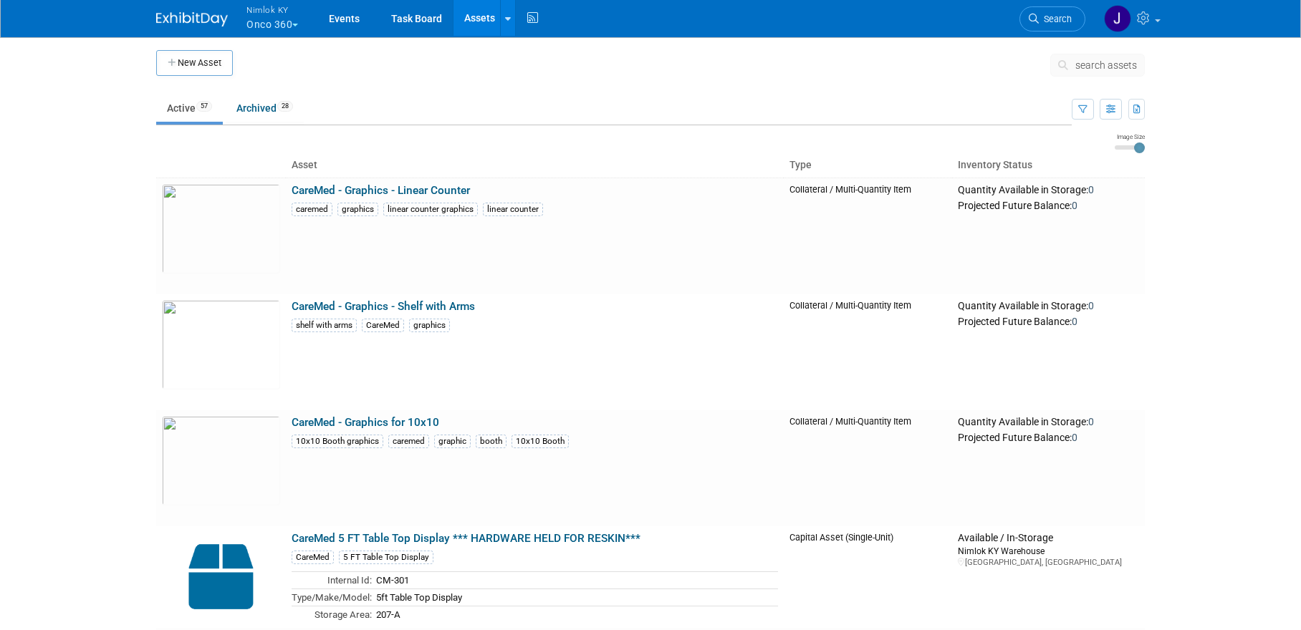
click at [1091, 69] on span "search assets" at bounding box center [1106, 64] width 62 height 11
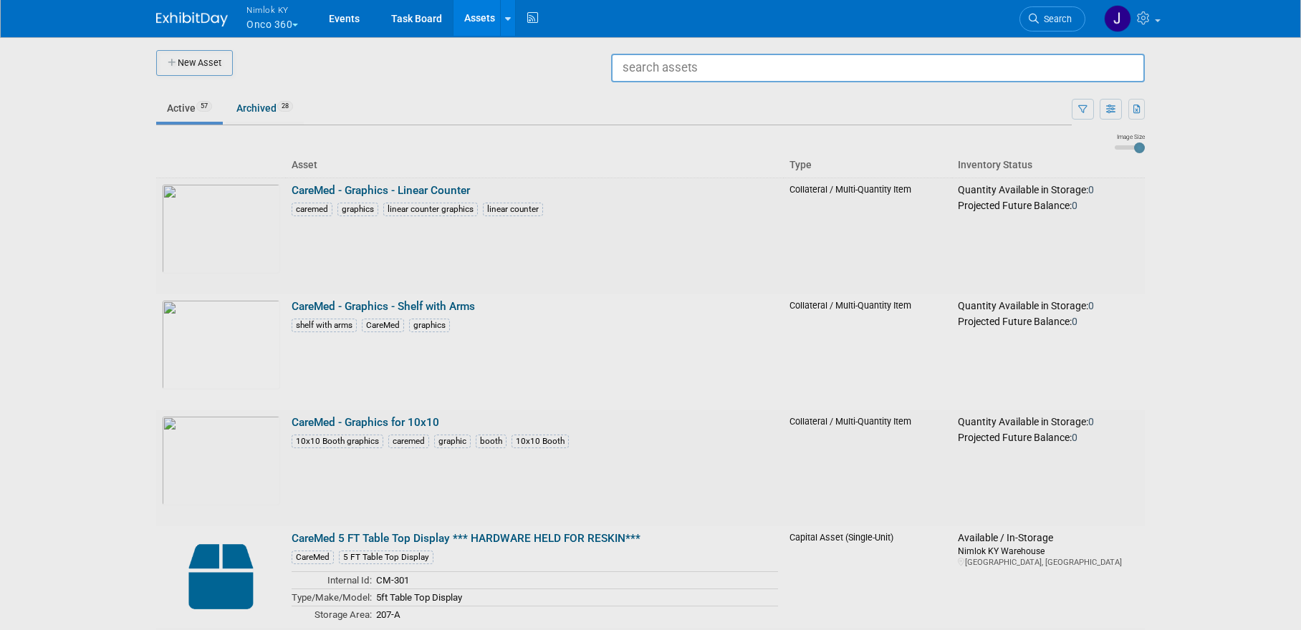
type input "o"
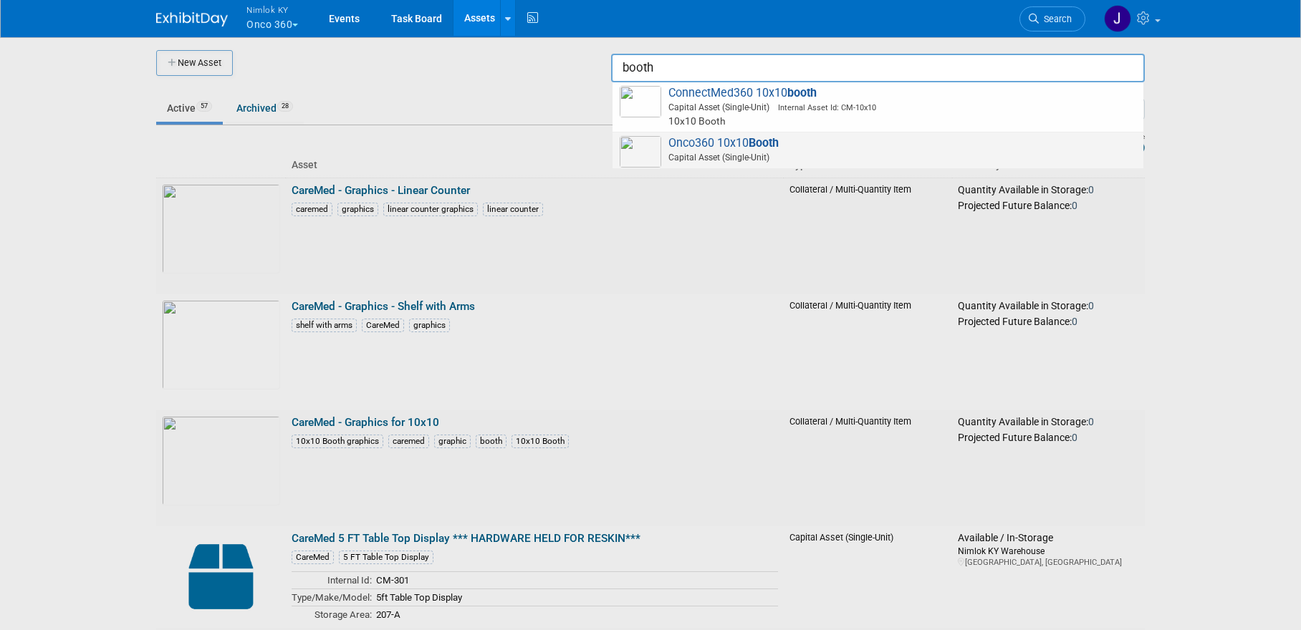
click at [857, 144] on span "Onco360 10x10 Booth Capital Asset (Single-Unit)" at bounding box center [877, 150] width 516 height 29
type input "Onco360 10x10 Booth"
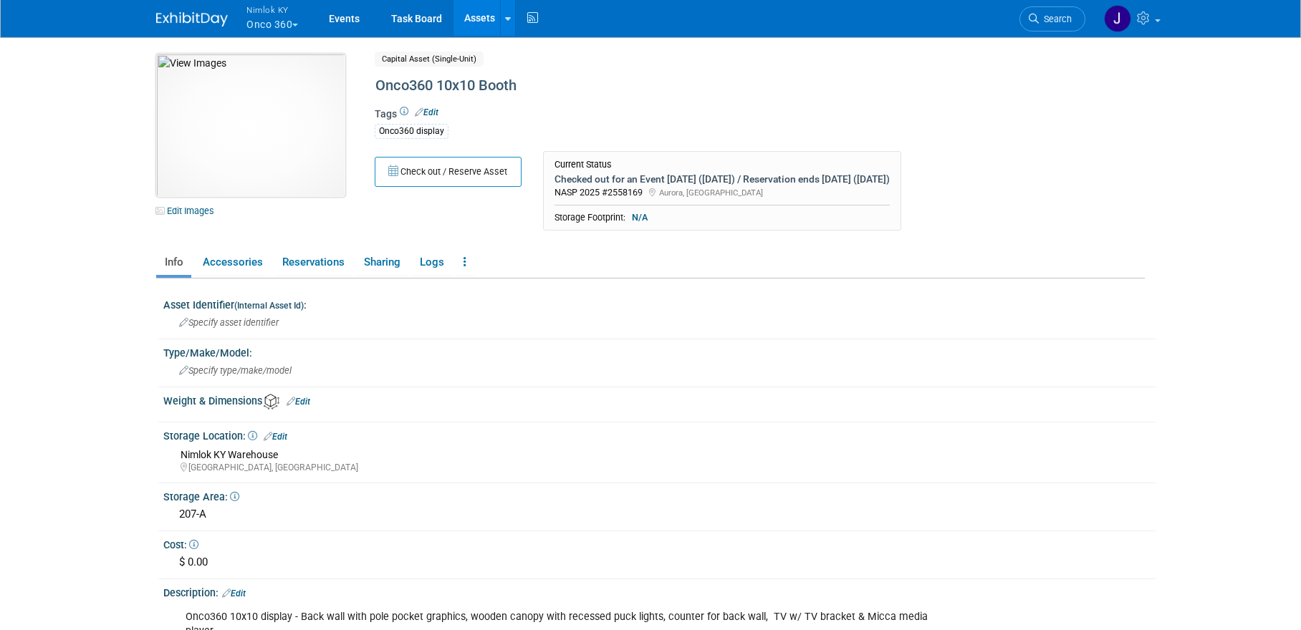
click at [274, 141] on img at bounding box center [250, 125] width 189 height 143
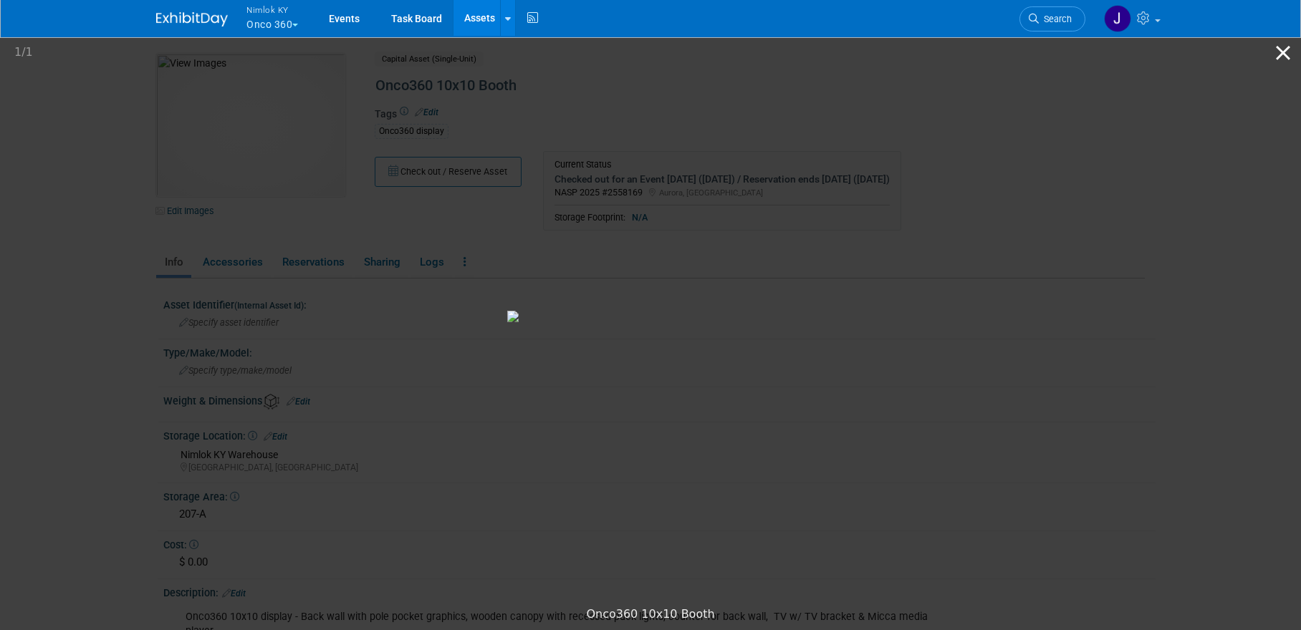
click at [1278, 50] on button "Close gallery" at bounding box center [1283, 53] width 36 height 34
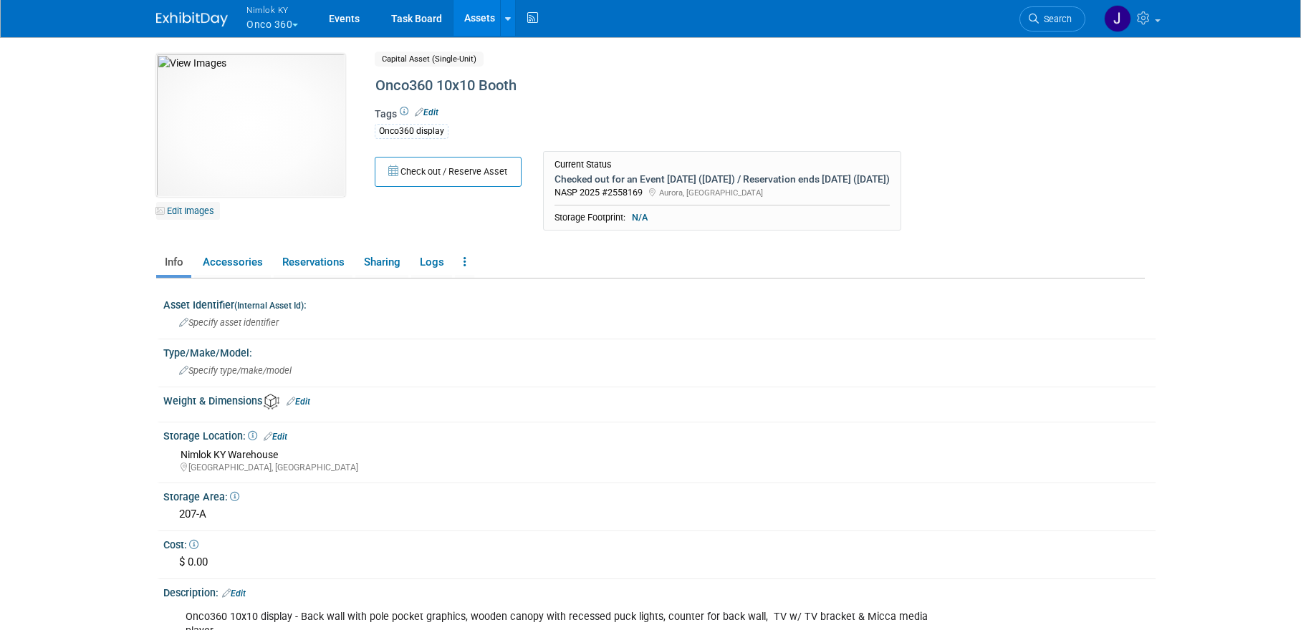
click at [196, 210] on link "Edit Images" at bounding box center [188, 211] width 64 height 18
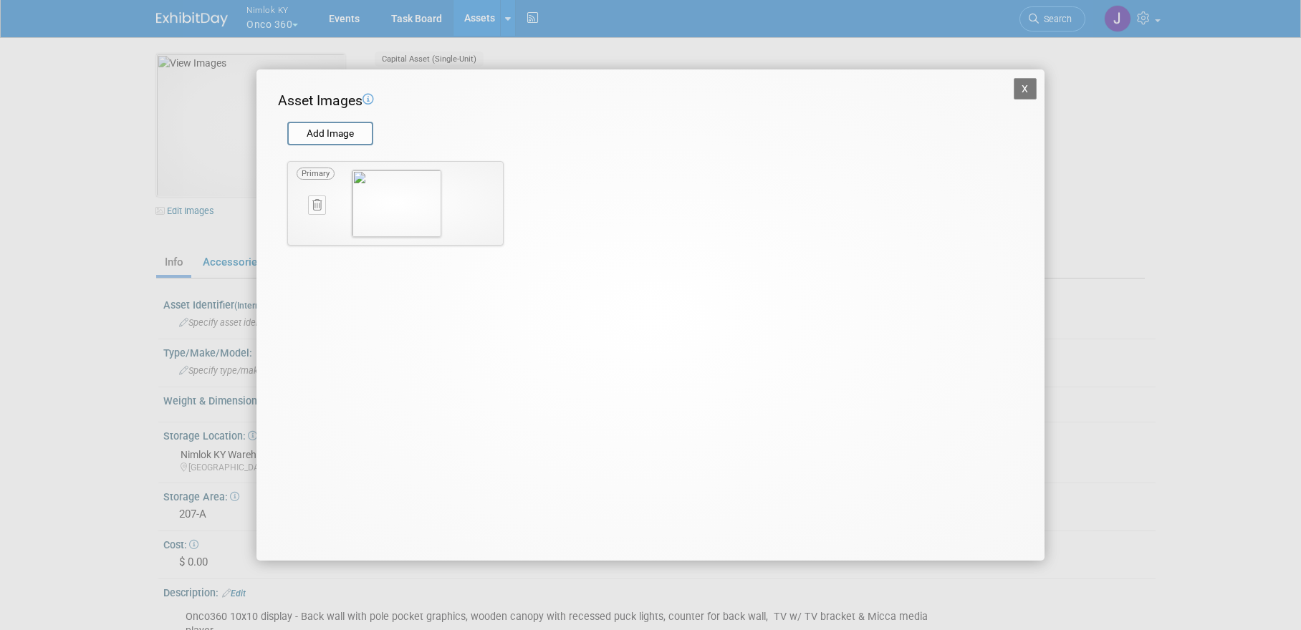
click at [311, 207] on button at bounding box center [317, 205] width 18 height 19
click at [309, 222] on icon "button" at bounding box center [309, 221] width 9 height 9
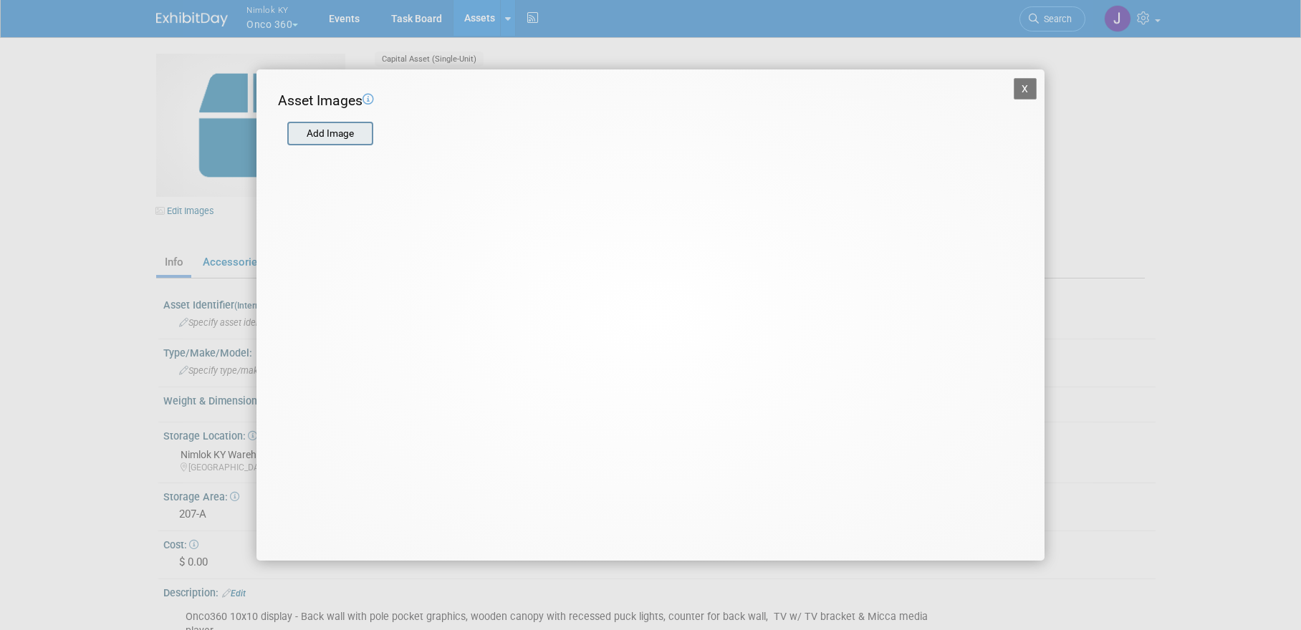
click at [332, 136] on input "file" at bounding box center [286, 133] width 170 height 21
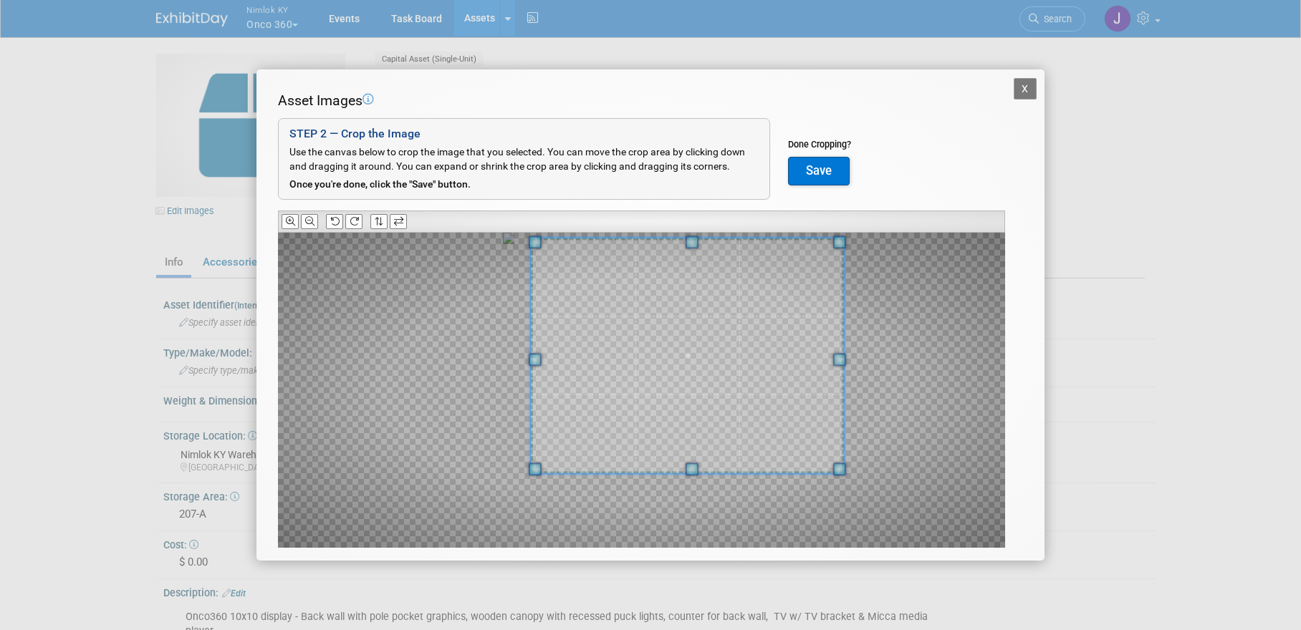
click at [799, 227] on div "Asset Images Add Image STEP 2 — Crop the Image Use the canvas below to crop the…" at bounding box center [650, 342] width 745 height 502
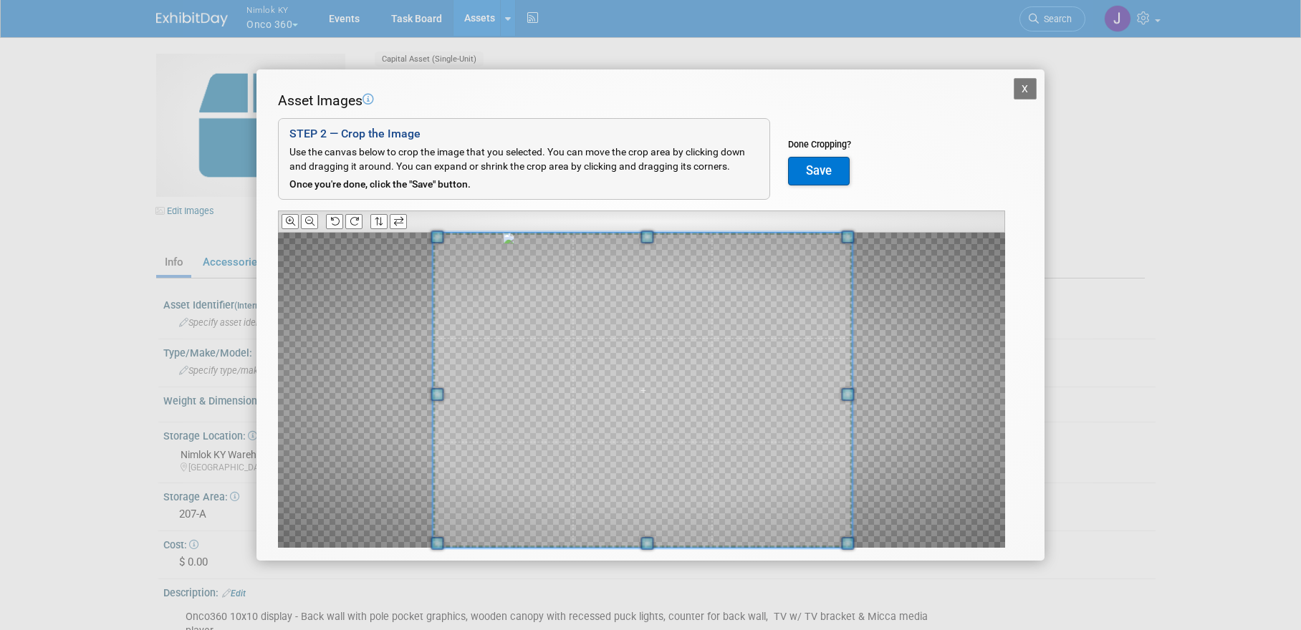
click at [430, 538] on div at bounding box center [641, 390] width 727 height 315
click at [815, 174] on button "Save" at bounding box center [819, 171] width 62 height 29
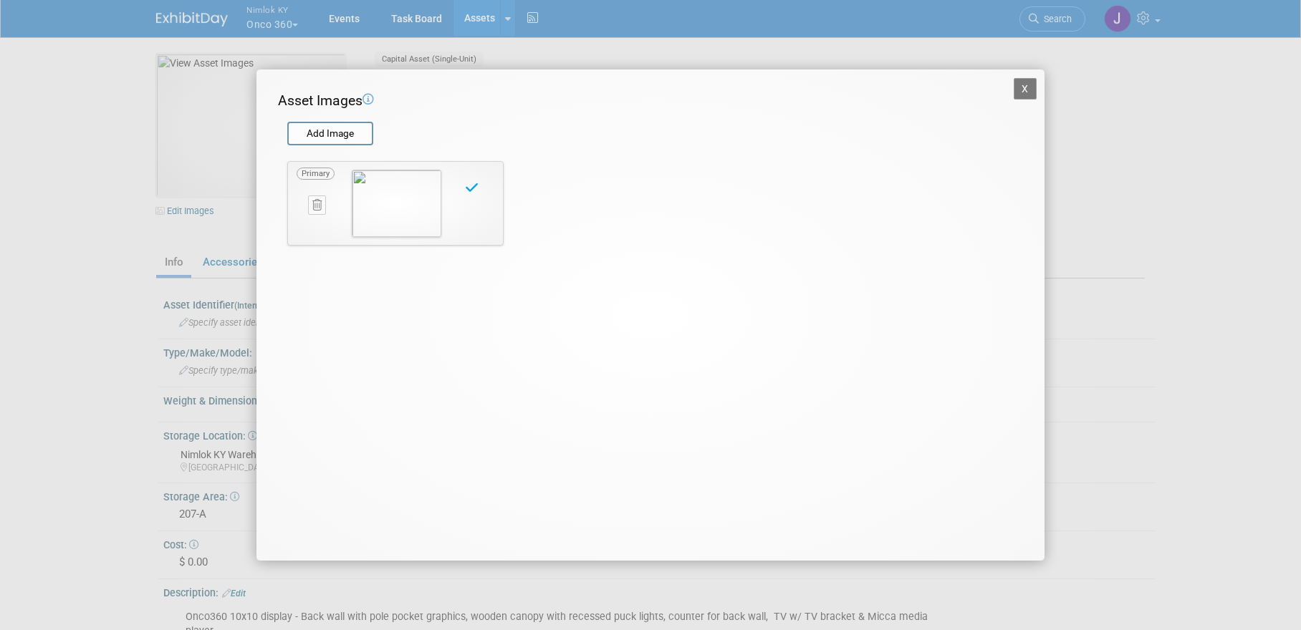
click at [1025, 91] on button "X" at bounding box center [1024, 88] width 23 height 21
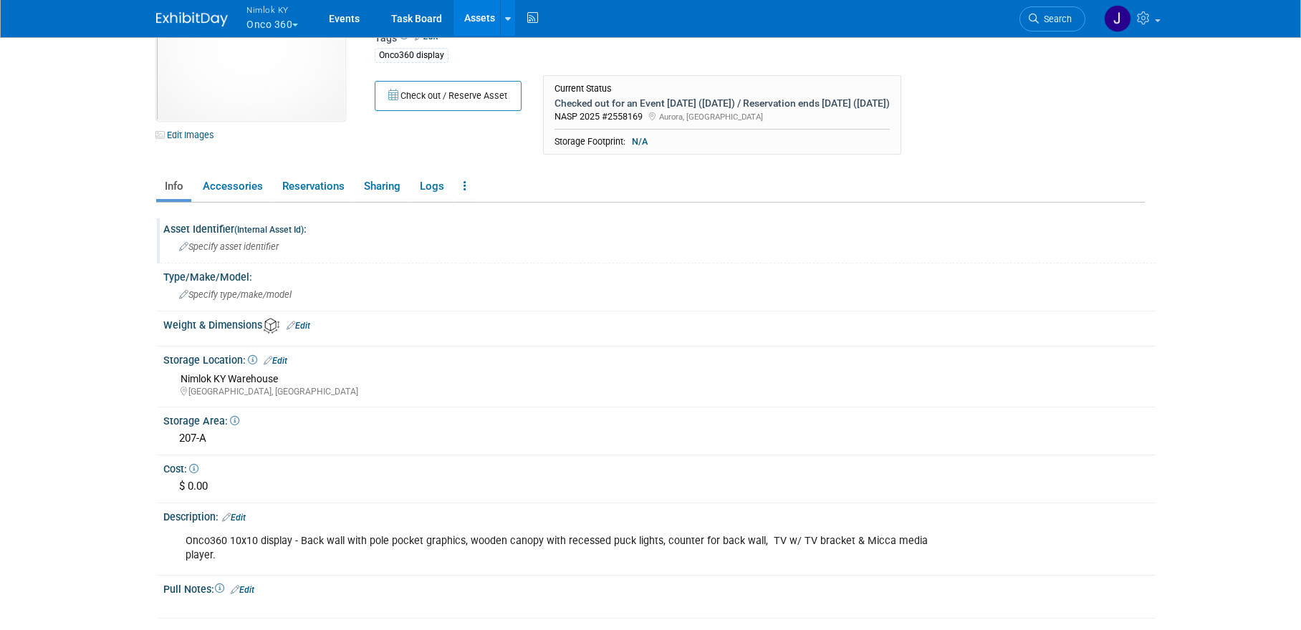
scroll to position [82, 0]
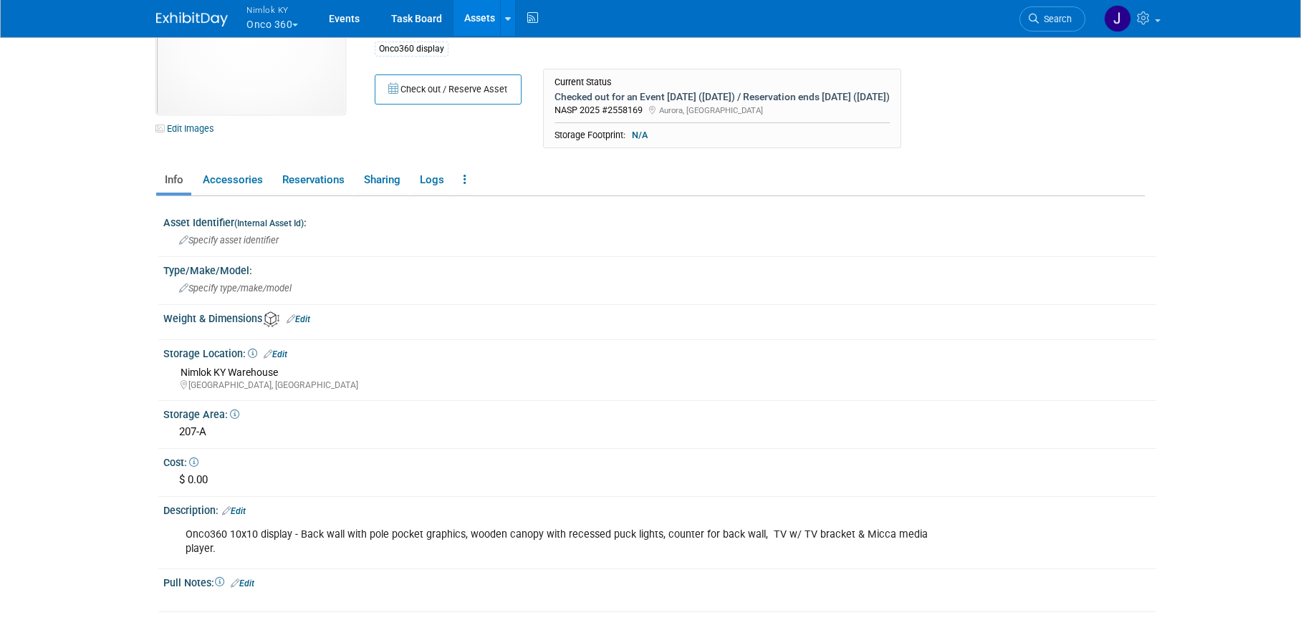
click at [242, 506] on link "Edit" at bounding box center [234, 511] width 24 height 10
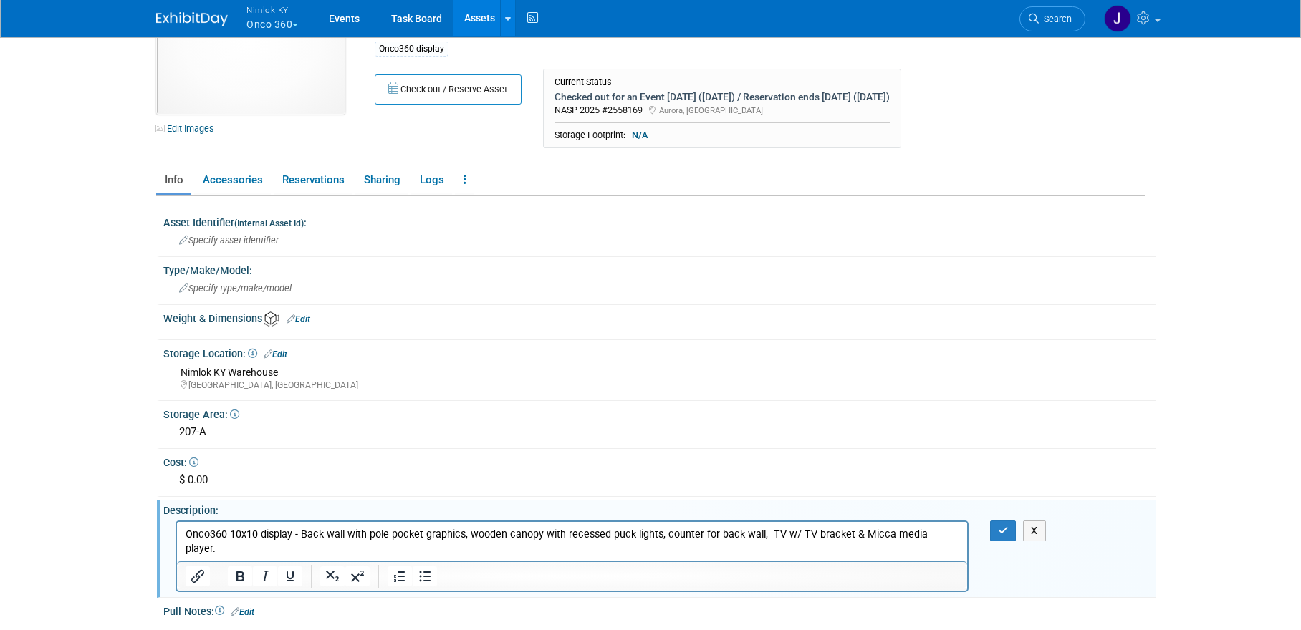
scroll to position [0, 0]
click at [462, 536] on p "Onco360 10x10 display - Back wall with pole pocket graphics, wooden canopy with…" at bounding box center [571, 541] width 773 height 29
click at [185, 549] on p "Onco360 10x10 display - Back wall with pole pocket graphics (A1-A4 PLEASE PICK …" at bounding box center [571, 541] width 773 height 29
click at [507, 549] on p "Onco360 10x10 display - Back wall with pole pocket graphics (A1-A4 PLEASE PICK …" at bounding box center [571, 541] width 773 height 29
click at [1001, 531] on icon "button" at bounding box center [1003, 531] width 11 height 10
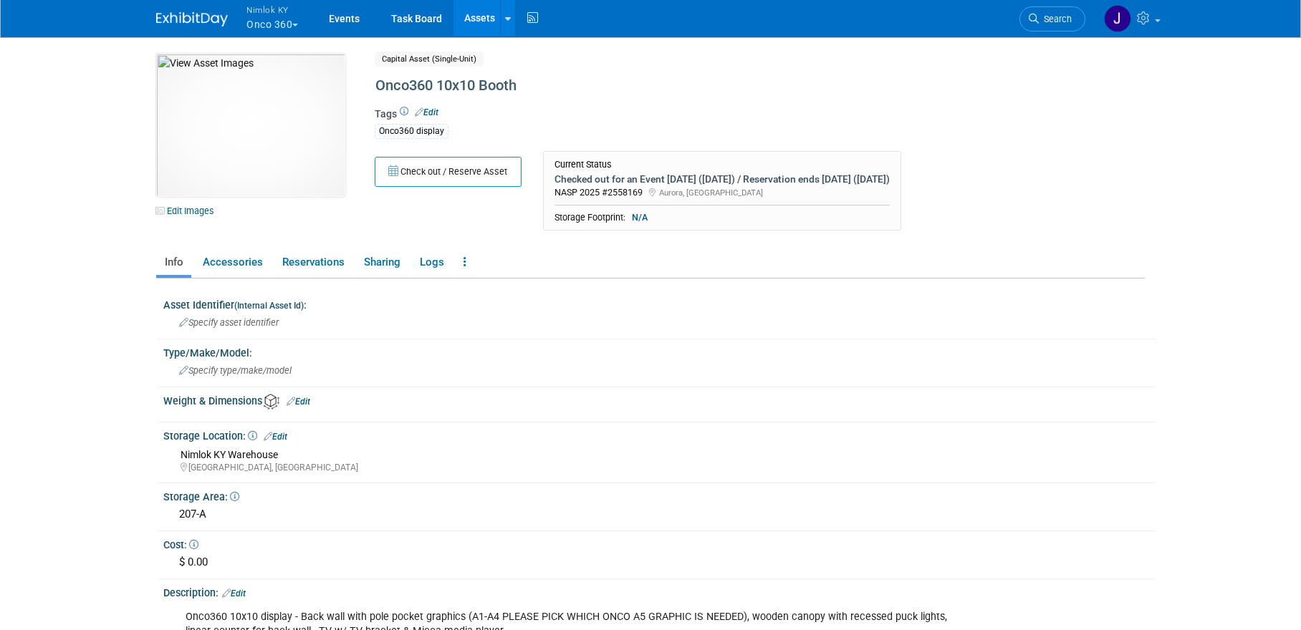
click at [487, 18] on link "Assets" at bounding box center [479, 18] width 52 height 36
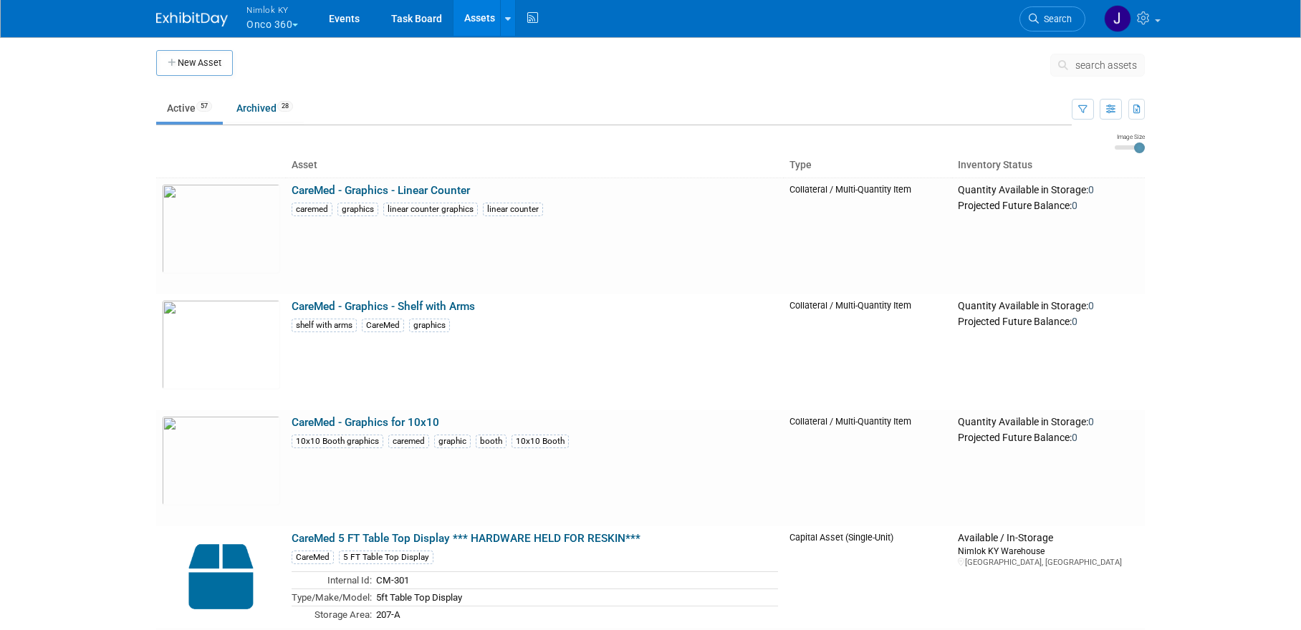
click at [1106, 57] on button "search assets" at bounding box center [1097, 65] width 95 height 23
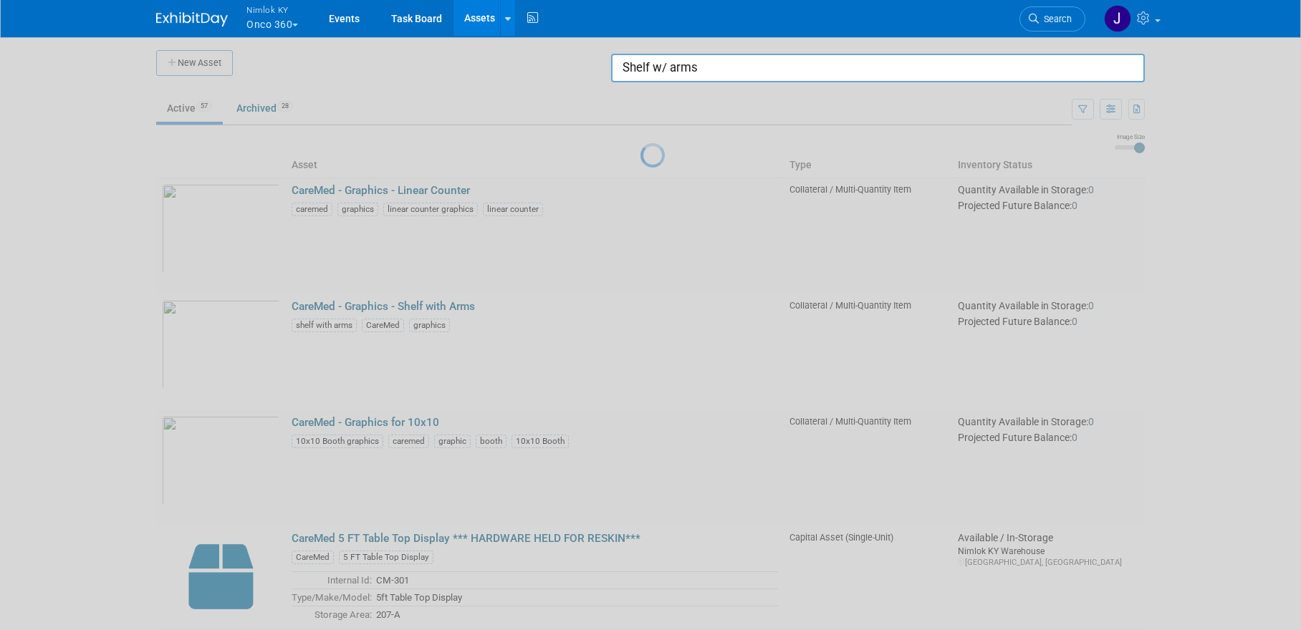
type input "Shelf w/ arms"
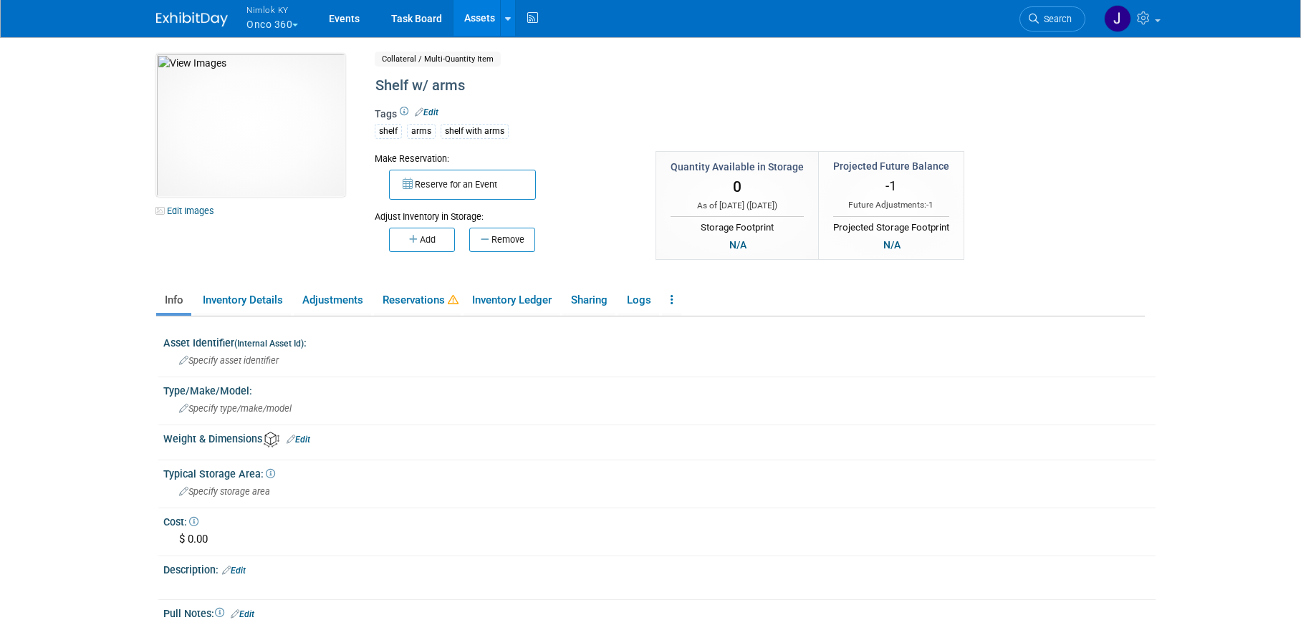
click at [478, 20] on link "Assets" at bounding box center [479, 18] width 52 height 36
click at [192, 211] on link "Edit Images" at bounding box center [188, 211] width 64 height 18
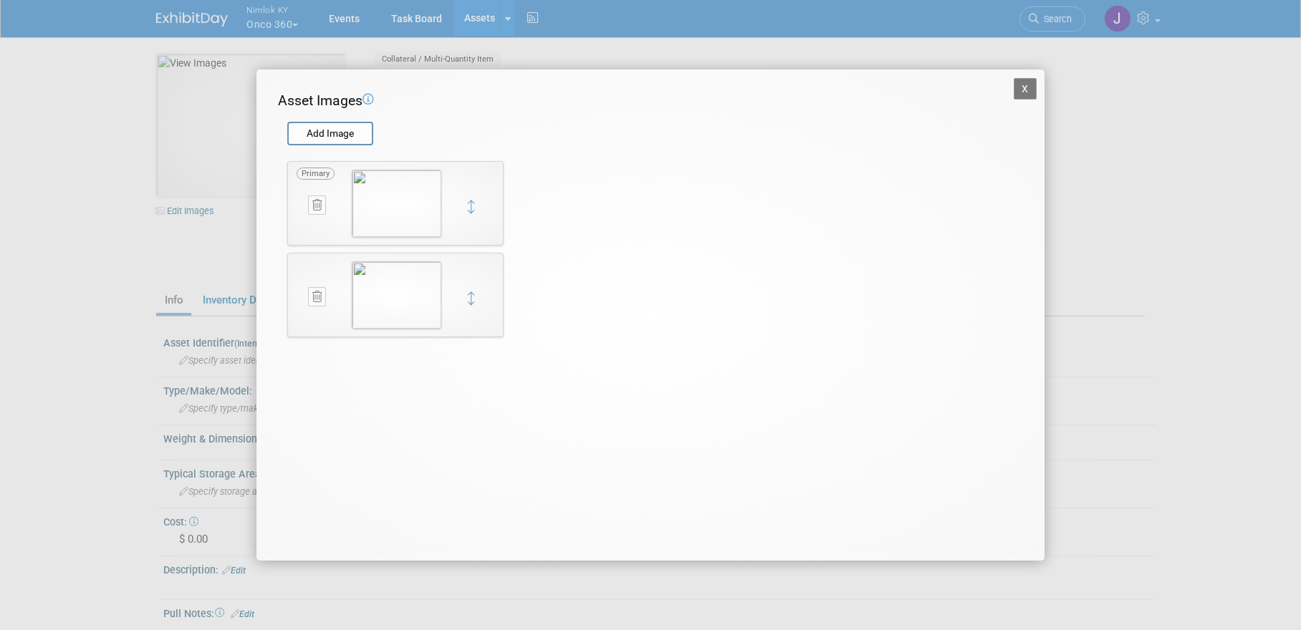
click at [317, 300] on icon at bounding box center [316, 296] width 9 height 11
click at [312, 208] on icon at bounding box center [316, 205] width 9 height 11
click at [305, 222] on icon "button" at bounding box center [309, 221] width 9 height 9
click at [314, 206] on icon at bounding box center [316, 205] width 9 height 11
click at [310, 222] on icon "button" at bounding box center [309, 221] width 9 height 9
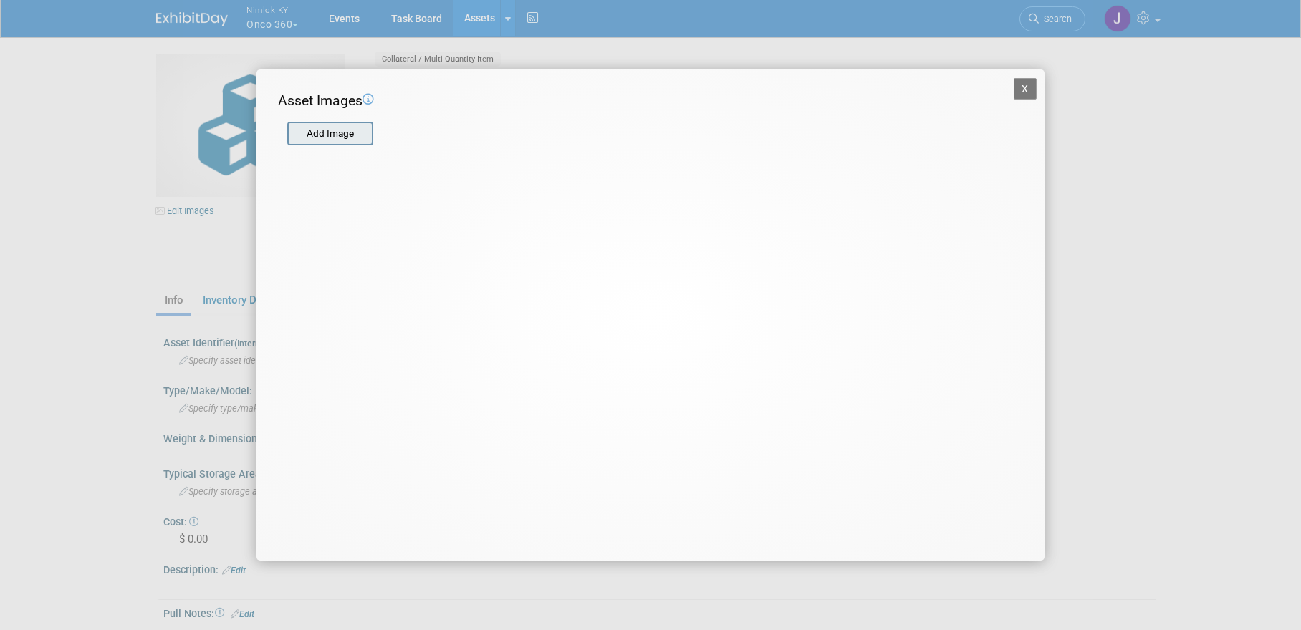
click at [355, 136] on input "file" at bounding box center [286, 133] width 170 height 21
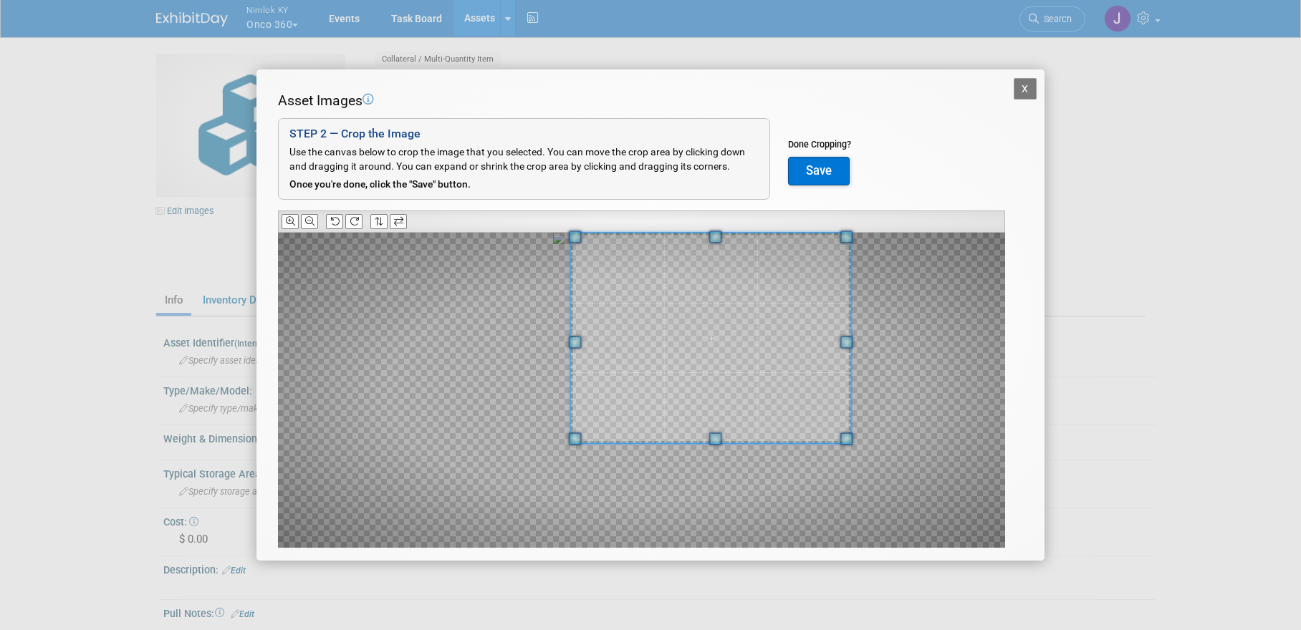
click at [747, 225] on div "Asset Images Add Image STEP 2 — Crop the Image Use the canvas below to crop the…" at bounding box center [650, 342] width 745 height 502
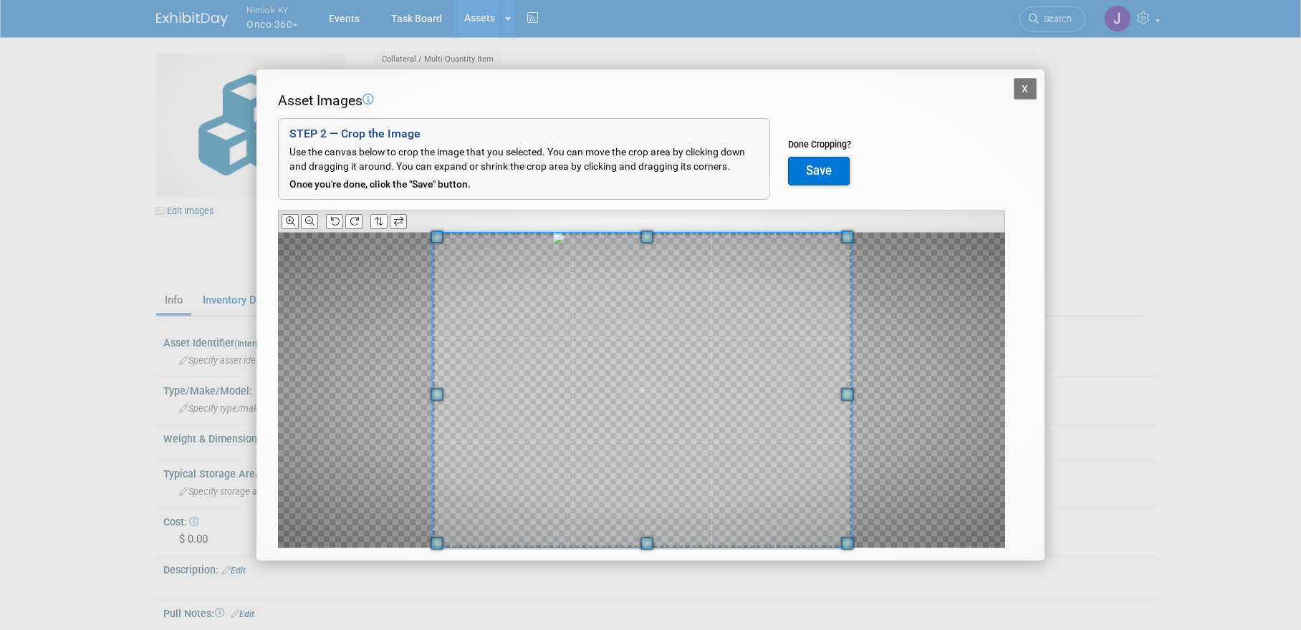
click at [420, 572] on div "X Asset Images Add Image STEP 2 — Crop the Image Use the canvas below to crop t…" at bounding box center [650, 315] width 1301 height 630
click at [816, 170] on button "Save" at bounding box center [819, 171] width 62 height 29
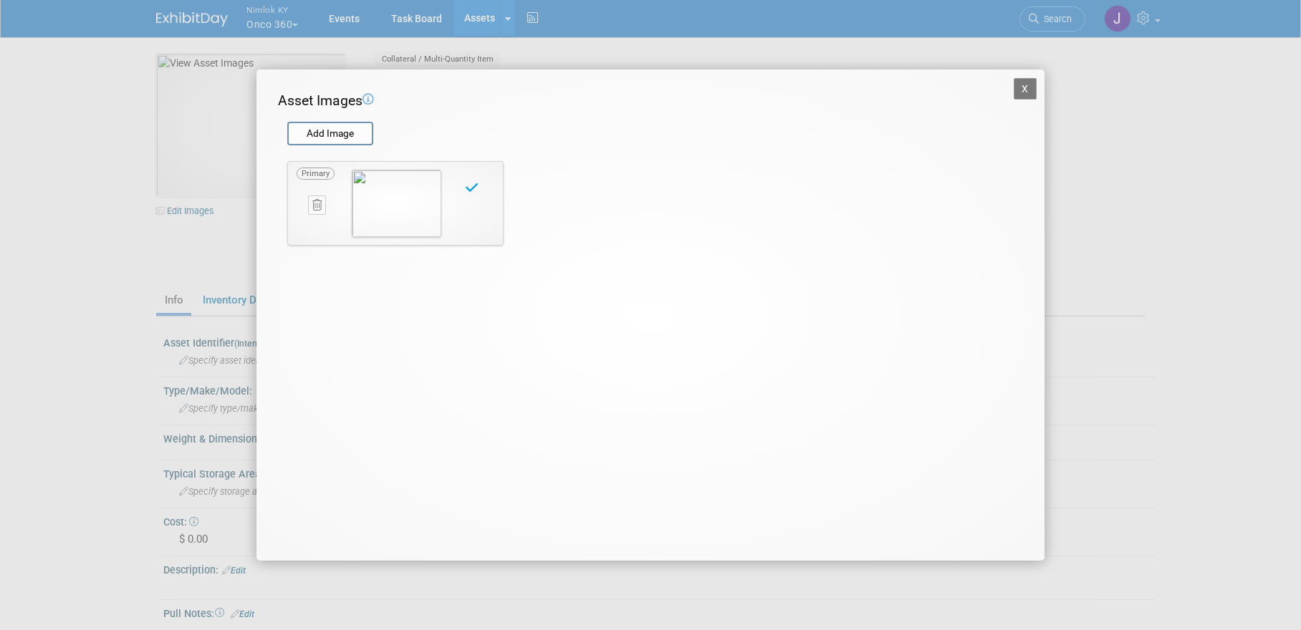
click at [1022, 91] on button "X" at bounding box center [1024, 88] width 23 height 21
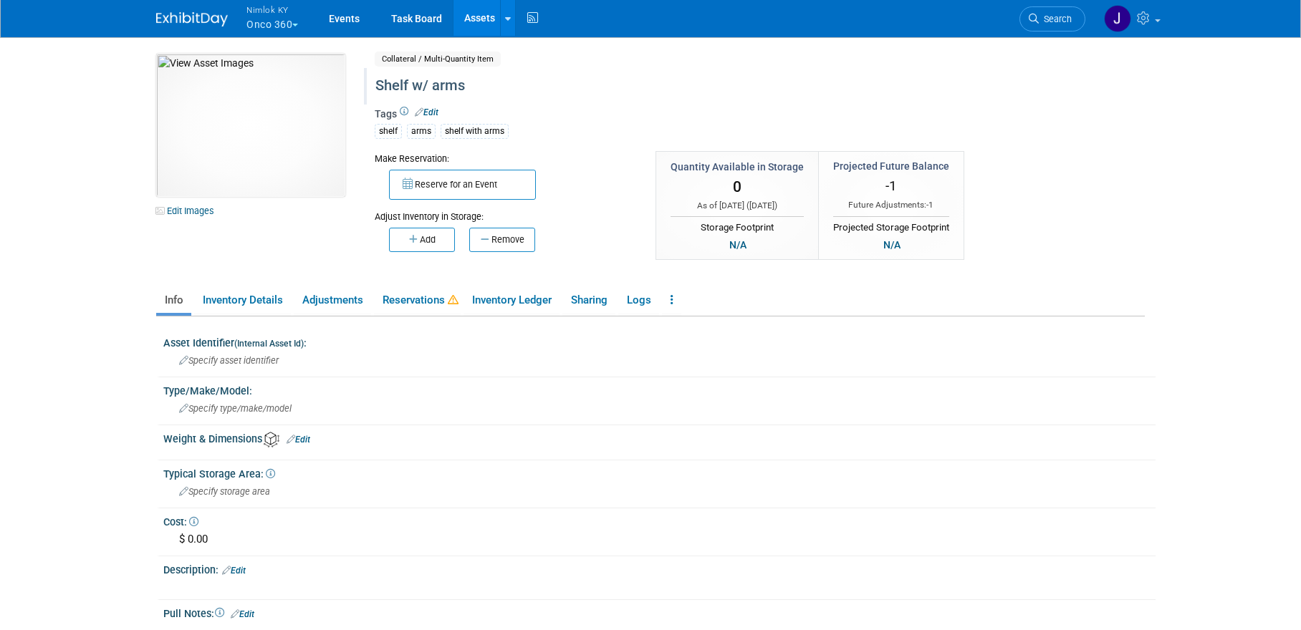
click at [428, 86] on div "Shelf w/ arms" at bounding box center [698, 86] width 656 height 26
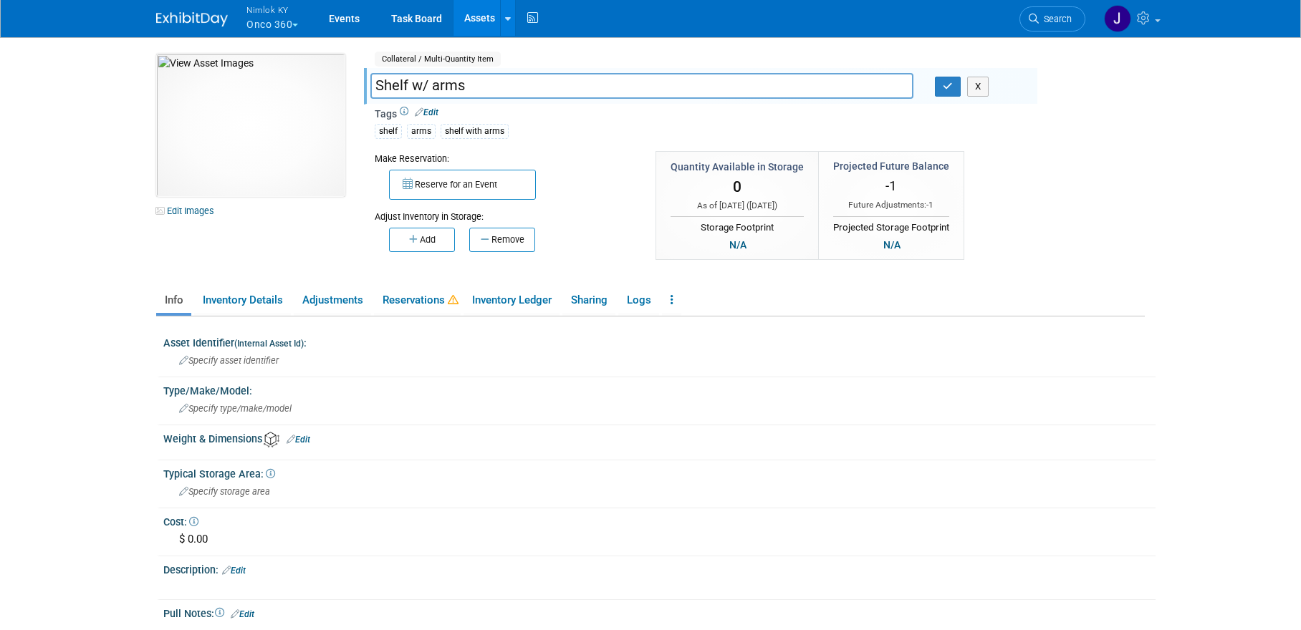
drag, startPoint x: 423, startPoint y: 82, endPoint x: 434, endPoint y: 84, distance: 11.7
click at [423, 82] on input "Shelf w/ arms" at bounding box center [641, 85] width 543 height 25
type input "Shelf with arms"
click at [942, 87] on icon "button" at bounding box center [947, 86] width 10 height 9
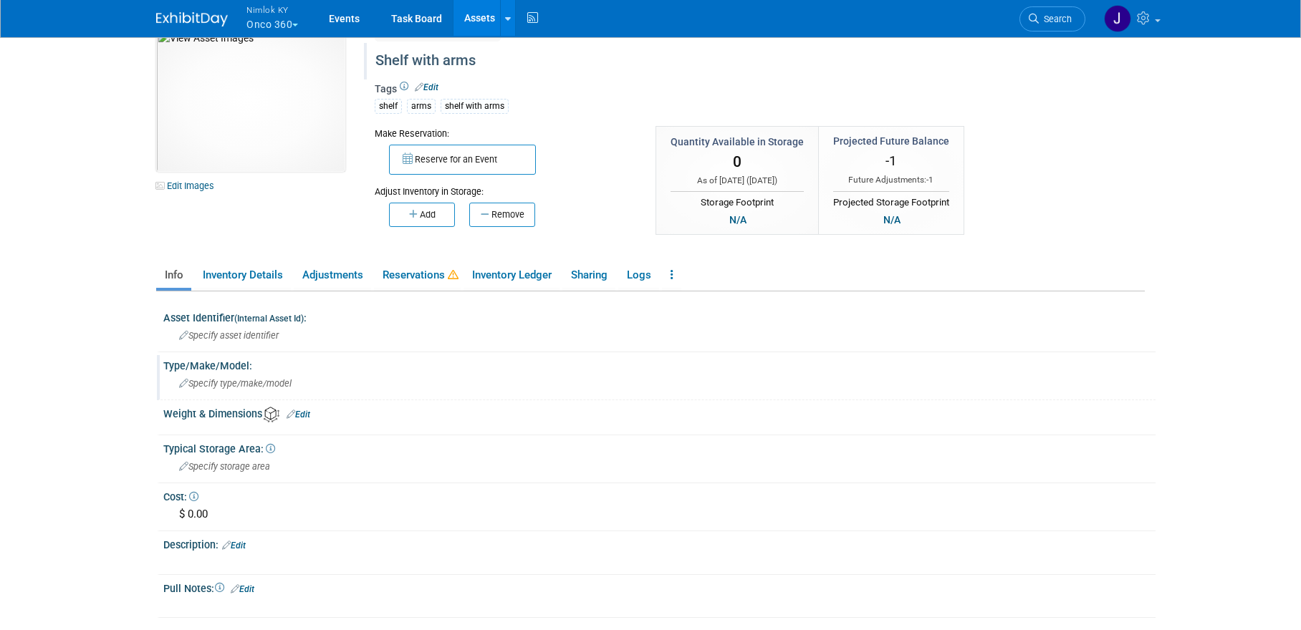
scroll to position [26, 0]
click at [246, 544] on link "Edit" at bounding box center [234, 545] width 24 height 10
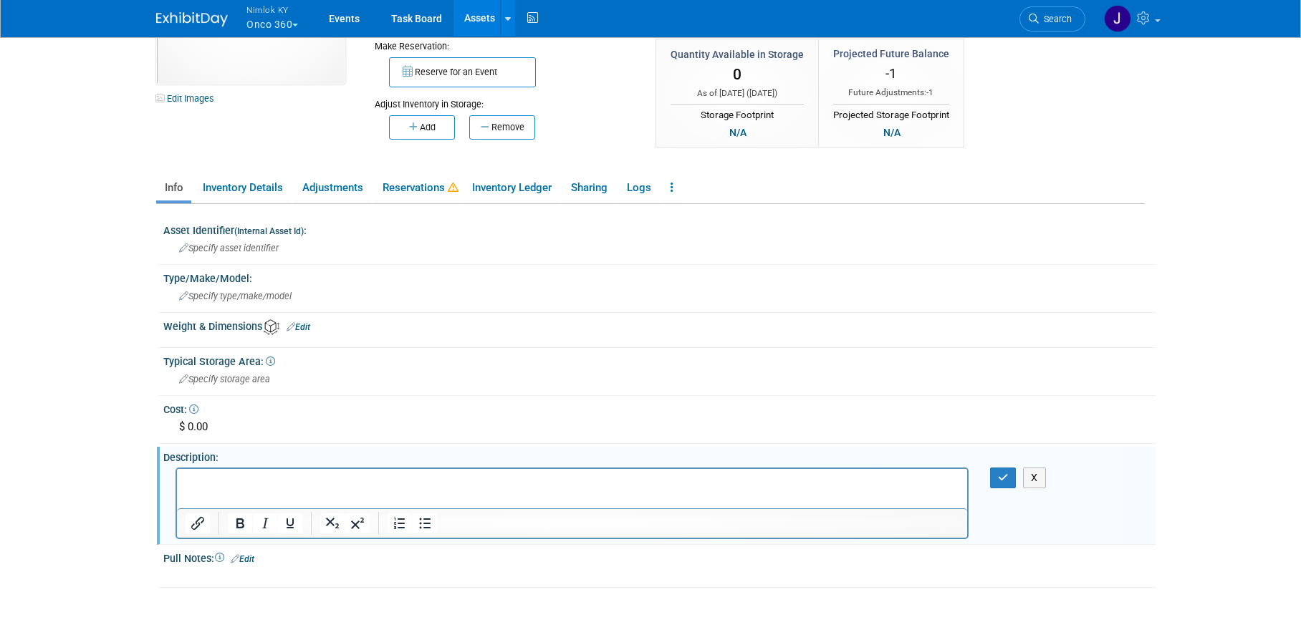
scroll to position [113, 0]
click at [346, 483] on p "Rich Text Area. Press ALT-0 for help." at bounding box center [571, 480] width 773 height 14
click at [1006, 483] on button "button" at bounding box center [1003, 477] width 26 height 21
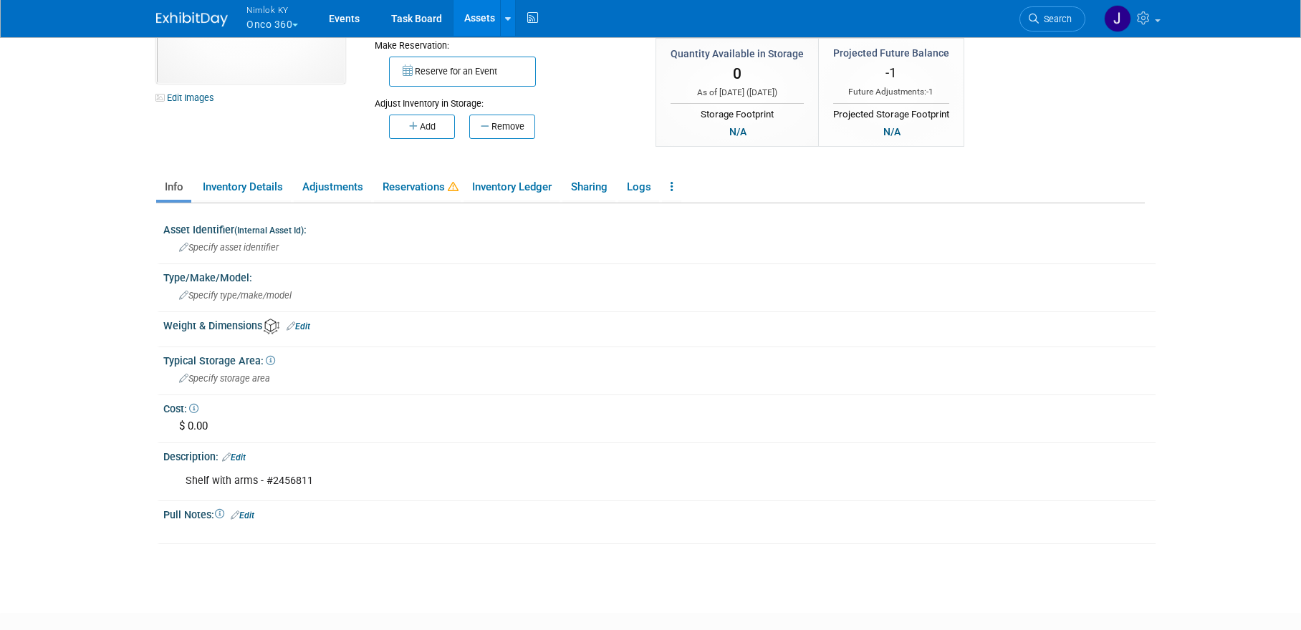
click at [241, 454] on link "Edit" at bounding box center [234, 458] width 24 height 10
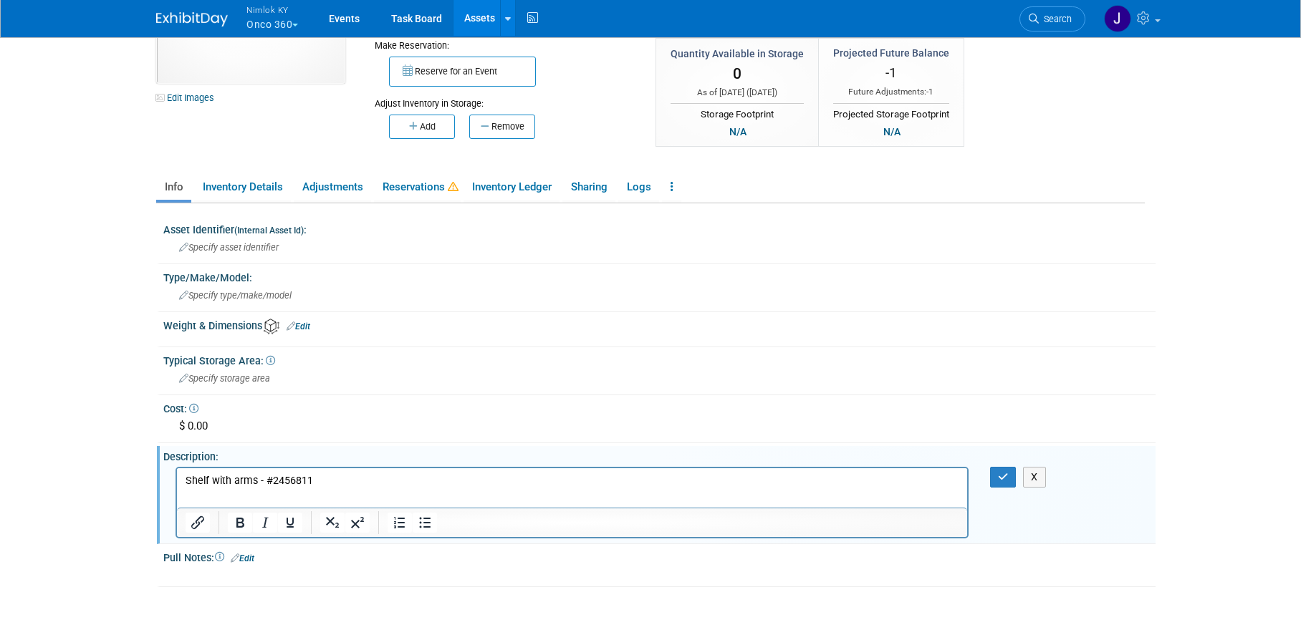
scroll to position [0, 0]
click at [369, 479] on p "Shelf with arms - #2456811" at bounding box center [571, 480] width 773 height 14
click at [1003, 473] on icon "button" at bounding box center [1003, 477] width 11 height 10
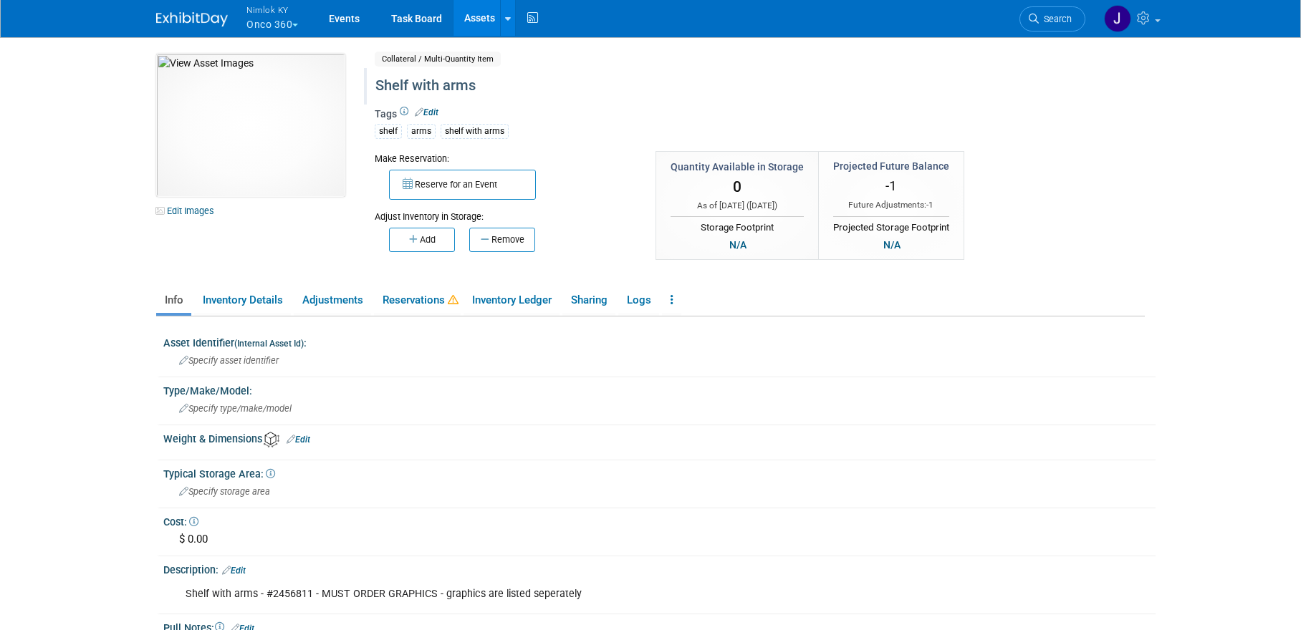
click at [484, 12] on link "Assets" at bounding box center [479, 18] width 52 height 36
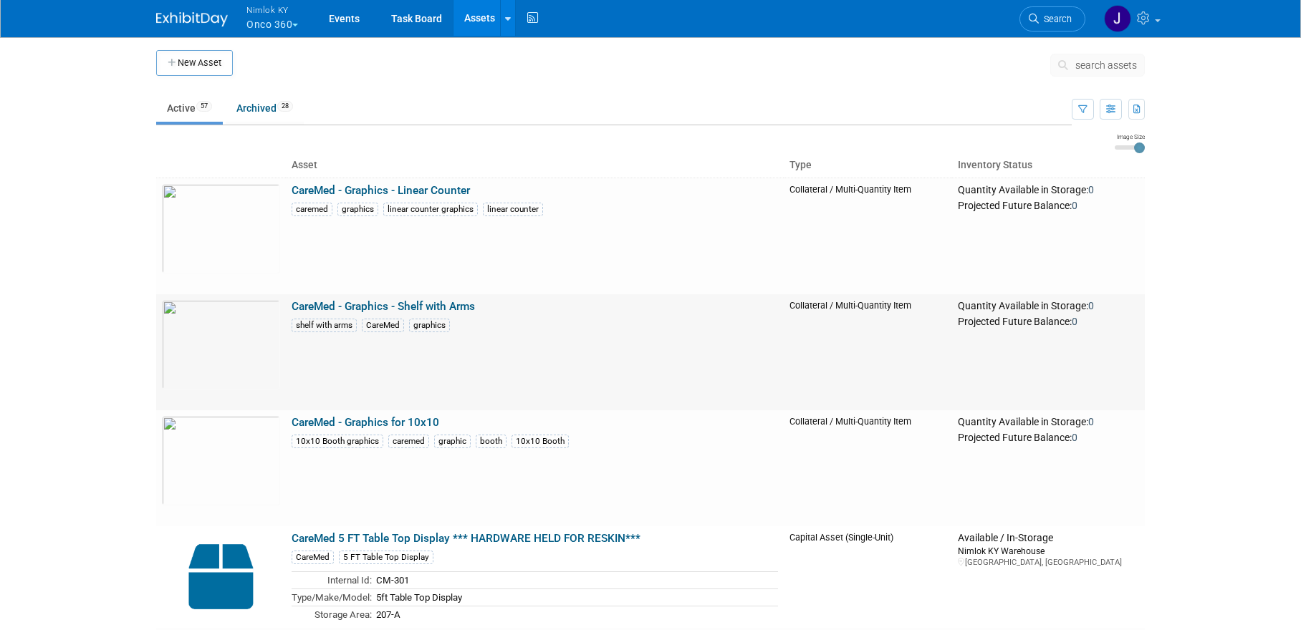
click at [458, 302] on link "CareMed - Graphics - Shelf with Arms" at bounding box center [382, 306] width 183 height 13
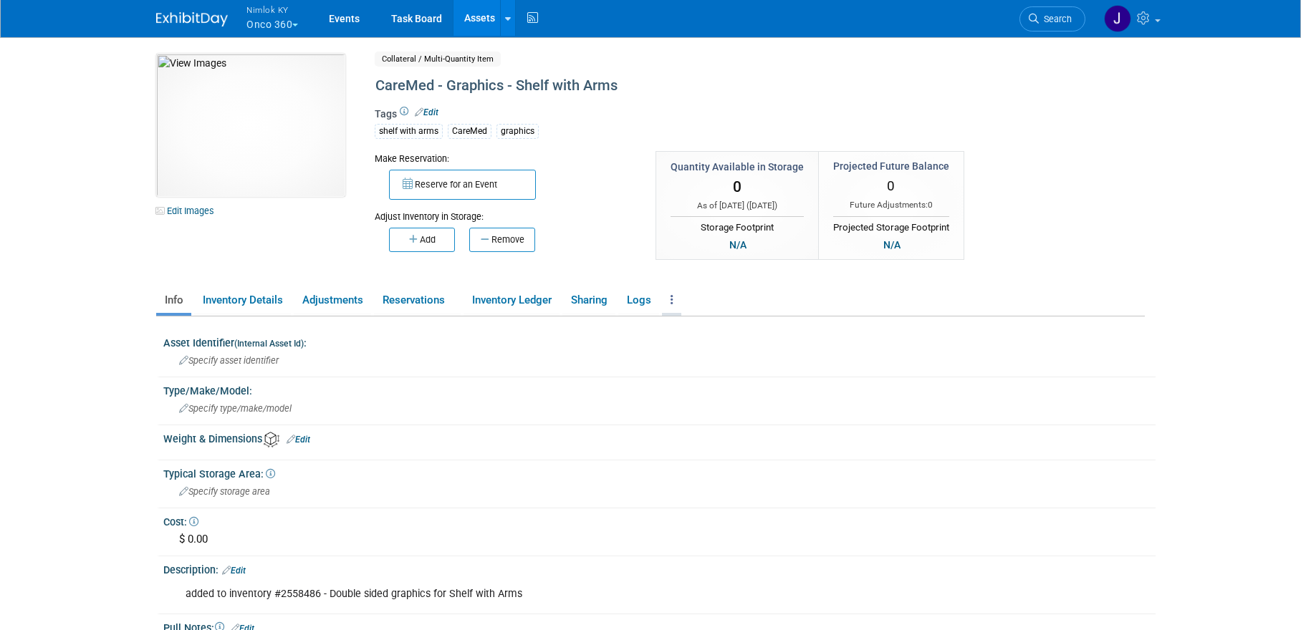
click at [681, 297] on link at bounding box center [671, 300] width 19 height 25
click at [710, 328] on link "Copy/Duplicate Asset" at bounding box center [724, 329] width 125 height 24
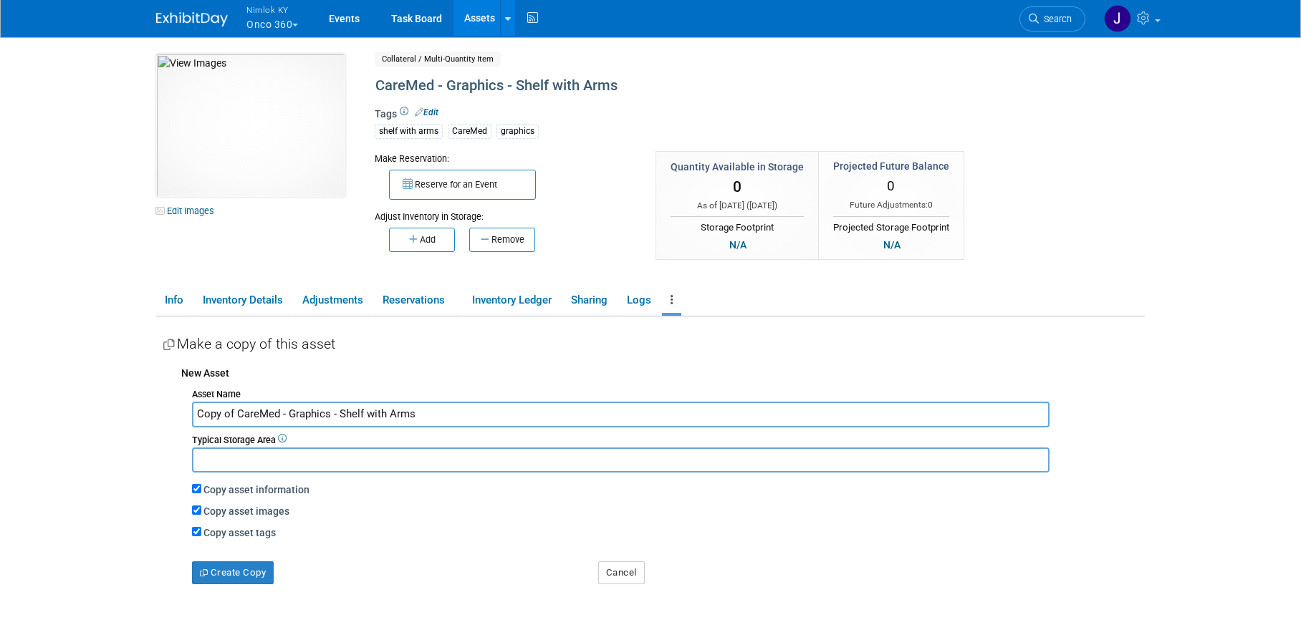
drag, startPoint x: 237, startPoint y: 411, endPoint x: 170, endPoint y: 415, distance: 67.4
click at [170, 415] on div "New Asset Asset Name Copy of CareMed - Graphics - Shelf with Arms Typical Stora…" at bounding box center [653, 472] width 981 height 226
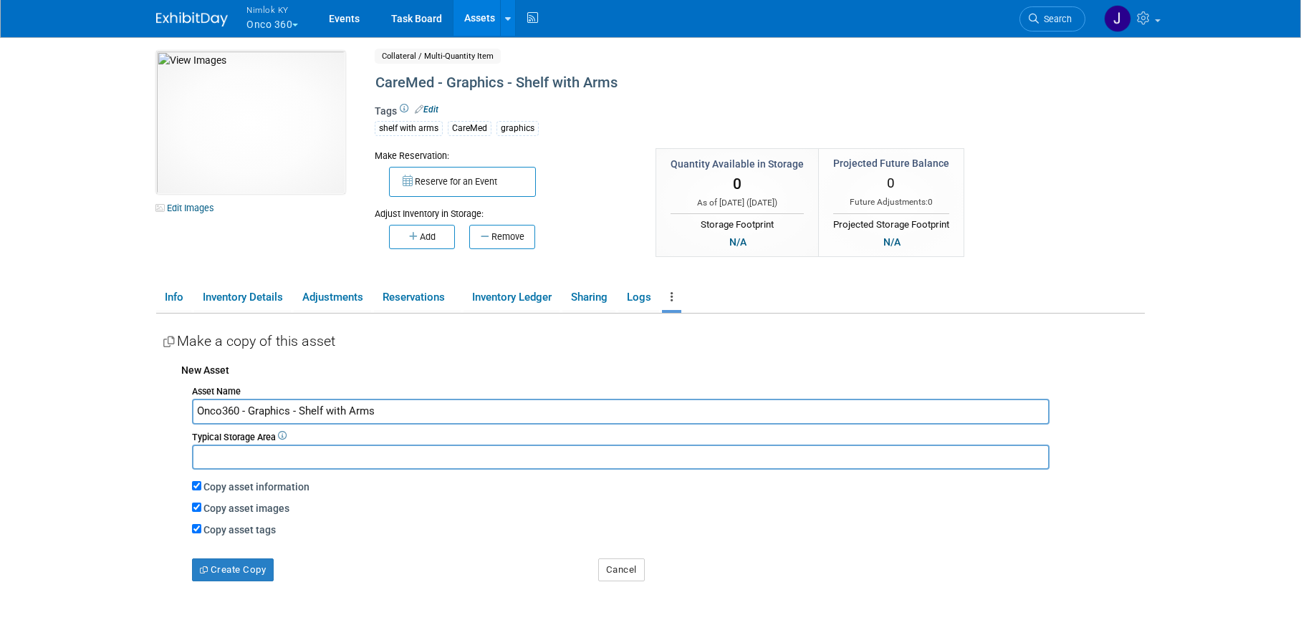
type input "Onco360 - Graphics - Shelf with Arms"
click at [197, 508] on input "Copy asset images" at bounding box center [196, 507] width 9 height 9
checkbox input "false"
click at [229, 572] on button "Create Copy" at bounding box center [233, 570] width 82 height 23
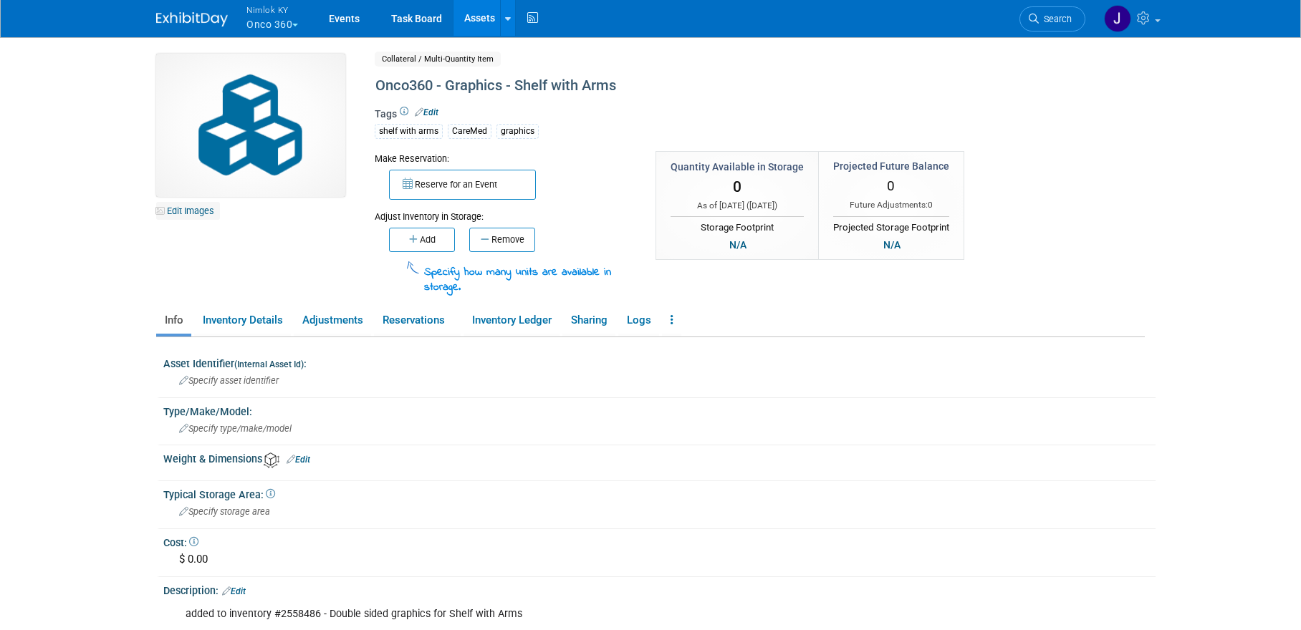
click at [202, 213] on link "Edit Images" at bounding box center [188, 211] width 64 height 18
click at [0, 0] on div at bounding box center [0, 0] width 0 height 0
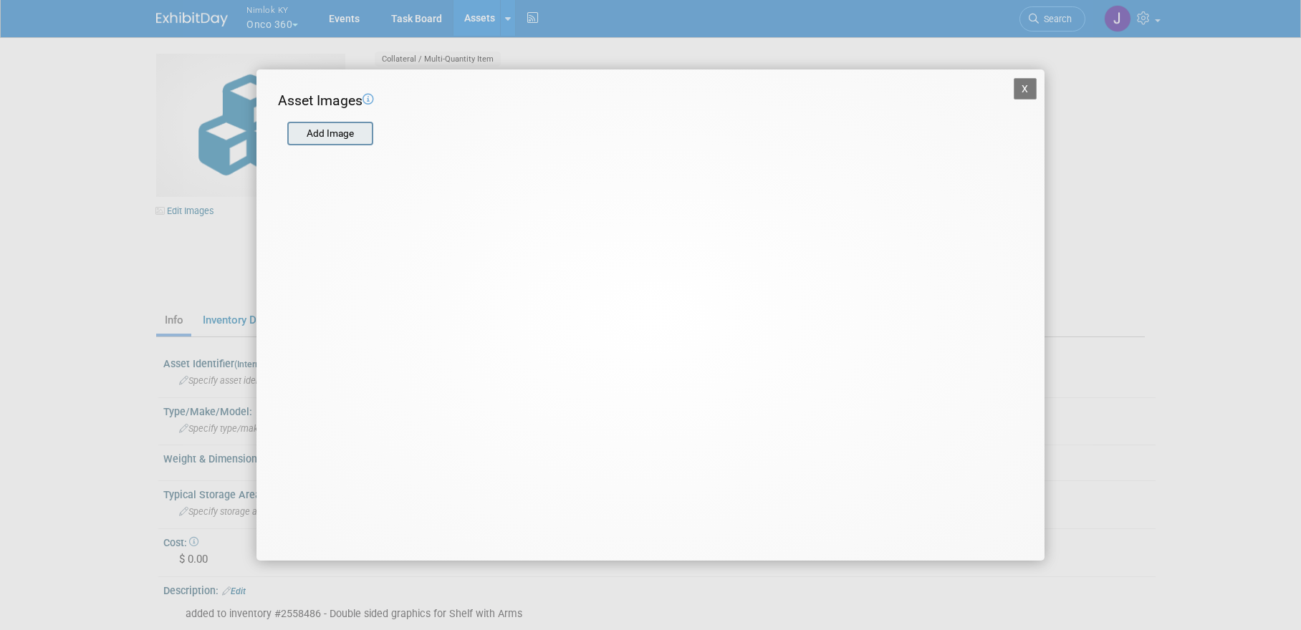
click at [334, 134] on input "file" at bounding box center [286, 133] width 170 height 21
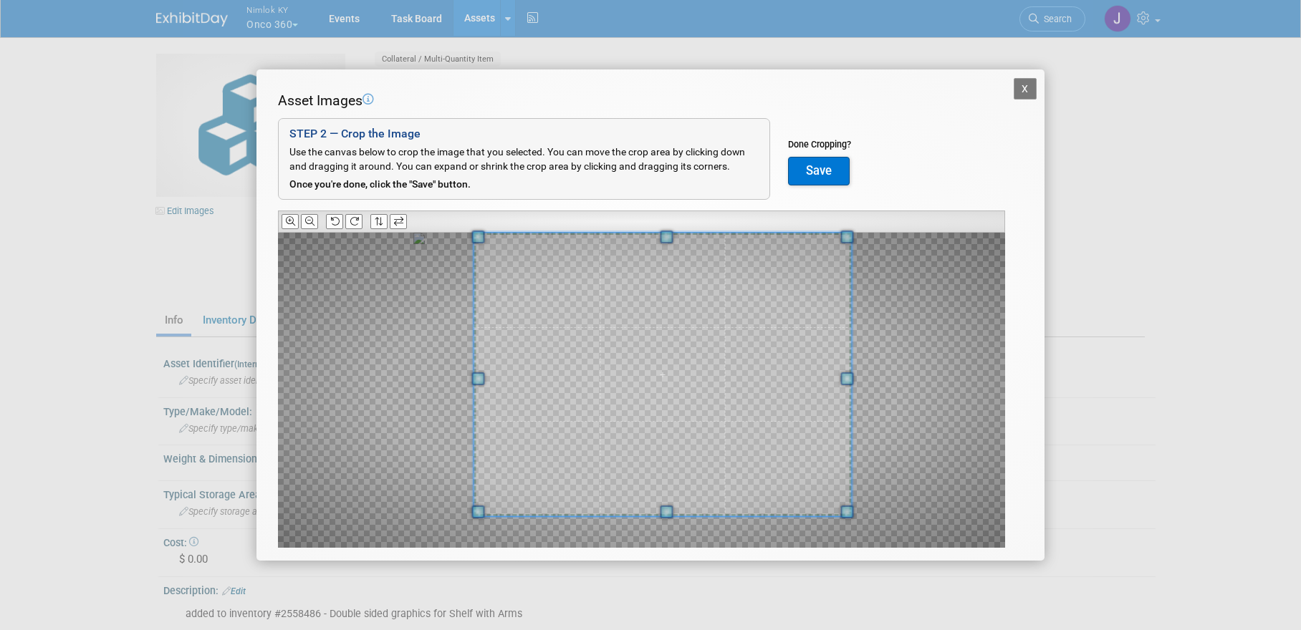
click at [947, 223] on div "Asset Images Add Image STEP 2 — Crop the Image Use the canvas below to crop the…" at bounding box center [650, 342] width 745 height 502
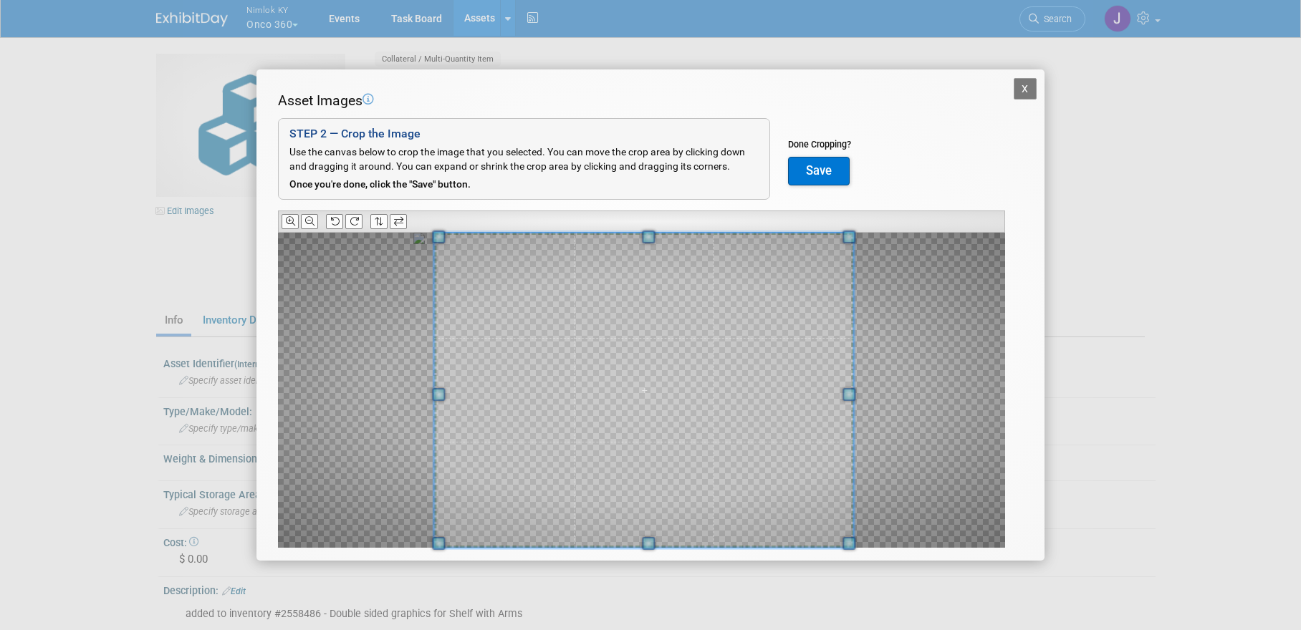
click at [390, 544] on div at bounding box center [641, 390] width 727 height 315
click at [631, 486] on span at bounding box center [642, 390] width 419 height 315
click at [814, 178] on button "Save" at bounding box center [819, 171] width 62 height 29
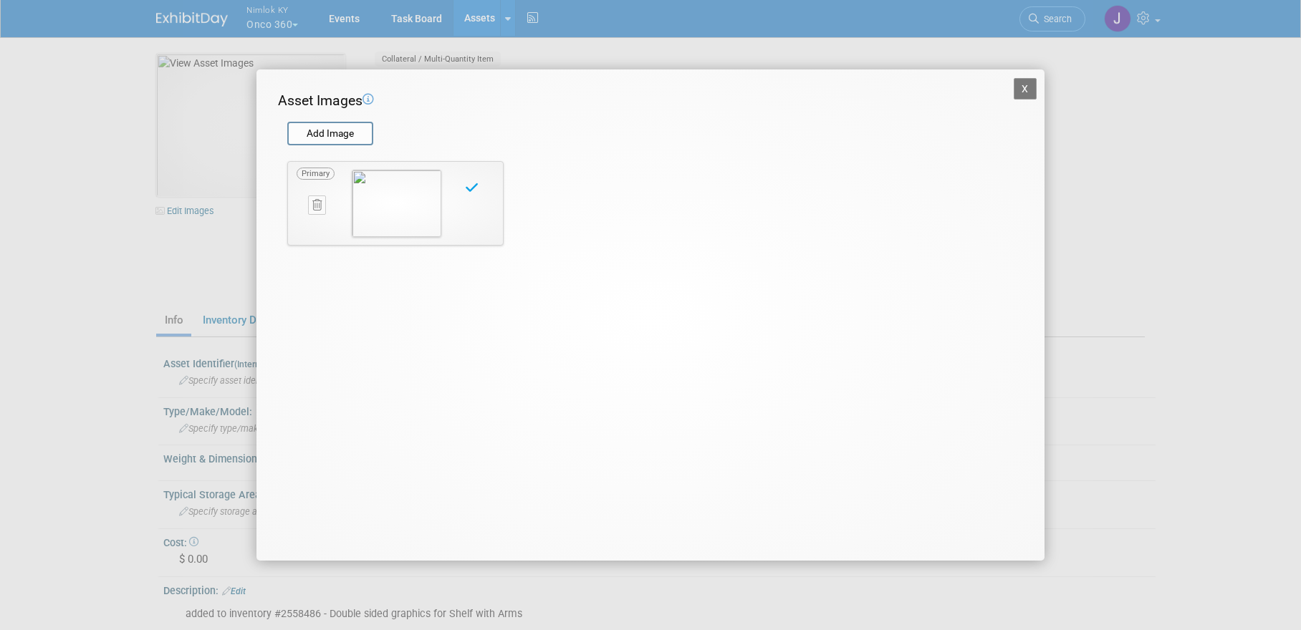
click at [1030, 89] on button "X" at bounding box center [1024, 88] width 23 height 21
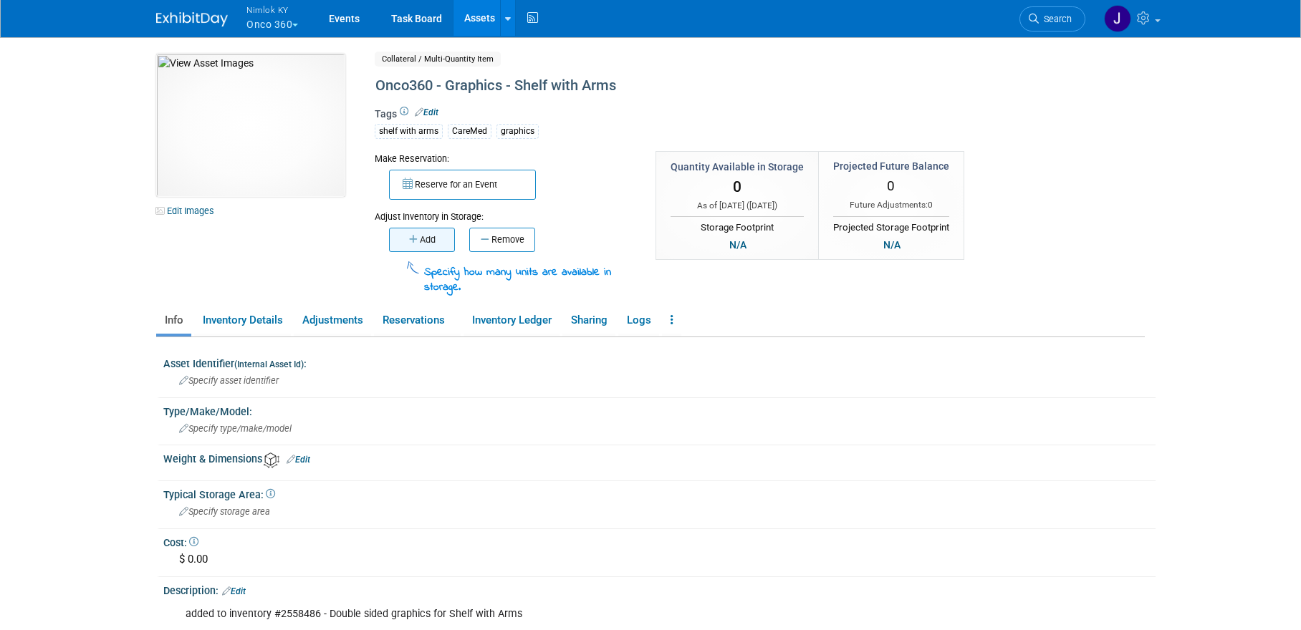
click at [431, 250] on button "Add" at bounding box center [422, 240] width 66 height 24
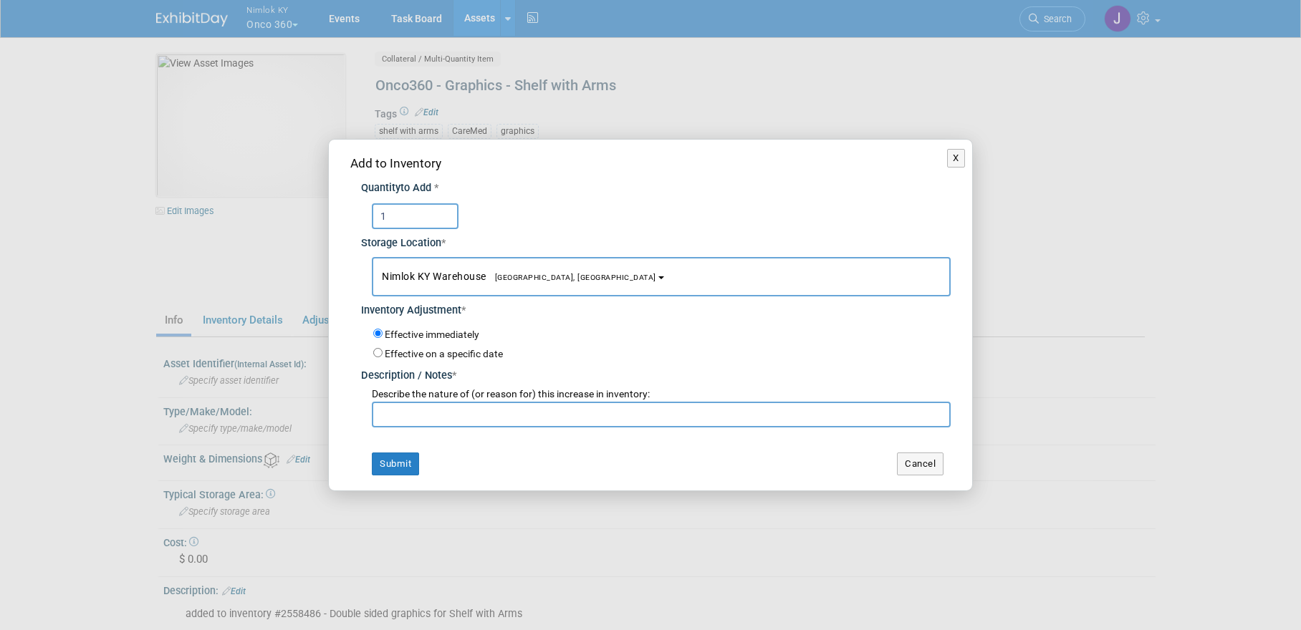
type input "1"
click at [440, 419] on input "text" at bounding box center [661, 415] width 579 height 26
type input "adding to inventory since CareMed now has graphics for these as well"
click at [410, 469] on button "Submit" at bounding box center [395, 464] width 47 height 23
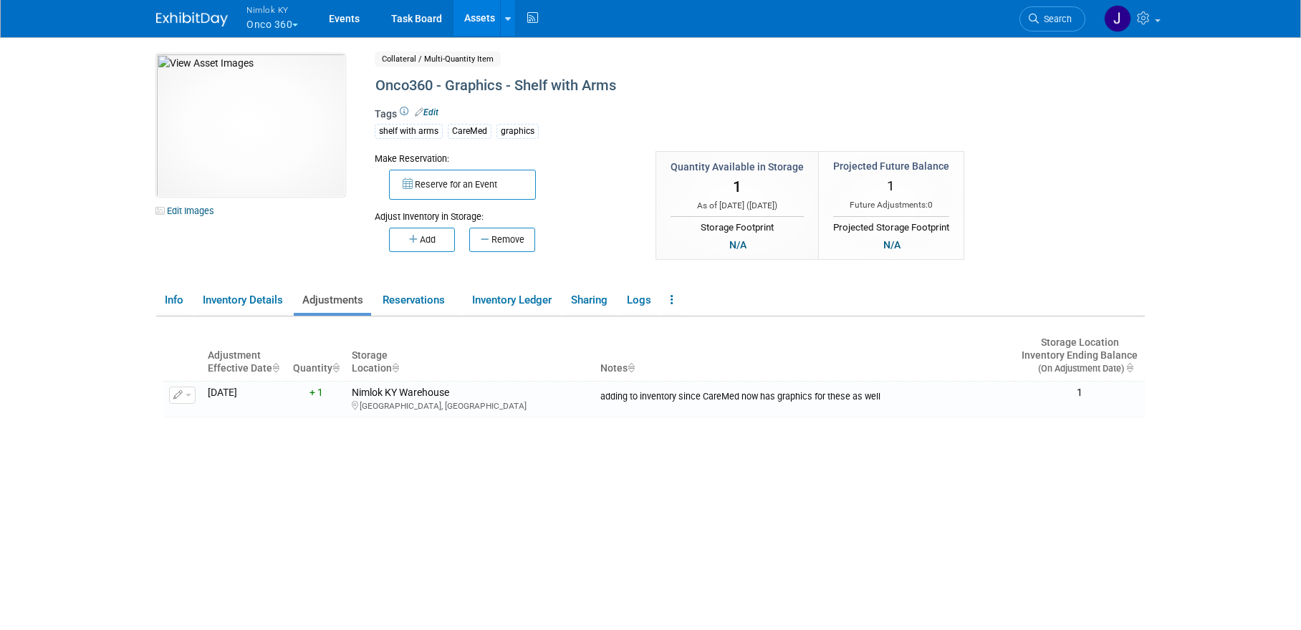
click at [476, 19] on link "Assets" at bounding box center [479, 18] width 52 height 36
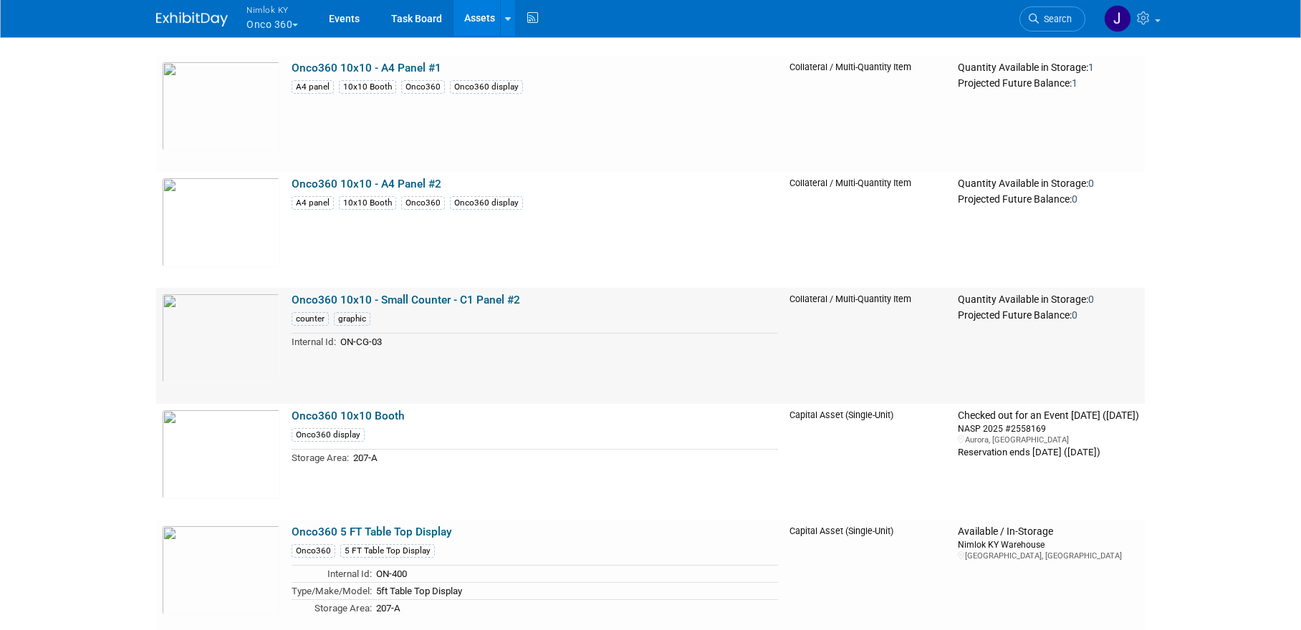
scroll to position [3098, 0]
click at [466, 301] on link "Onco360 10x10 - Small Counter - C1 Panel #2" at bounding box center [405, 298] width 228 height 13
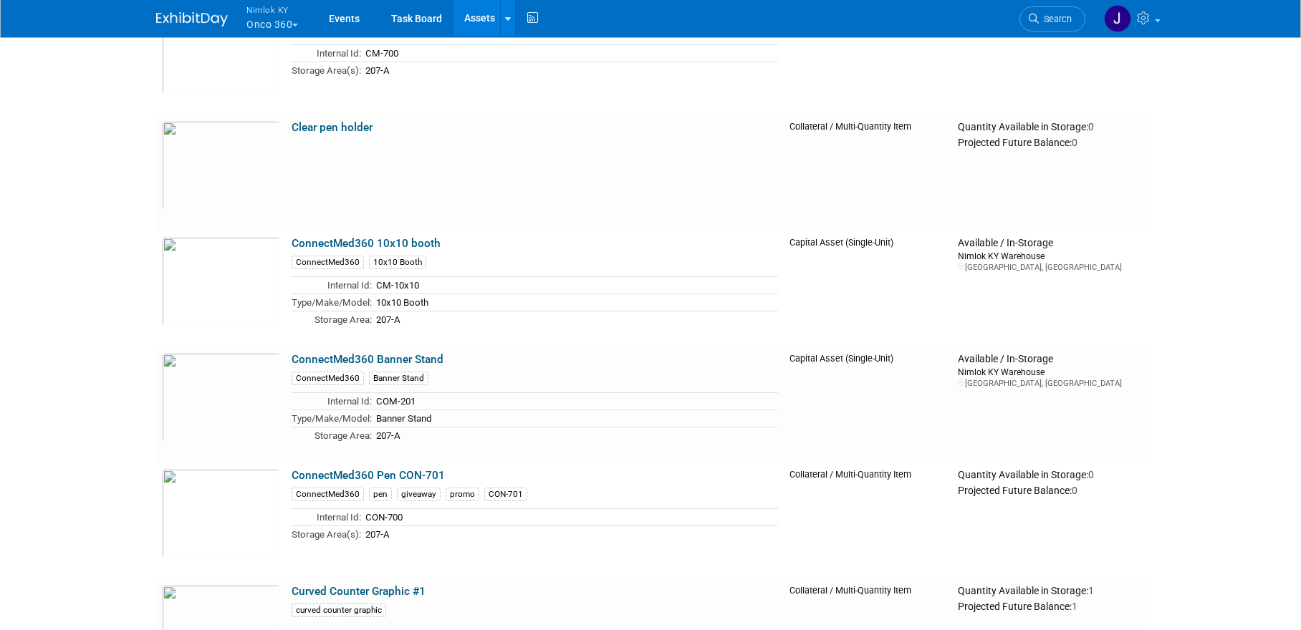
scroll to position [952, 0]
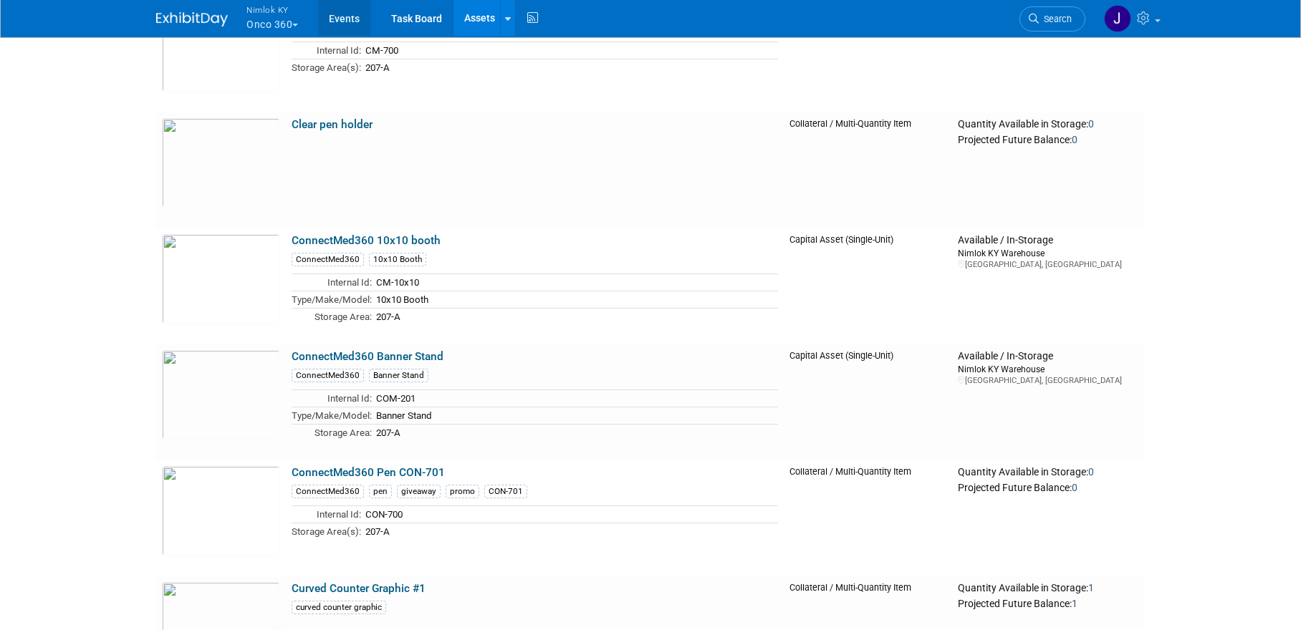
click at [350, 17] on link "Events" at bounding box center [344, 18] width 52 height 36
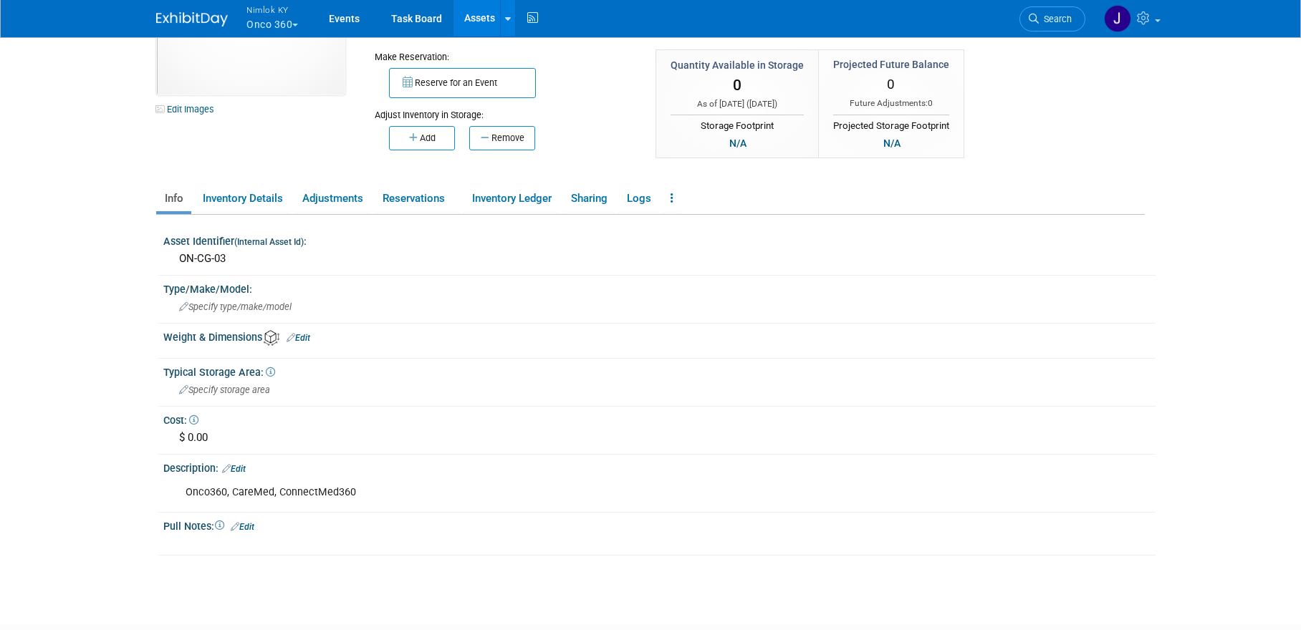
scroll to position [101, 0]
click at [427, 201] on link "Reservations" at bounding box center [417, 199] width 87 height 25
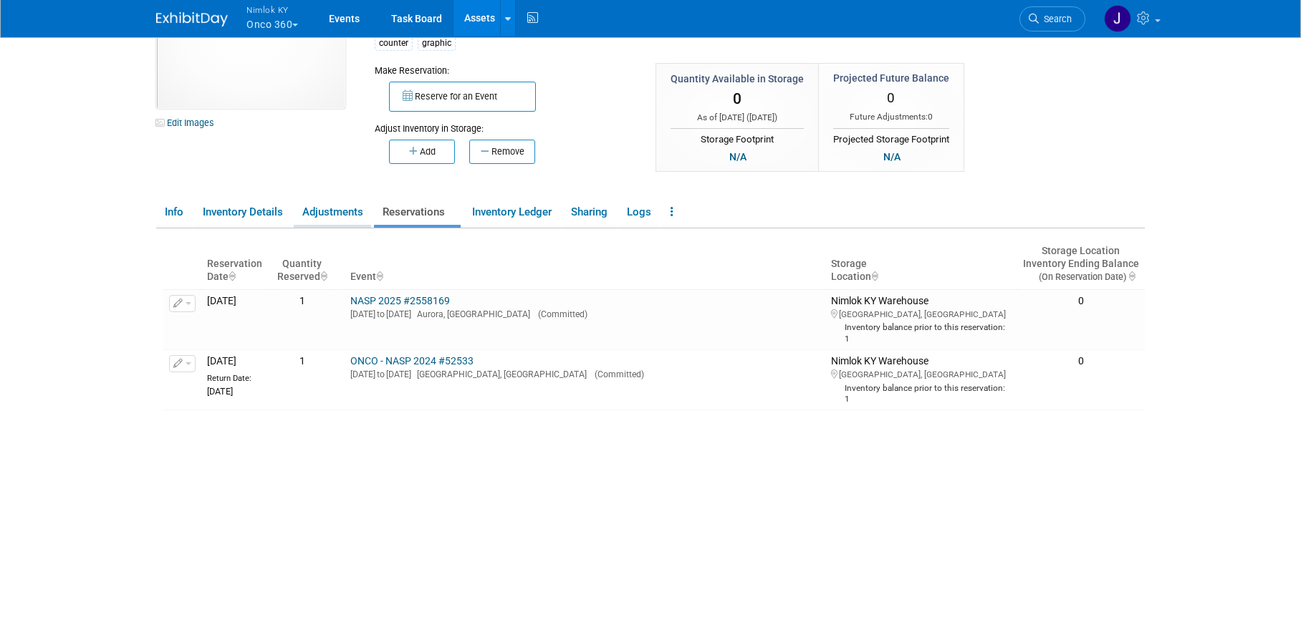
scroll to position [86, 0]
click at [339, 216] on link "Adjustments" at bounding box center [332, 214] width 77 height 25
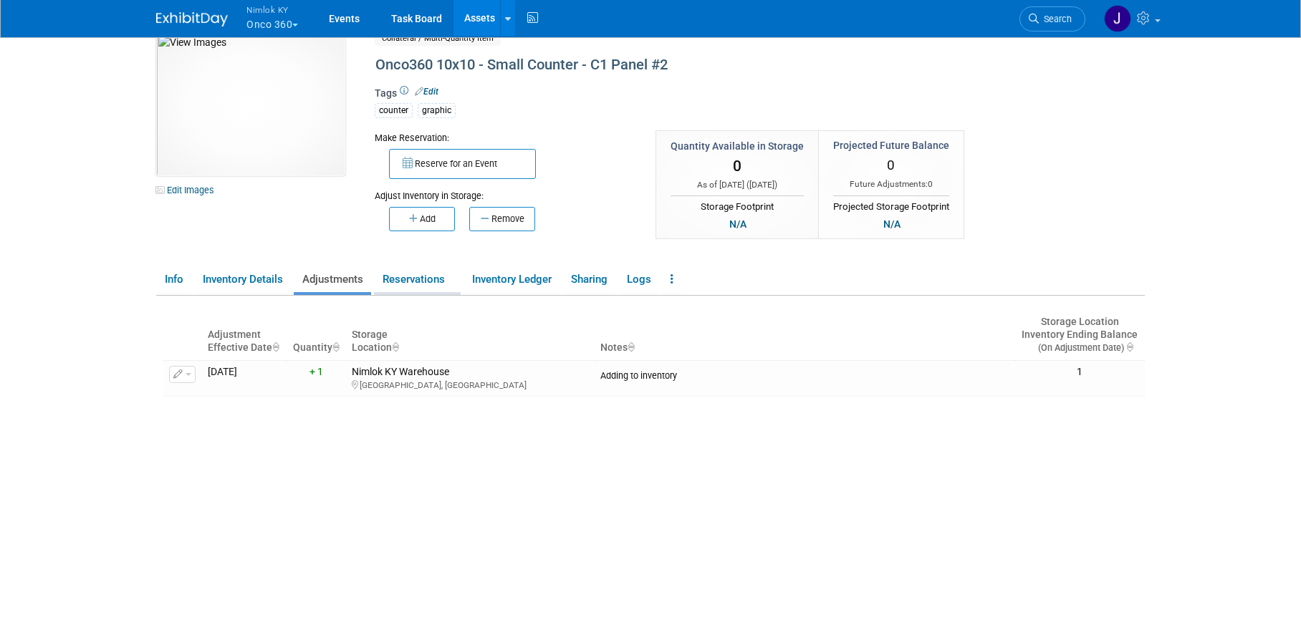
scroll to position [24, 0]
click at [420, 273] on link "Reservations" at bounding box center [417, 276] width 87 height 25
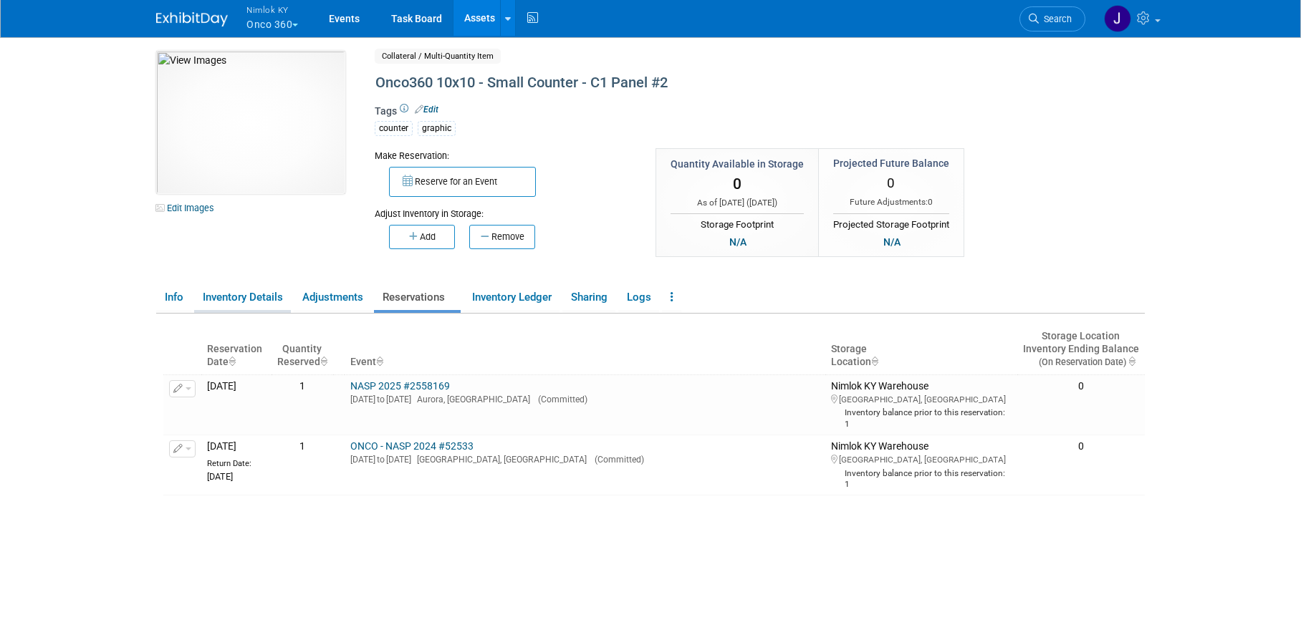
scroll to position [0, 0]
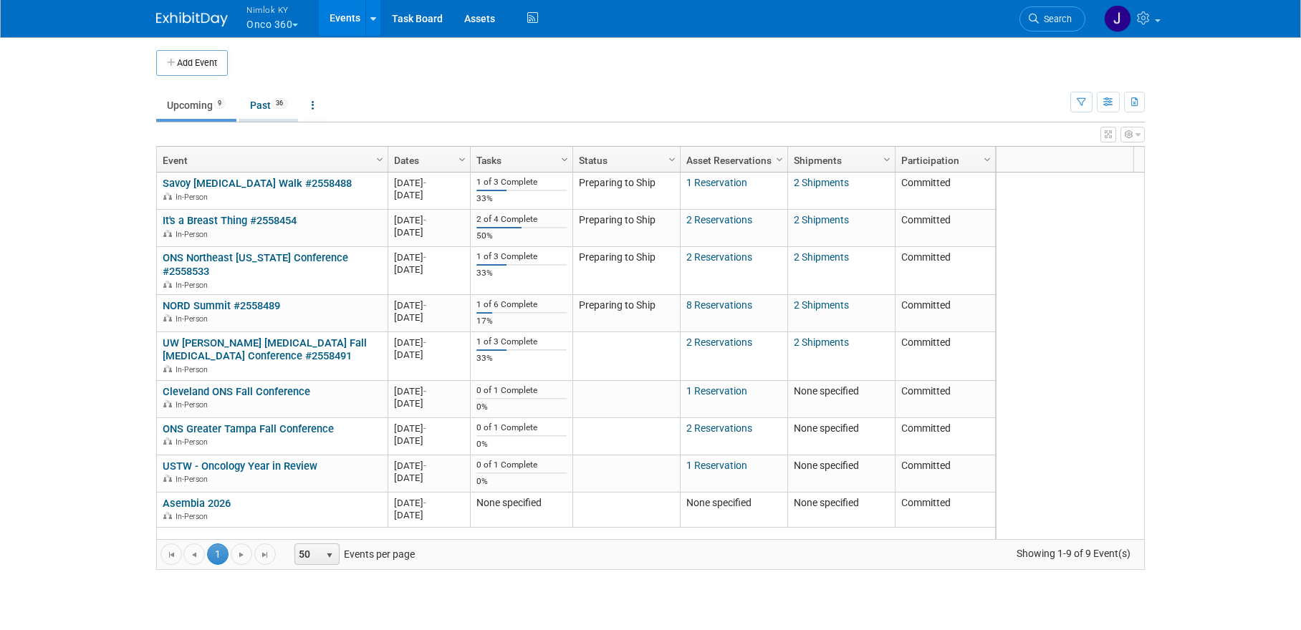
click at [268, 102] on link "Past 36" at bounding box center [268, 105] width 59 height 27
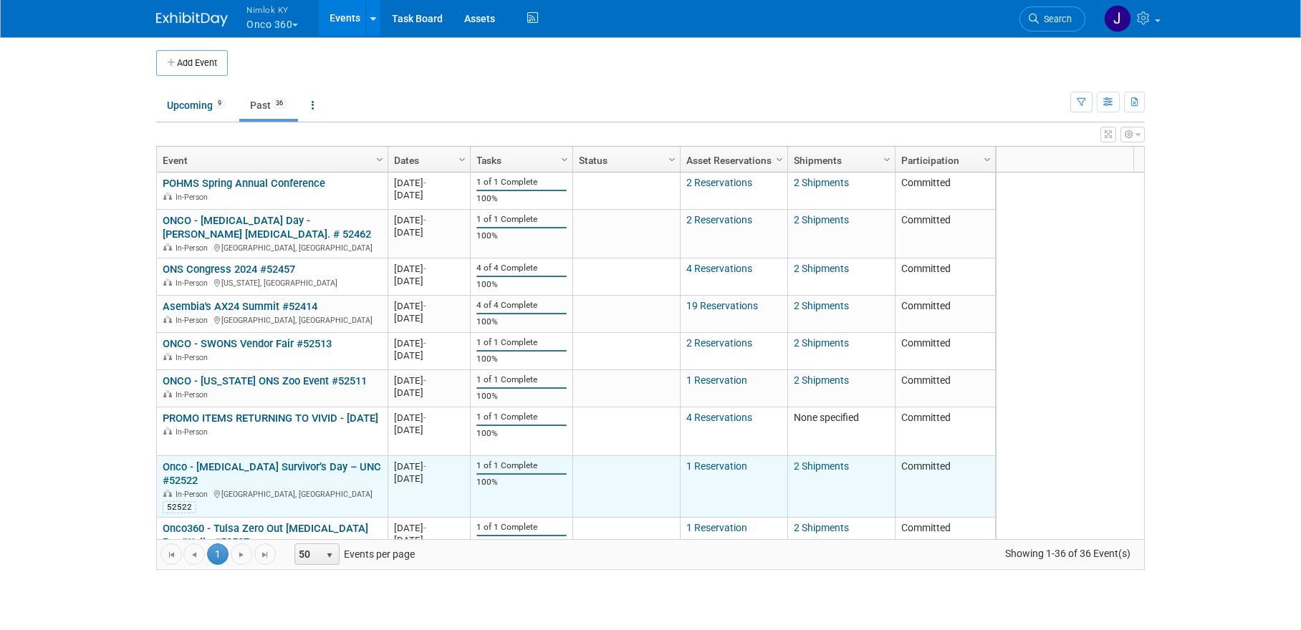
scroll to position [1157, 0]
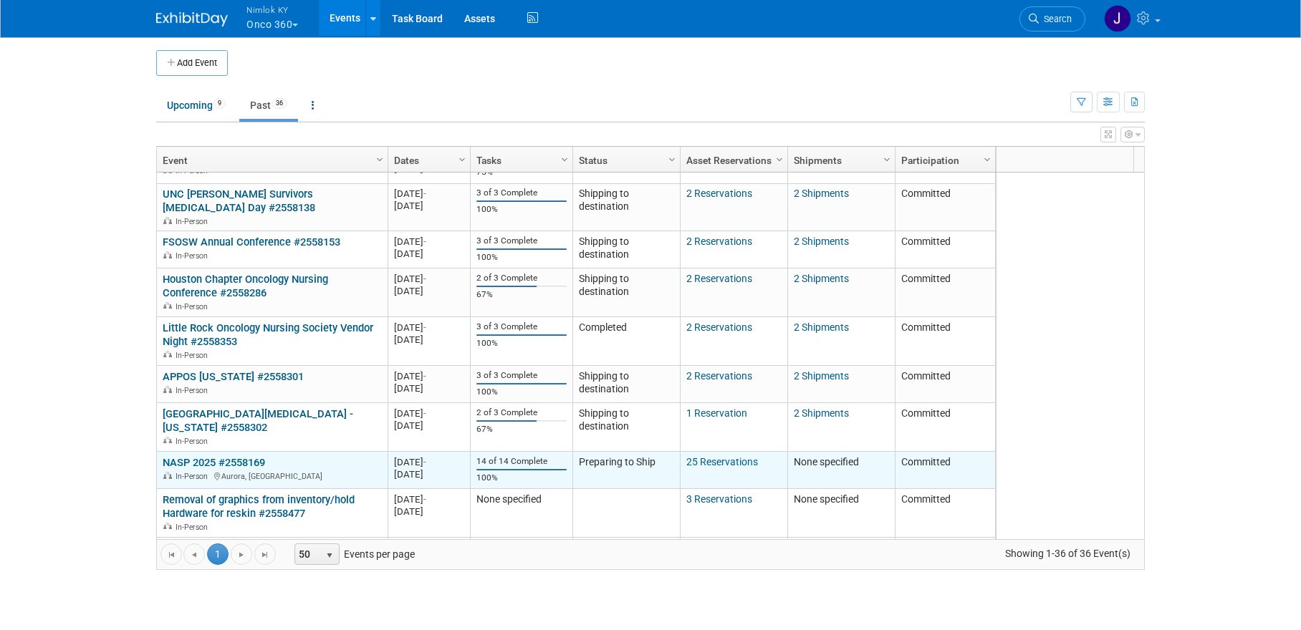
click at [230, 456] on link "NASP 2025 #2558169" at bounding box center [214, 462] width 102 height 13
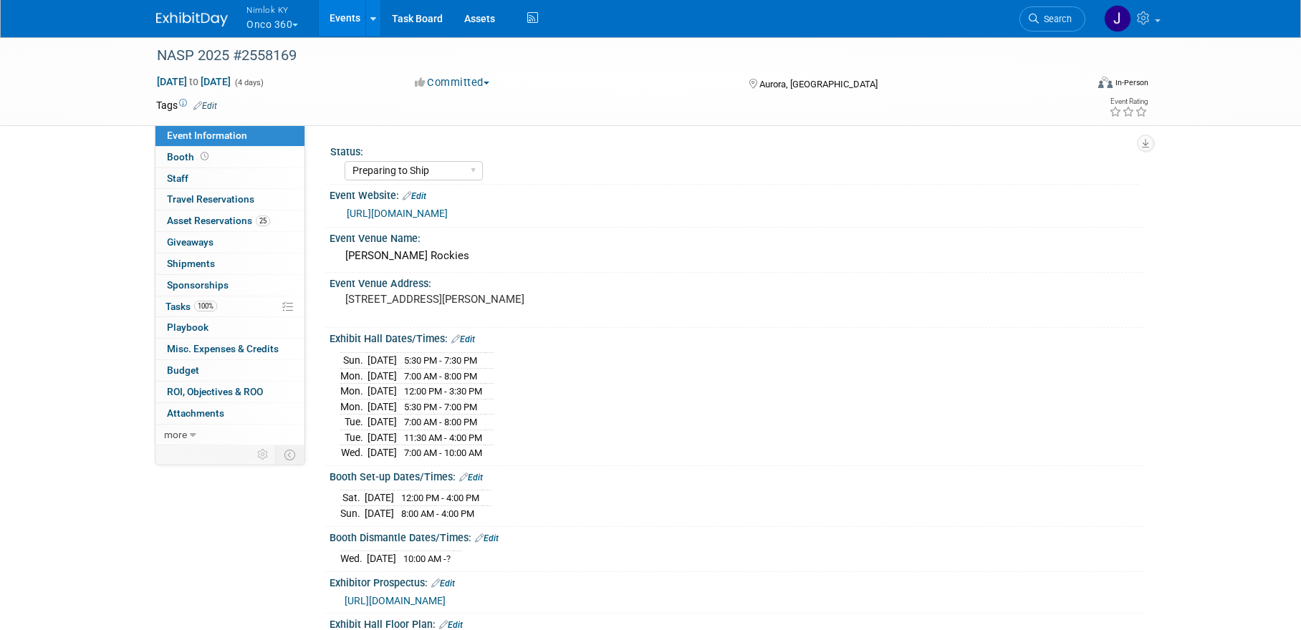
select select "Preparing to Ship"
click at [246, 221] on span "Asset Reservations 25" at bounding box center [218, 220] width 103 height 11
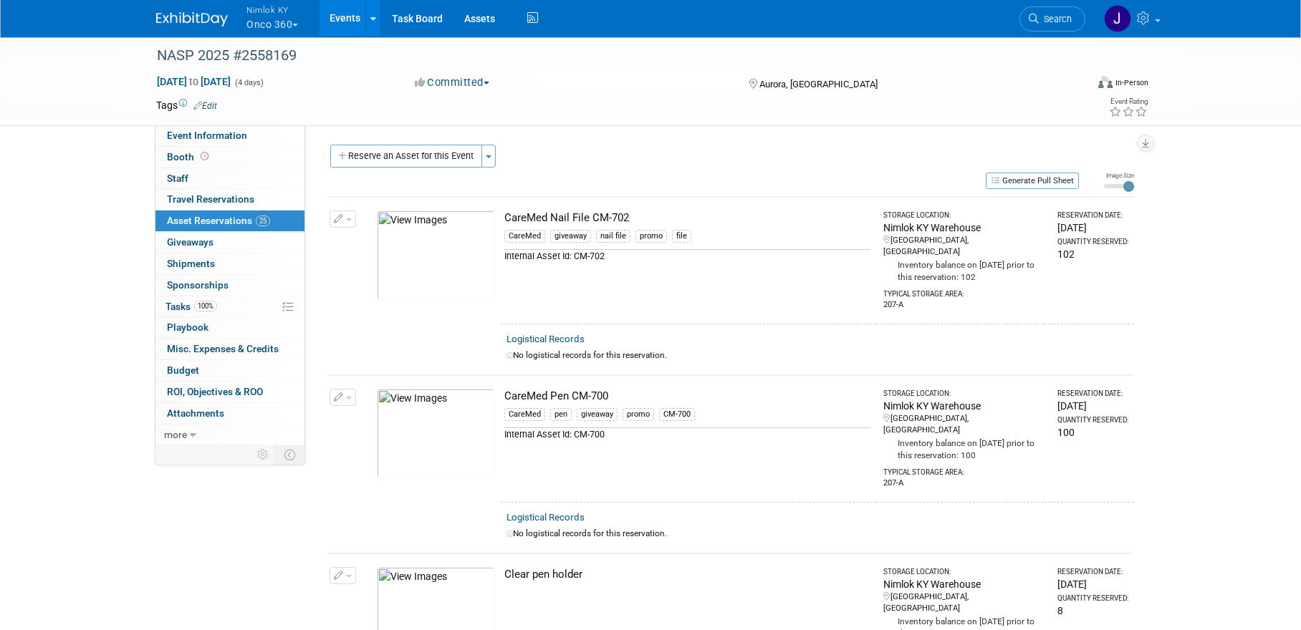
click at [348, 19] on link "Events" at bounding box center [345, 18] width 52 height 36
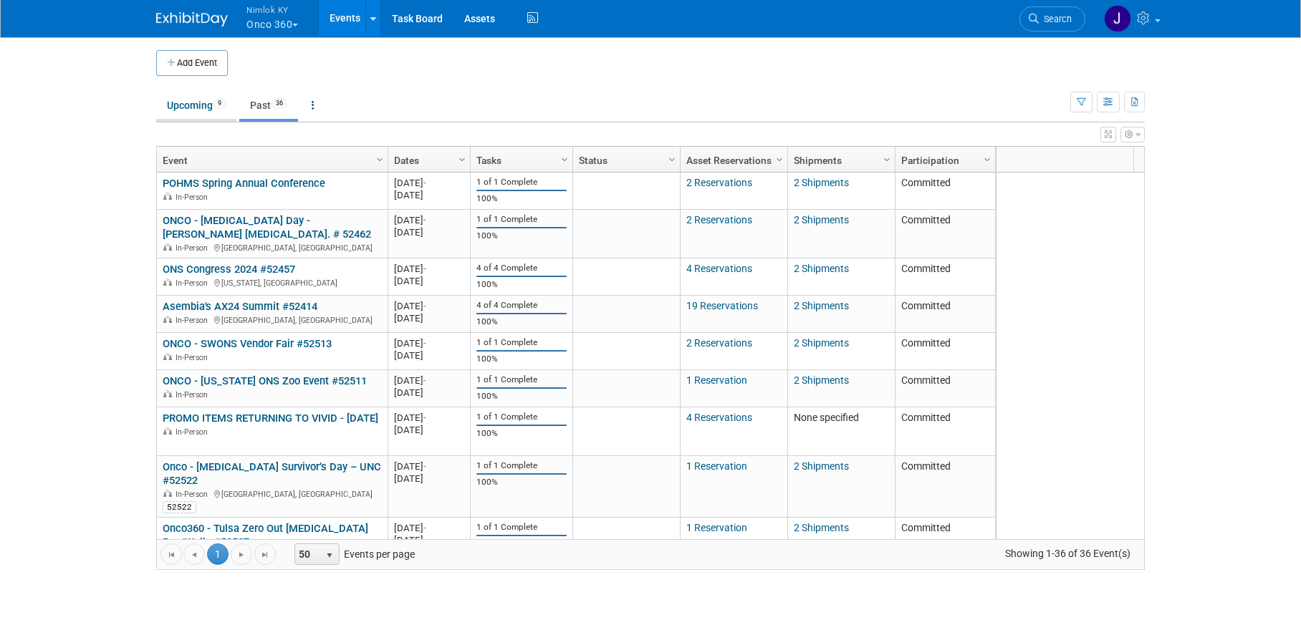
click at [209, 103] on link "Upcoming 9" at bounding box center [196, 105] width 80 height 27
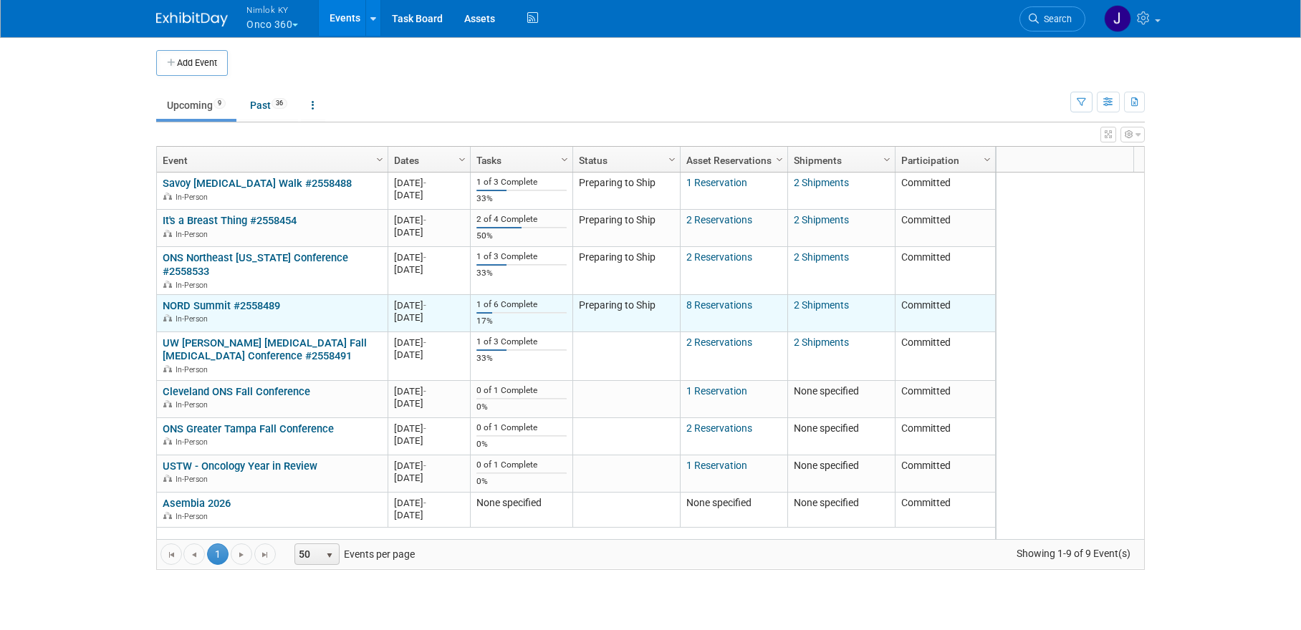
click at [224, 299] on link "NORD Summit #2558489" at bounding box center [221, 305] width 117 height 13
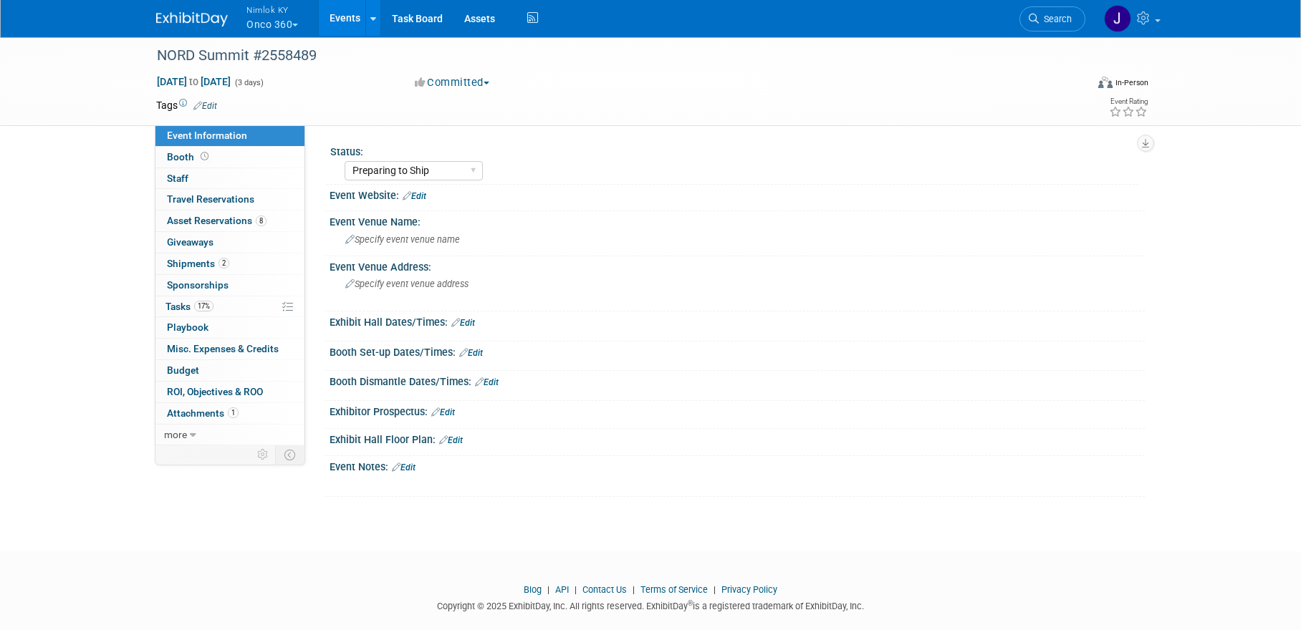
select select "Preparing to Ship"
click at [235, 227] on link "8 Asset Reservations 8" at bounding box center [229, 221] width 149 height 21
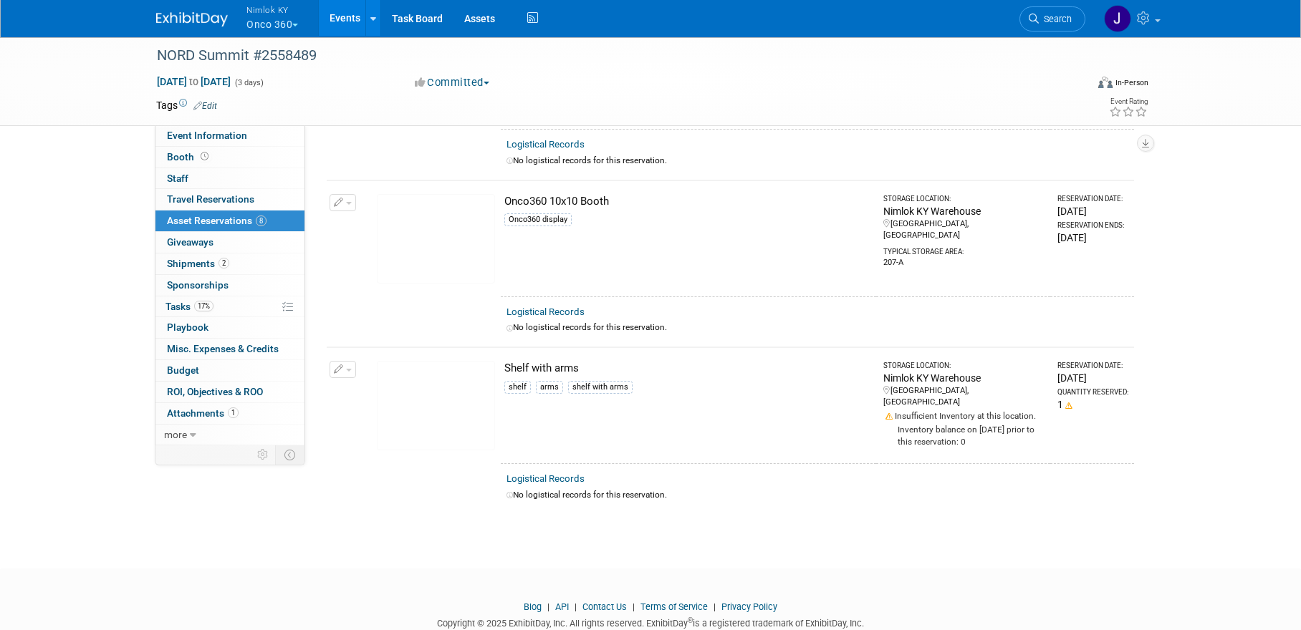
scroll to position [1059, 0]
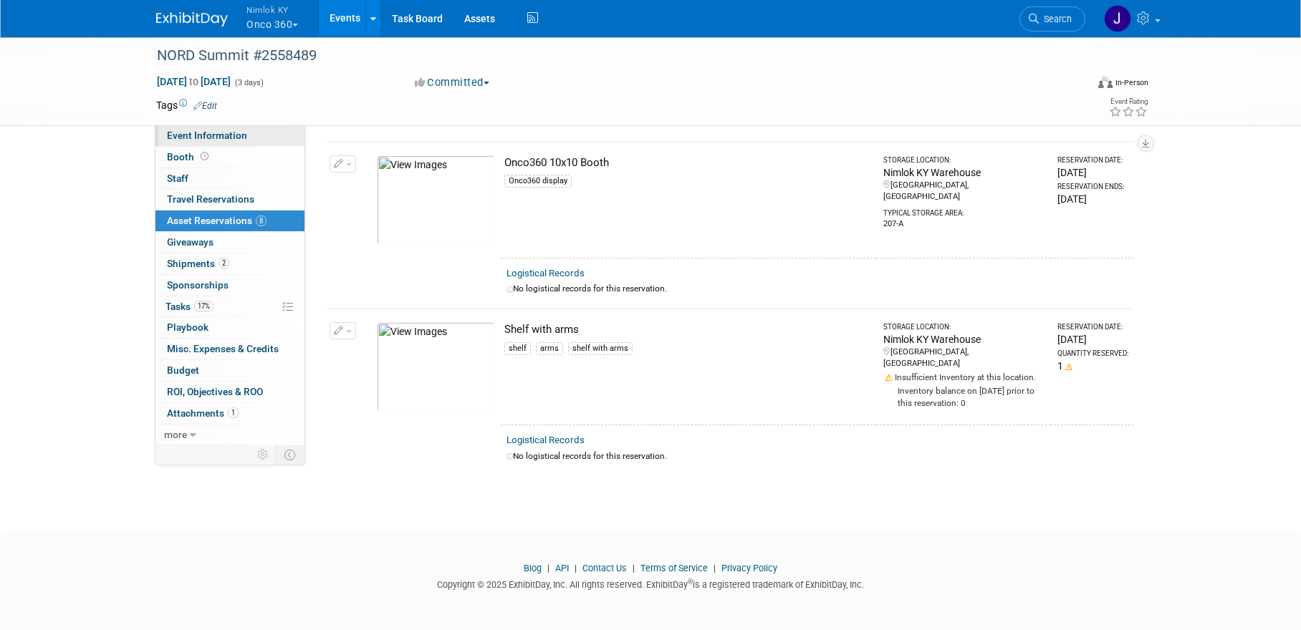
click at [223, 138] on span "Event Information" at bounding box center [207, 135] width 80 height 11
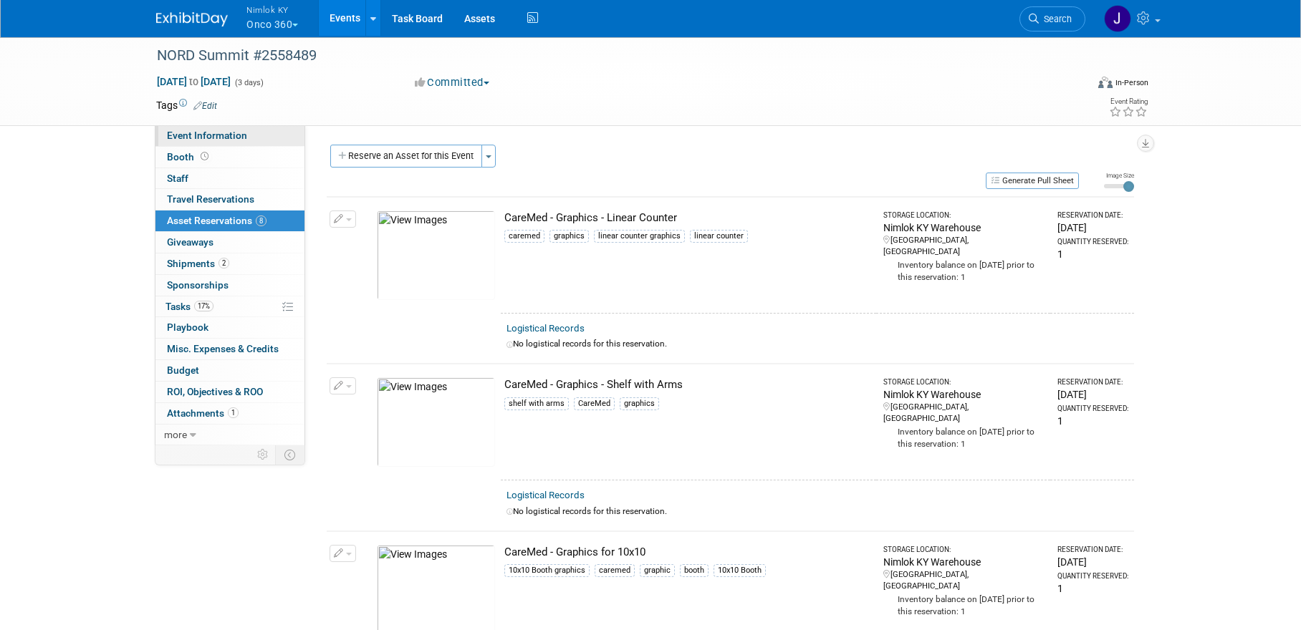
click at [223, 138] on span "Event Information" at bounding box center [207, 135] width 80 height 11
select select "Preparing to Ship"
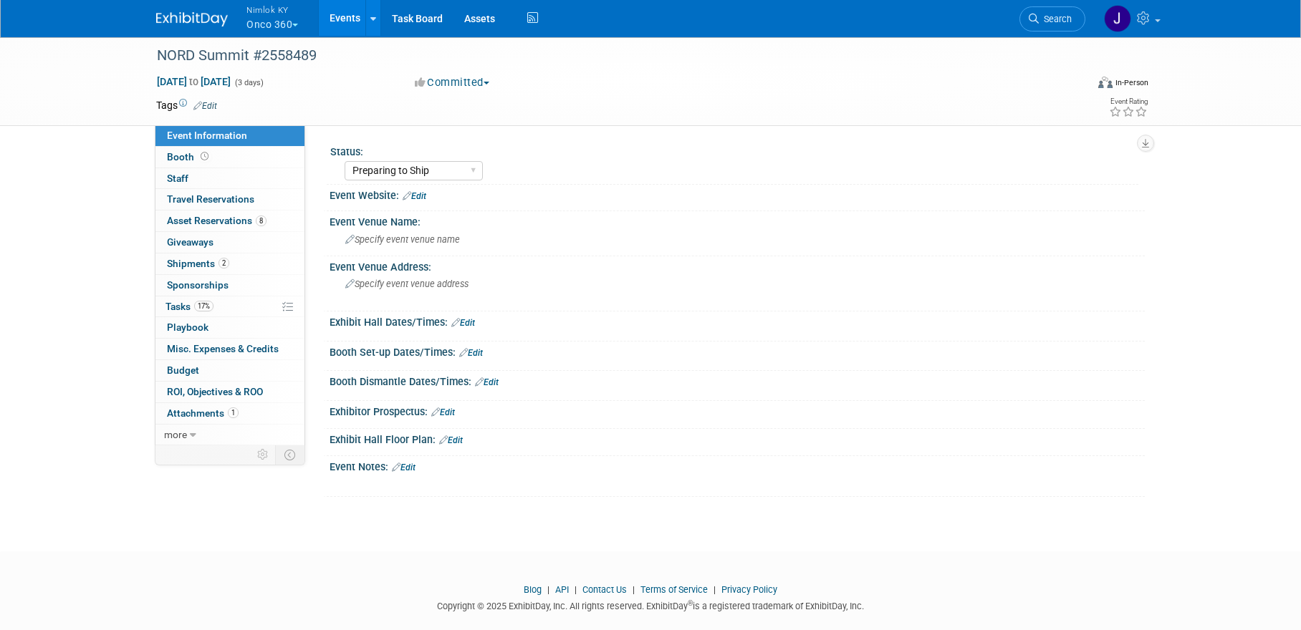
click at [418, 193] on link "Edit" at bounding box center [414, 196] width 24 height 10
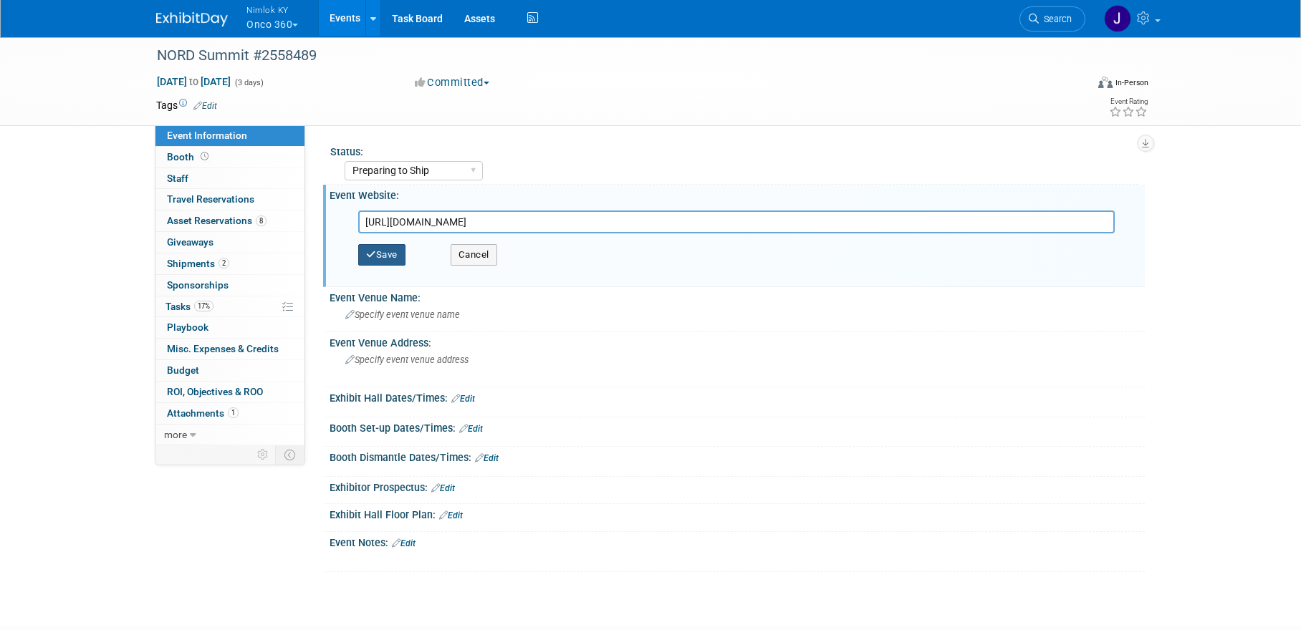
type input "https://nordsummit.org/"
click at [392, 252] on button "Save" at bounding box center [381, 254] width 47 height 21
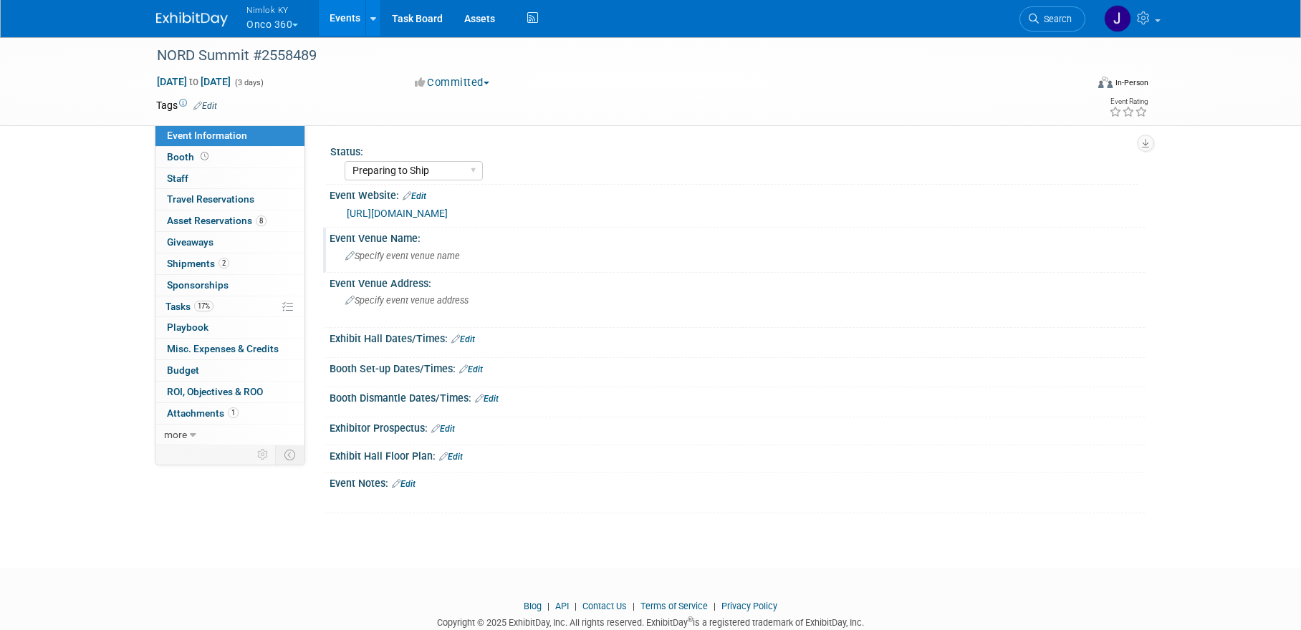
click at [406, 256] on span "Specify event venue name" at bounding box center [402, 256] width 115 height 11
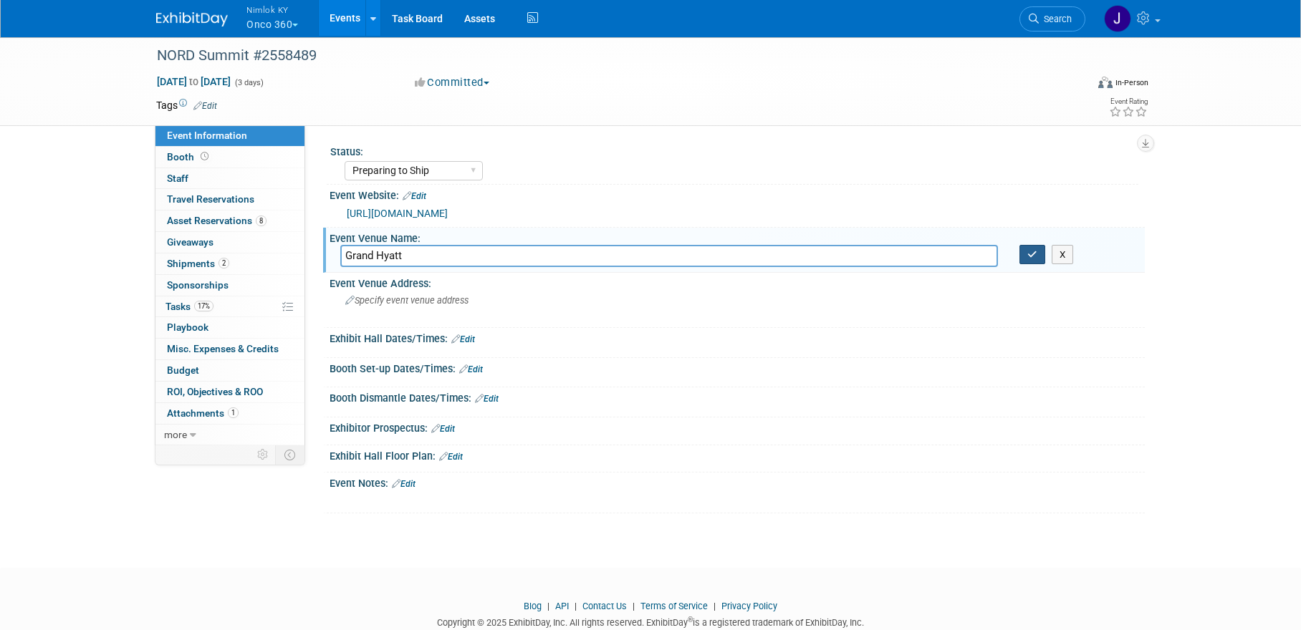
type input "Grand Hyatt"
click at [1027, 258] on icon "button" at bounding box center [1032, 254] width 10 height 9
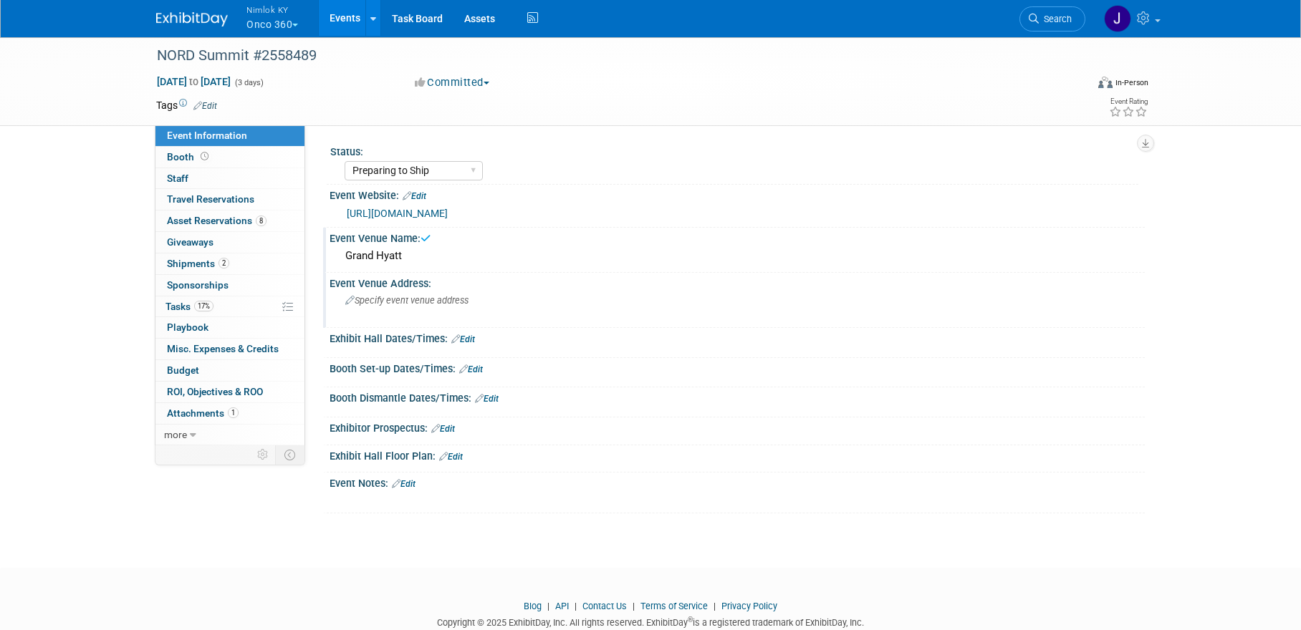
click at [524, 302] on div "Specify event venue address" at bounding box center [499, 305] width 318 height 33
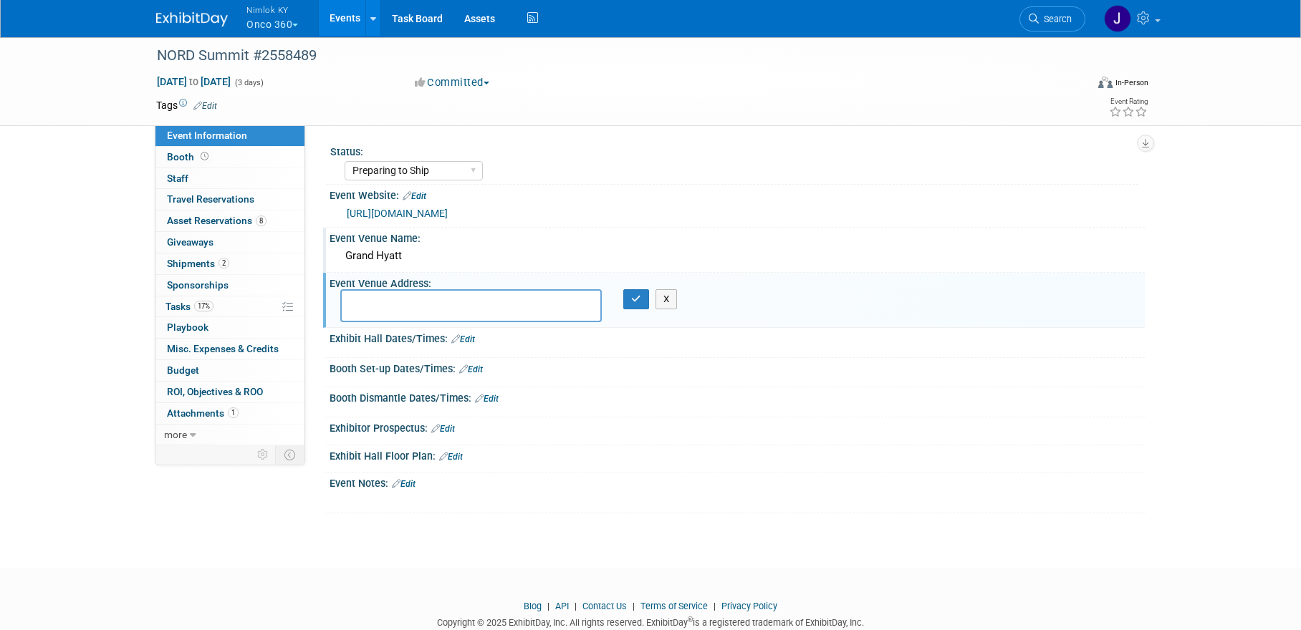
paste textarea "1000 H Street NW, Washington, DC 20001"
drag, startPoint x: 435, startPoint y: 300, endPoint x: 443, endPoint y: 296, distance: 9.0
click at [435, 300] on textarea "1000 H Street NW, Washington, DC 20001" at bounding box center [470, 305] width 261 height 33
type textarea "1000 H Street NW Washington, DC 20001"
click at [632, 302] on icon "button" at bounding box center [636, 298] width 10 height 9
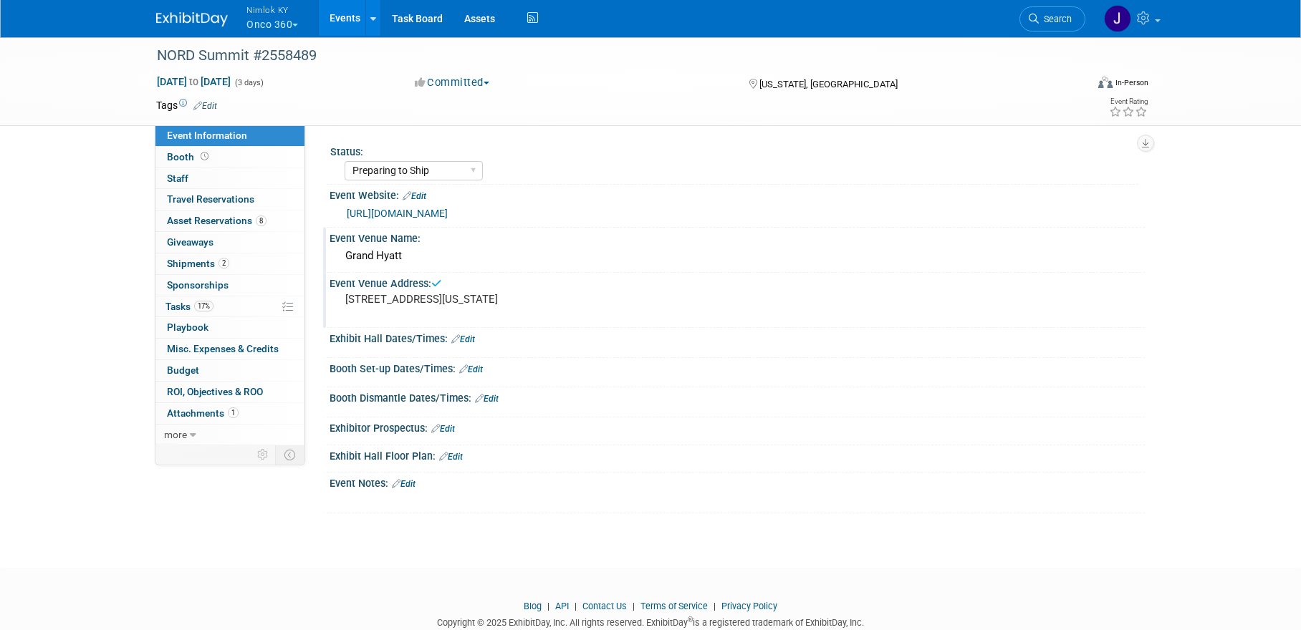
click at [470, 336] on link "Edit" at bounding box center [463, 339] width 24 height 10
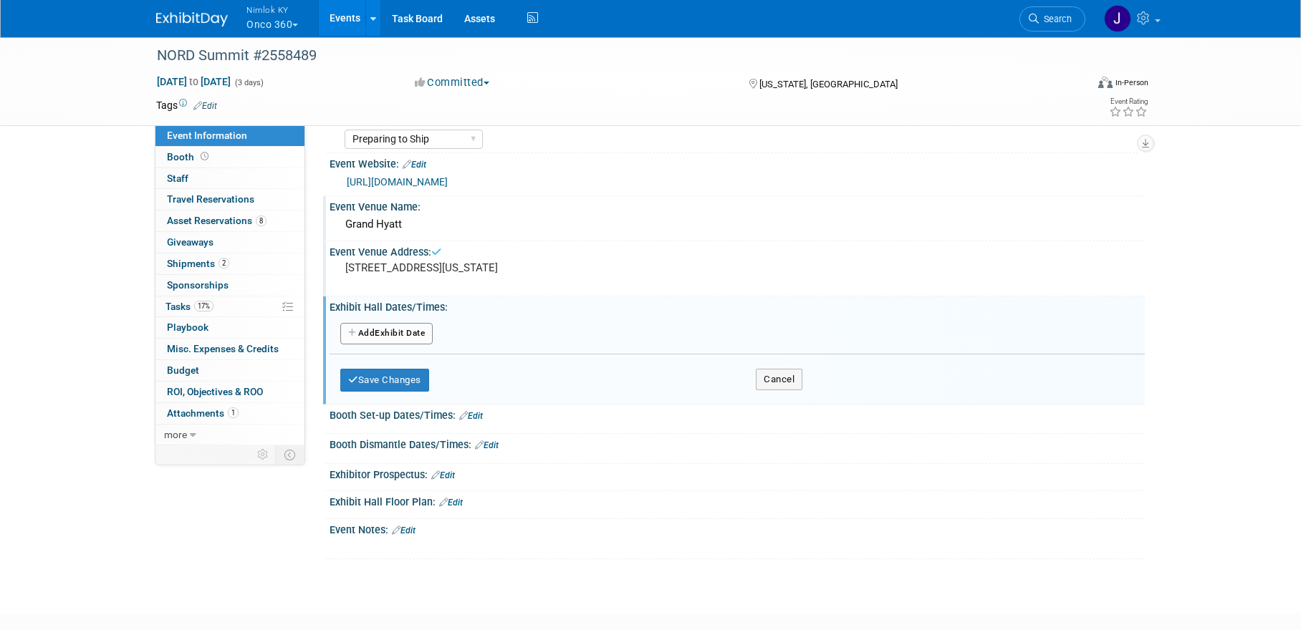
scroll to position [36, 0]
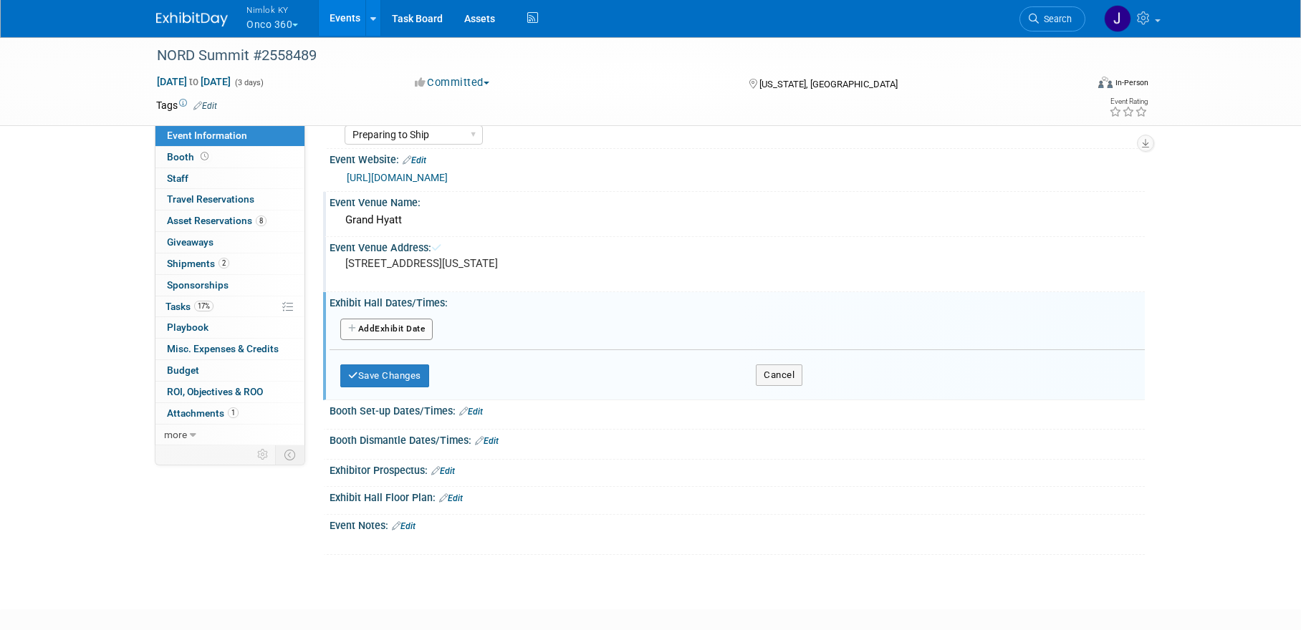
click at [410, 332] on button "Add Another Exhibit Date" at bounding box center [386, 329] width 92 height 21
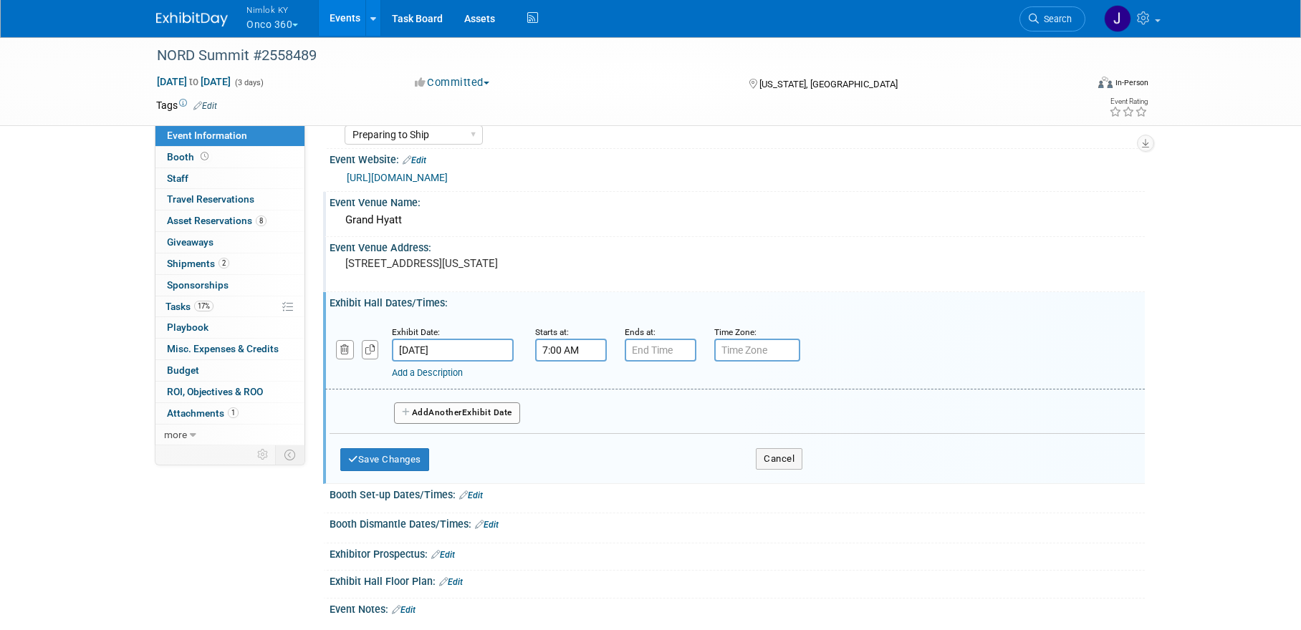
click at [579, 352] on input "7:00 AM" at bounding box center [571, 350] width 72 height 23
click at [574, 443] on span at bounding box center [568, 447] width 25 height 25
click at [574, 442] on span at bounding box center [568, 447] width 25 height 25
click at [635, 381] on span at bounding box center [635, 385] width 25 height 25
click at [635, 415] on span "01" at bounding box center [635, 416] width 27 height 26
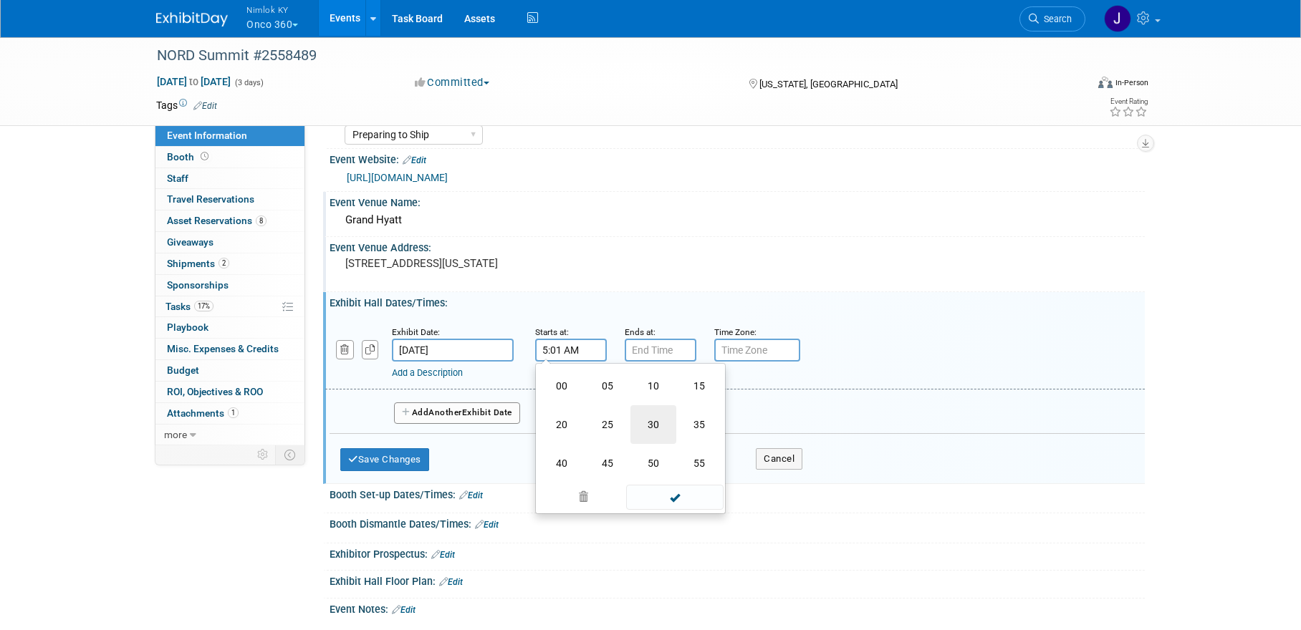
click at [655, 425] on td "30" at bounding box center [653, 424] width 46 height 39
click at [689, 419] on button "AM" at bounding box center [694, 416] width 26 height 24
type input "5:30 PM"
click at [670, 352] on input "7:00 PM" at bounding box center [661, 350] width 72 height 23
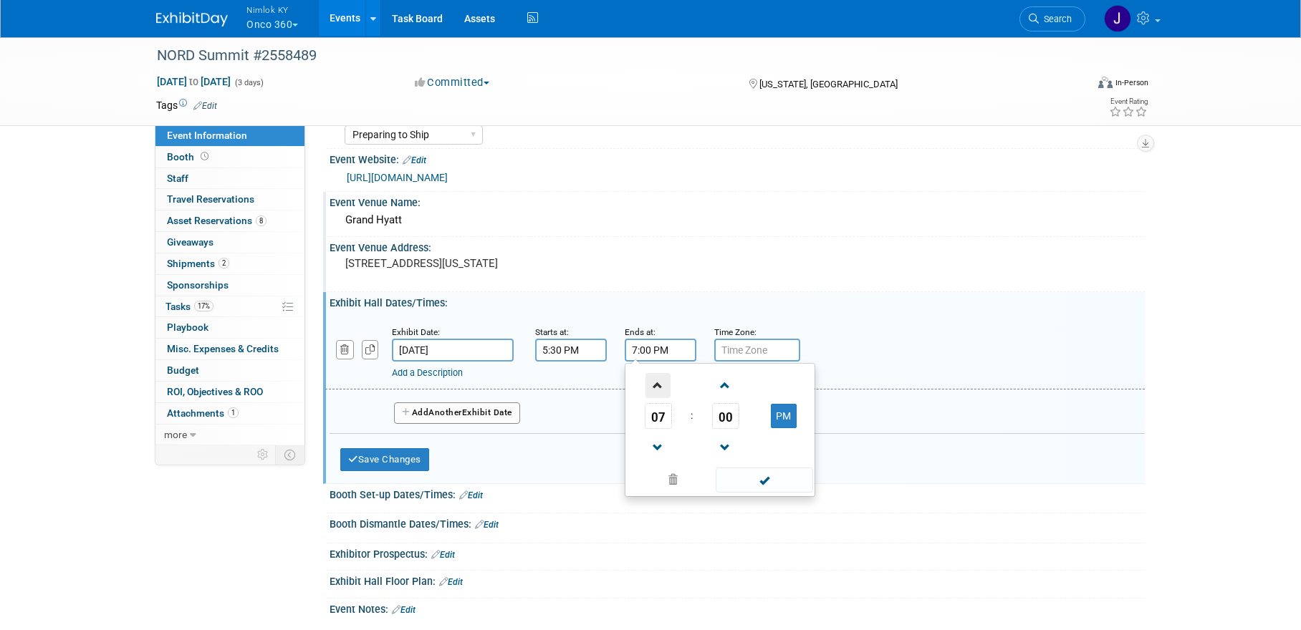
click at [654, 382] on span at bounding box center [657, 385] width 25 height 25
type input "8:00 PM"
click at [731, 349] on input "text" at bounding box center [757, 350] width 86 height 23
type input "EST"
click at [462, 411] on span "Another" at bounding box center [445, 413] width 34 height 10
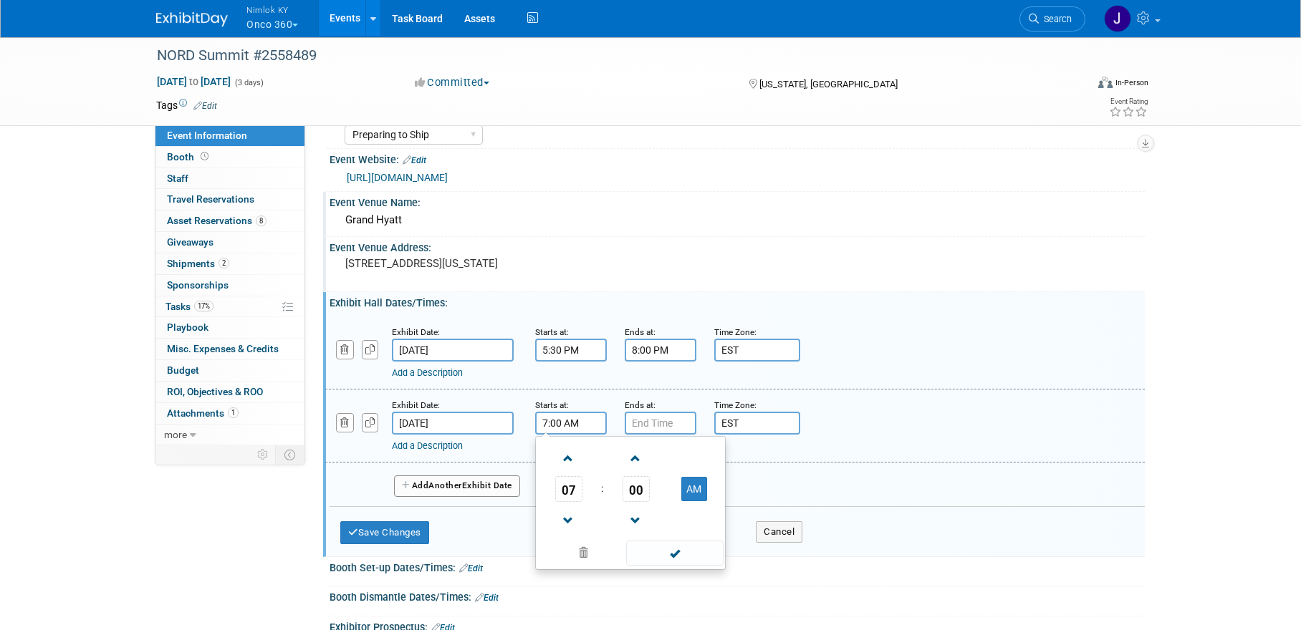
click at [576, 421] on input "7:00 AM" at bounding box center [571, 423] width 72 height 23
click at [631, 491] on span "00" at bounding box center [635, 489] width 27 height 26
click at [659, 493] on td "30" at bounding box center [653, 497] width 46 height 39
type input "7:30 AM"
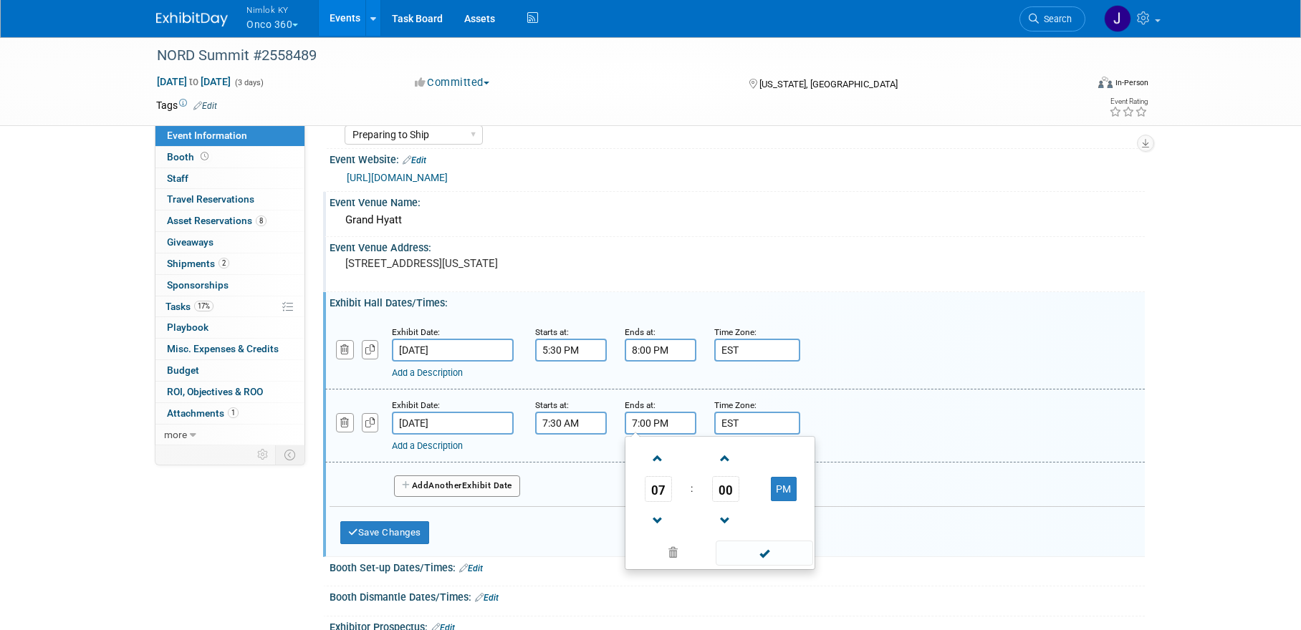
click at [663, 428] on input "7:00 PM" at bounding box center [661, 423] width 72 height 23
drag, startPoint x: 655, startPoint y: 514, endPoint x: 664, endPoint y: 497, distance: 18.6
click at [655, 514] on span at bounding box center [657, 520] width 25 height 25
type input "6:00 PM"
click at [763, 559] on span at bounding box center [763, 553] width 97 height 25
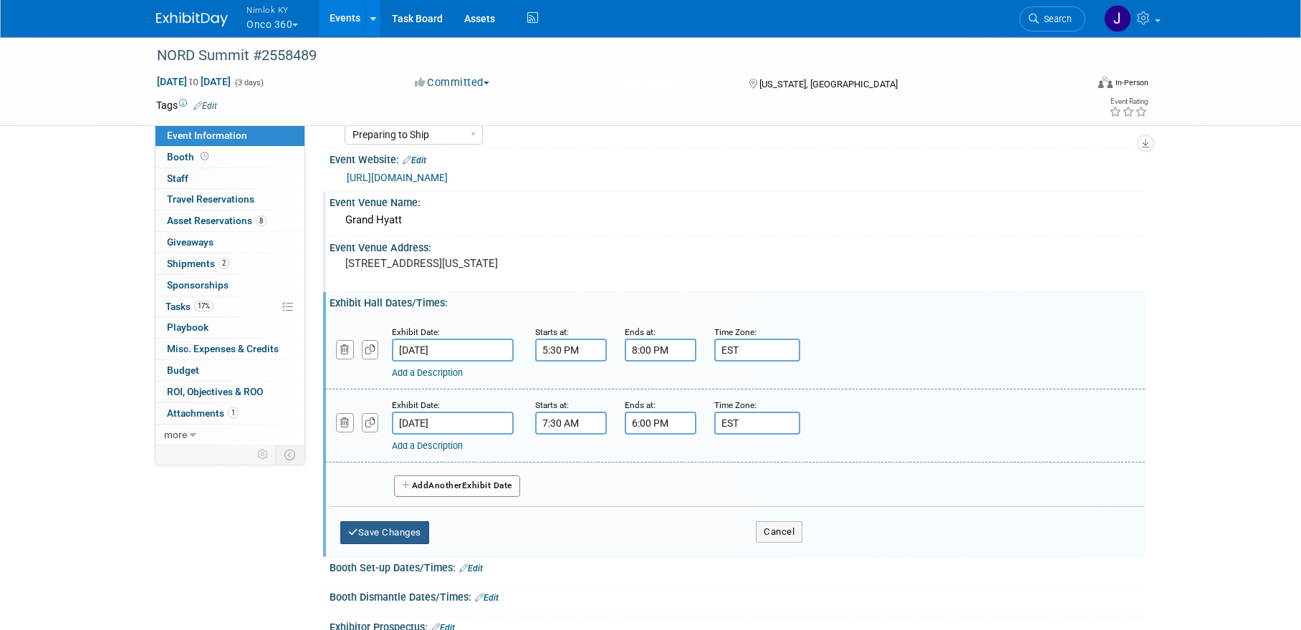
click at [403, 529] on button "Save Changes" at bounding box center [384, 532] width 89 height 23
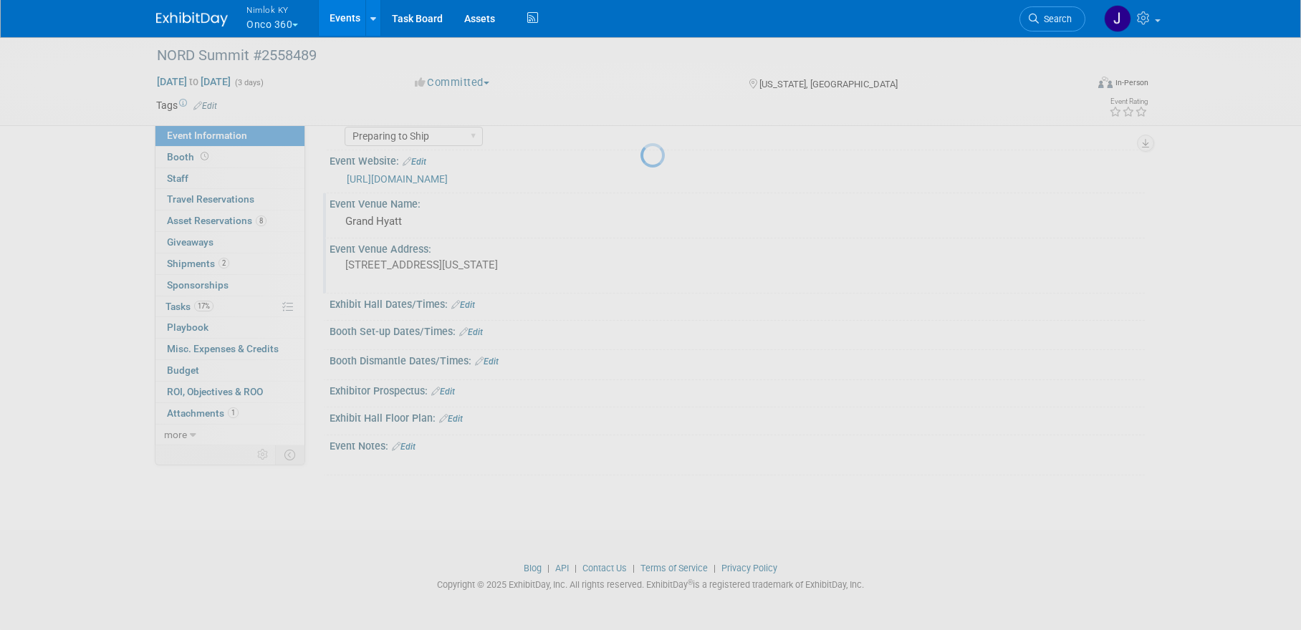
scroll to position [34, 0]
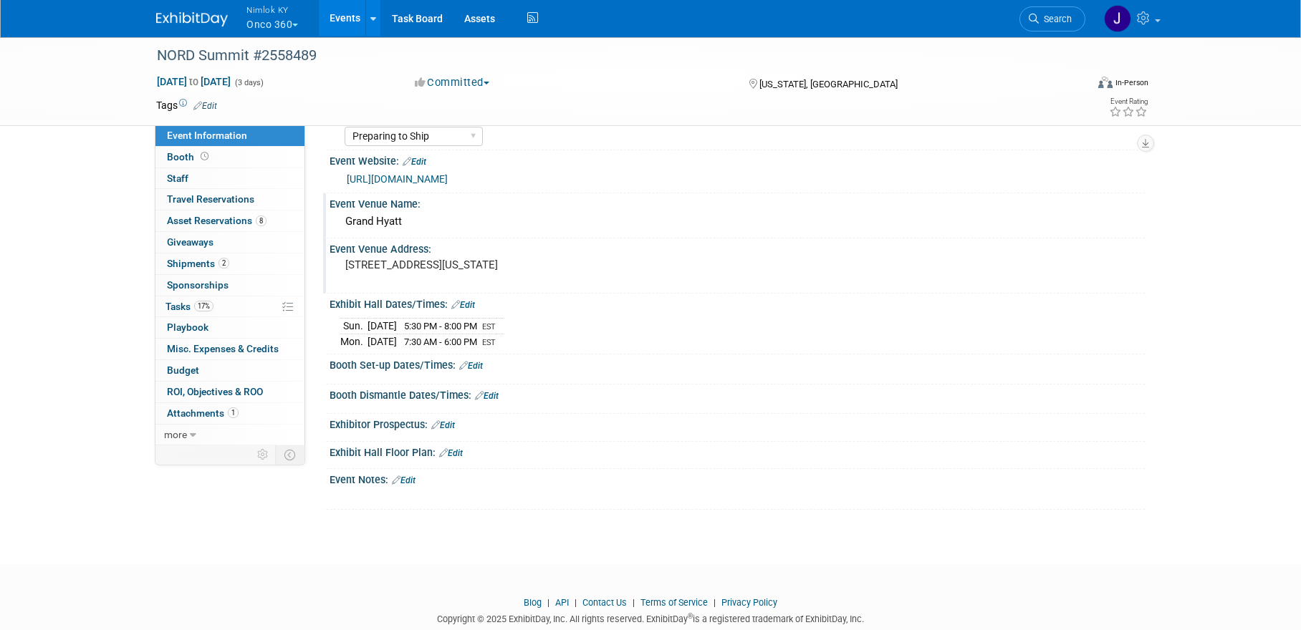
click at [470, 304] on link "Edit" at bounding box center [463, 305] width 24 height 10
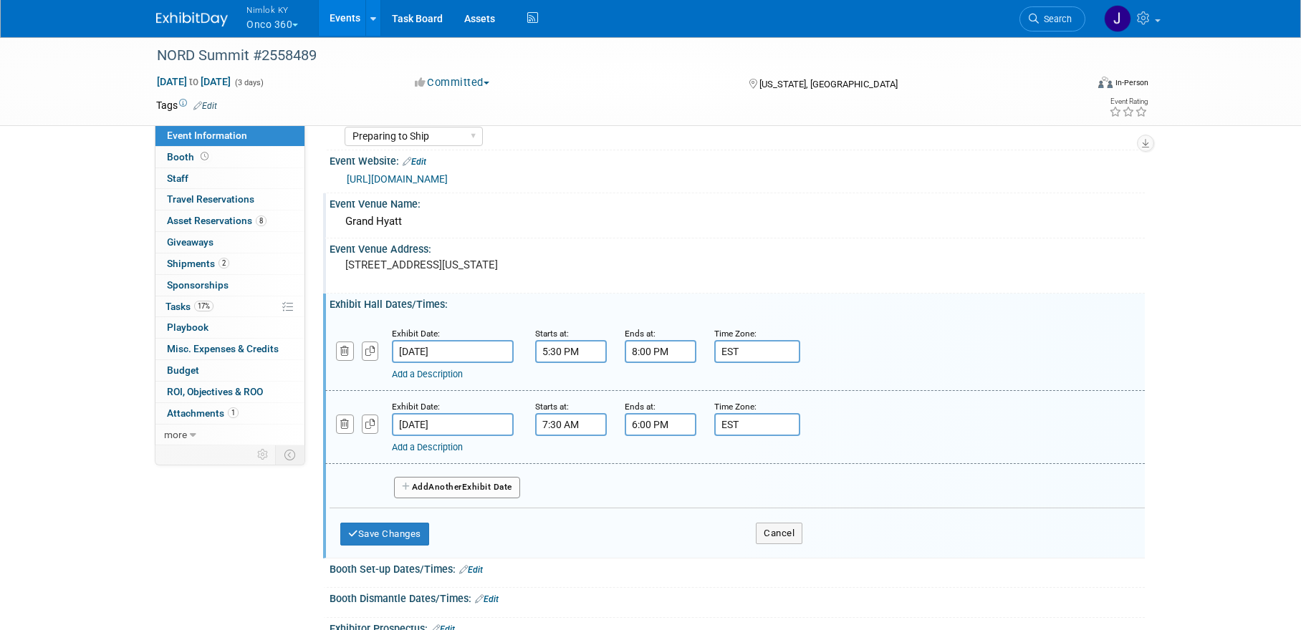
click at [462, 490] on span "Another" at bounding box center [445, 487] width 34 height 10
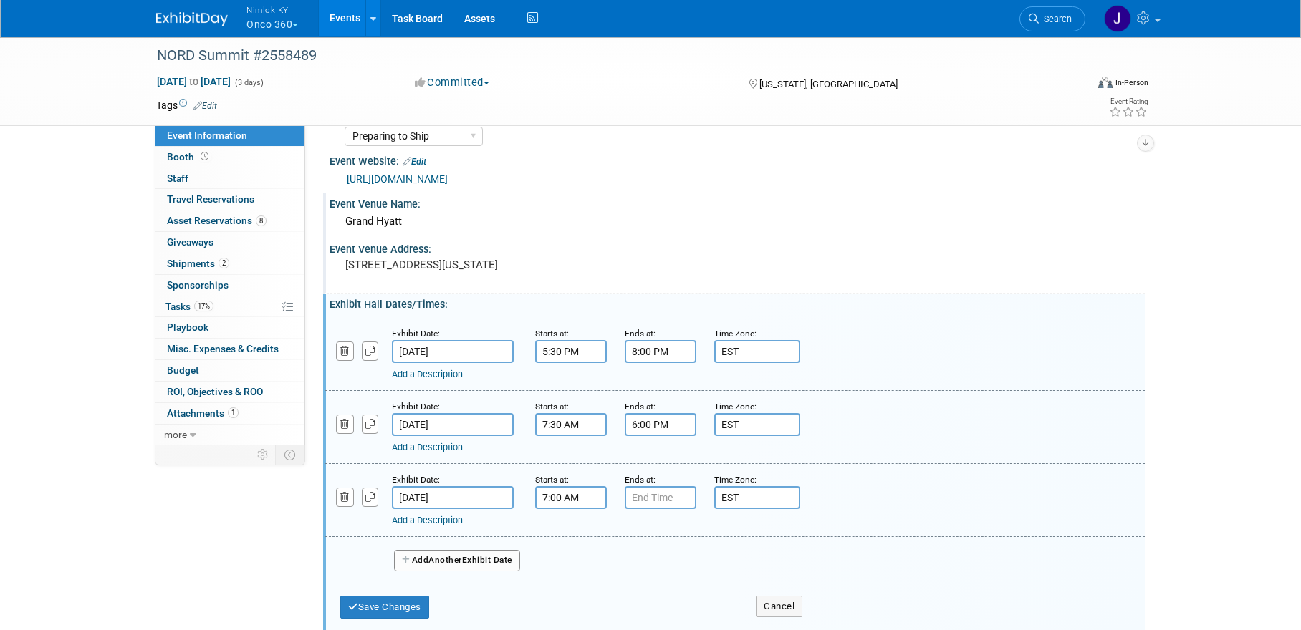
click at [566, 498] on input "7:00 AM" at bounding box center [571, 497] width 72 height 23
click at [632, 561] on span "00" at bounding box center [635, 564] width 27 height 26
click at [661, 570] on td "30" at bounding box center [653, 572] width 46 height 39
type input "7:30 AM"
click at [667, 498] on input "7:00 PM" at bounding box center [661, 497] width 72 height 23
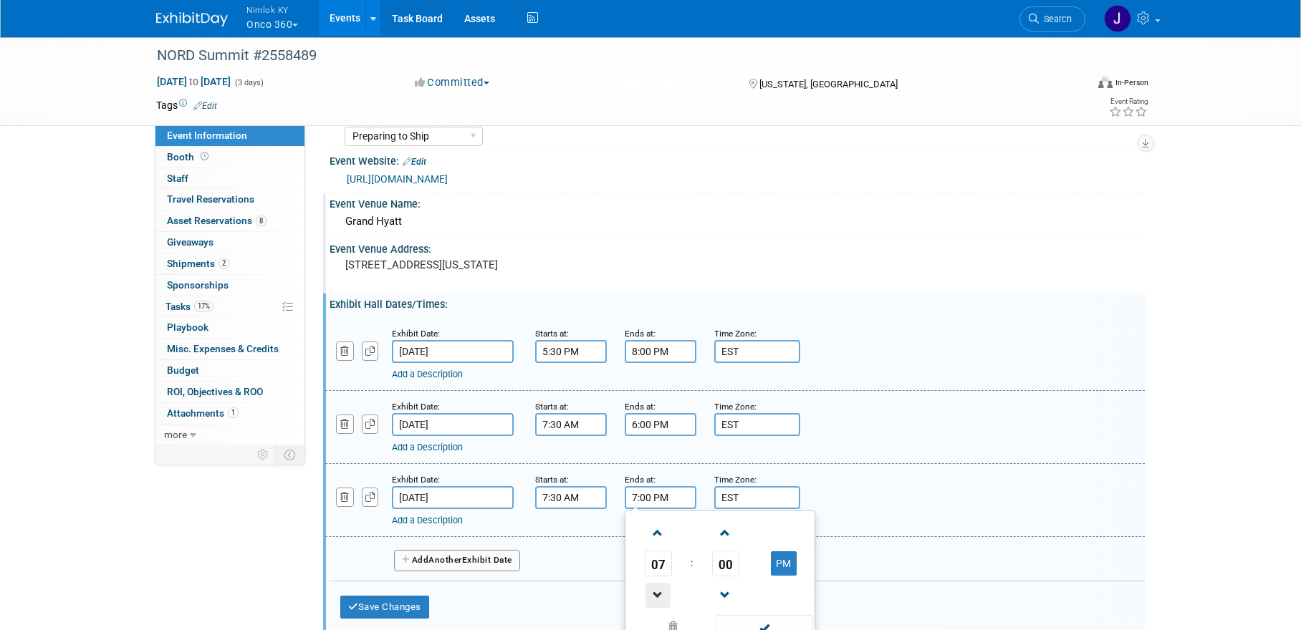
click at [657, 592] on span at bounding box center [657, 595] width 25 height 25
click at [658, 592] on span at bounding box center [657, 595] width 25 height 25
click at [726, 563] on span "00" at bounding box center [725, 564] width 27 height 26
click at [741, 568] on td "30" at bounding box center [743, 572] width 46 height 39
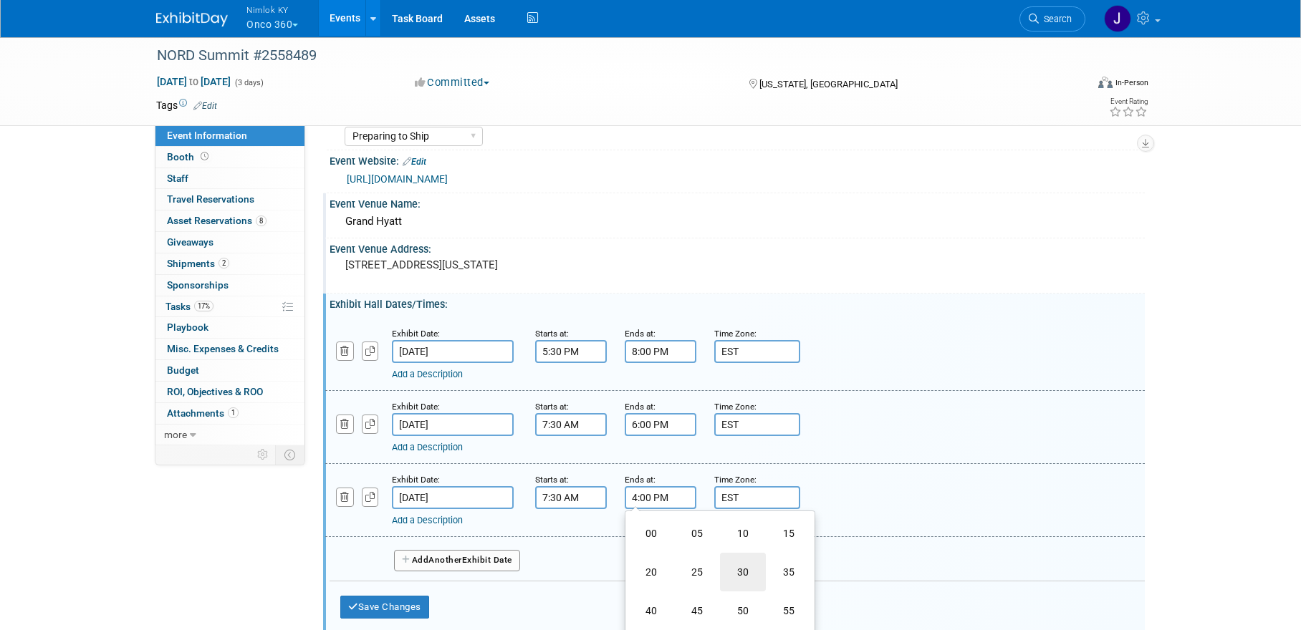
type input "4:30 PM"
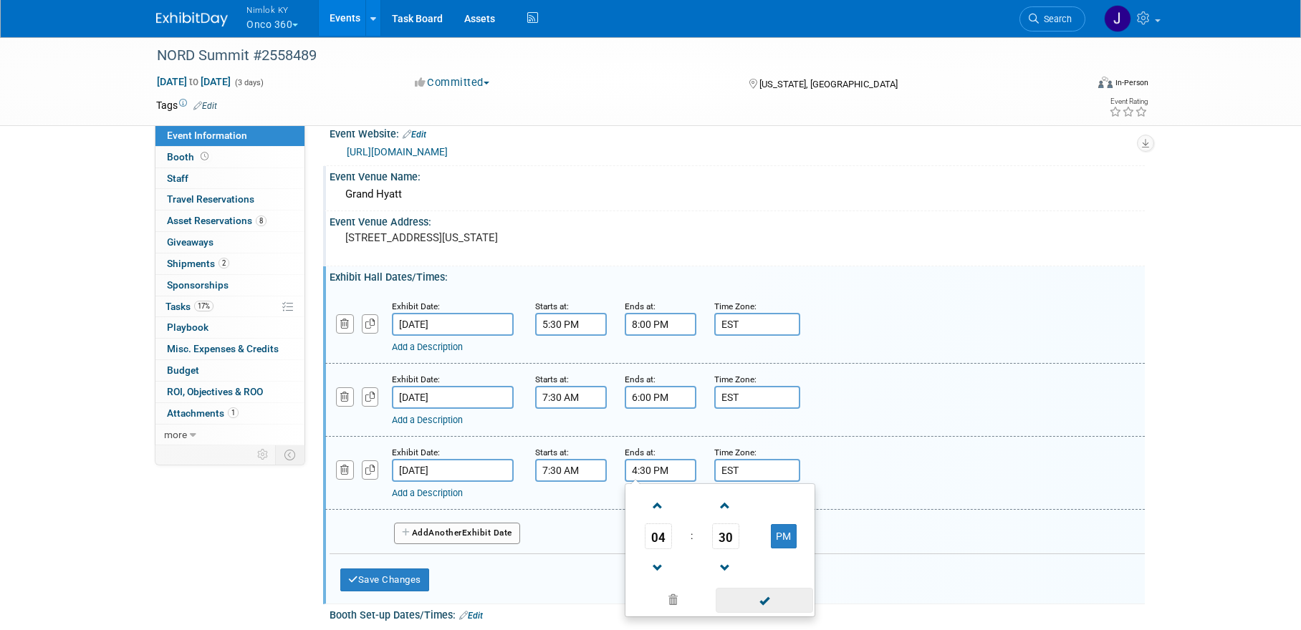
click at [771, 604] on span at bounding box center [763, 600] width 97 height 25
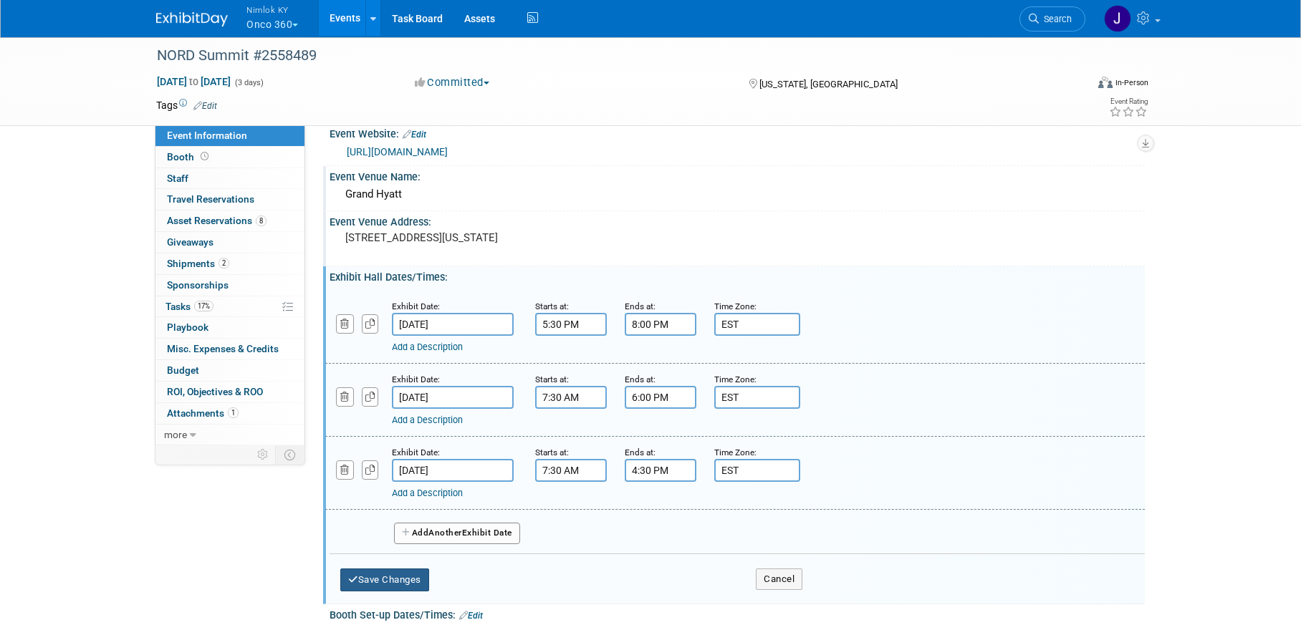
click at [397, 577] on button "Save Changes" at bounding box center [384, 580] width 89 height 23
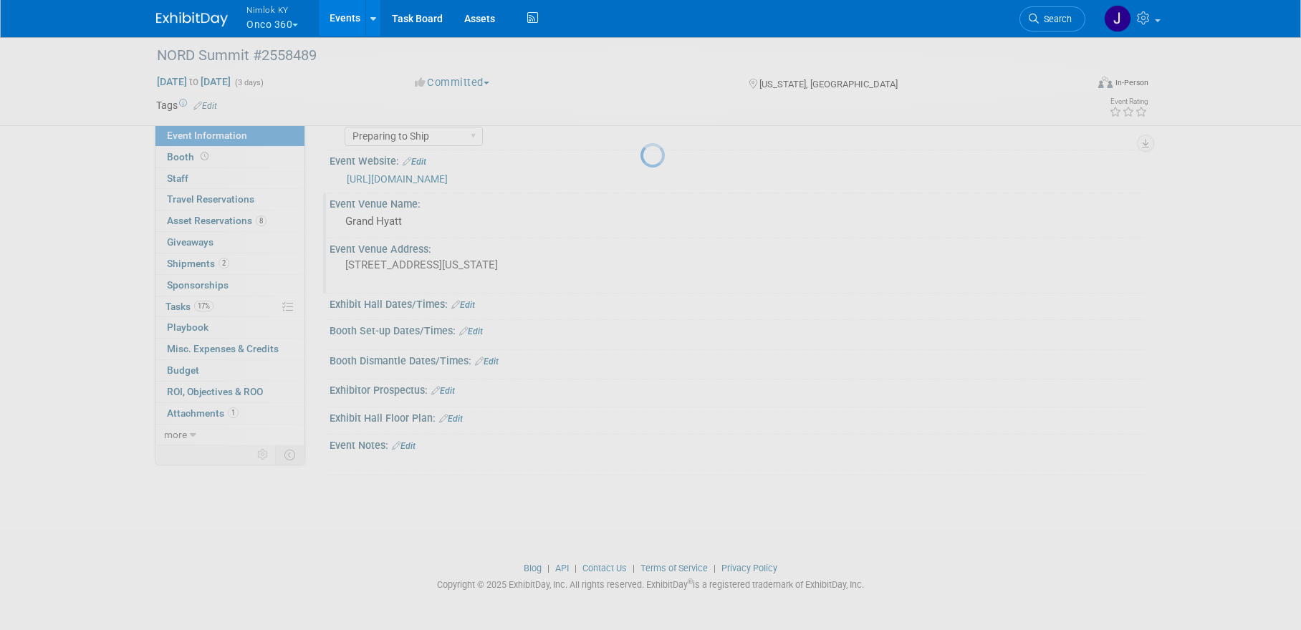
scroll to position [34, 0]
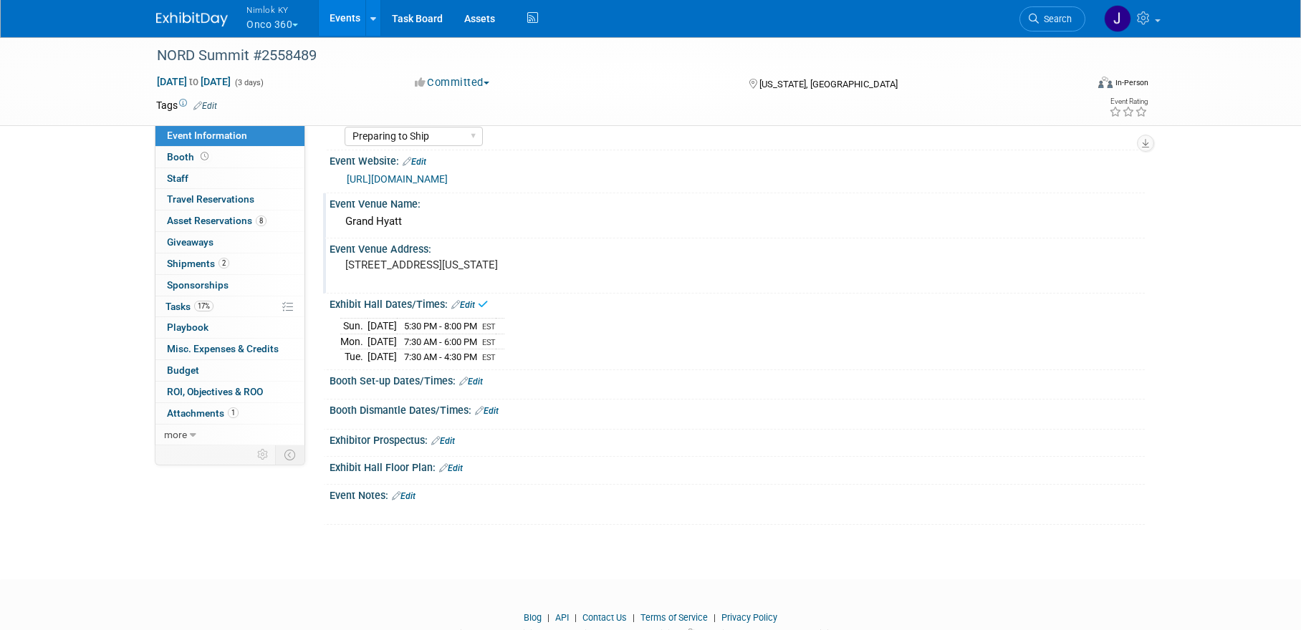
click at [478, 380] on link "Edit" at bounding box center [471, 382] width 24 height 10
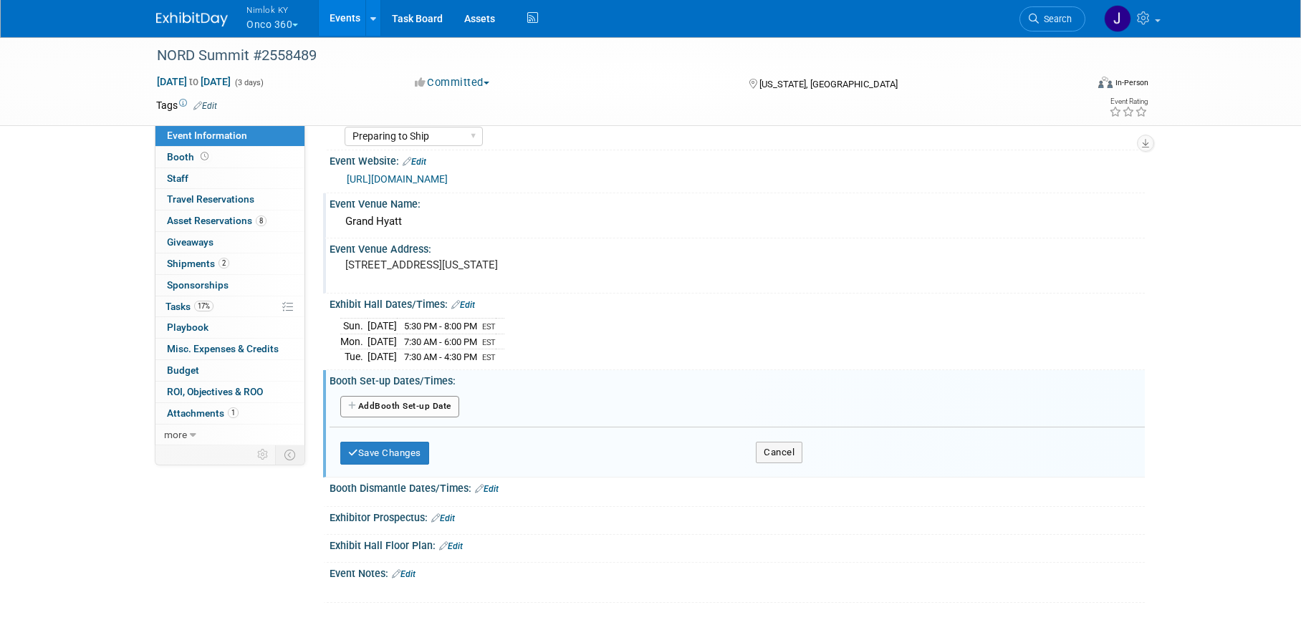
click at [426, 401] on button "Add Another Booth Set-up Date" at bounding box center [399, 406] width 119 height 21
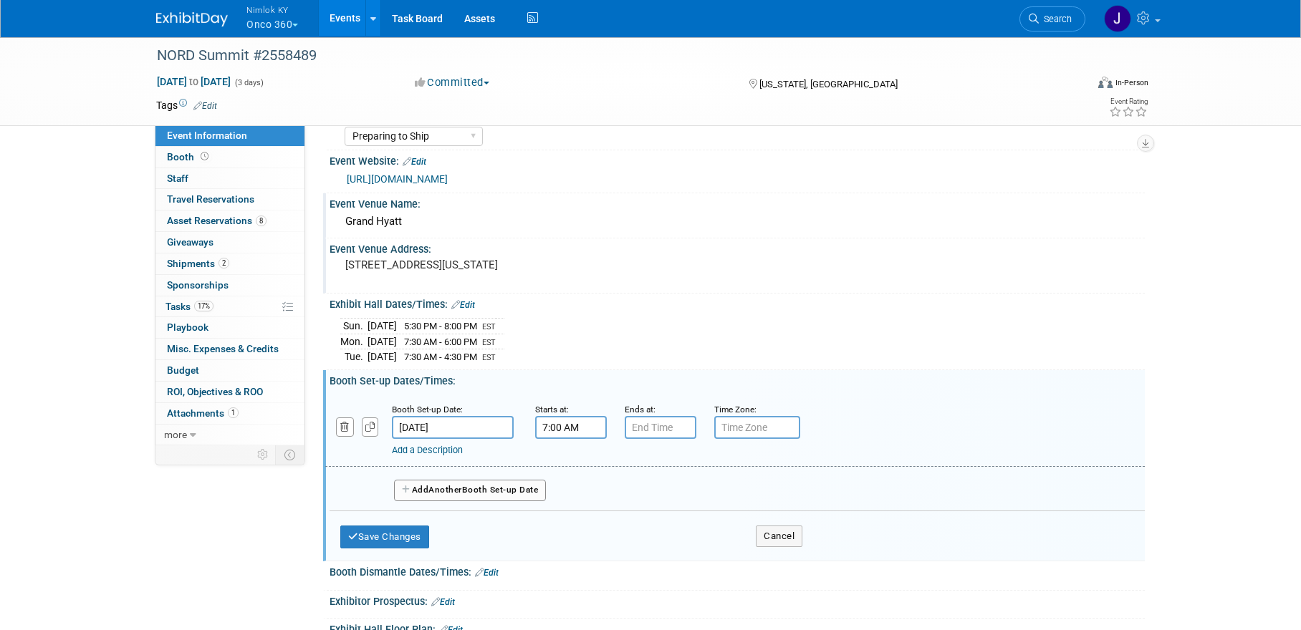
click at [572, 428] on input "7:00 AM" at bounding box center [571, 427] width 72 height 23
click at [564, 491] on span "07" at bounding box center [568, 494] width 27 height 26
click at [647, 465] on td "02" at bounding box center [653, 463] width 46 height 39
click at [691, 493] on button "AM" at bounding box center [694, 493] width 26 height 24
type input "2:00 PM"
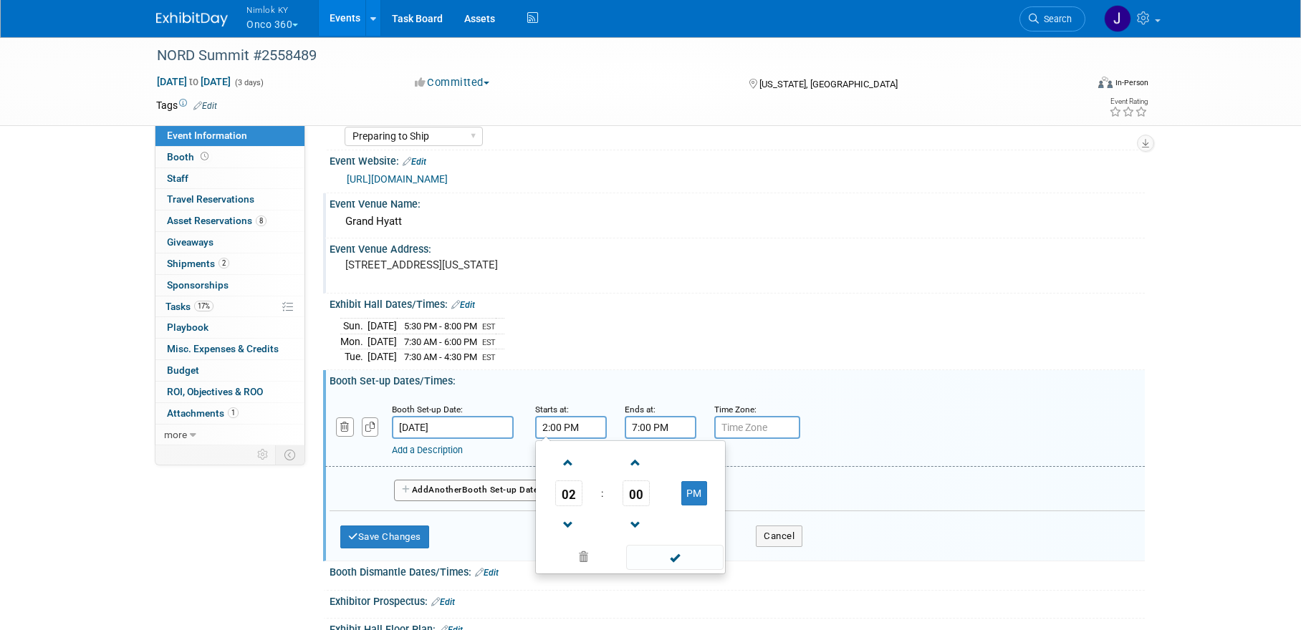
click at [670, 420] on input "7:00 PM" at bounding box center [661, 427] width 72 height 23
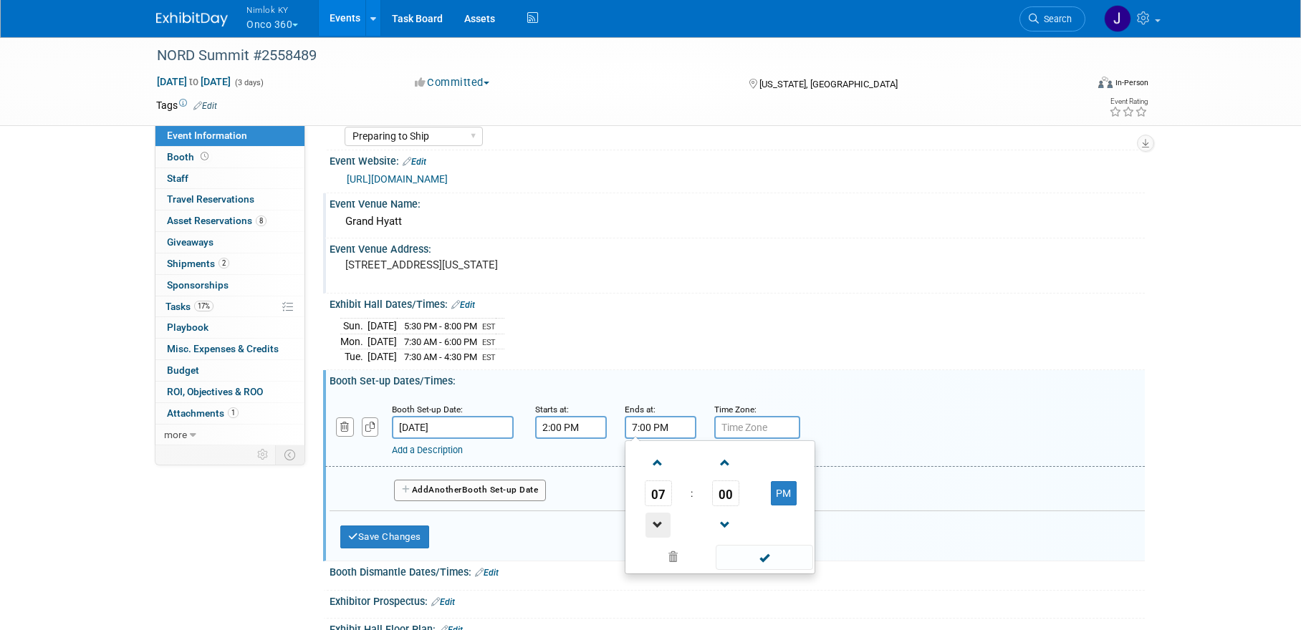
click at [666, 518] on span at bounding box center [657, 525] width 25 height 25
type input "5:00 PM"
click at [761, 431] on input "text" at bounding box center [757, 427] width 86 height 23
type input "EST"
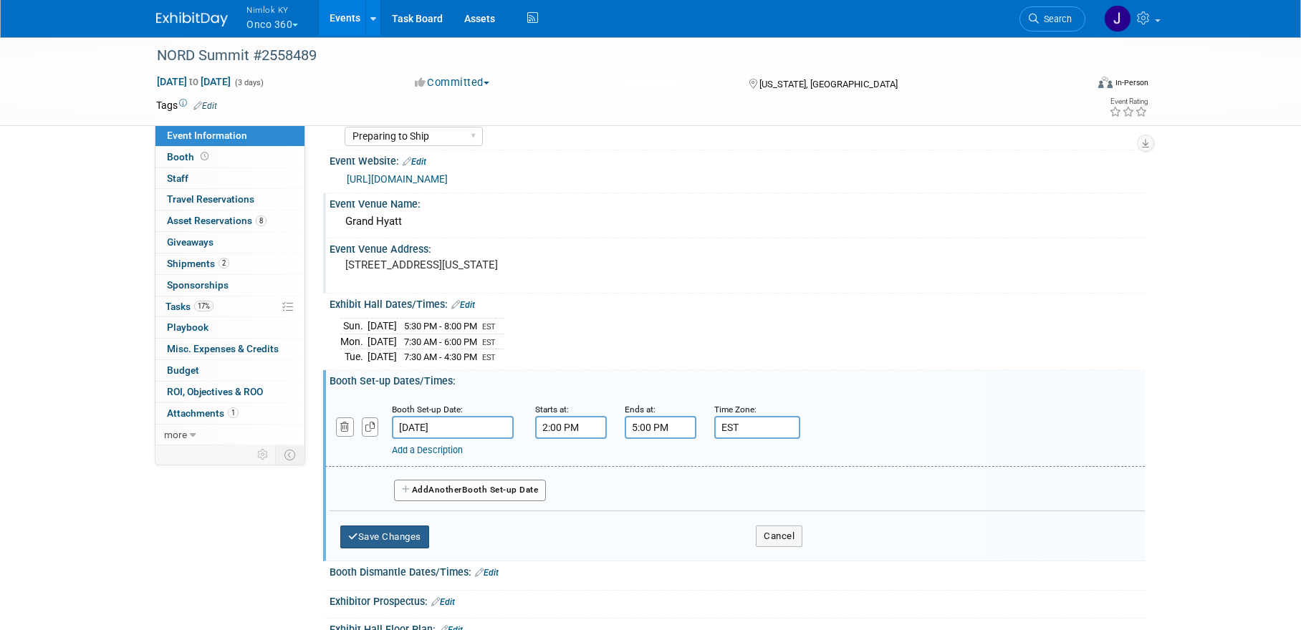
click at [382, 536] on button "Save Changes" at bounding box center [384, 537] width 89 height 23
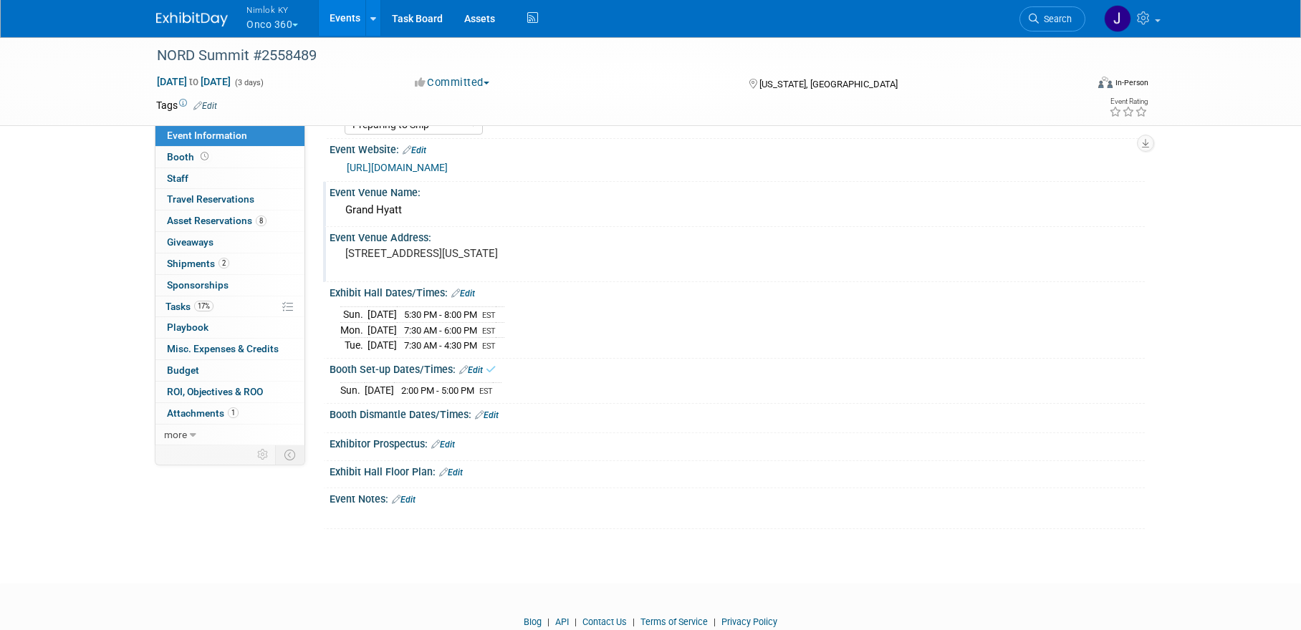
scroll to position [47, 0]
click at [493, 416] on link "Edit" at bounding box center [487, 415] width 24 height 10
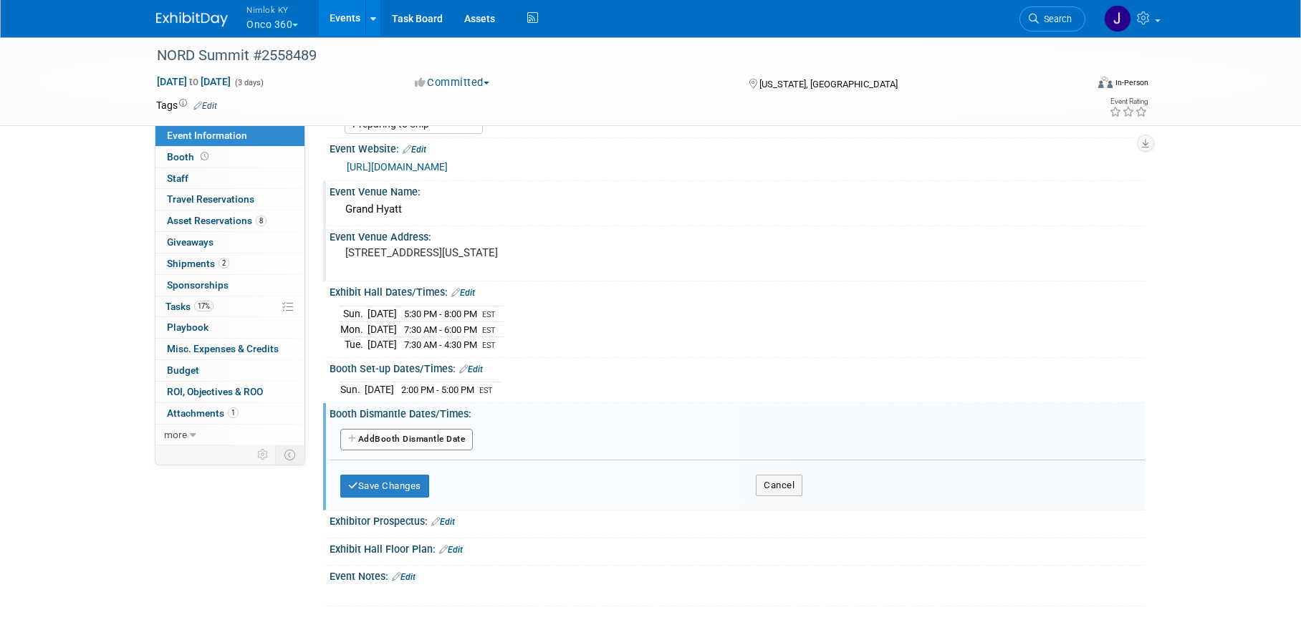
click at [437, 440] on button "Add Another Booth Dismantle Date" at bounding box center [406, 439] width 132 height 21
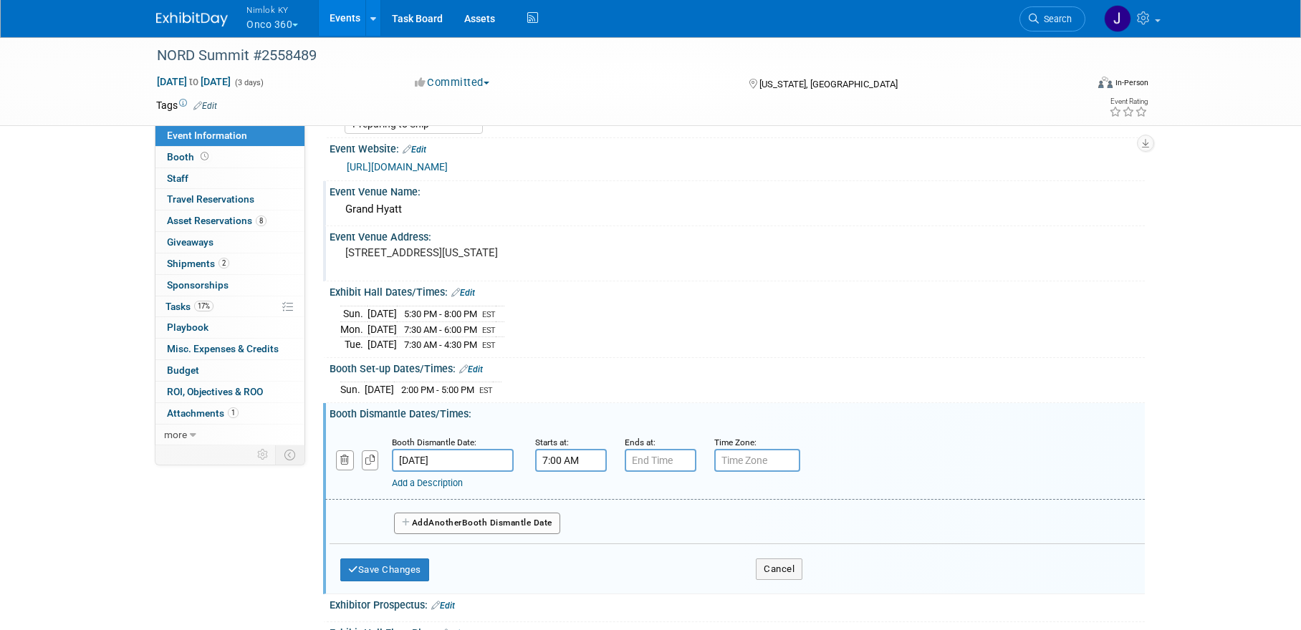
click at [559, 463] on input "7:00 AM" at bounding box center [571, 460] width 72 height 23
click at [574, 521] on span "07" at bounding box center [568, 527] width 27 height 26
click at [566, 530] on td "04" at bounding box center [562, 535] width 46 height 39
click at [632, 529] on span "00" at bounding box center [635, 527] width 27 height 26
click at [652, 532] on td "30" at bounding box center [653, 535] width 46 height 39
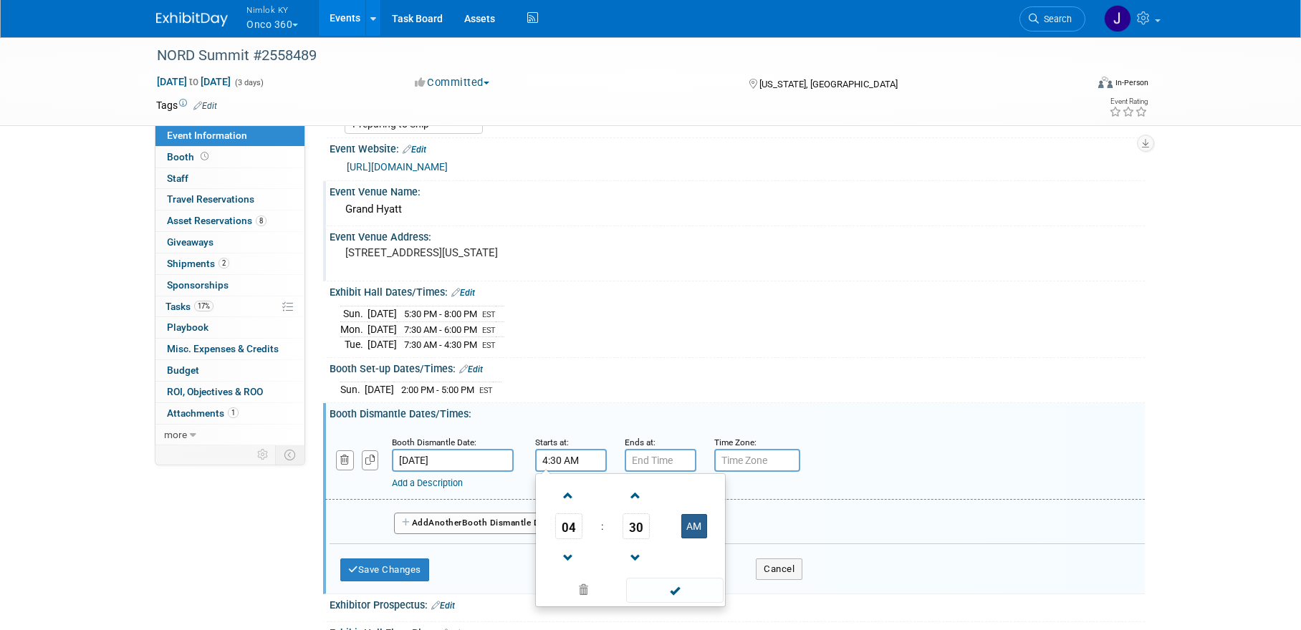
click at [694, 526] on button "AM" at bounding box center [694, 526] width 26 height 24
type input "4:30 PM"
click at [669, 461] on input "7:00 PM" at bounding box center [661, 460] width 72 height 23
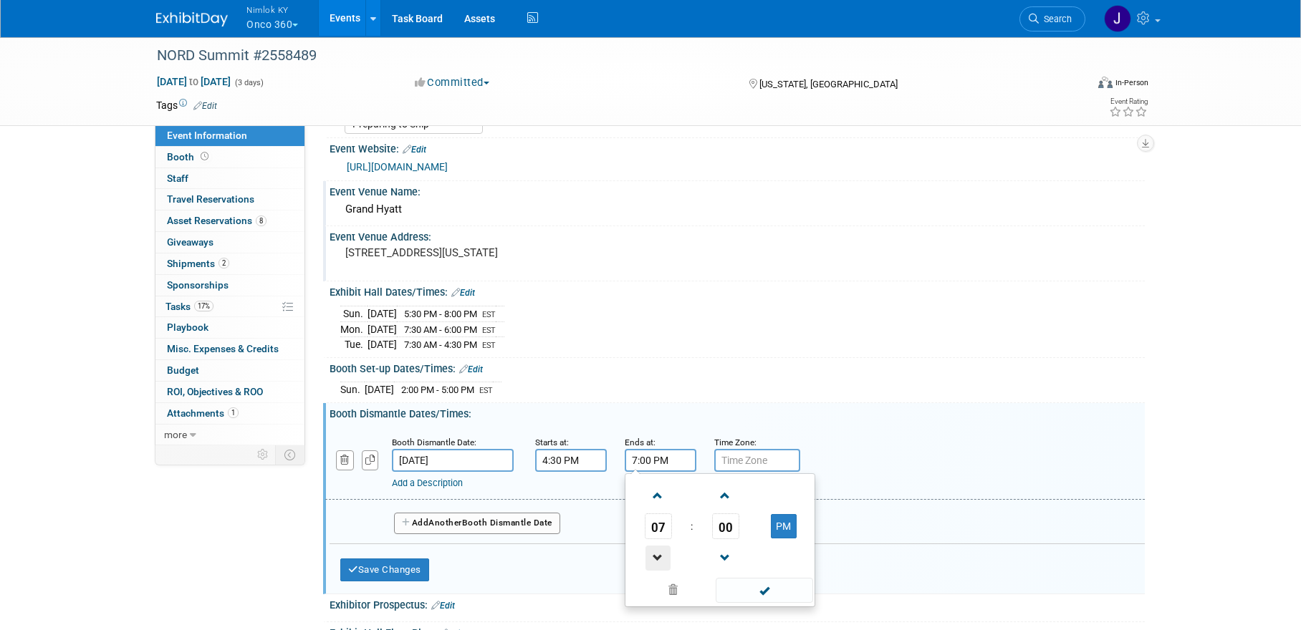
click at [662, 546] on span at bounding box center [657, 558] width 25 height 25
click at [657, 495] on span at bounding box center [657, 495] width 25 height 25
type input "6:00 PM"
click at [766, 593] on span at bounding box center [763, 590] width 97 height 25
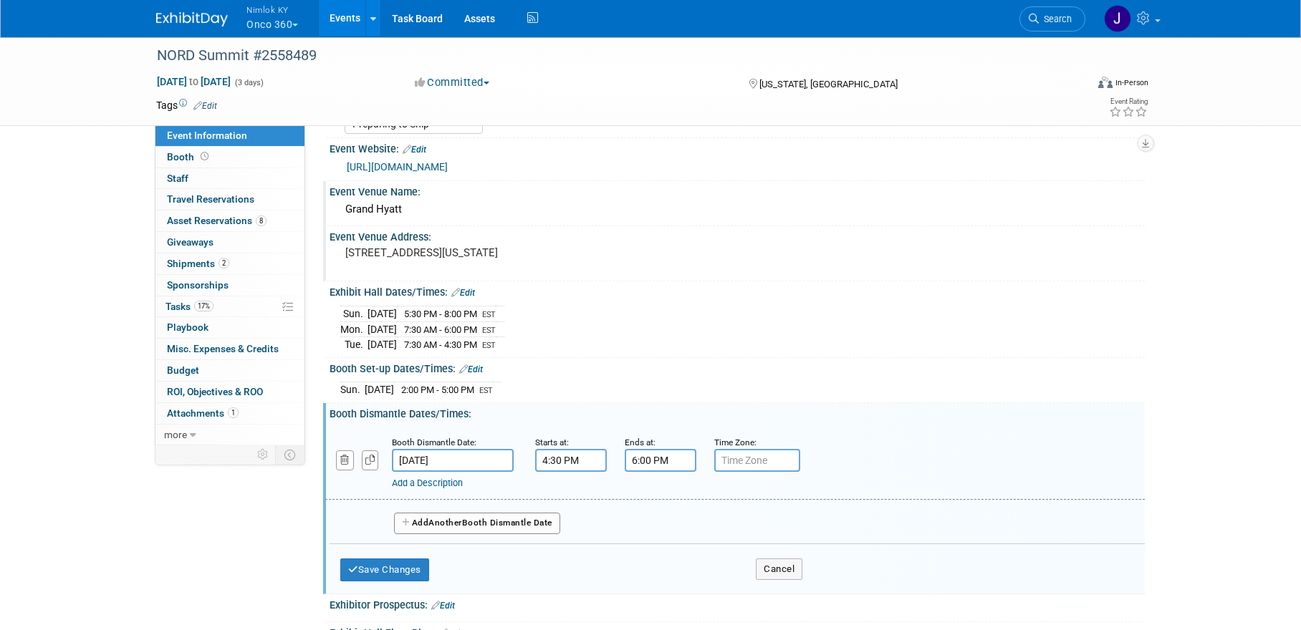
click at [756, 459] on input "text" at bounding box center [757, 460] width 86 height 23
type input "EST"
click at [424, 562] on button "Save Changes" at bounding box center [384, 570] width 89 height 23
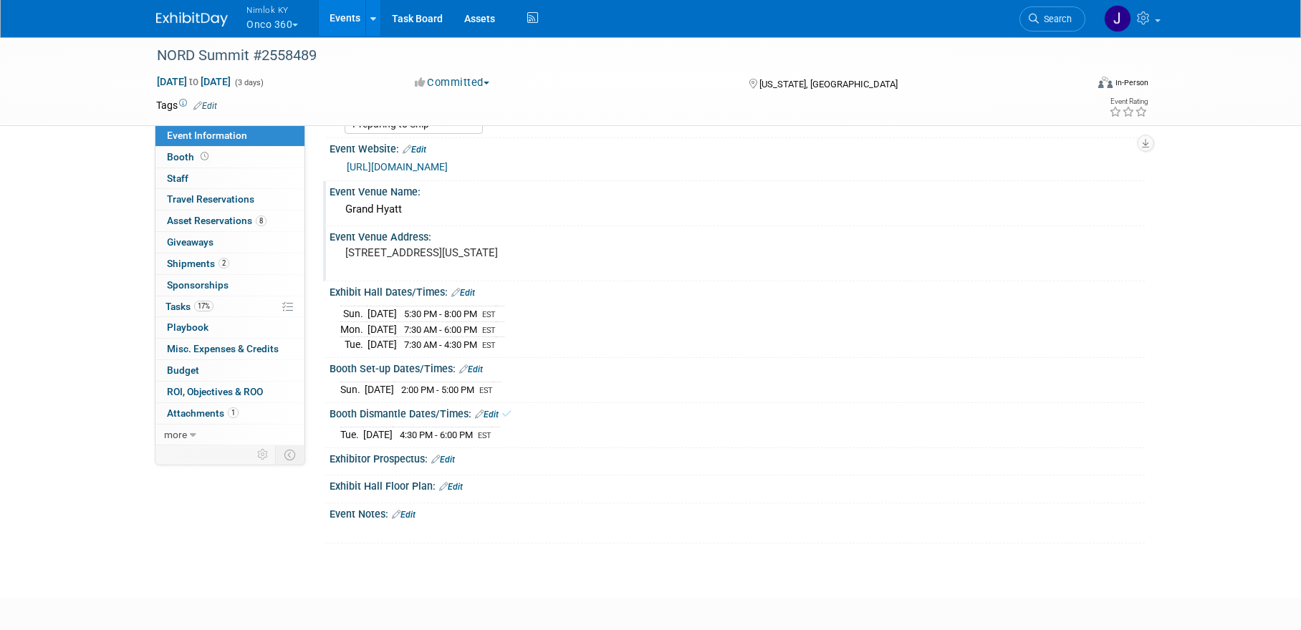
click at [461, 486] on link "Edit" at bounding box center [451, 487] width 24 height 10
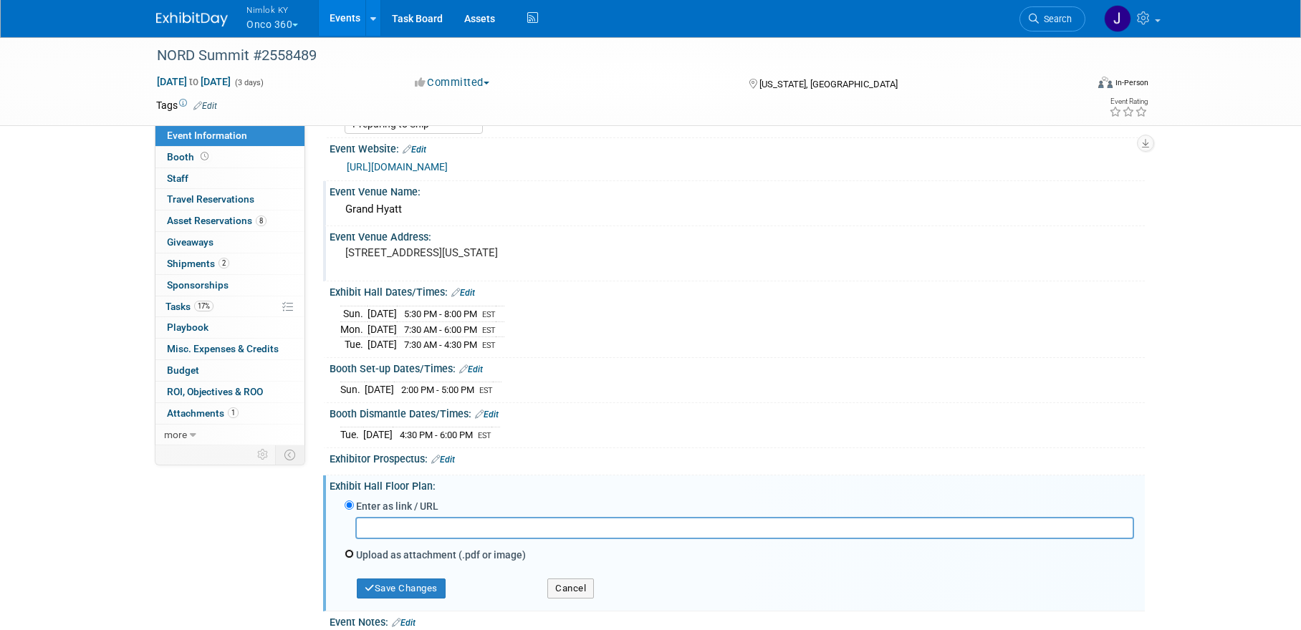
click at [351, 553] on input "Upload as attachment (.pdf or image)" at bounding box center [348, 553] width 9 height 9
radio input "true"
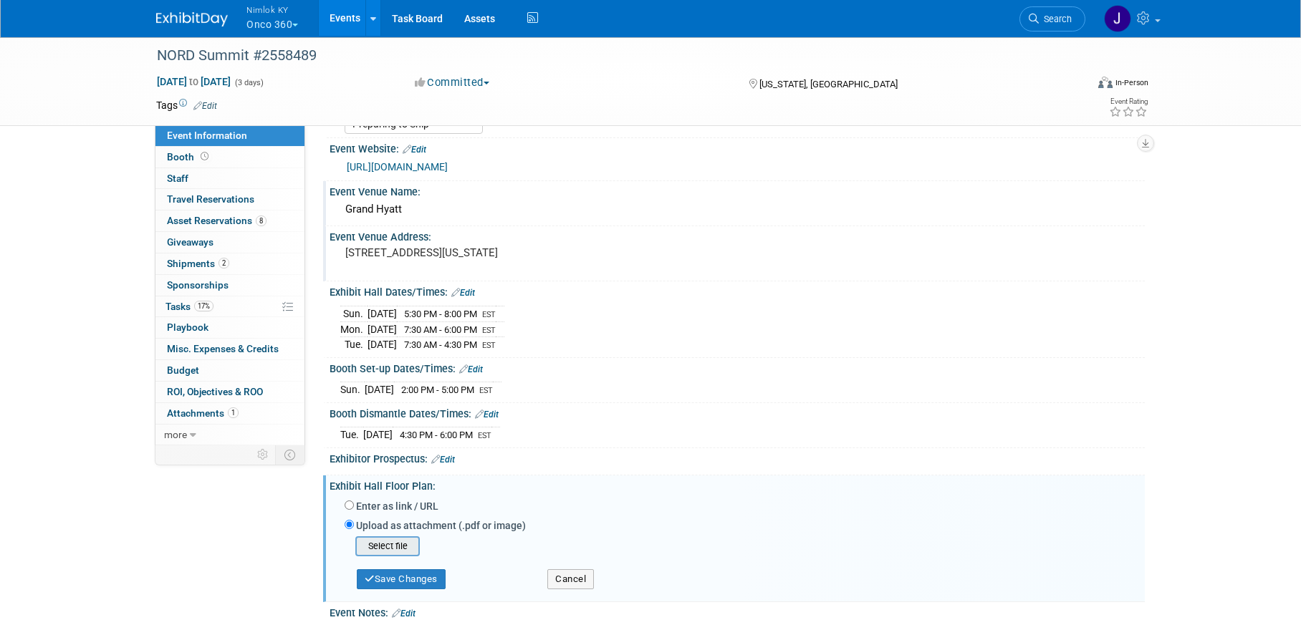
click at [394, 546] on input "file" at bounding box center [333, 546] width 170 height 17
click at [400, 580] on button "Save Changes" at bounding box center [401, 574] width 89 height 20
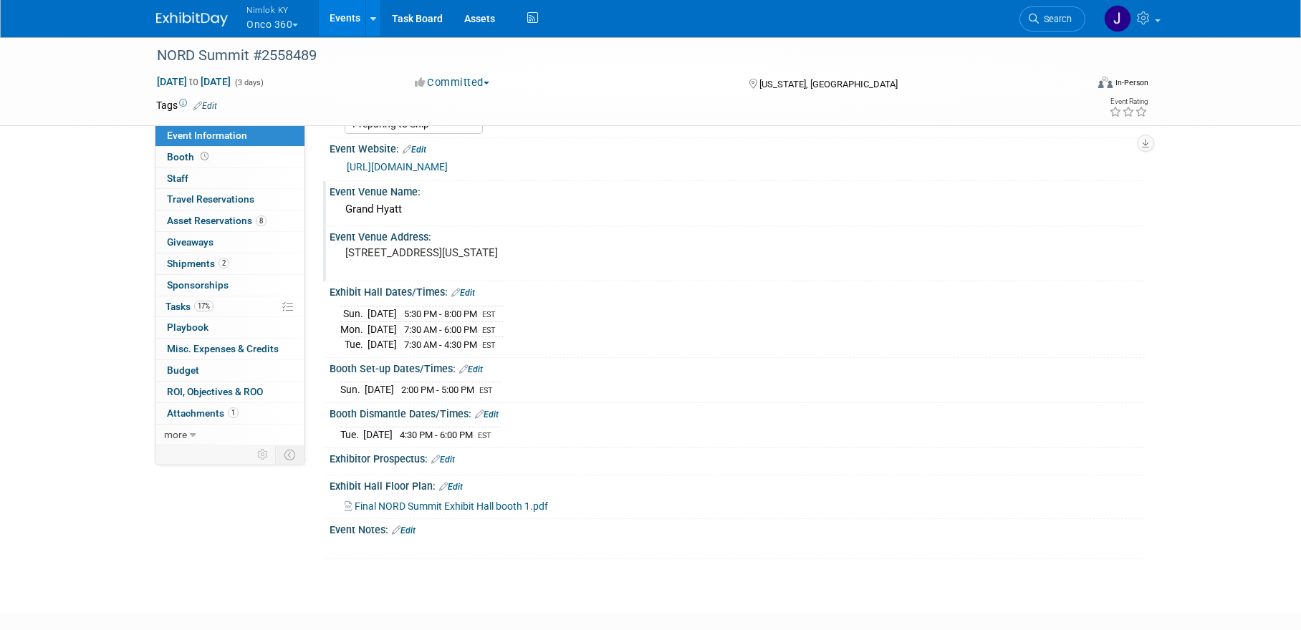
click at [413, 532] on link "Edit" at bounding box center [404, 531] width 24 height 10
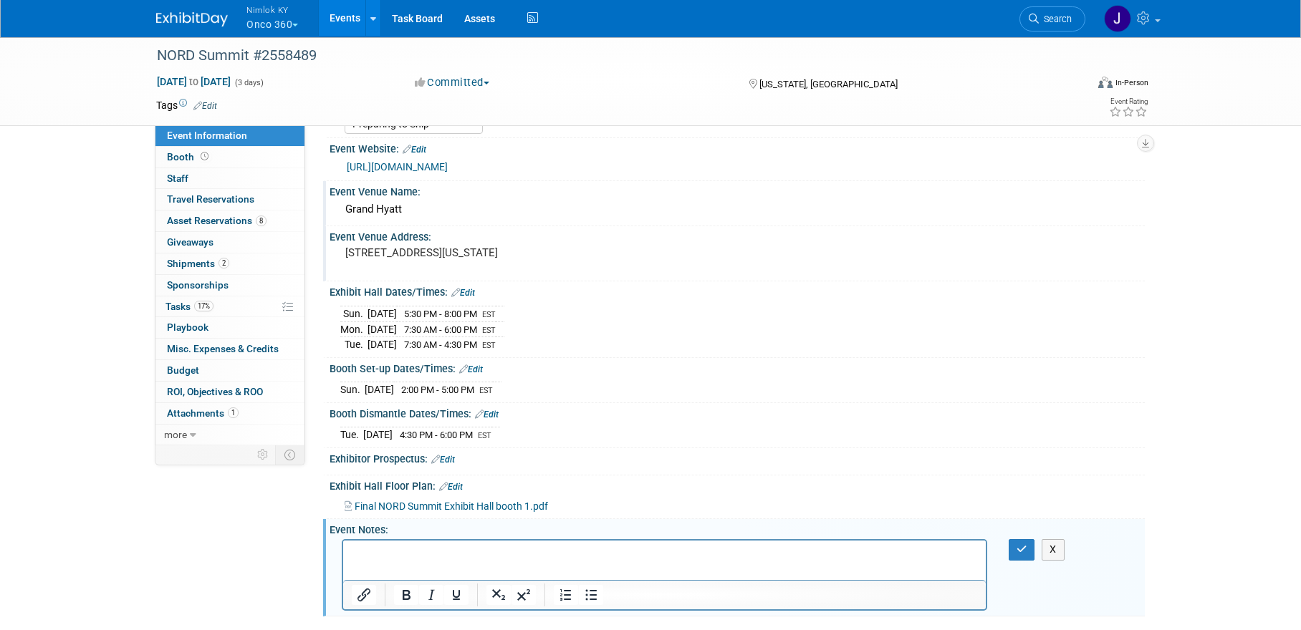
scroll to position [0, 0]
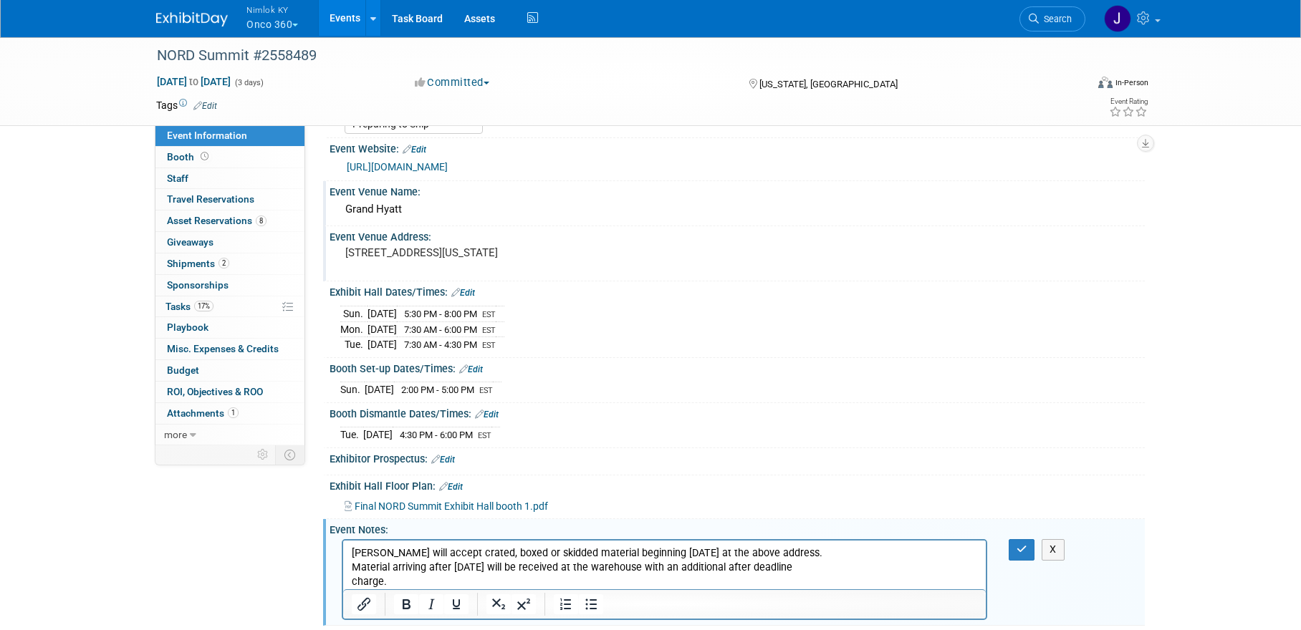
click at [742, 551] on p "Freeman will accept crated, boxed or skidded material beginning September 19, 2…" at bounding box center [665, 553] width 626 height 14
click at [830, 552] on p "Freeman will accept crated, boxed or skidded material beginning September 19, 2…" at bounding box center [665, 560] width 626 height 29
drag, startPoint x: 839, startPoint y: 554, endPoint x: 874, endPoint y: 573, distance: 40.7
click at [874, 573] on p "Freeman will accept crated, boxed or skidded material beginning September 19, 2…" at bounding box center [665, 560] width 626 height 29
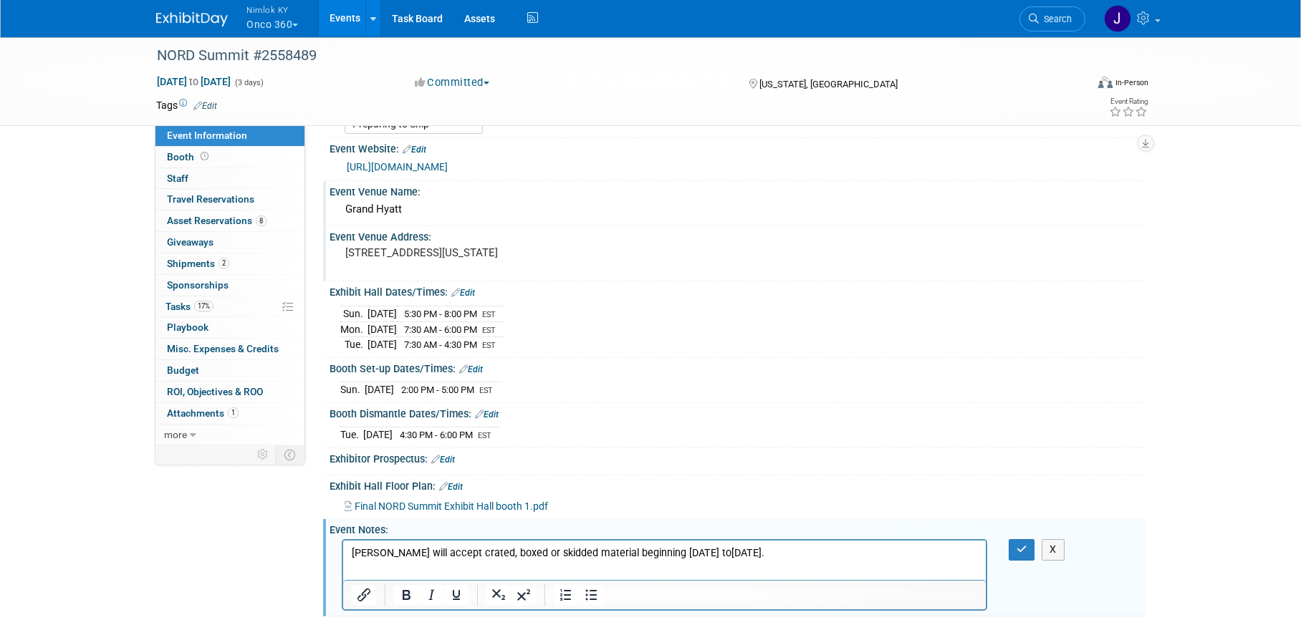
click at [889, 556] on p "Freeman will accept crated, boxed or skidded material beginning September 19, 2…" at bounding box center [665, 553] width 626 height 14
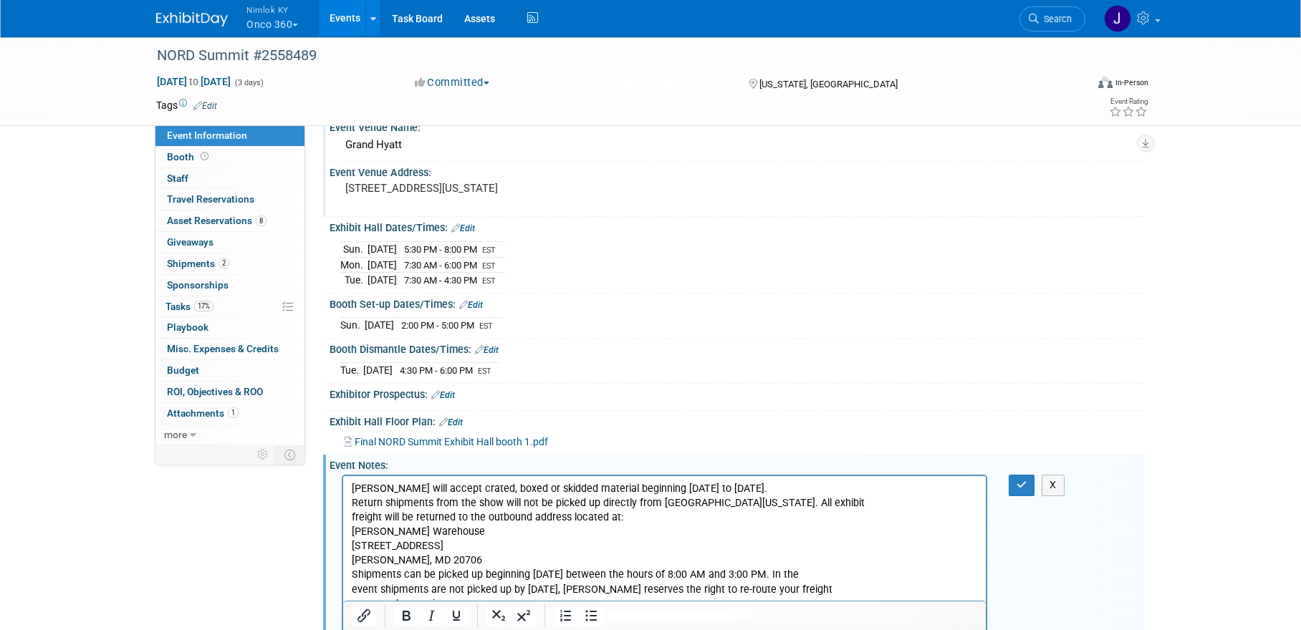
scroll to position [108, 0]
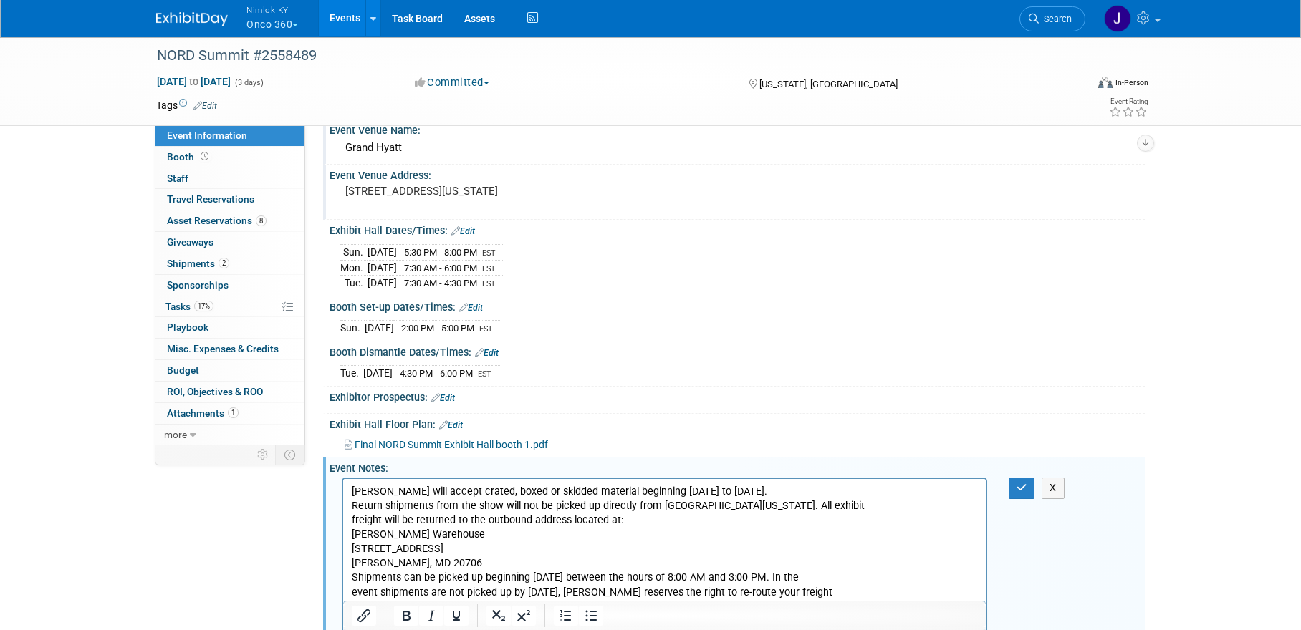
click at [844, 491] on p "Freeman will accept crated, boxed or skidded material beginning September 19, 2…" at bounding box center [665, 492] width 626 height 14
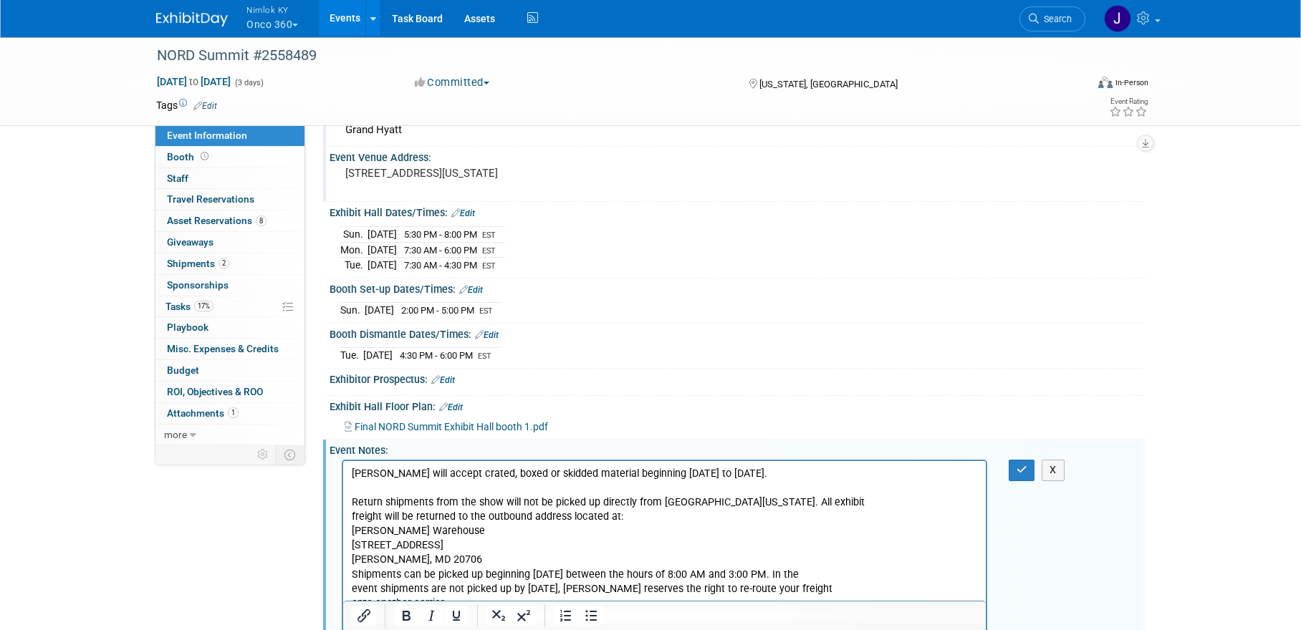
scroll to position [127, 0]
click at [826, 502] on p "Return shipments from the show will not be picked up directly from Grand Hyatt …" at bounding box center [665, 502] width 626 height 14
click at [561, 515] on p "Return shipments from the show will not be picked up directly from Grand Hyatt …" at bounding box center [665, 509] width 626 height 29
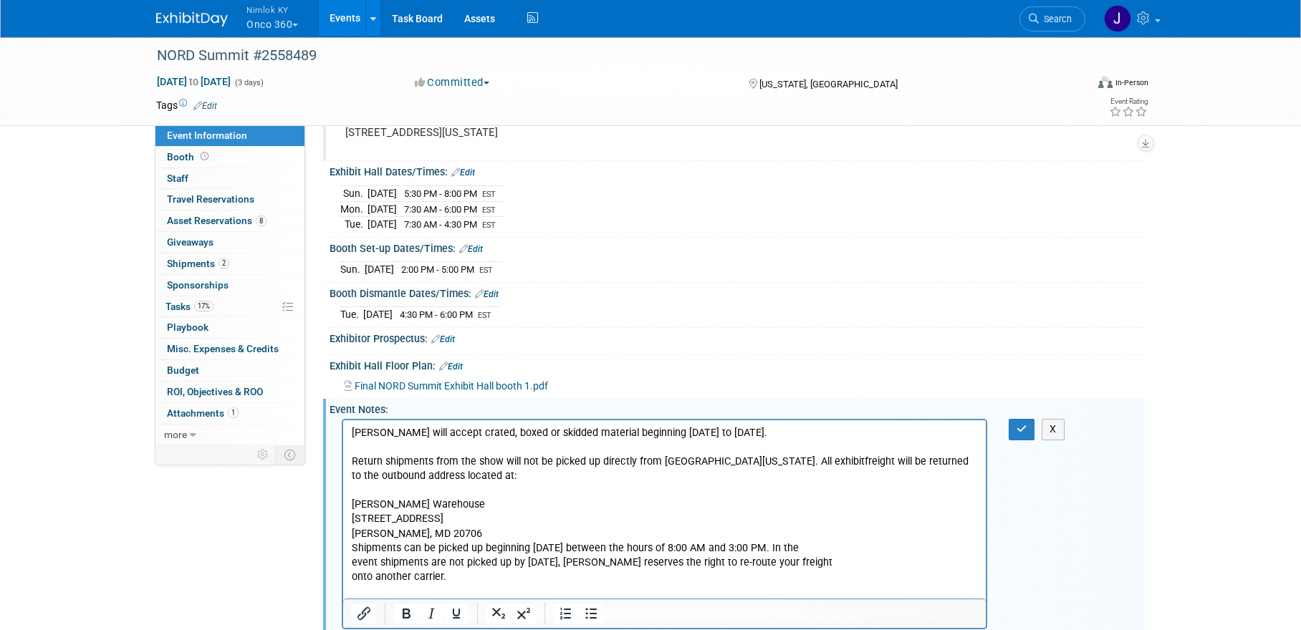
scroll to position [170, 0]
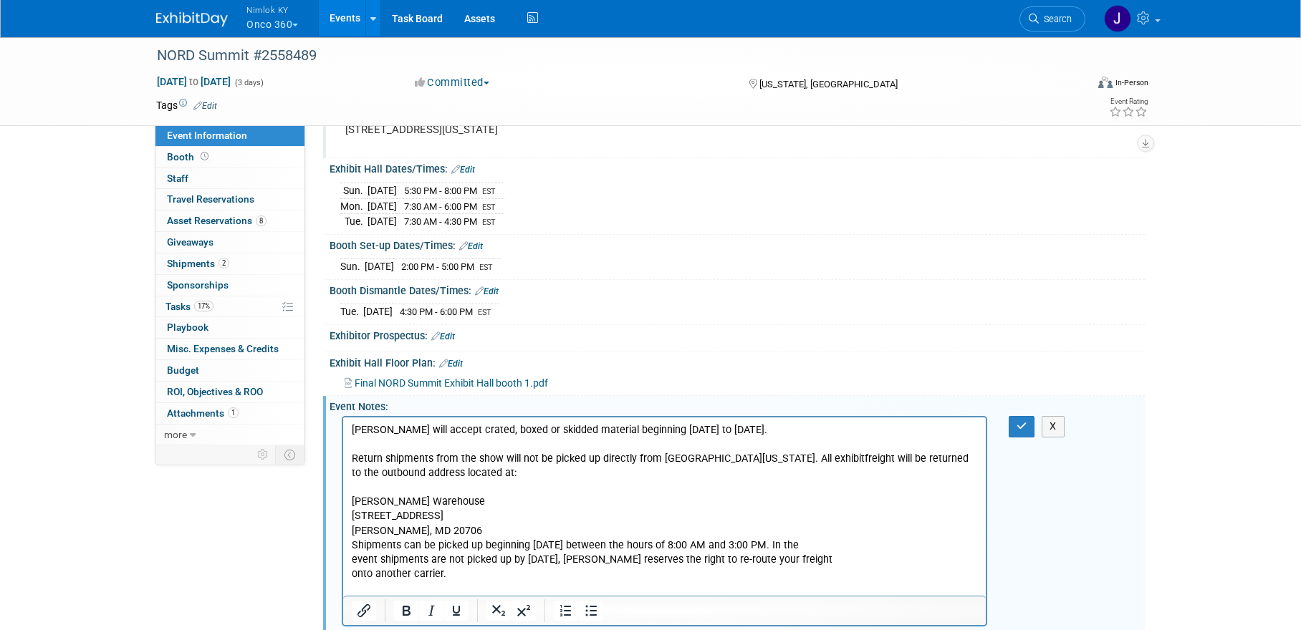
click at [497, 532] on p "Lanham, MD 20706" at bounding box center [665, 531] width 626 height 14
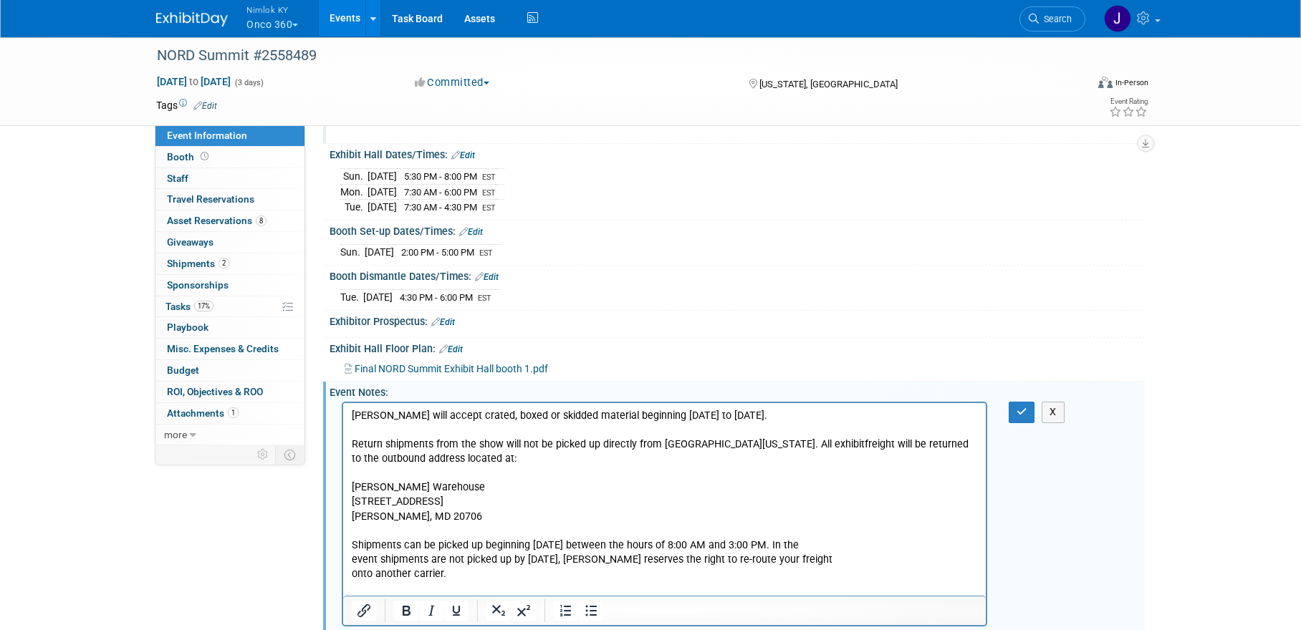
scroll to position [187, 0]
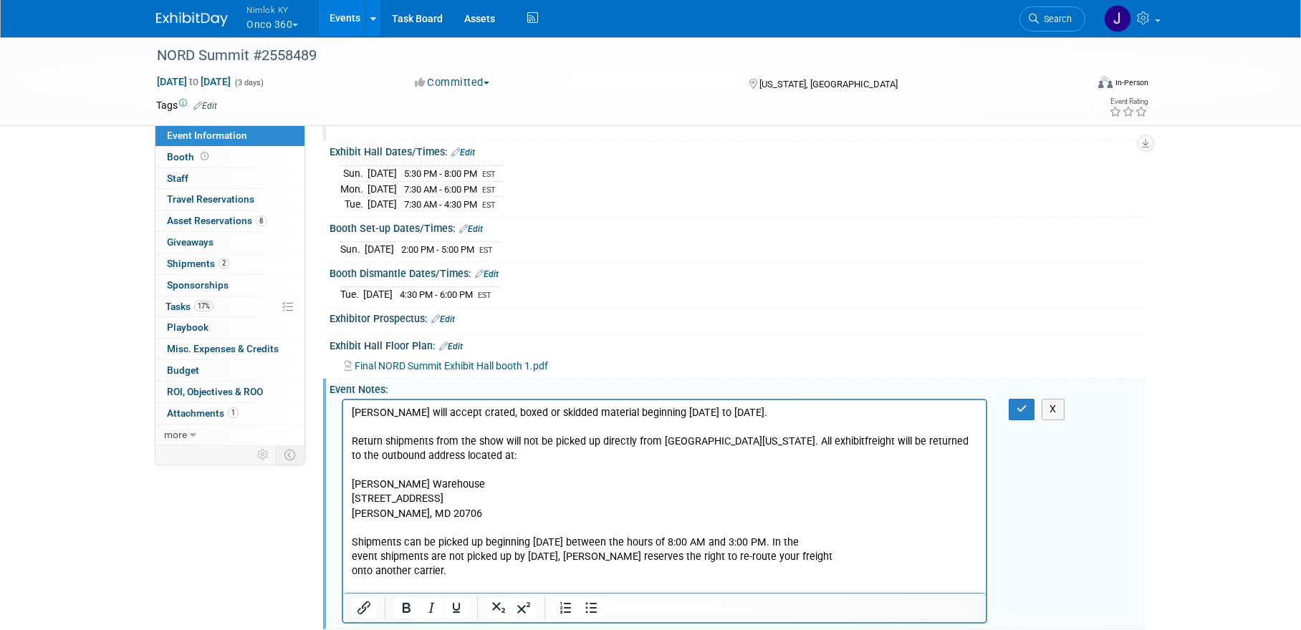
click at [863, 537] on p "Shipments can be picked up beginning October 23, 2025 between the hours of 8:00…" at bounding box center [665, 543] width 626 height 14
click at [806, 557] on p "Shipments can be picked up beginning October 23, 2025 between the hours of 8:00…" at bounding box center [665, 550] width 626 height 29
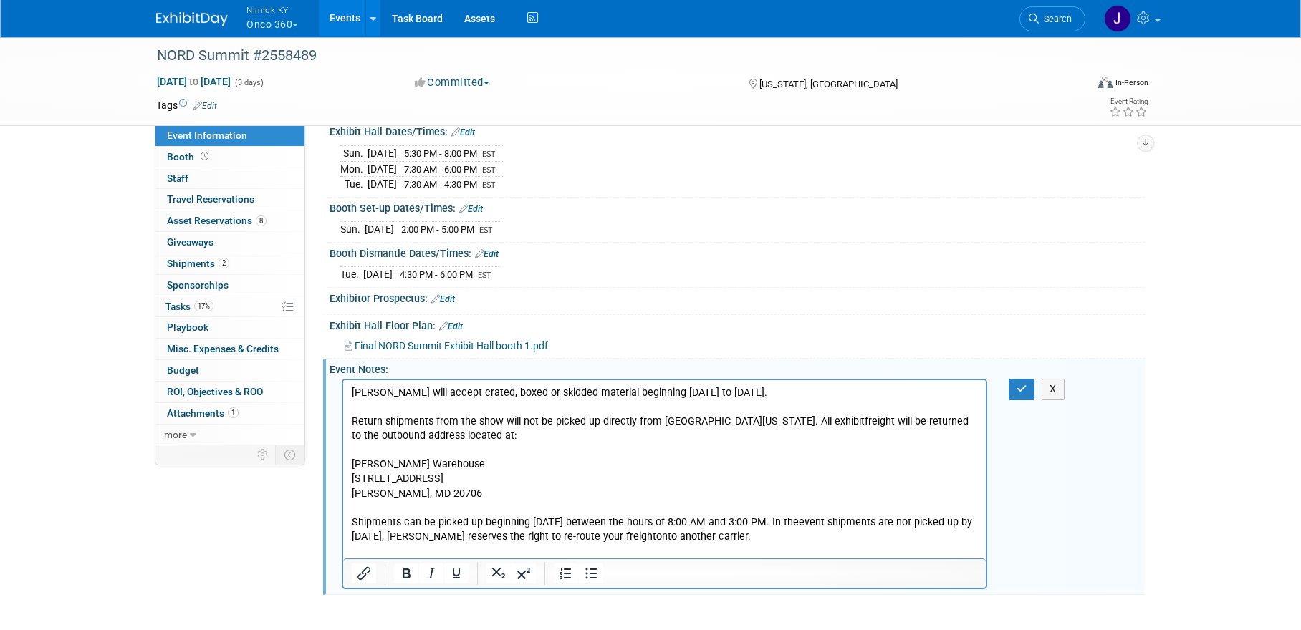
scroll to position [209, 0]
click at [1019, 385] on icon "button" at bounding box center [1021, 387] width 11 height 10
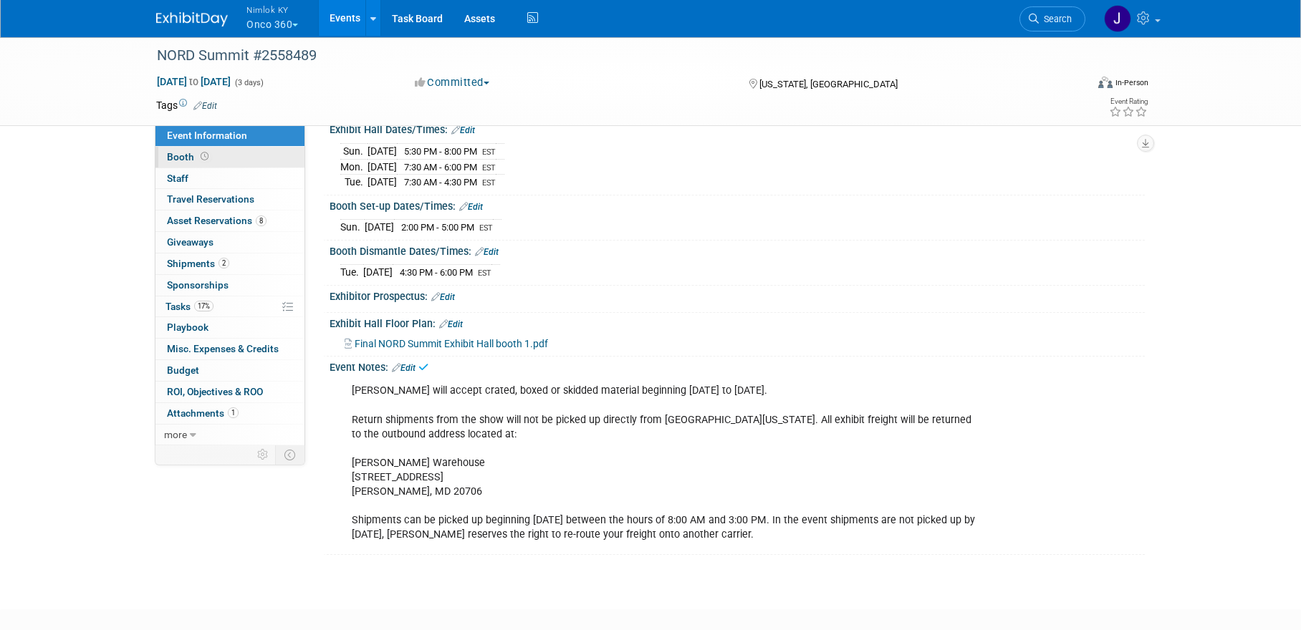
click at [215, 159] on link "Booth" at bounding box center [229, 157] width 149 height 21
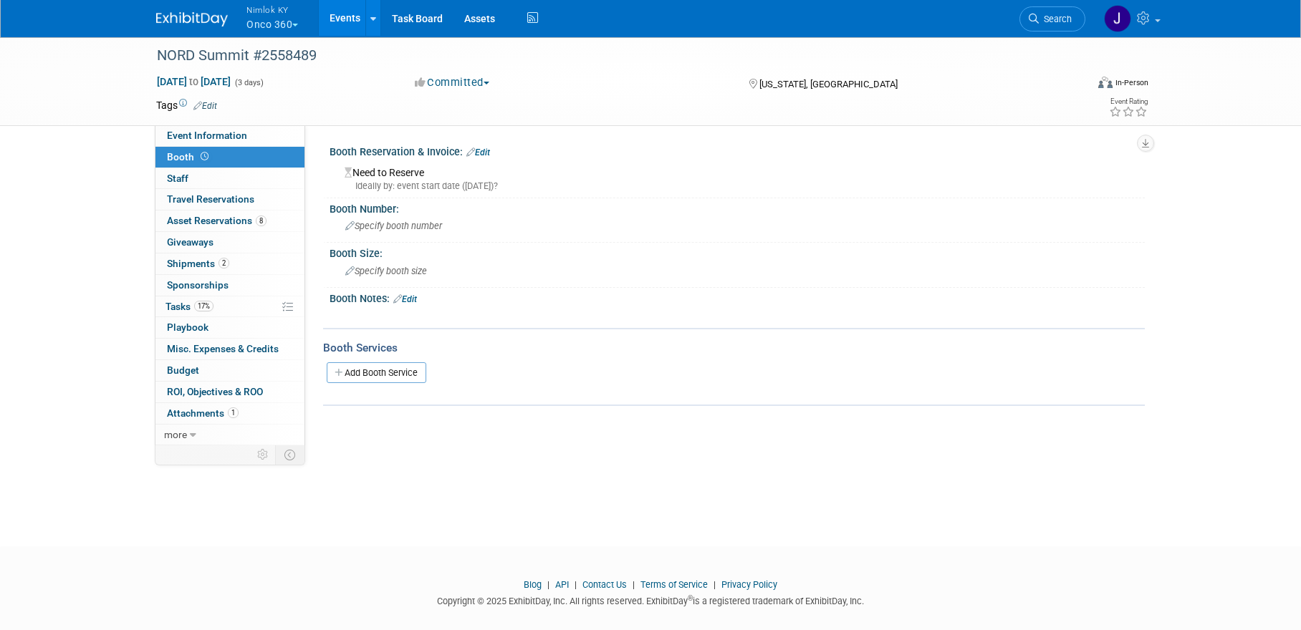
click at [392, 173] on div "Need to Reserve Ideally by: event start date (Sun. Oct 19, 2025)?" at bounding box center [737, 177] width 794 height 31
click at [488, 149] on link "Edit" at bounding box center [478, 153] width 24 height 10
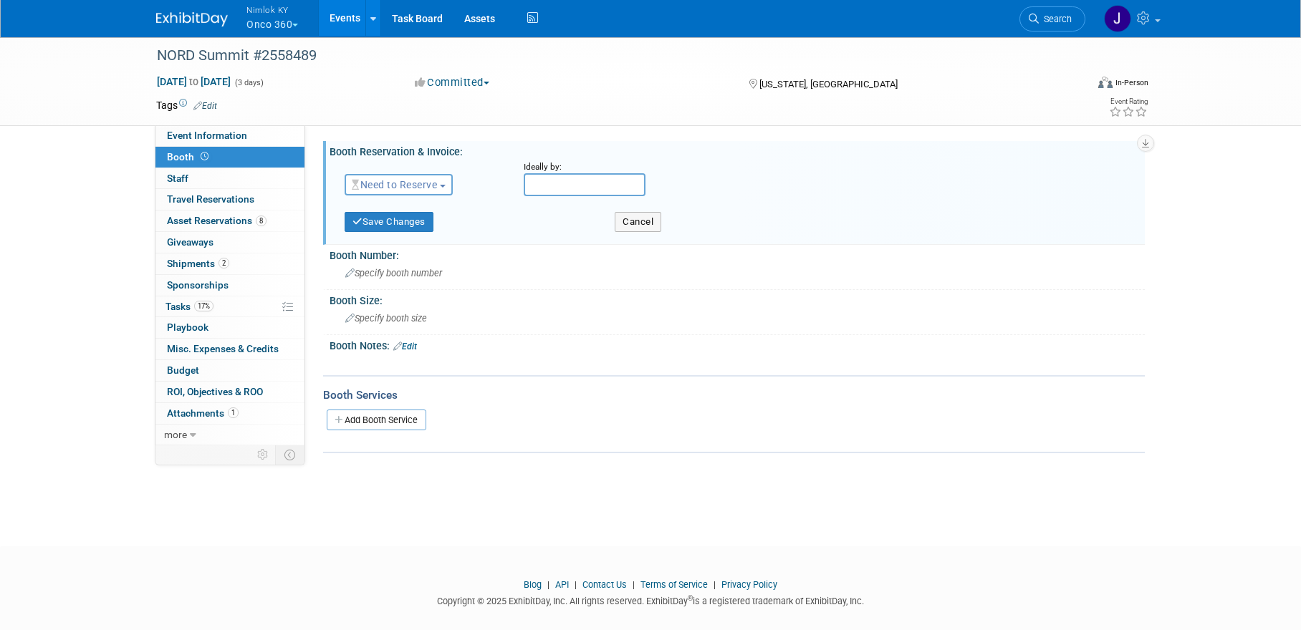
click at [433, 185] on span "Need to Reserve" at bounding box center [394, 184] width 85 height 11
click at [420, 230] on link "Reserved" at bounding box center [421, 229] width 153 height 20
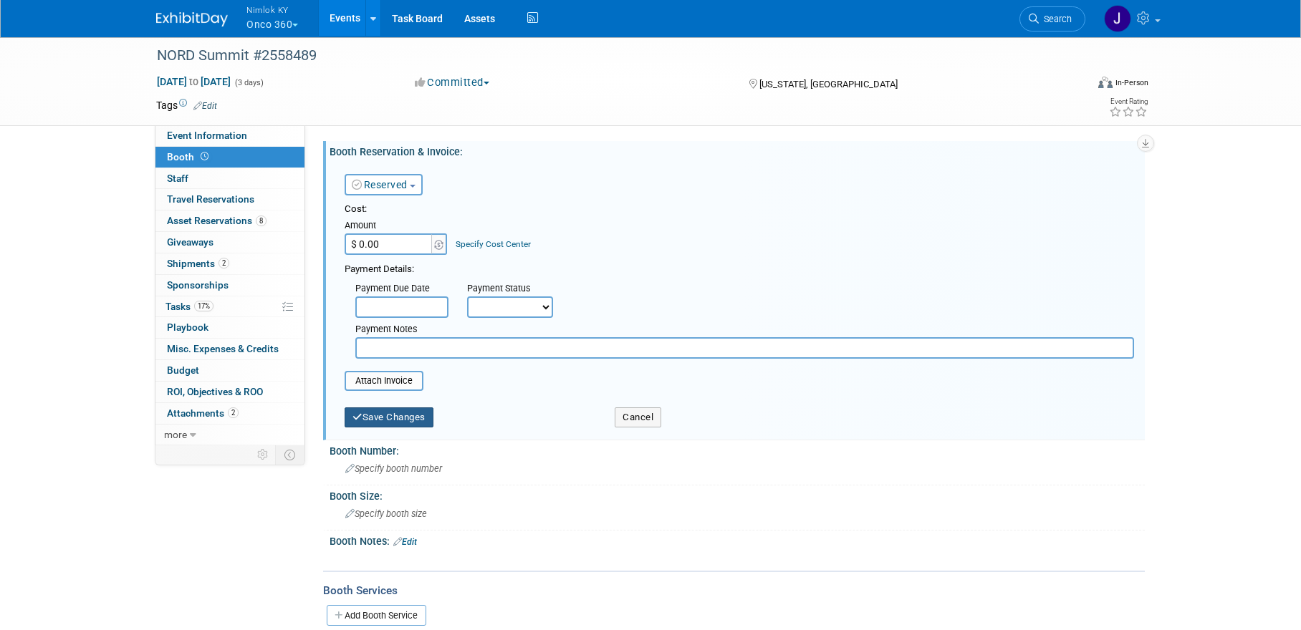
click at [395, 418] on button "Save Changes" at bounding box center [388, 418] width 89 height 20
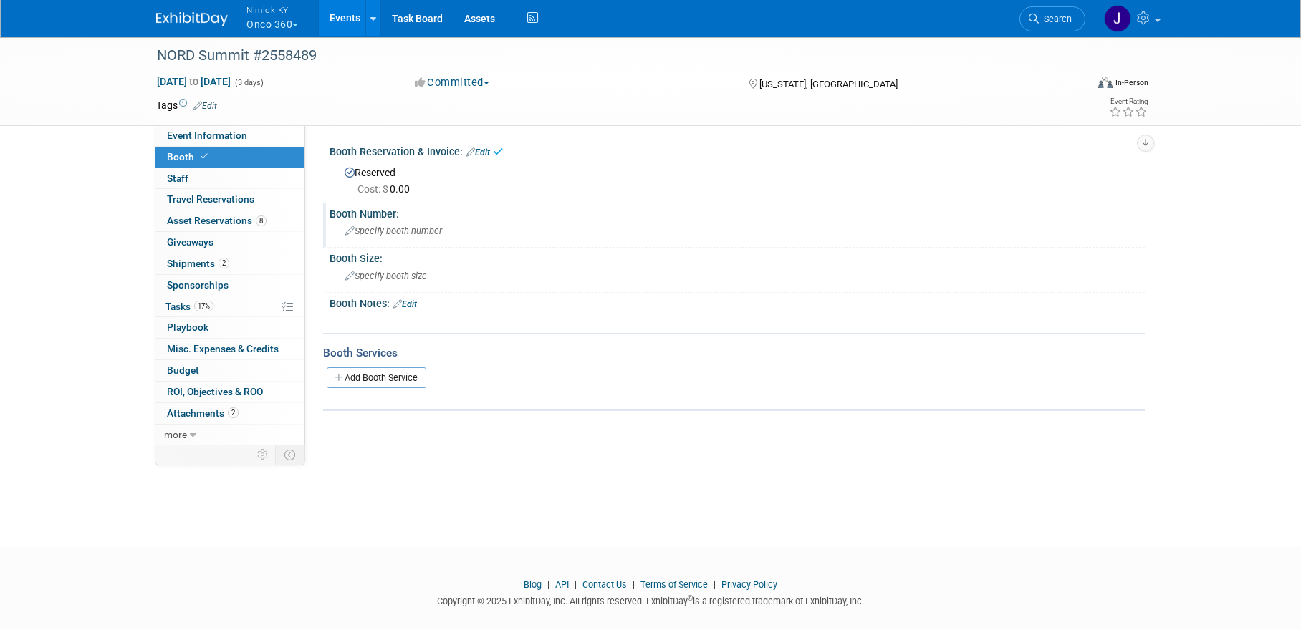
click at [409, 233] on span "Specify booth number" at bounding box center [393, 231] width 97 height 11
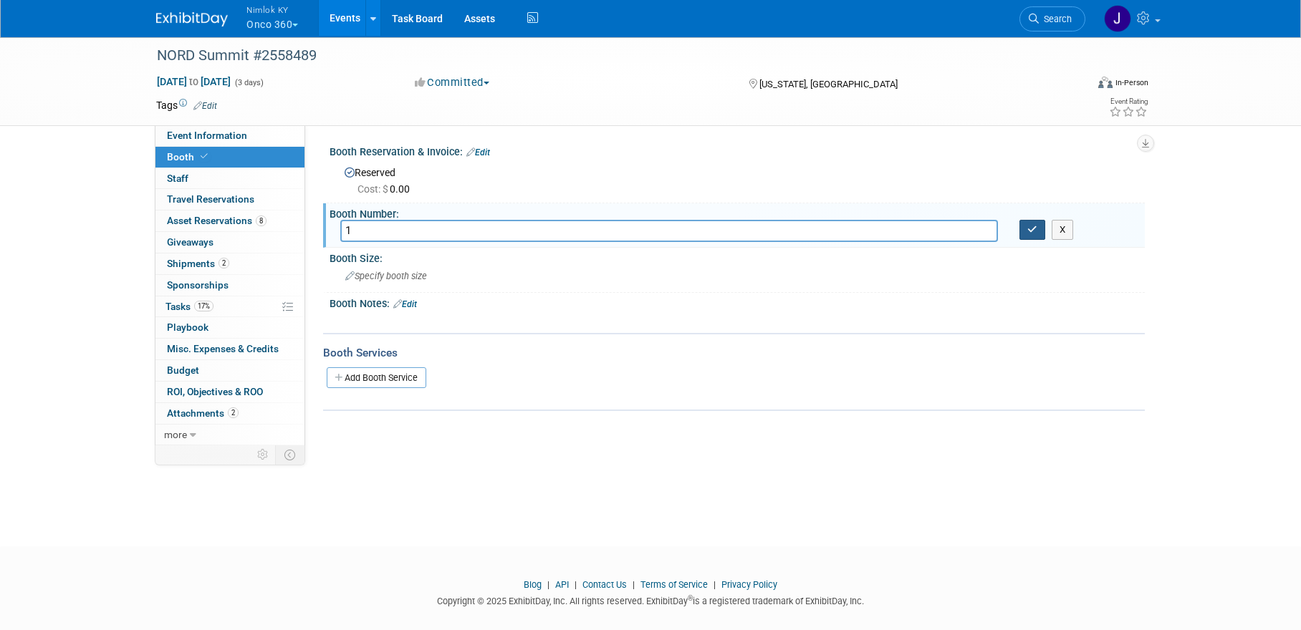
type input "1"
click at [1036, 231] on icon "button" at bounding box center [1032, 229] width 10 height 9
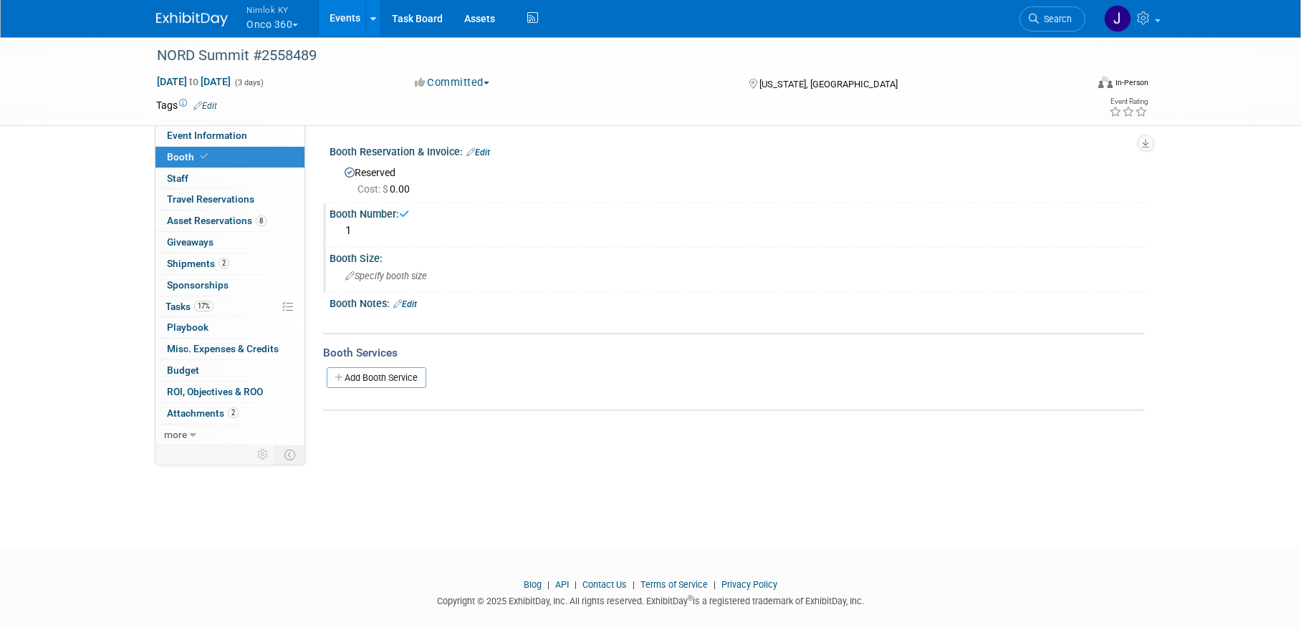
click at [432, 275] on div "Specify booth size" at bounding box center [737, 276] width 794 height 22
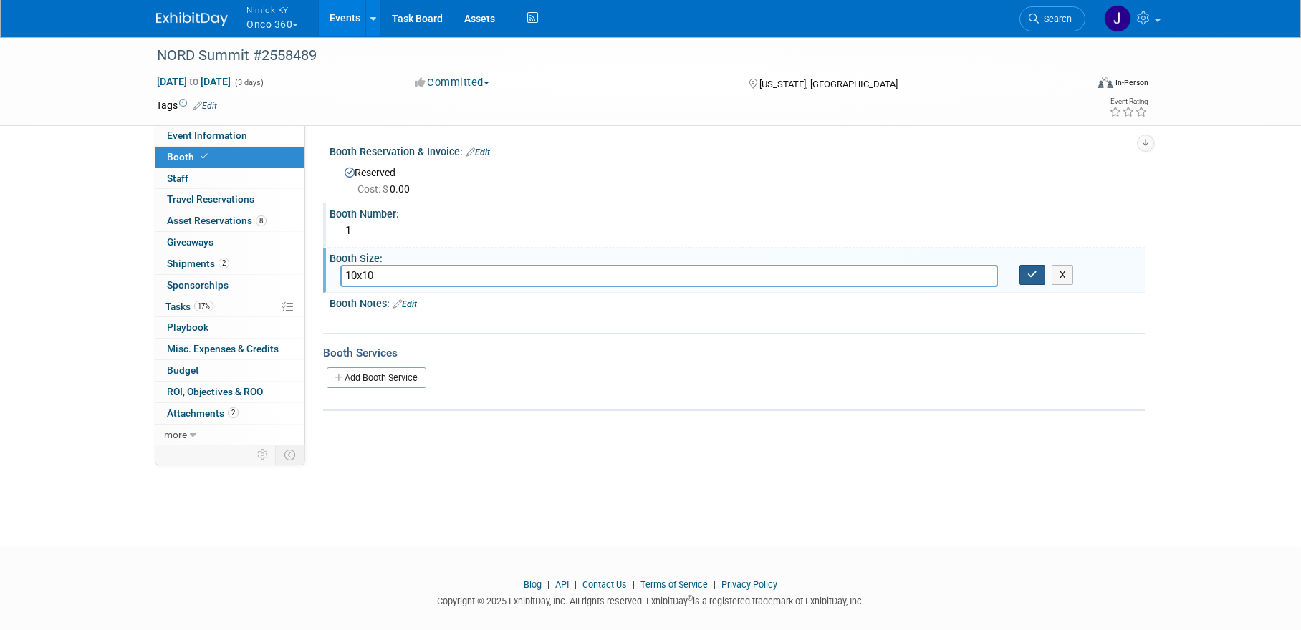
type input "10x10"
click at [1033, 272] on icon "button" at bounding box center [1032, 274] width 10 height 9
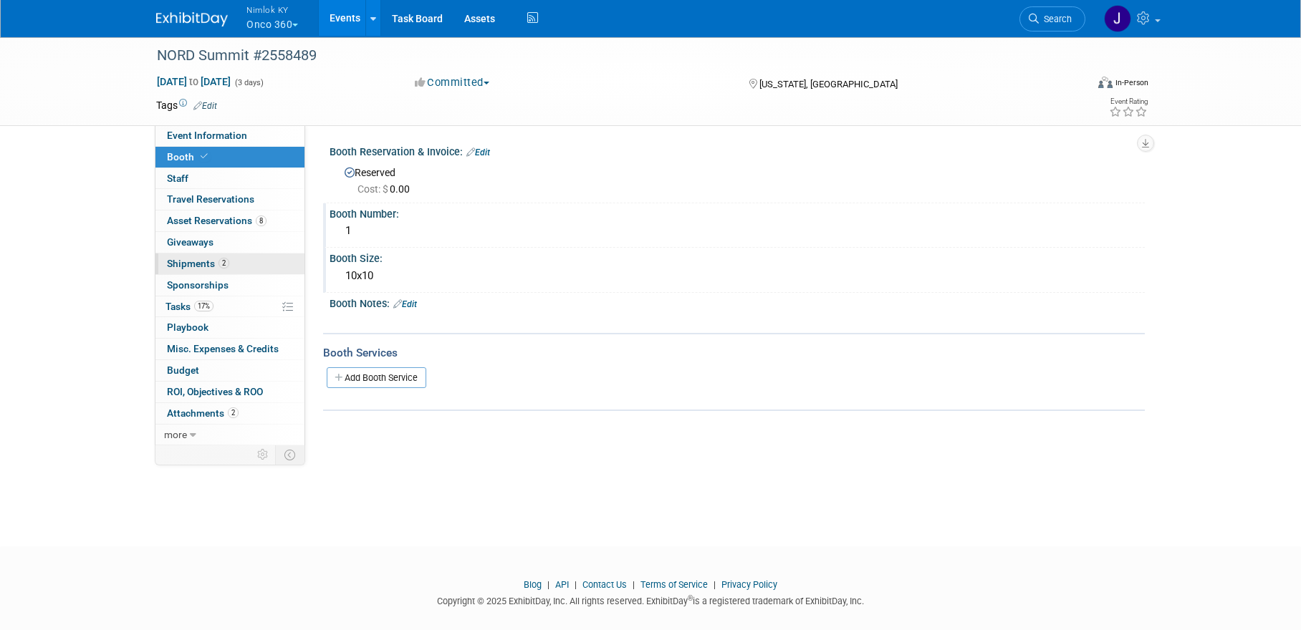
click at [236, 261] on link "2 Shipments 2" at bounding box center [229, 264] width 149 height 21
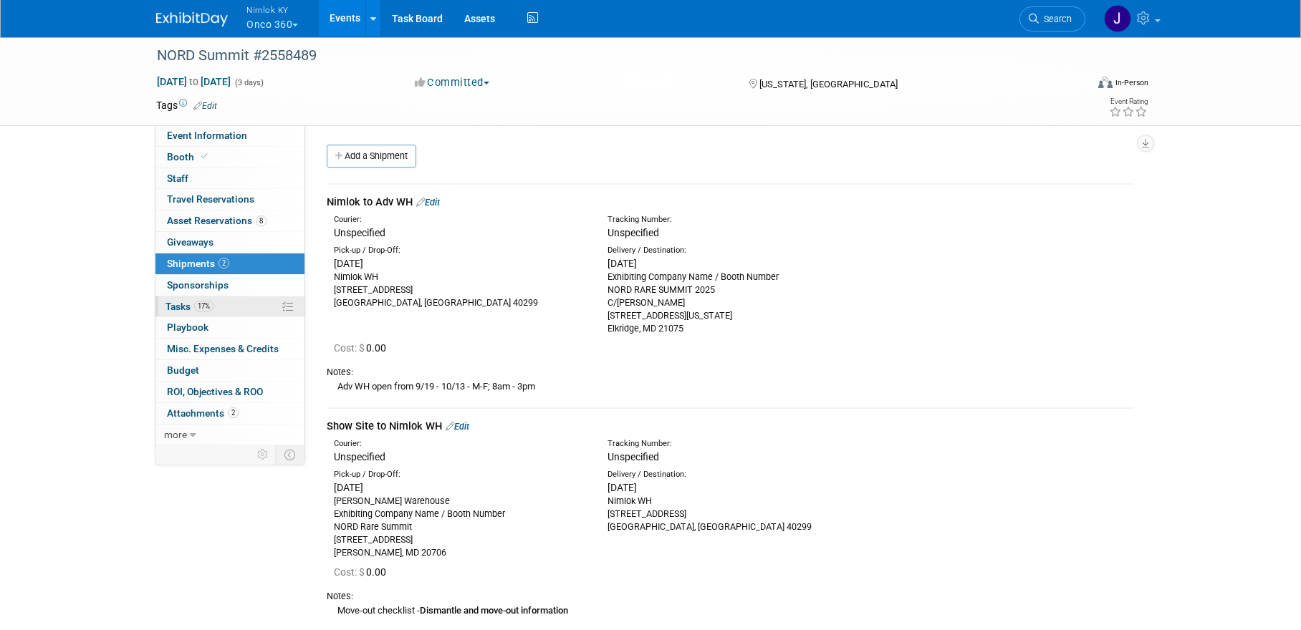
click at [244, 310] on link "17% Tasks 17%" at bounding box center [229, 306] width 149 height 21
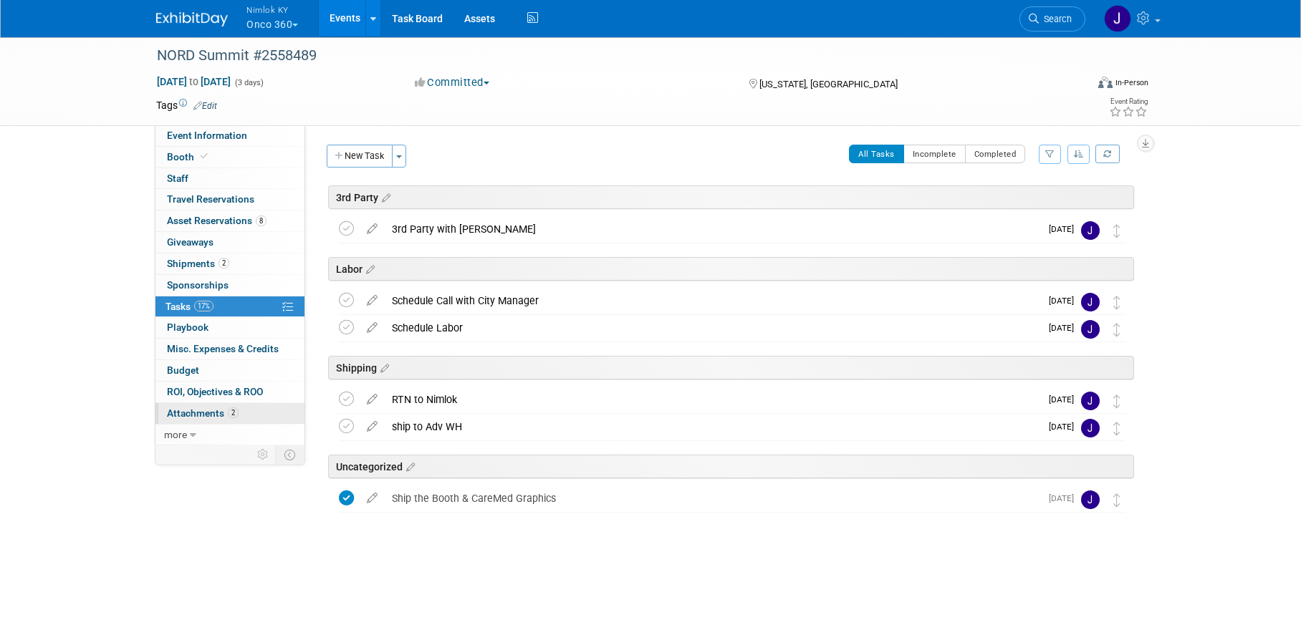
click at [238, 418] on link "2 Attachments 2" at bounding box center [229, 413] width 149 height 21
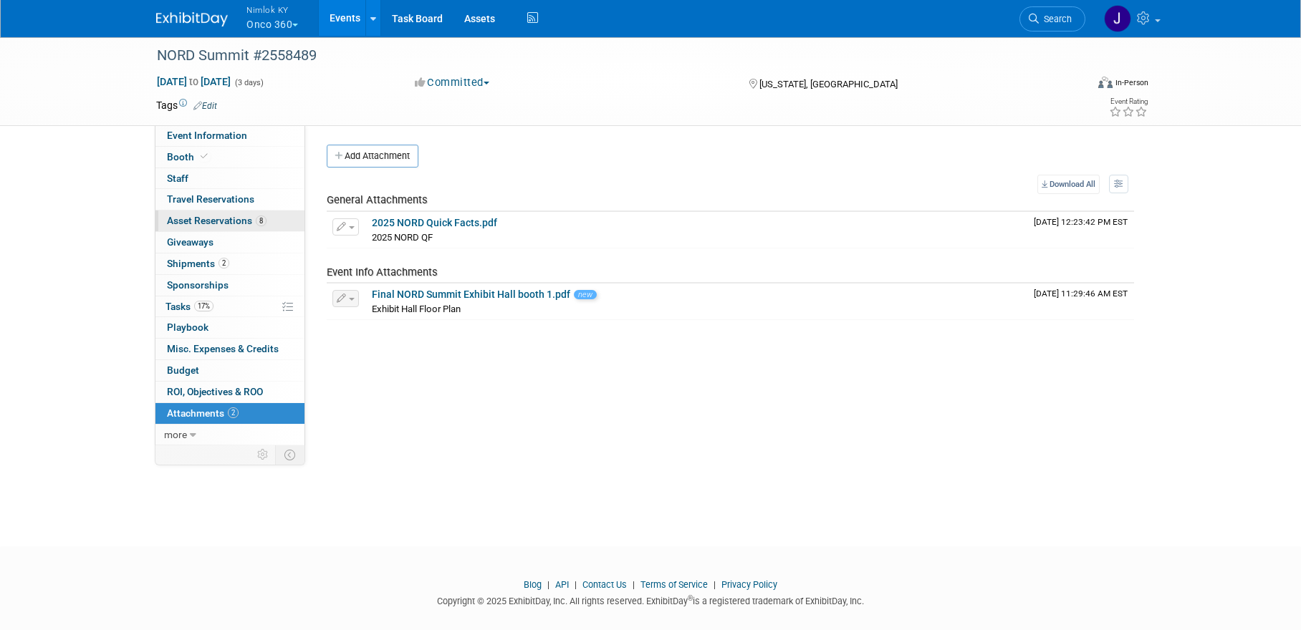
click at [237, 221] on span "Asset Reservations 8" at bounding box center [217, 220] width 100 height 11
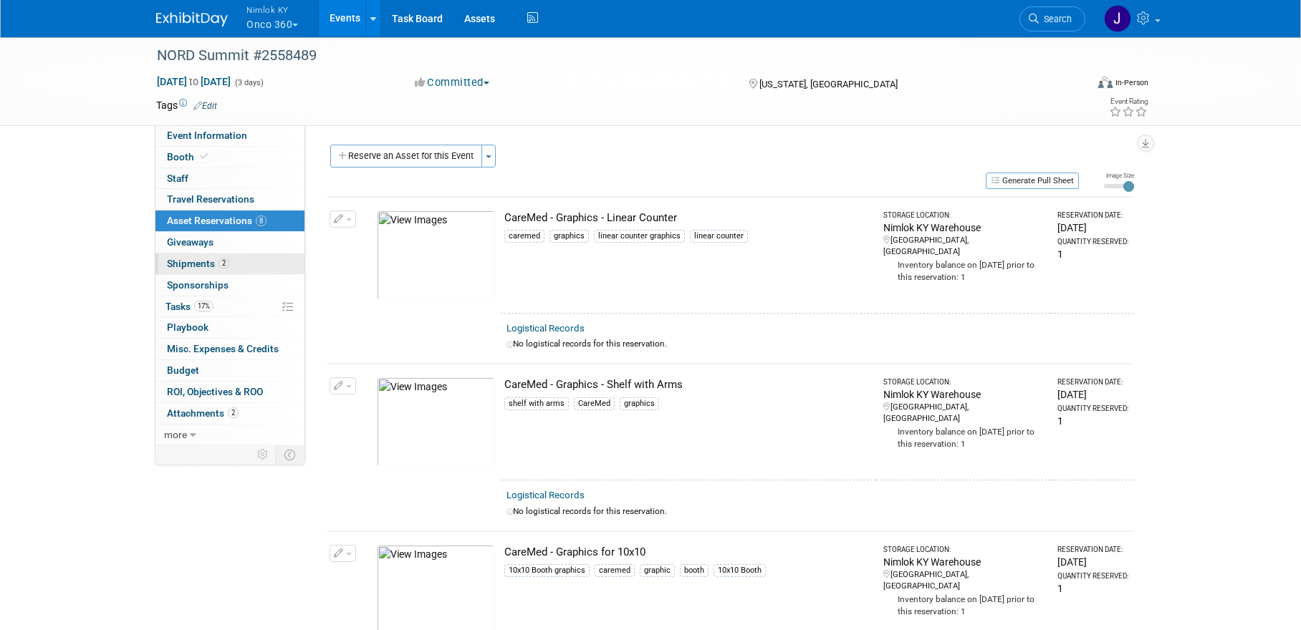
click at [236, 266] on link "2 Shipments 2" at bounding box center [229, 264] width 149 height 21
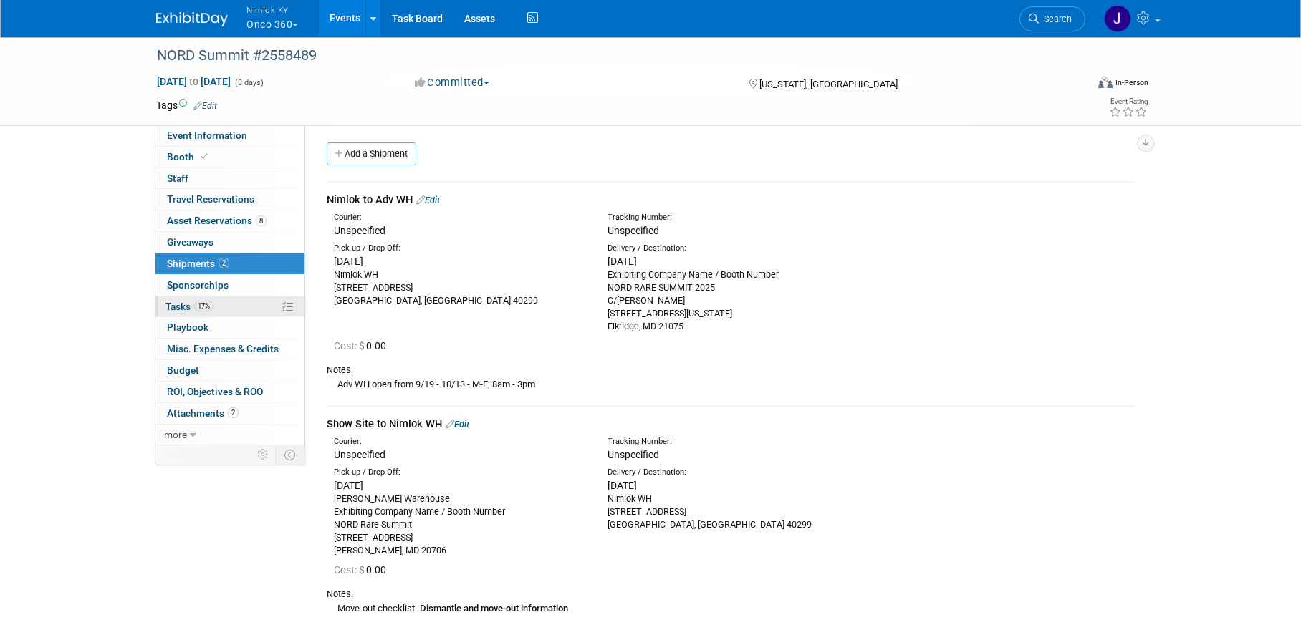
scroll to position [3, 0]
click at [238, 303] on link "17% Tasks 17%" at bounding box center [229, 306] width 149 height 21
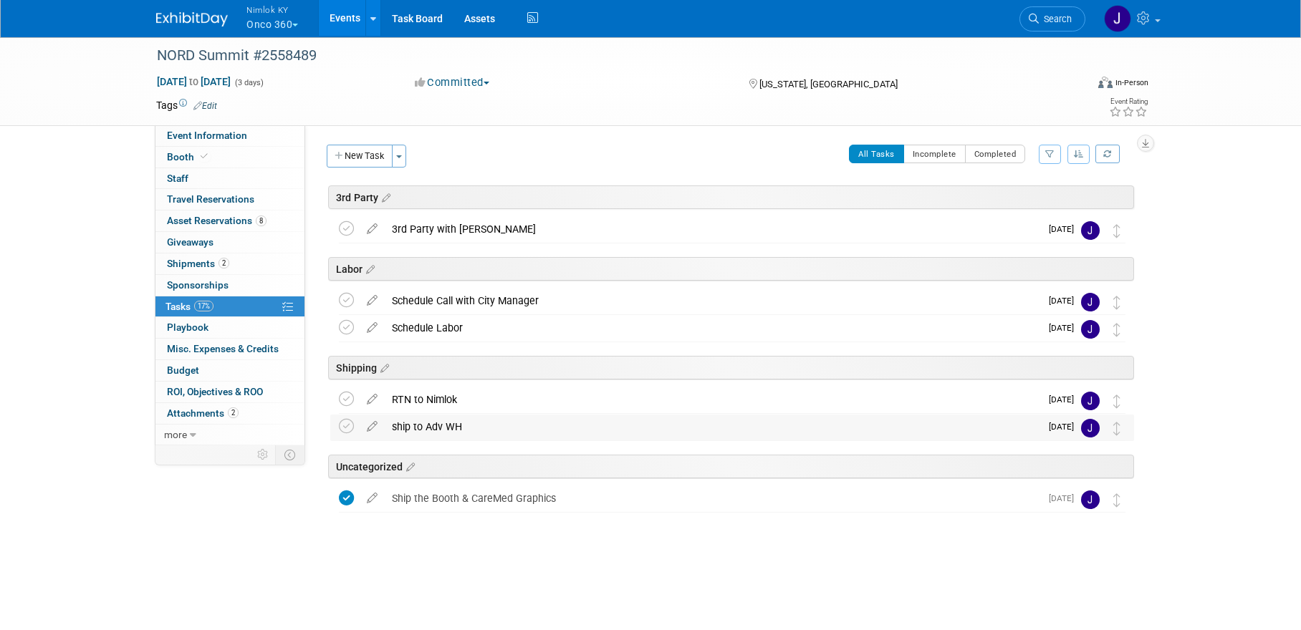
click at [479, 428] on div "ship to Adv WH" at bounding box center [712, 427] width 655 height 24
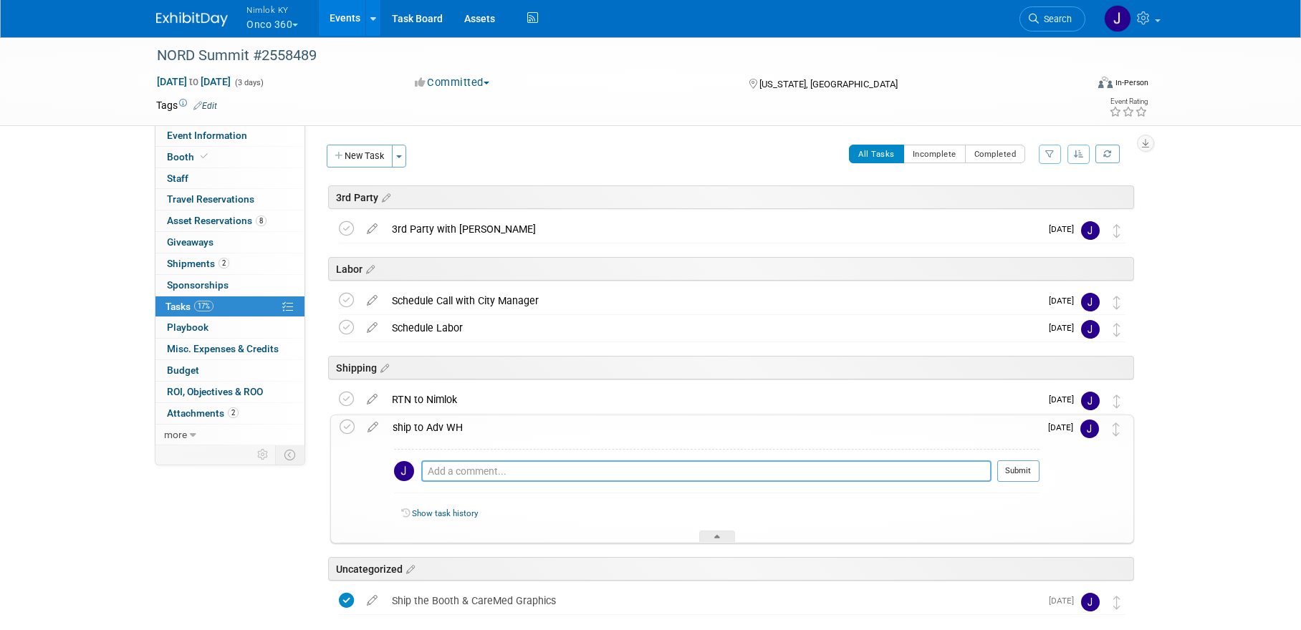
click at [493, 474] on textarea at bounding box center [706, 471] width 570 height 21
paste textarea "#1 Pallet 48x40x33 264# #2 Pallet 50x40x45 377# #3 Pallet 48x40x41 335#"
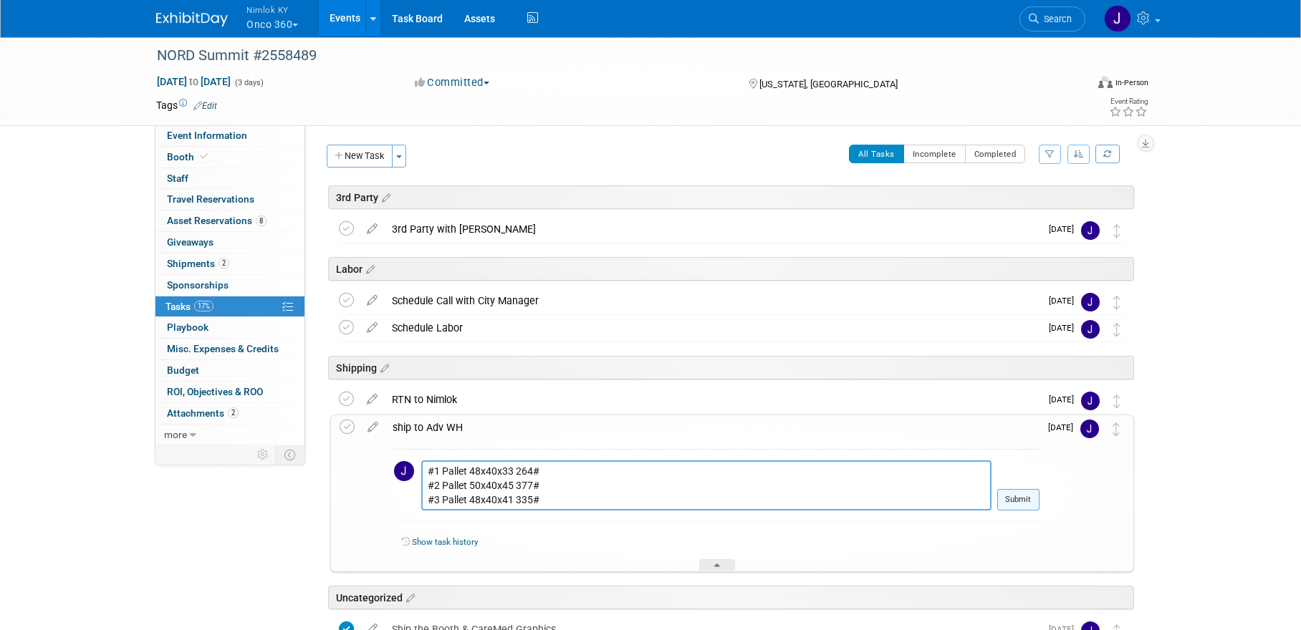
type textarea "#1 Pallet 48x40x33 264# #2 Pallet 50x40x45 377# #3 Pallet 48x40x41 335#"
click at [1016, 506] on button "Submit" at bounding box center [1018, 499] width 42 height 21
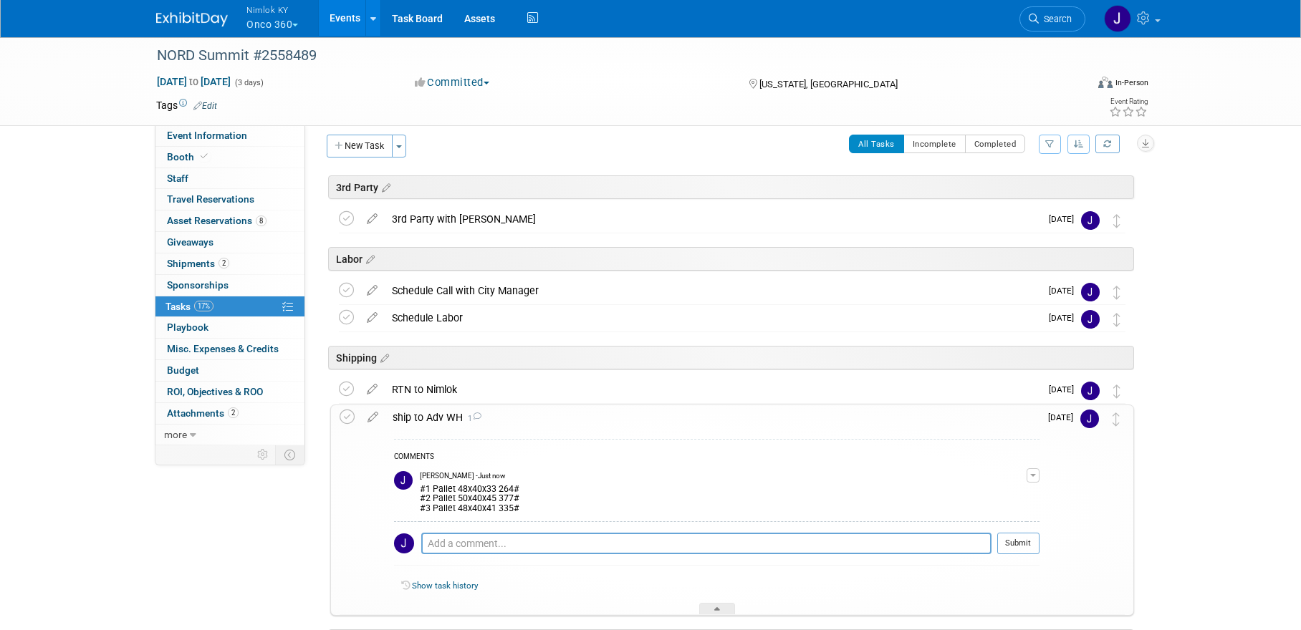
scroll to position [14, 0]
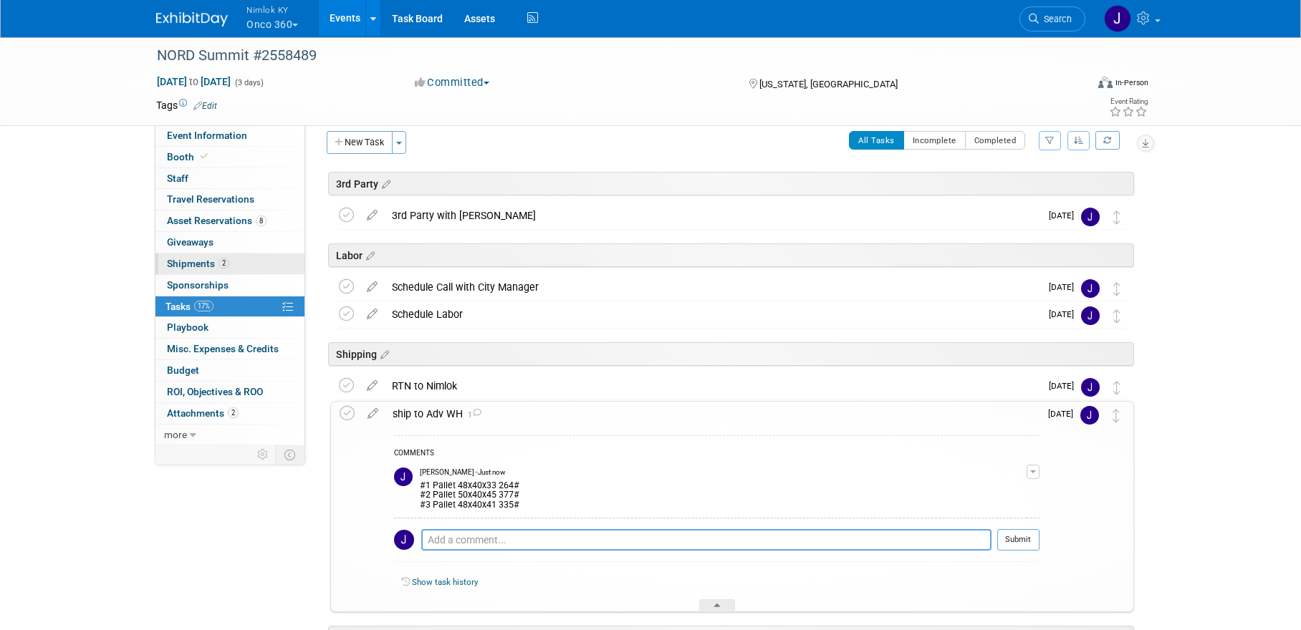
click at [198, 266] on span "Shipments 2" at bounding box center [198, 263] width 62 height 11
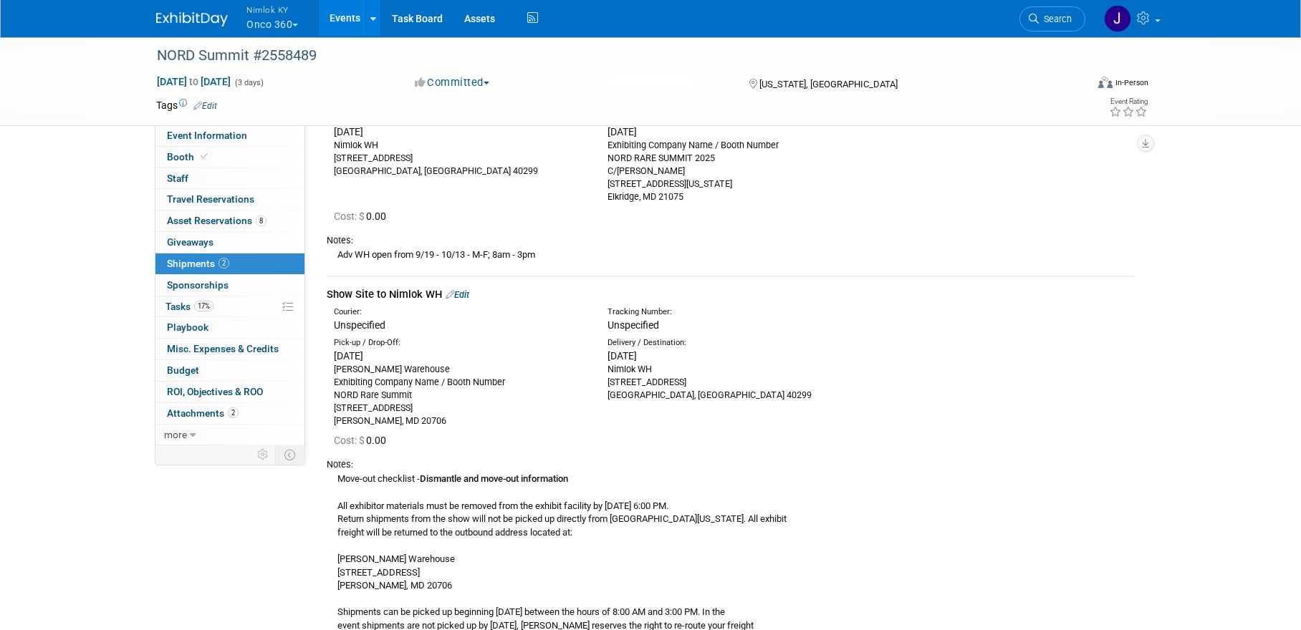
scroll to position [132, 0]
click at [226, 306] on link "17% Tasks 17%" at bounding box center [229, 306] width 149 height 21
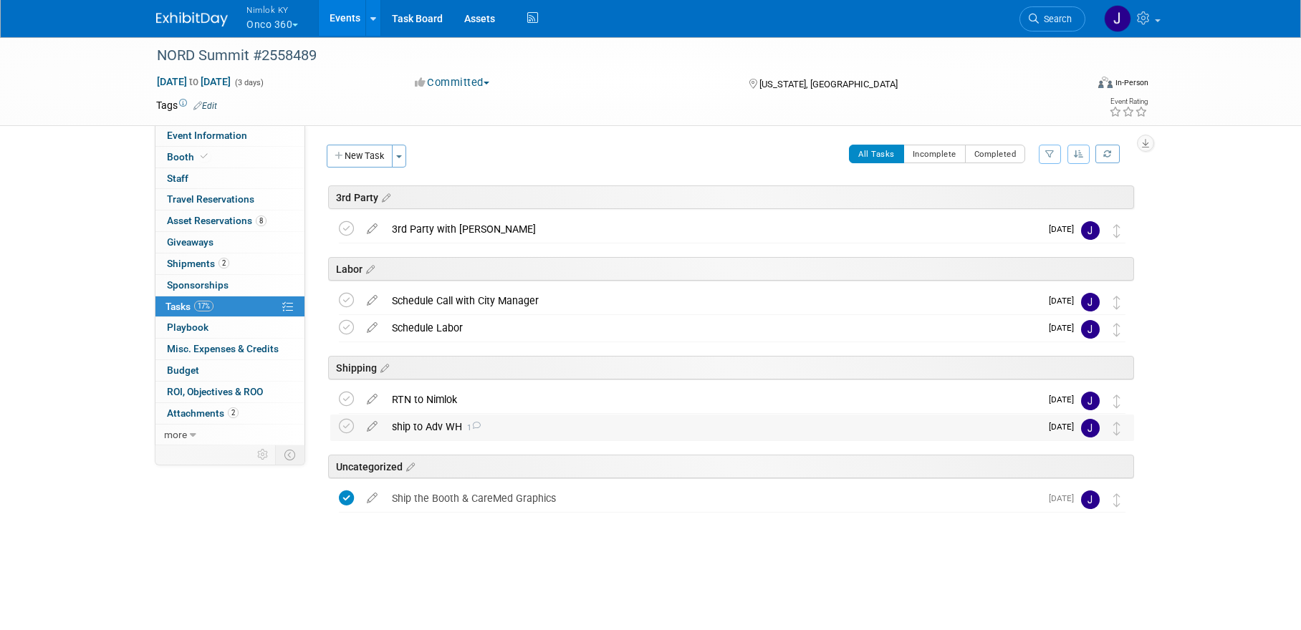
click at [523, 427] on div "ship to Adv WH 1" at bounding box center [712, 427] width 655 height 24
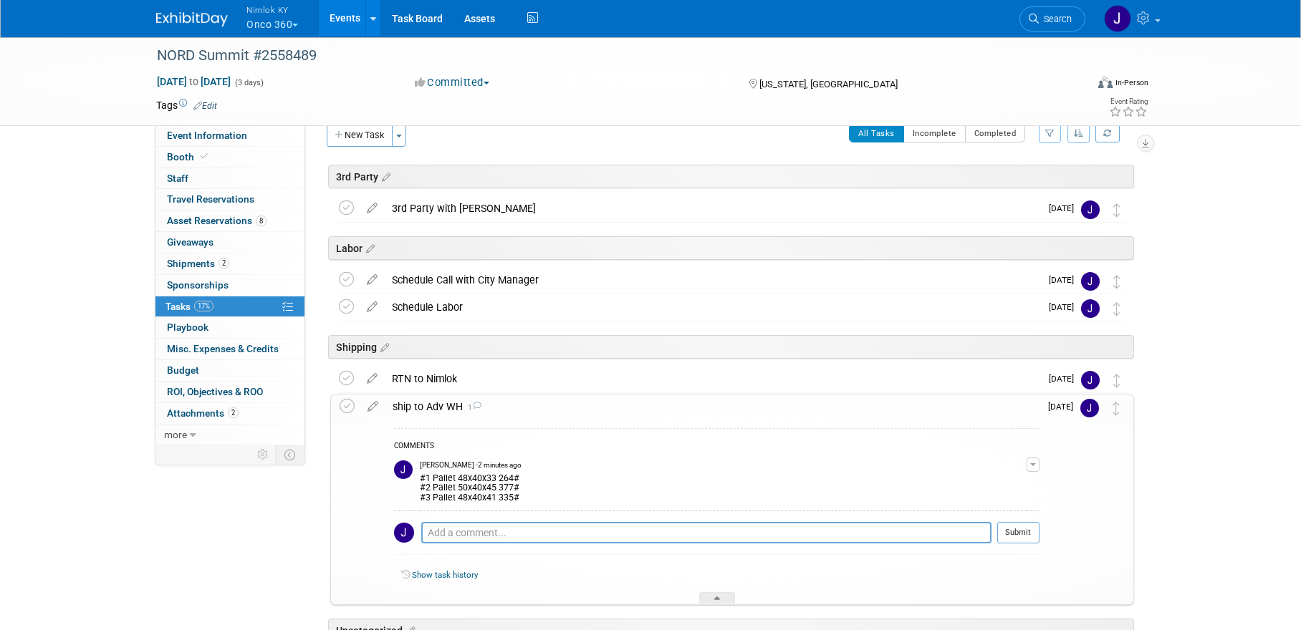
scroll to position [21, 0]
drag, startPoint x: 529, startPoint y: 500, endPoint x: 419, endPoint y: 476, distance: 112.2
click at [420, 476] on div "#1 Pallet 48x40x33 264# #2 Pallet 50x40x45 377# #3 Pallet 48x40x41 335#" at bounding box center [723, 486] width 607 height 33
copy div "#1 Pallet 48x40x33 264# #2 Pallet 50x40x45 377# #3 Pallet 48x40x41 335#"
click at [1039, 467] on button "button" at bounding box center [1032, 464] width 13 height 14
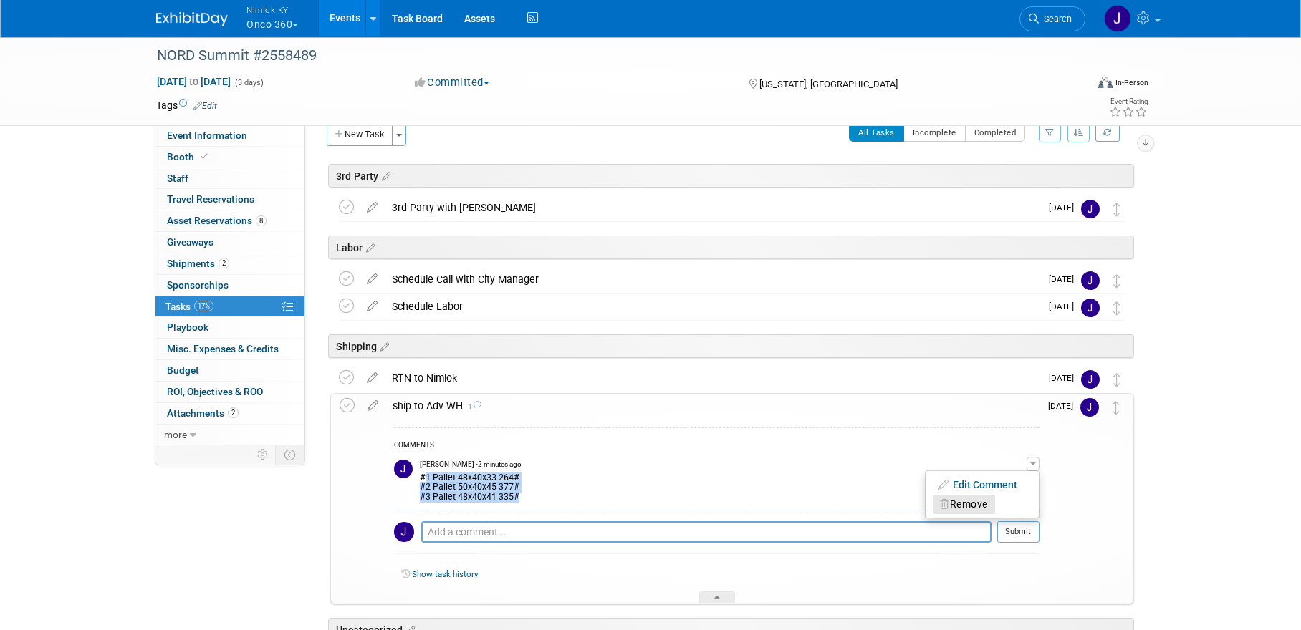
click at [995, 505] on button "Remove" at bounding box center [963, 504] width 62 height 19
click at [958, 562] on link "Yes" at bounding box center [949, 563] width 42 height 23
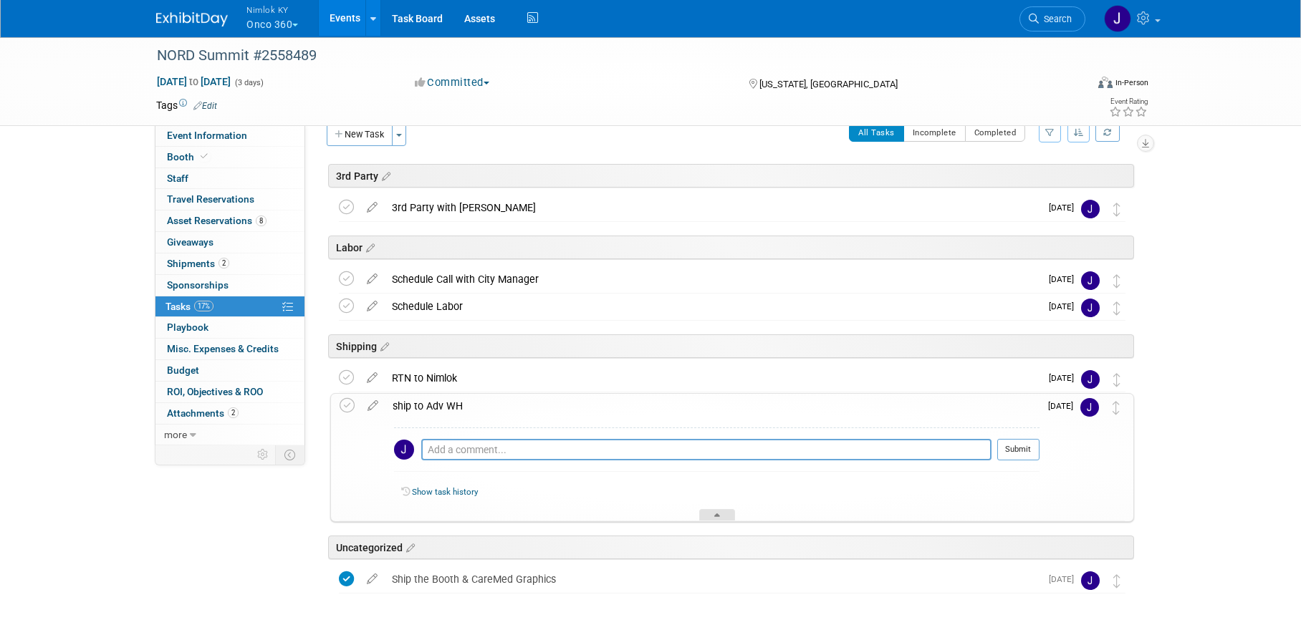
click at [716, 514] on icon at bounding box center [717, 518] width 6 height 9
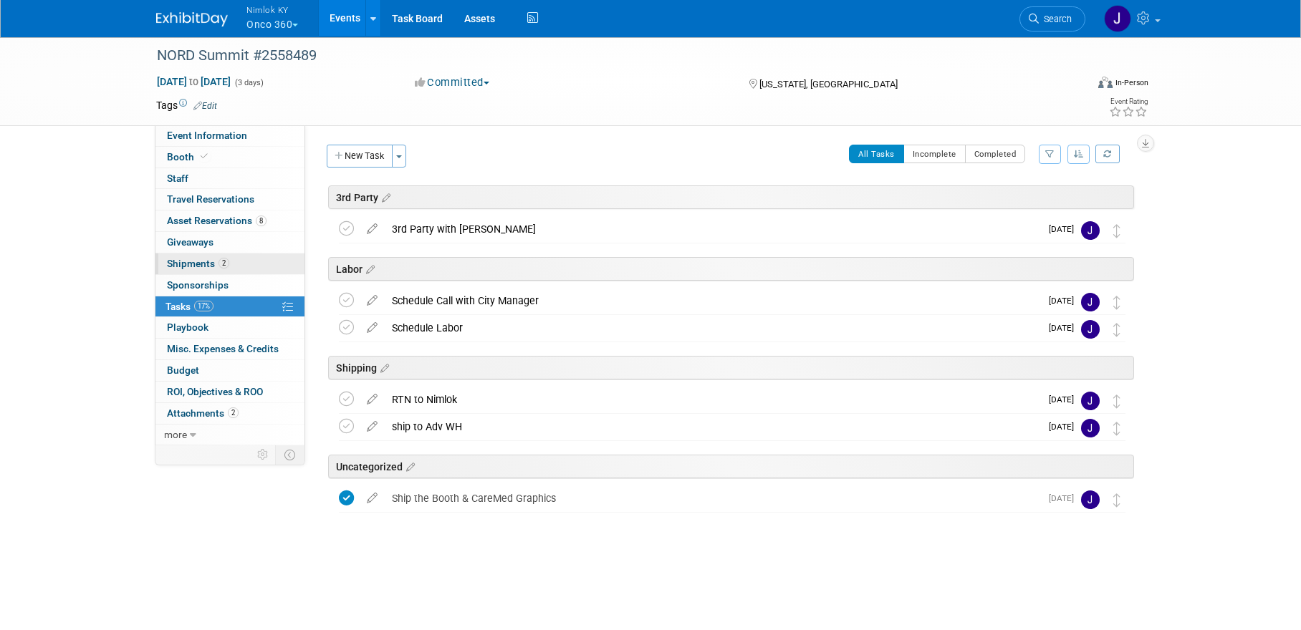
click at [201, 264] on span "Shipments 2" at bounding box center [198, 263] width 62 height 11
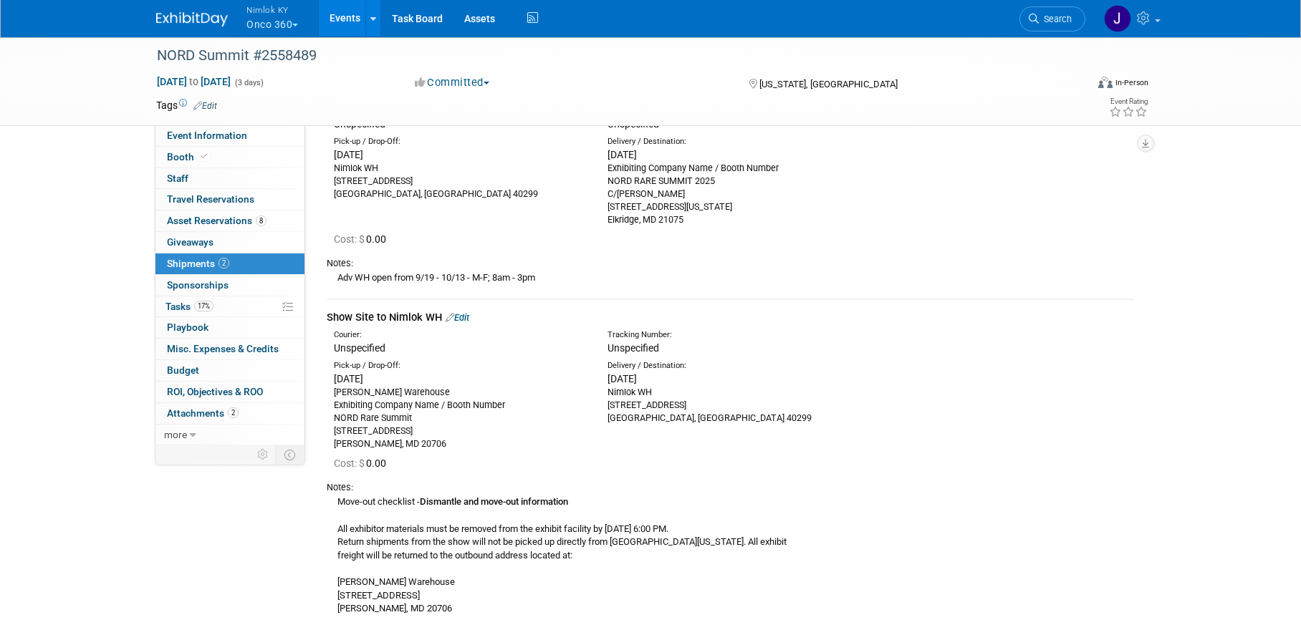
scroll to position [113, 0]
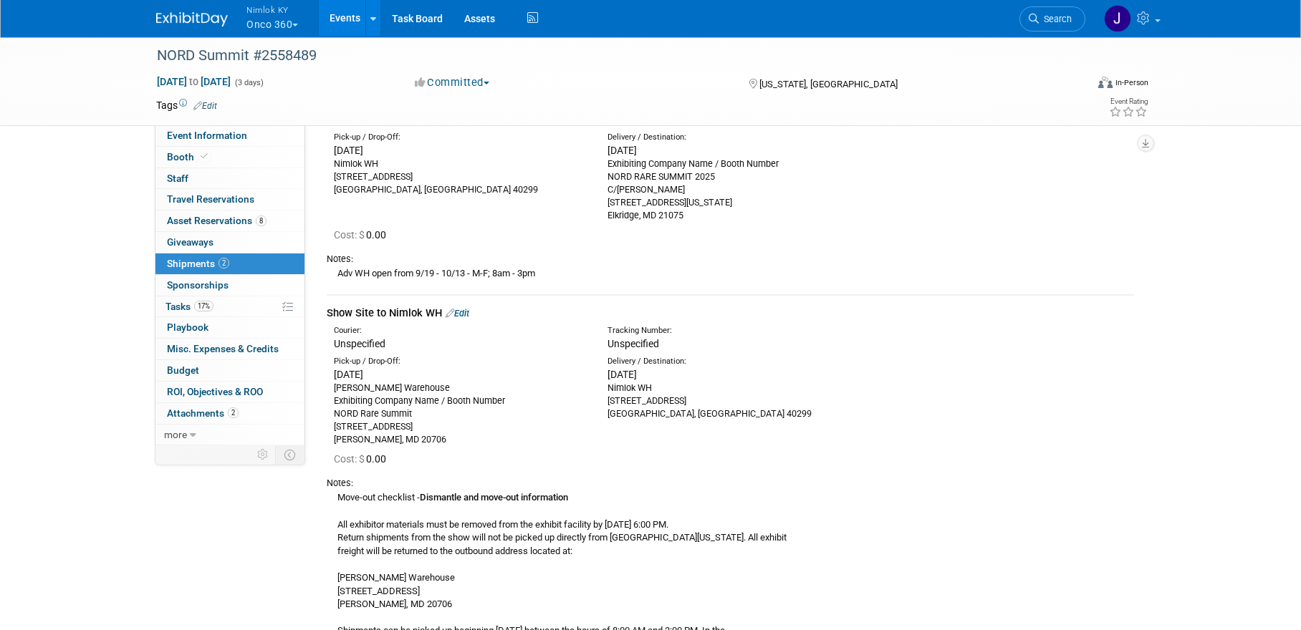
drag, startPoint x: 543, startPoint y: 274, endPoint x: 334, endPoint y: 276, distance: 208.4
click at [334, 276] on div "Adv WH open from 9/19 - 10/13 - M-F; 8am - 3pm" at bounding box center [730, 273] width 807 height 15
copy div "Adv WH open from 9/19 - 10/13 - M-F; 8am - 3pm"
drag, startPoint x: 688, startPoint y: 215, endPoint x: 599, endPoint y: 168, distance: 100.3
click at [599, 168] on div "Delivery / Destination: Mon. Oct 13, 2025 Exhibiting Company Name / Booth Numbe…" at bounding box center [734, 177] width 274 height 90
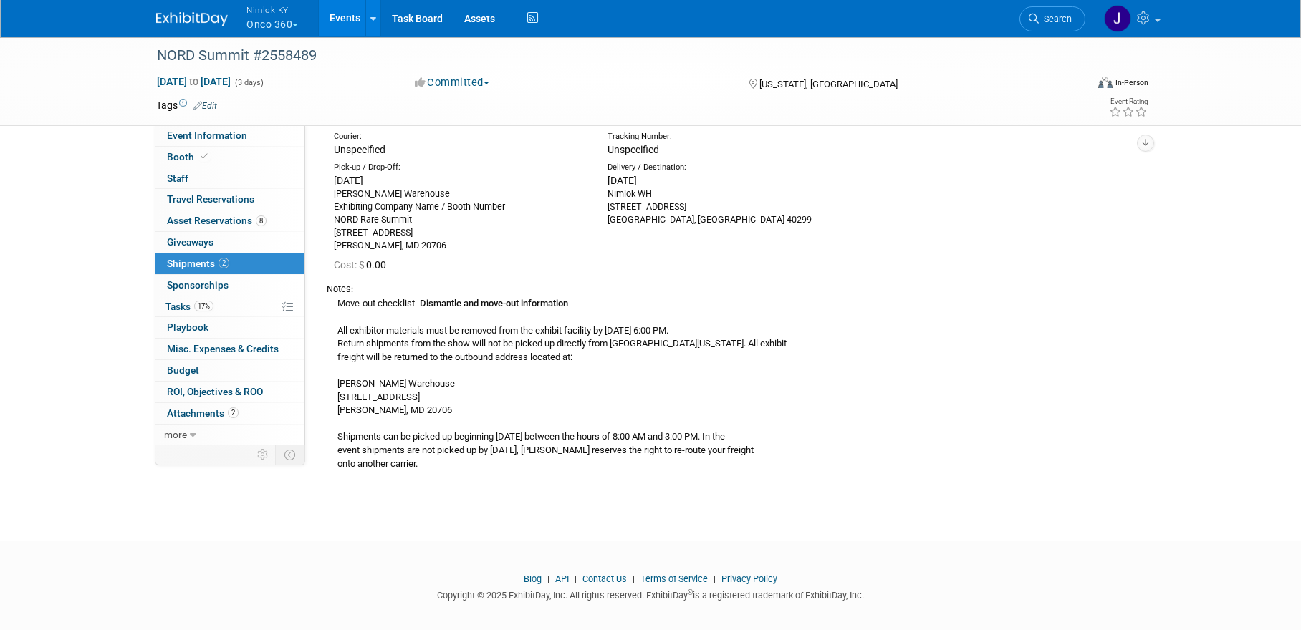
scroll to position [318, 0]
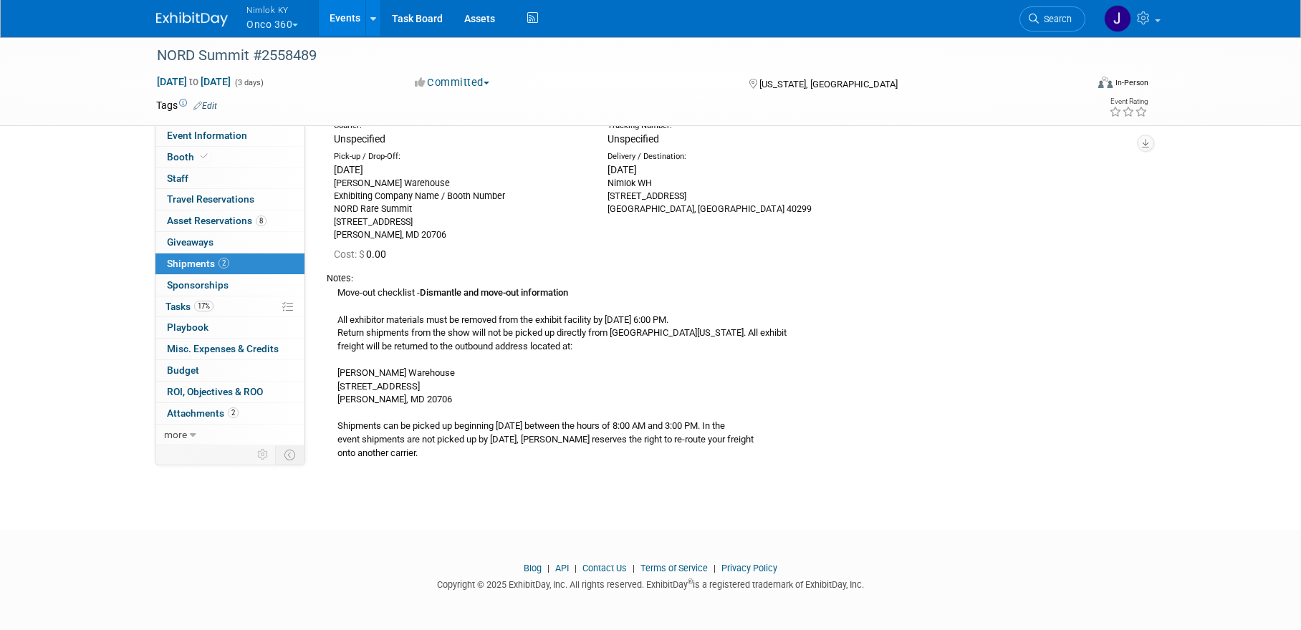
drag, startPoint x: 572, startPoint y: 427, endPoint x: 751, endPoint y: 425, distance: 179.1
click at [751, 425] on div "Move-out checklist - Dismantle and move-out information All exhibitor materials…" at bounding box center [730, 372] width 807 height 175
copy div "between the hours of 8:00 AM and 3:00 PM"
drag, startPoint x: 415, startPoint y: 397, endPoint x: 331, endPoint y: 370, distance: 88.8
click at [331, 370] on div "Move-out checklist - Dismantle and move-out information All exhibitor materials…" at bounding box center [730, 372] width 807 height 175
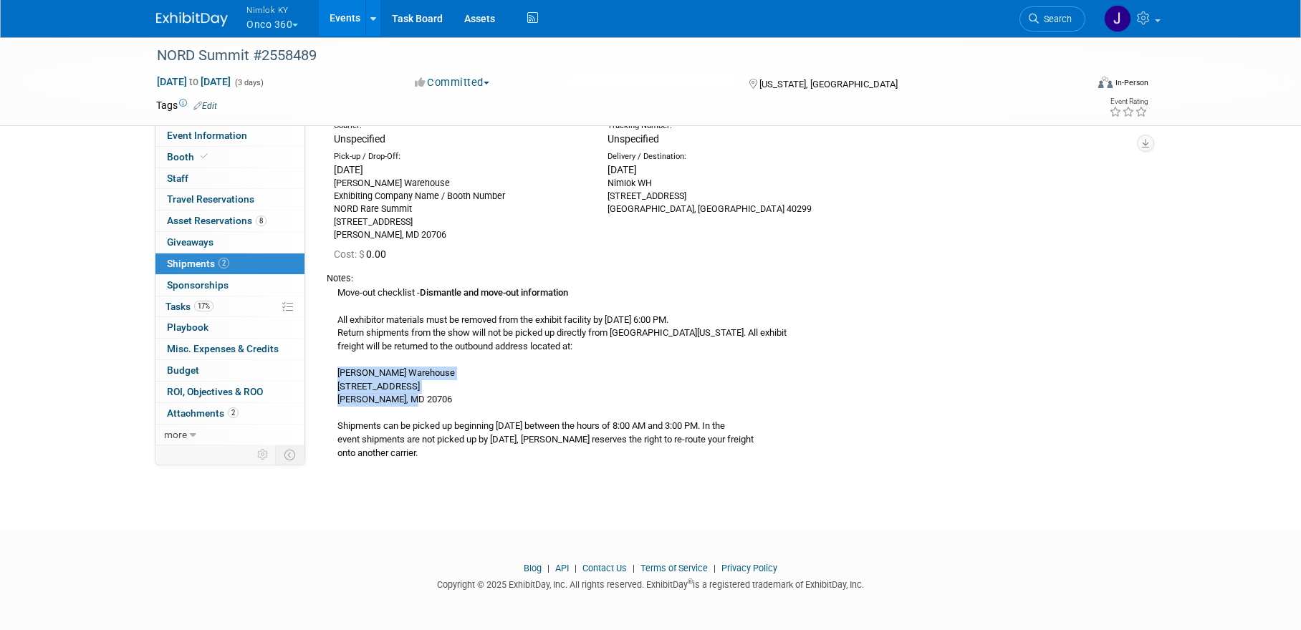
copy div "Freeman Warehouse 9900 Business Pkwy Lanham, MD 20706"
click at [635, 350] on div "Move-out checklist - Dismantle and move-out information All exhibitor materials…" at bounding box center [730, 372] width 807 height 175
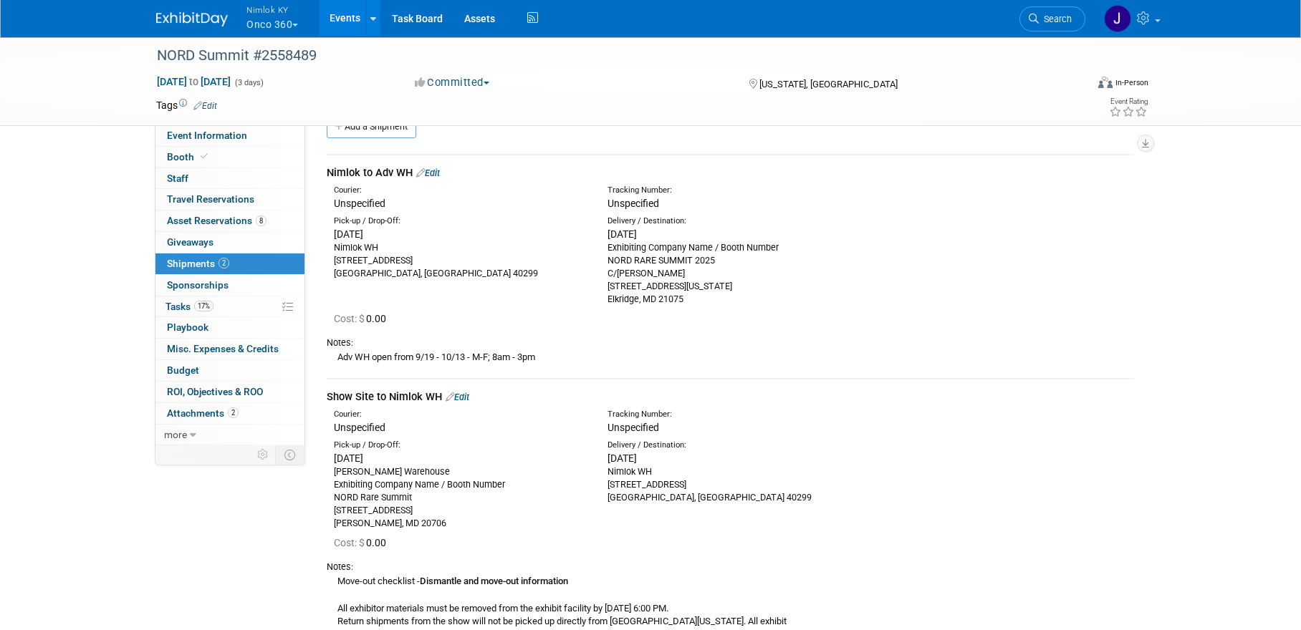
scroll to position [0, 0]
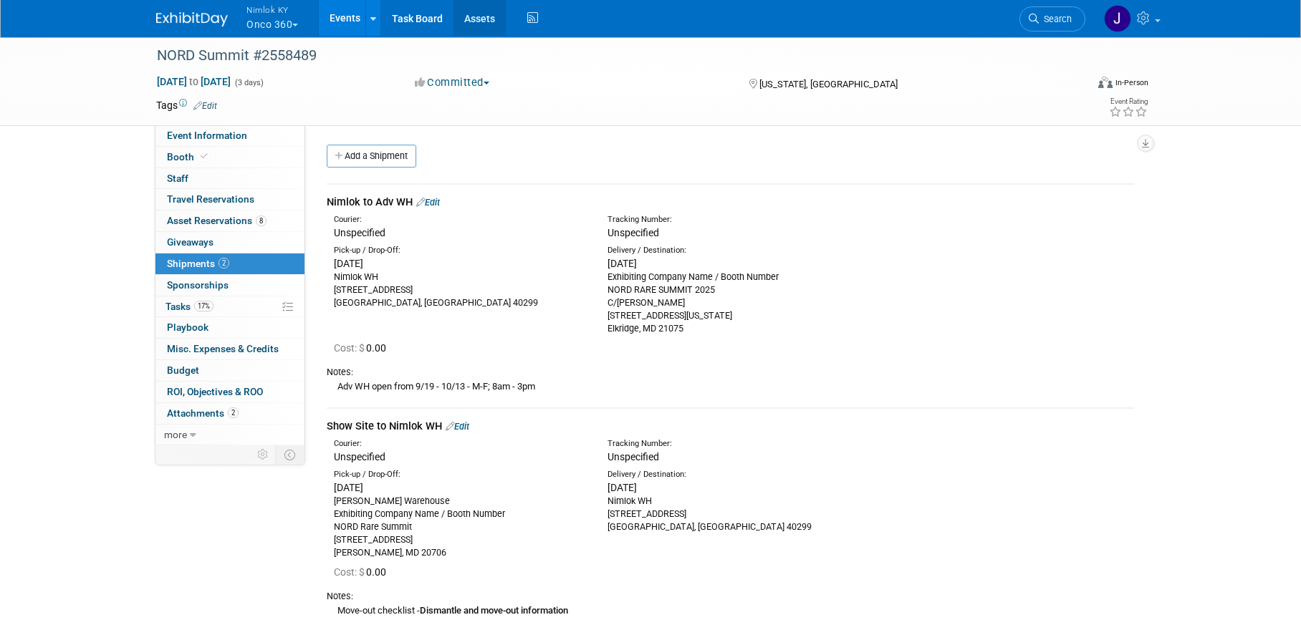
click at [475, 14] on link "Assets" at bounding box center [479, 18] width 52 height 36
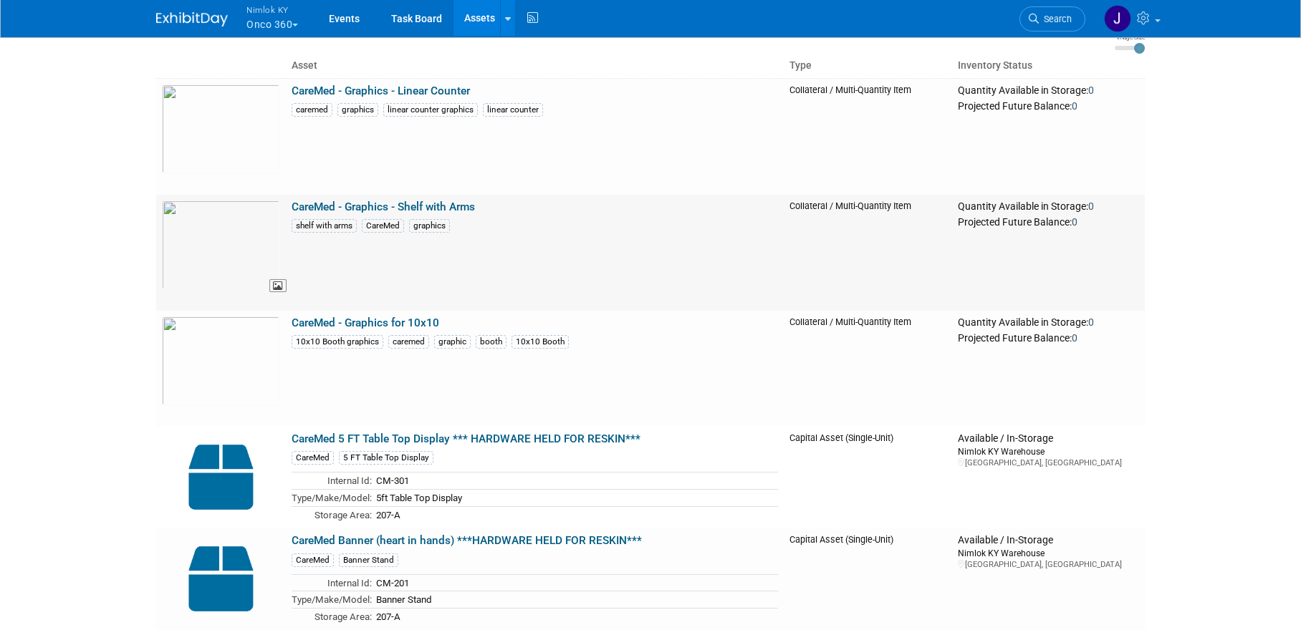
scroll to position [104, 0]
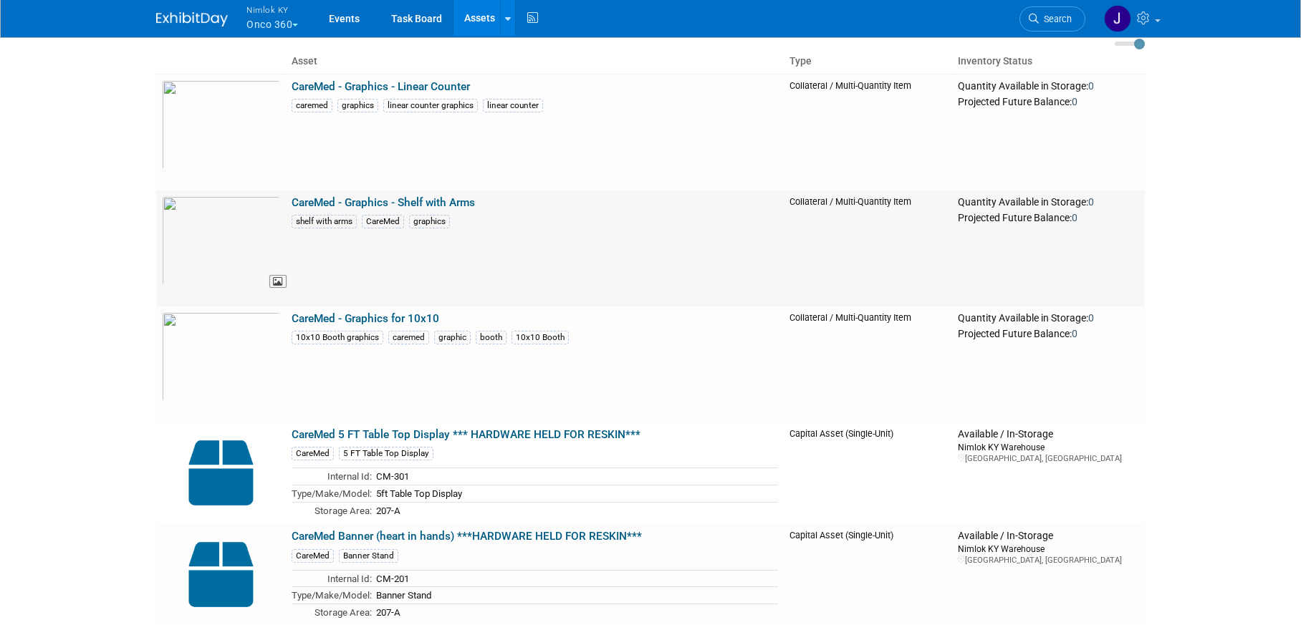
click at [228, 259] on img at bounding box center [221, 241] width 118 height 90
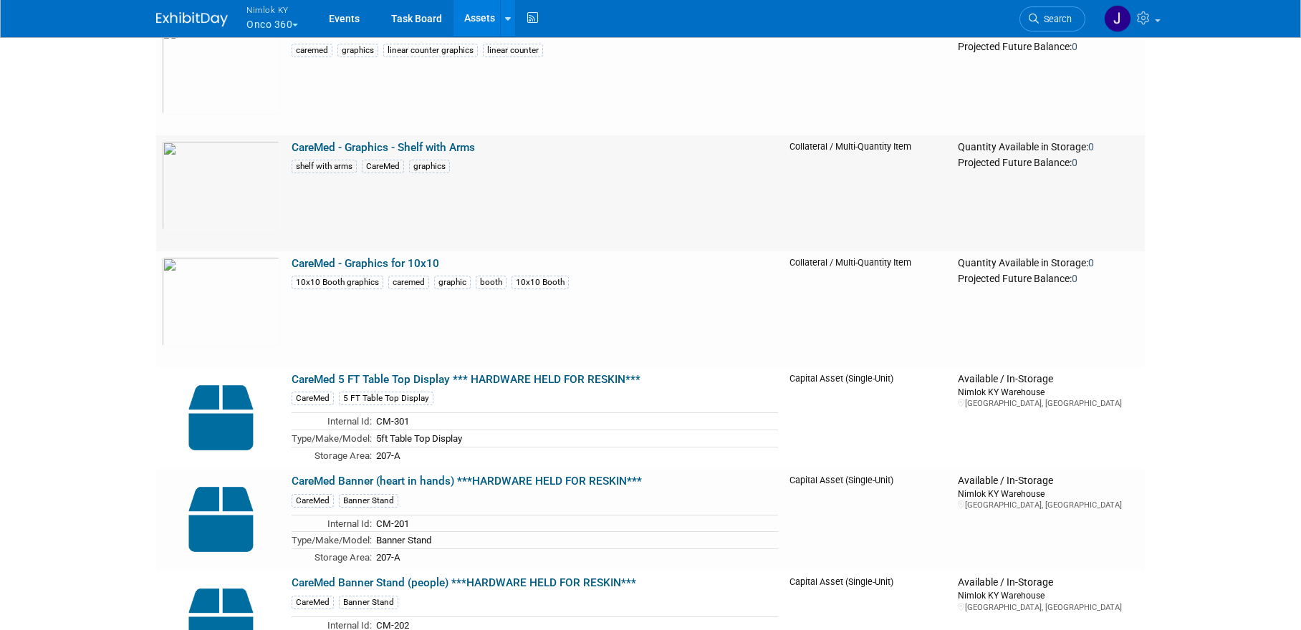
scroll to position [188, 0]
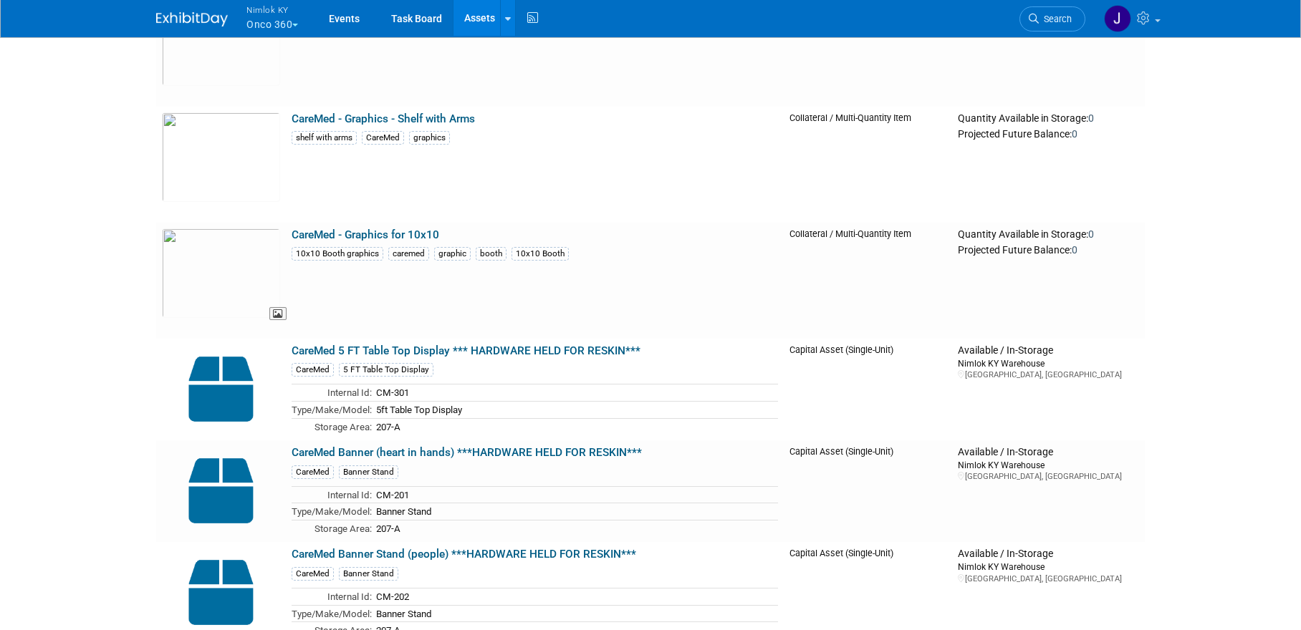
click at [244, 284] on img at bounding box center [221, 273] width 118 height 90
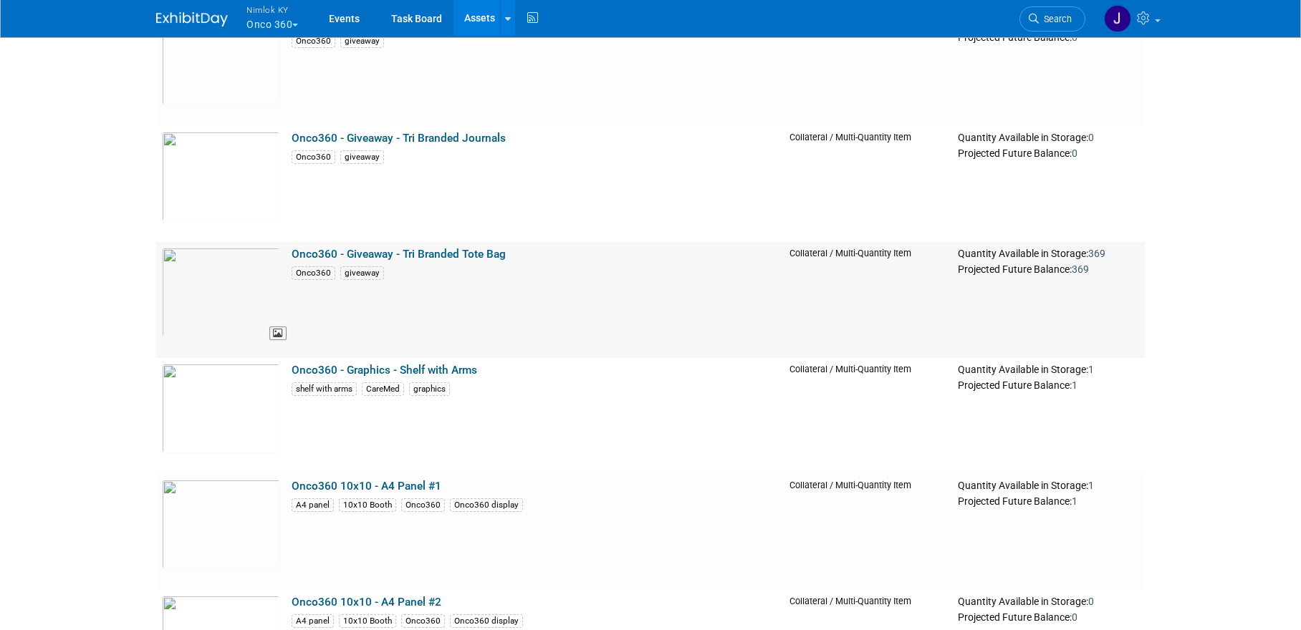
scroll to position [2677, 0]
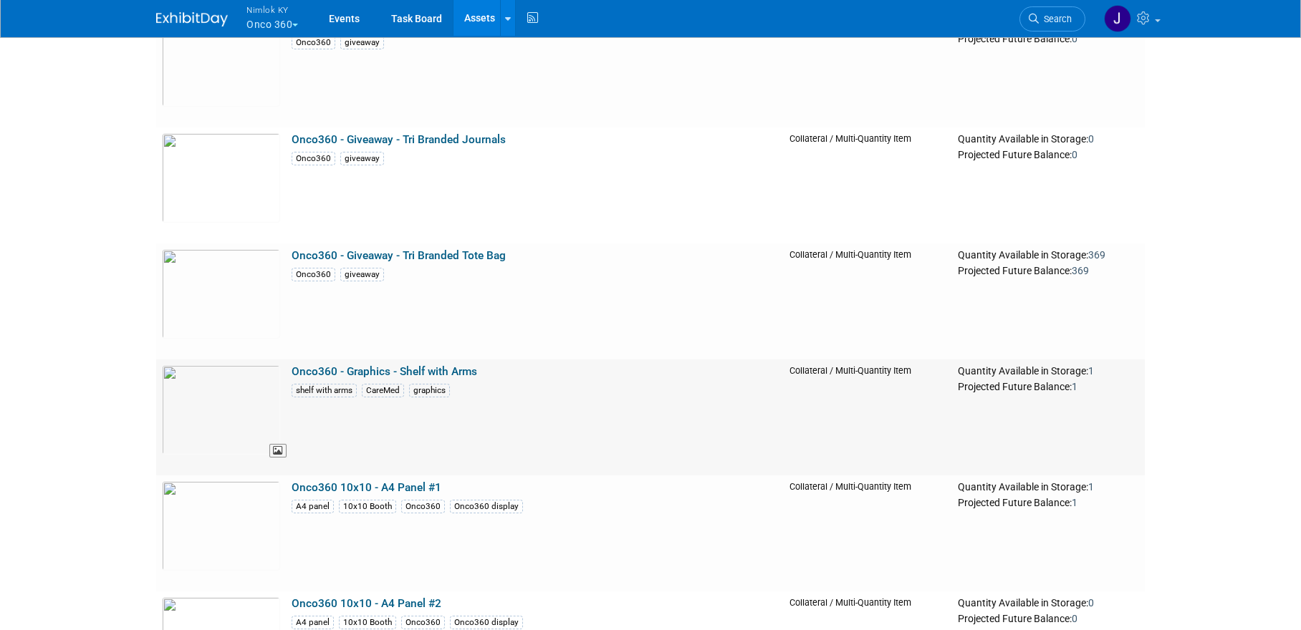
click at [240, 402] on img at bounding box center [221, 410] width 118 height 90
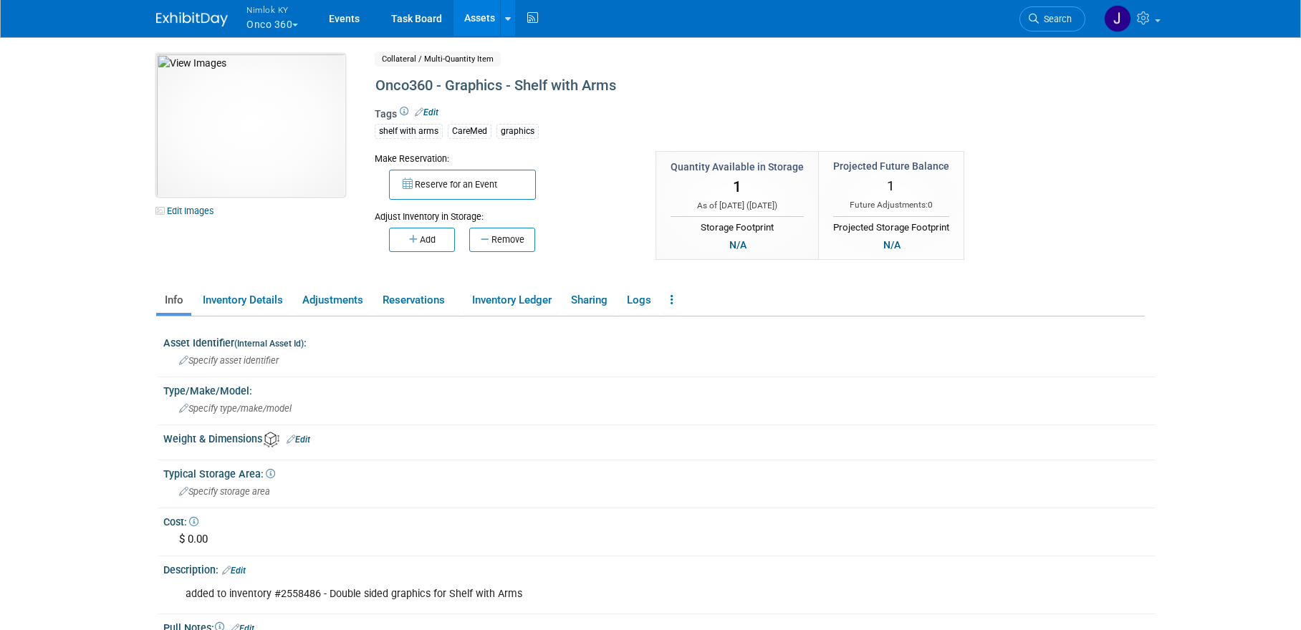
click at [254, 135] on img at bounding box center [250, 125] width 189 height 143
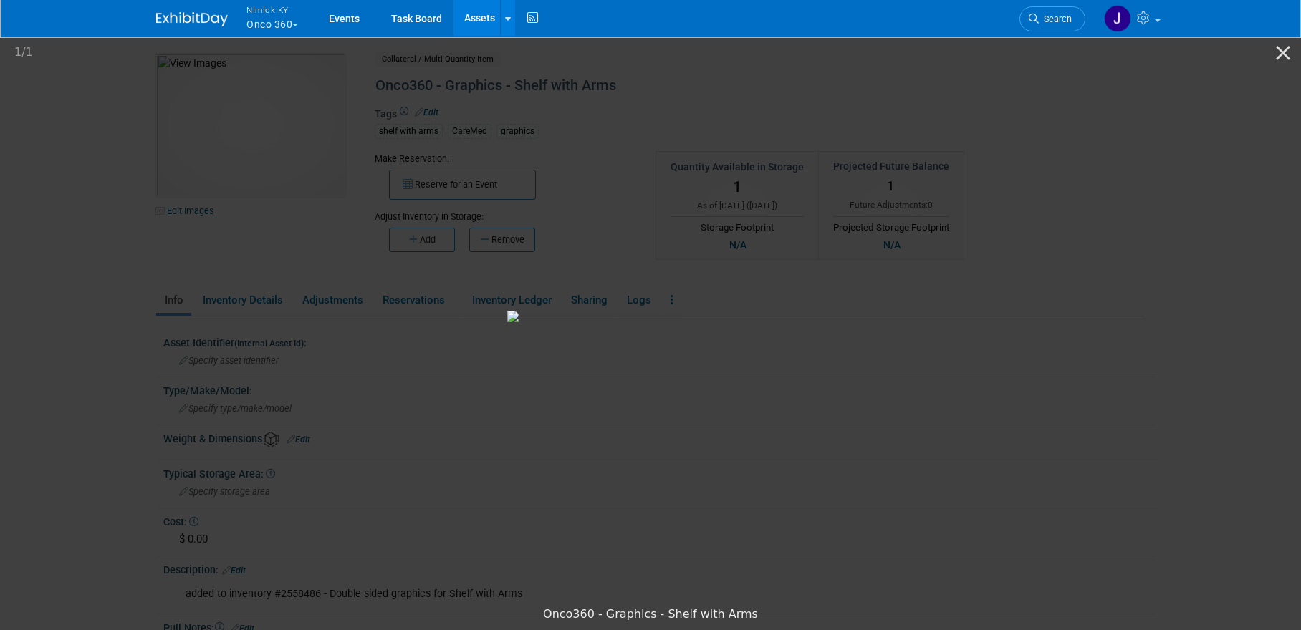
click at [199, 202] on picture at bounding box center [650, 317] width 1301 height 566
click at [123, 205] on picture at bounding box center [650, 317] width 1301 height 566
